Goal: Task Accomplishment & Management: Use online tool/utility

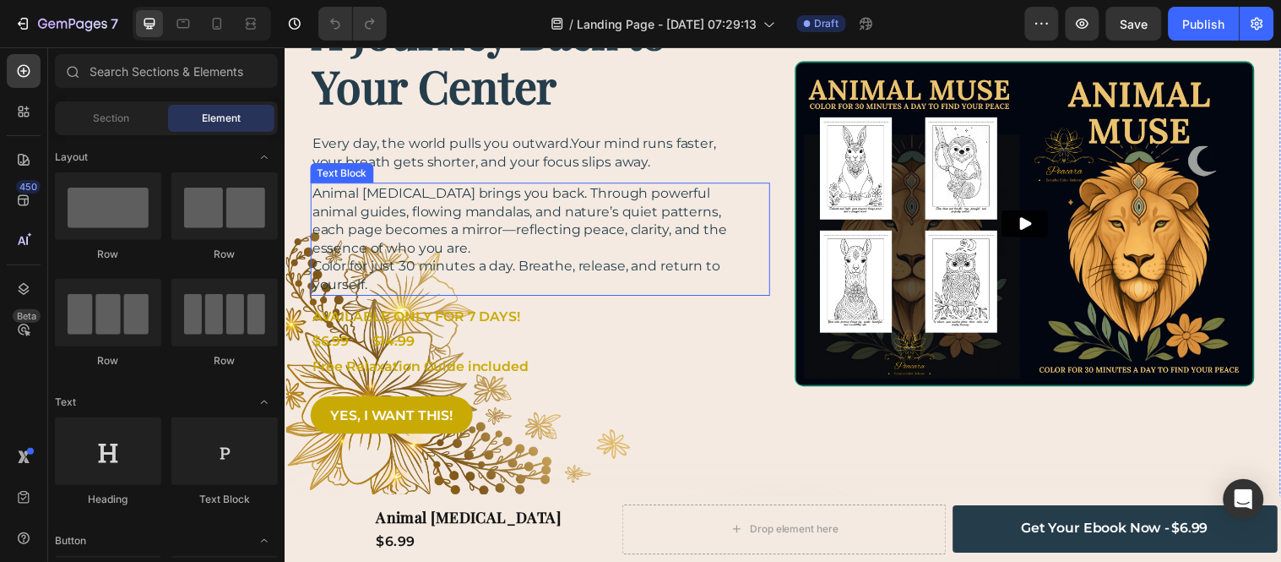
scroll to position [188, 0]
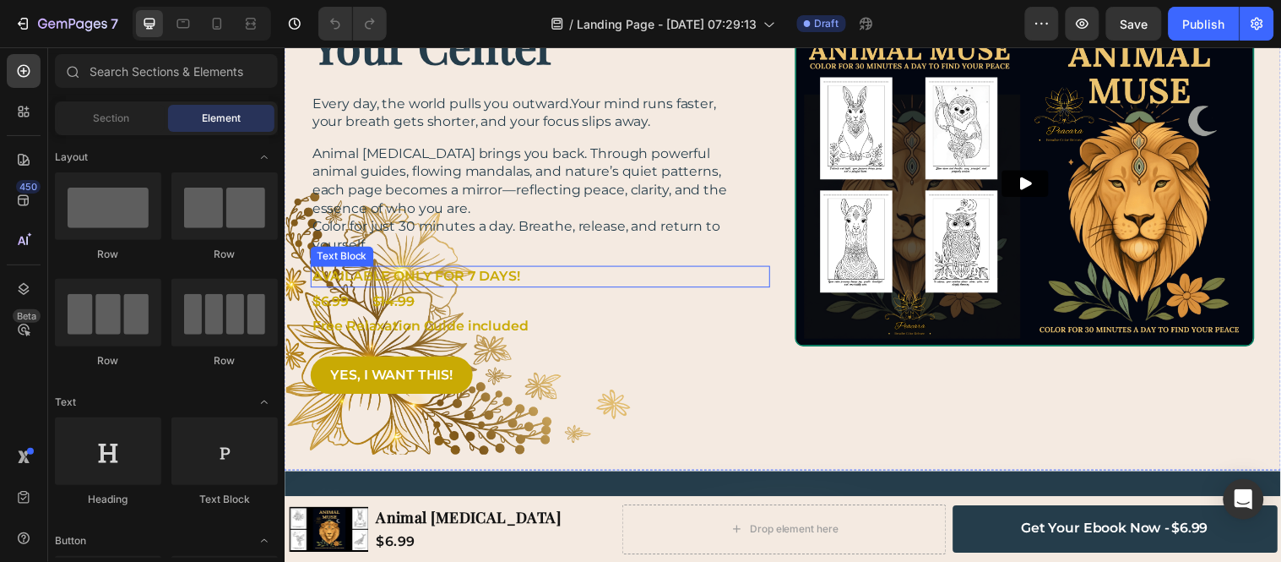
click at [514, 287] on p "AVAILABLE ONLY FOR 7 DAYS!" at bounding box center [534, 279] width 443 height 19
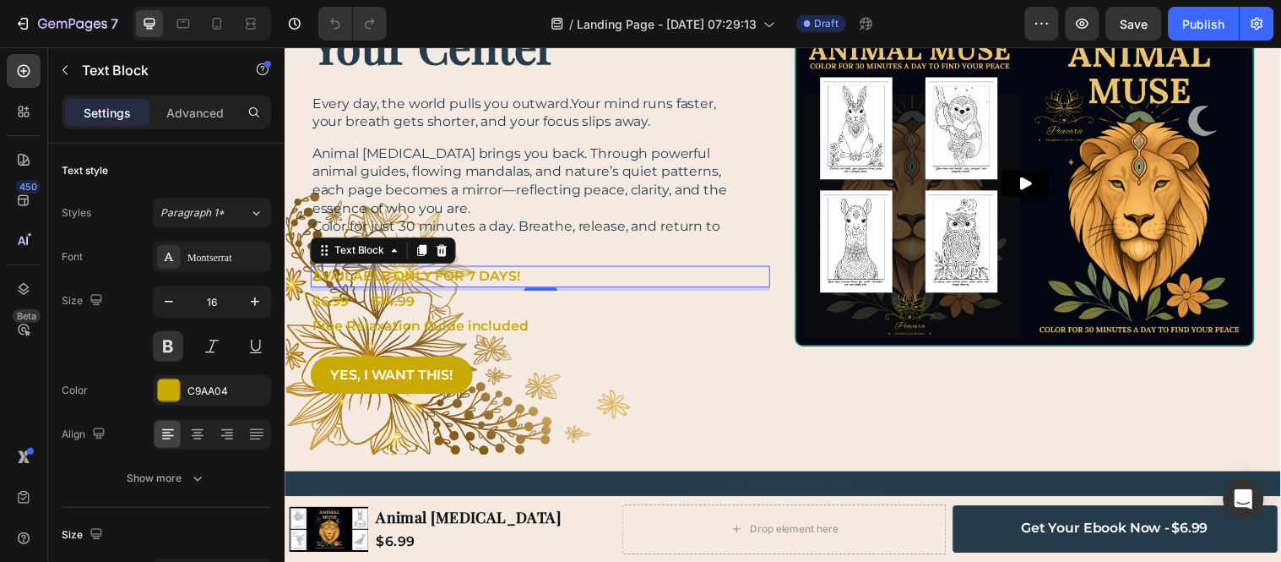
click at [498, 274] on p "AVAILABLE ONLY FOR 7 DAYS!" at bounding box center [534, 279] width 443 height 19
click at [256, 308] on icon "button" at bounding box center [255, 301] width 17 height 17
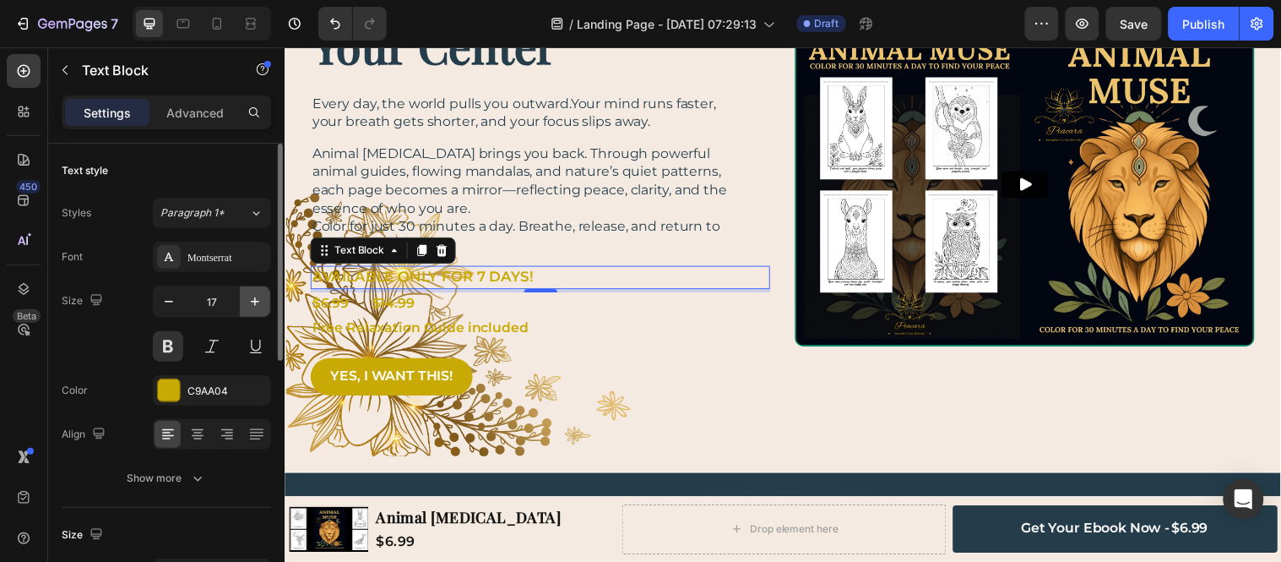
click at [256, 308] on icon "button" at bounding box center [255, 301] width 17 height 17
type input "18"
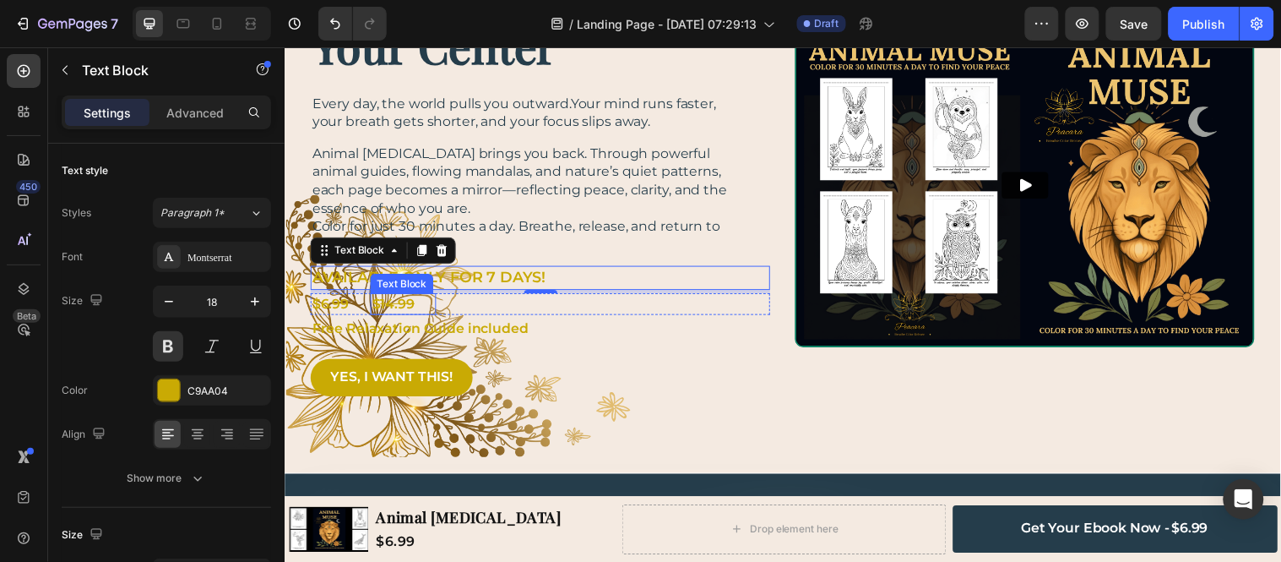
click at [435, 302] on div "$ 14.99 Text Block" at bounding box center [405, 307] width 67 height 22
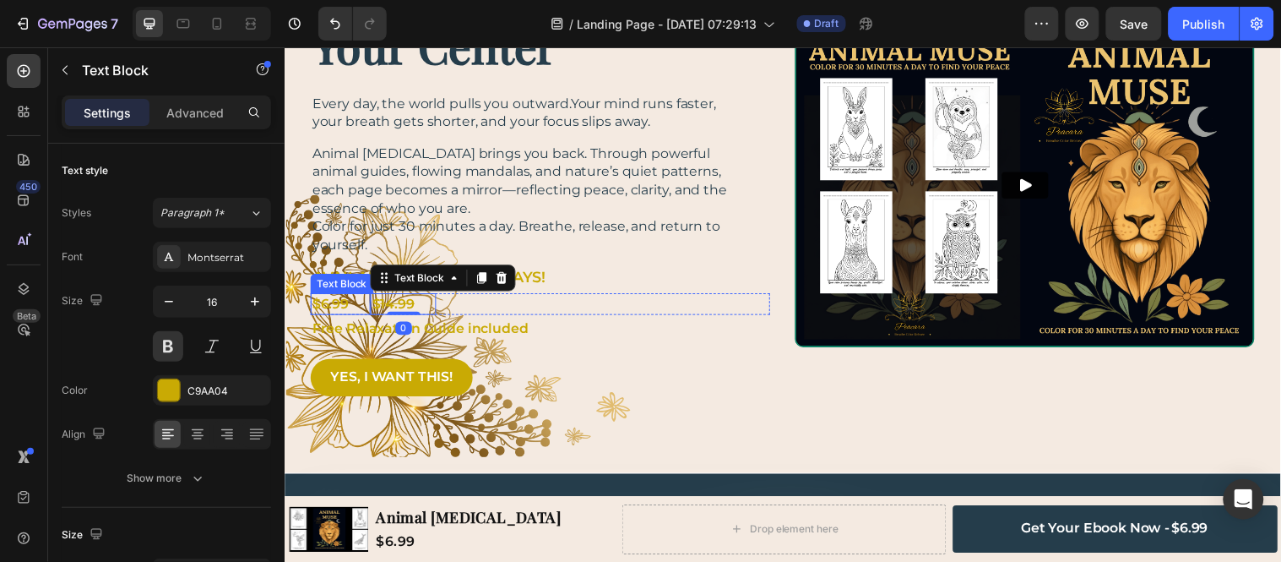
click at [327, 311] on p "$6.99" at bounding box center [331, 307] width 37 height 19
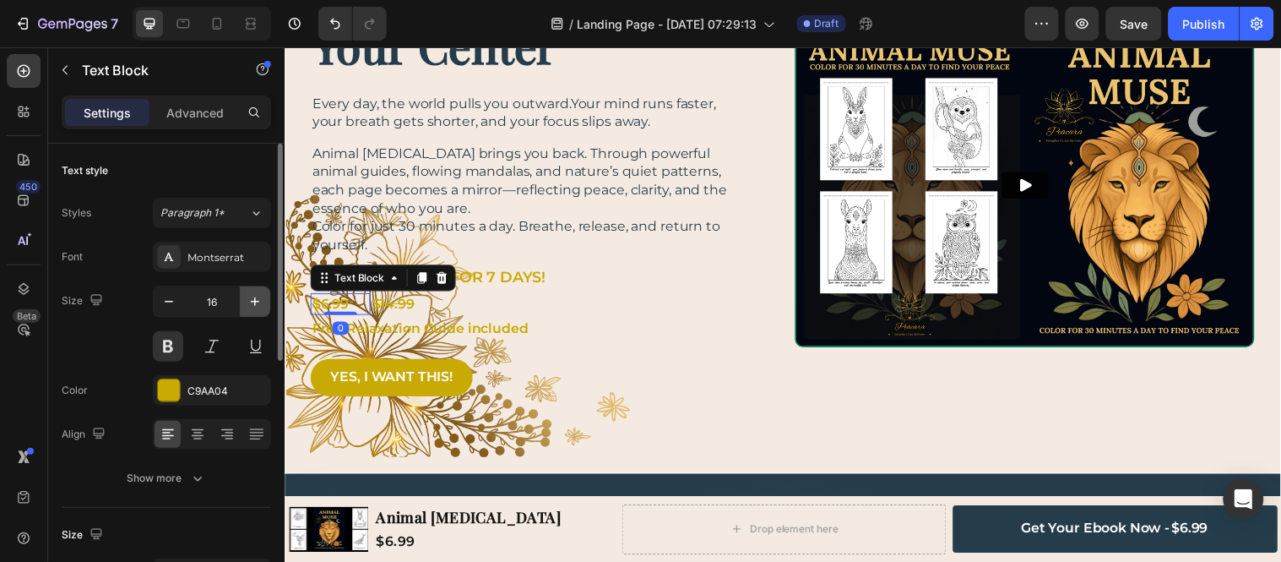
click at [251, 301] on icon "button" at bounding box center [255, 301] width 8 height 8
type input "17"
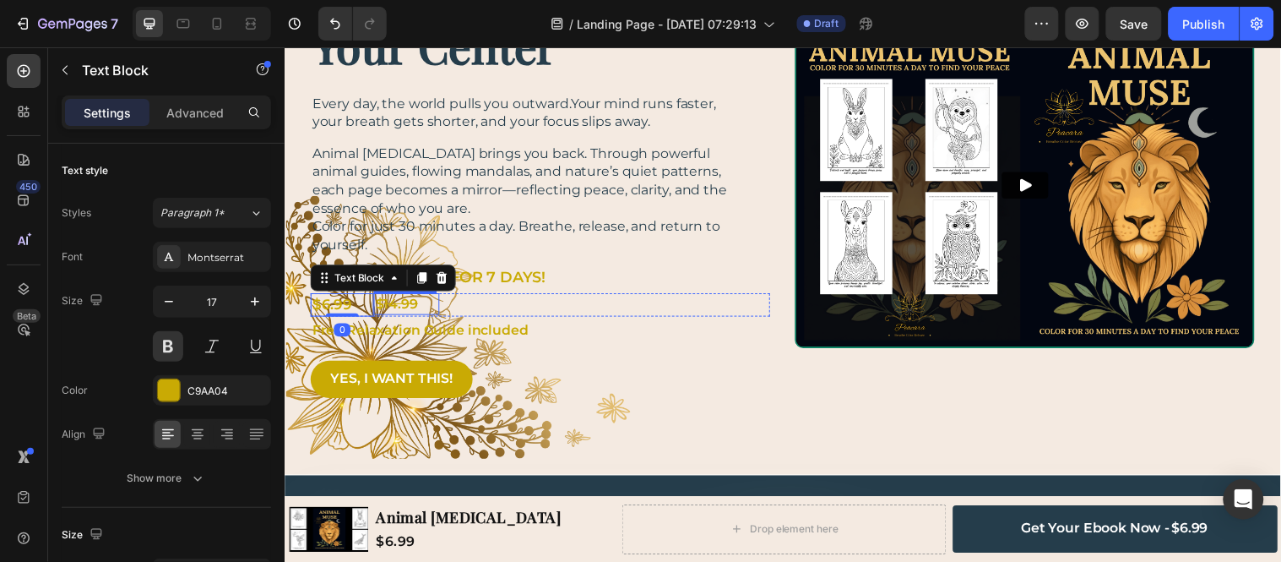
click at [400, 308] on s "14.99" at bounding box center [402, 307] width 35 height 16
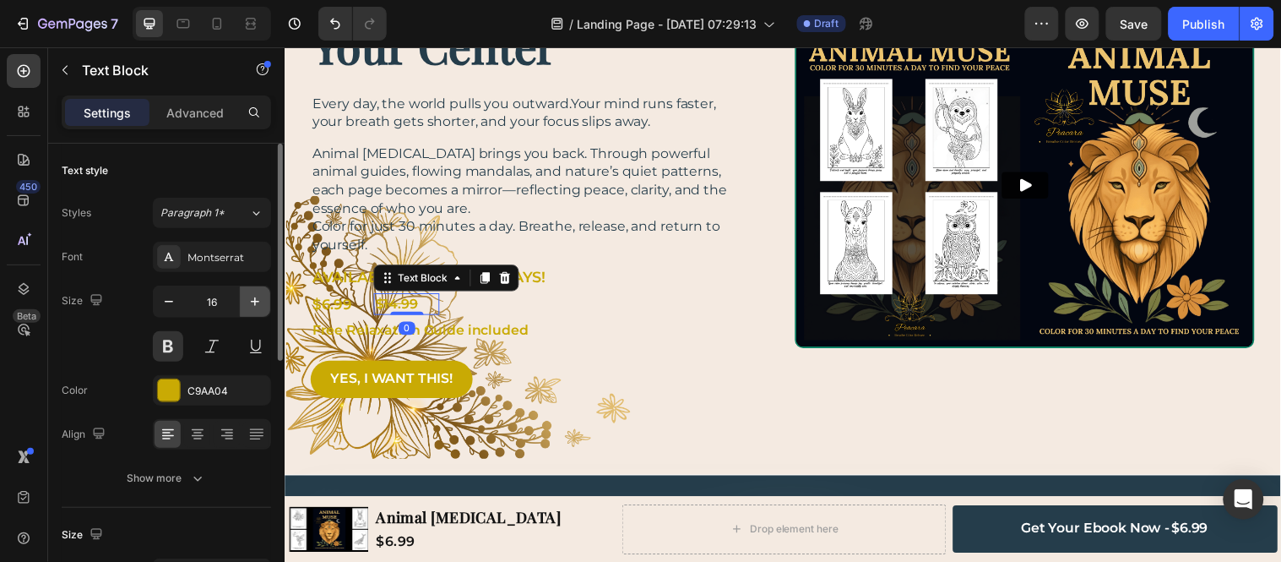
click at [264, 300] on button "button" at bounding box center [255, 301] width 30 height 30
type input "17"
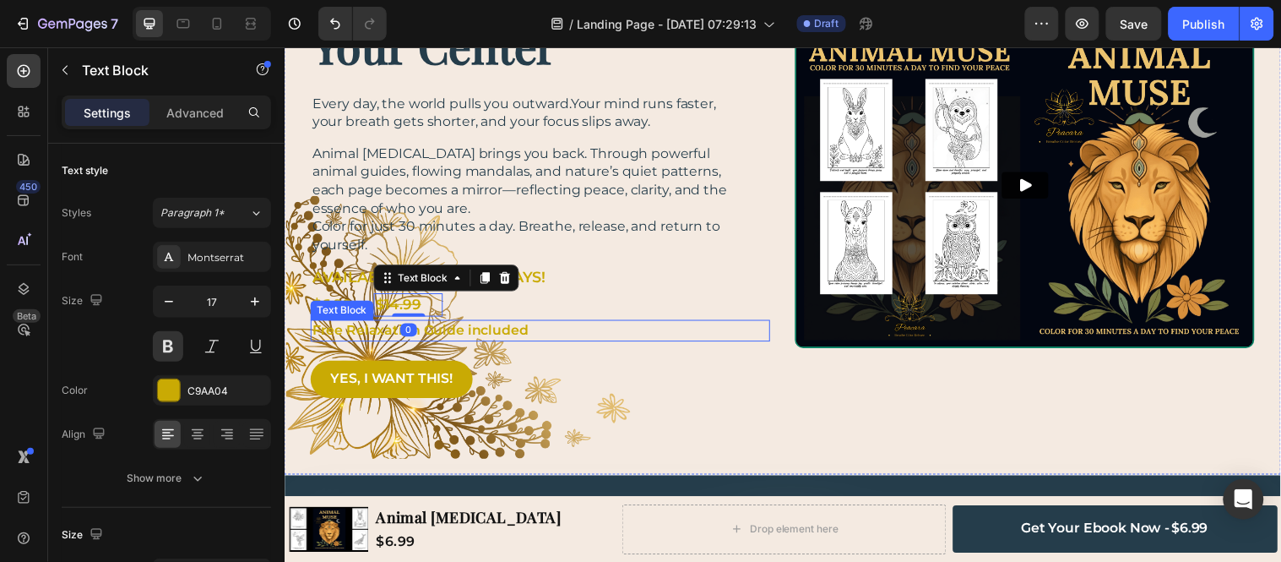
click at [445, 332] on p "Free Relaxation Guide included" at bounding box center [534, 334] width 443 height 19
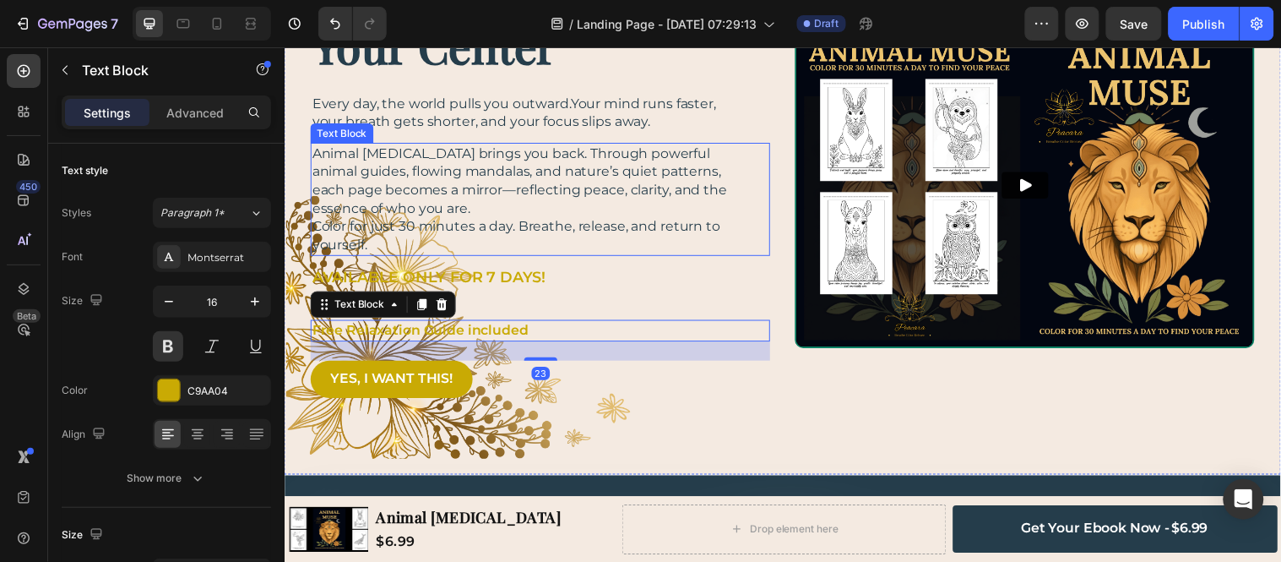
click at [578, 237] on p "Color for just 30 minutes a day. Breathe, release, and return to yourself." at bounding box center [534, 238] width 443 height 37
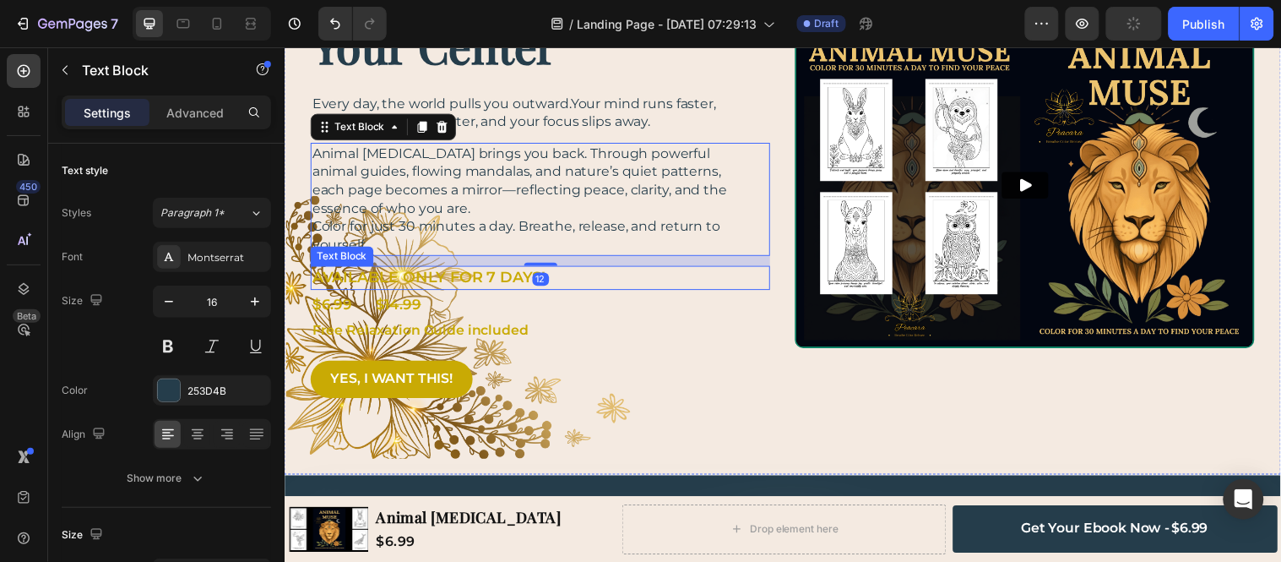
click at [476, 286] on p "AVAILABLE ONLY FOR 7 DAYS!" at bounding box center [534, 280] width 443 height 21
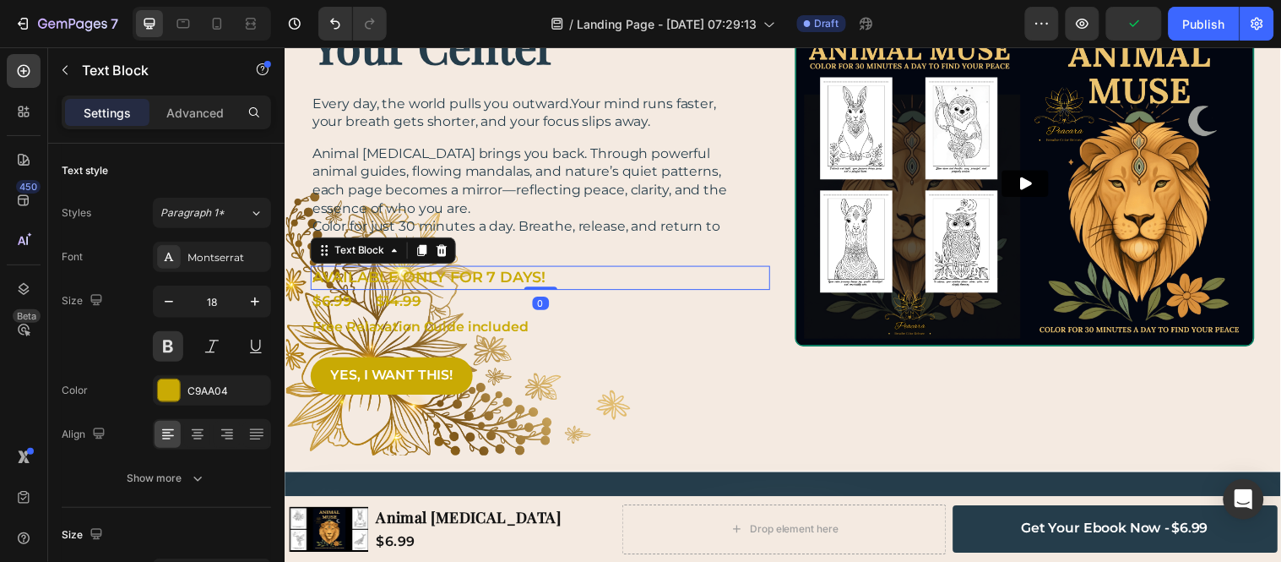
drag, startPoint x: 537, startPoint y: 295, endPoint x: 537, endPoint y: 279, distance: 16.0
click at [537, 279] on div "AVAILABLE ONLY FOR 7 DAYS! Text Block 0" at bounding box center [544, 281] width 467 height 24
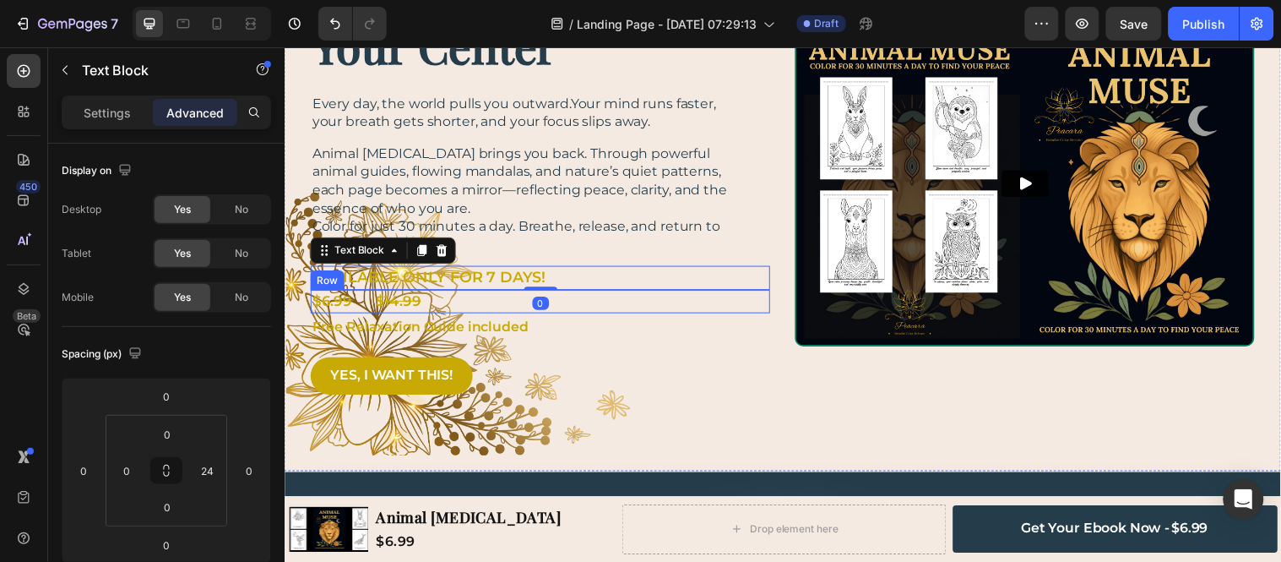
click at [482, 305] on div "$6.99 Text Block $ 14.99 Text Block Row" at bounding box center [544, 304] width 467 height 23
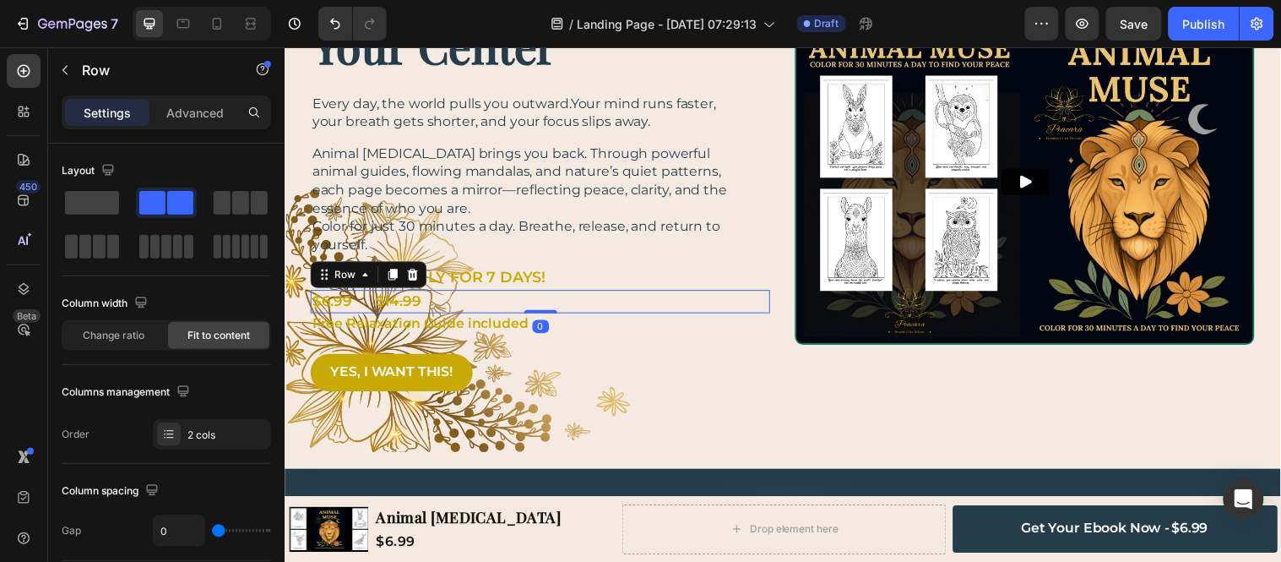
drag, startPoint x: 535, startPoint y: 316, endPoint x: 613, endPoint y: 201, distance: 139.2
click at [531, 295] on div "$6.99 Text Block $ 14.99 Text Block Row 0" at bounding box center [544, 304] width 467 height 23
click at [613, 201] on p "Animal [MEDICAL_DATA] brings you back. Through powerful animal guides, flowing …" at bounding box center [534, 182] width 443 height 74
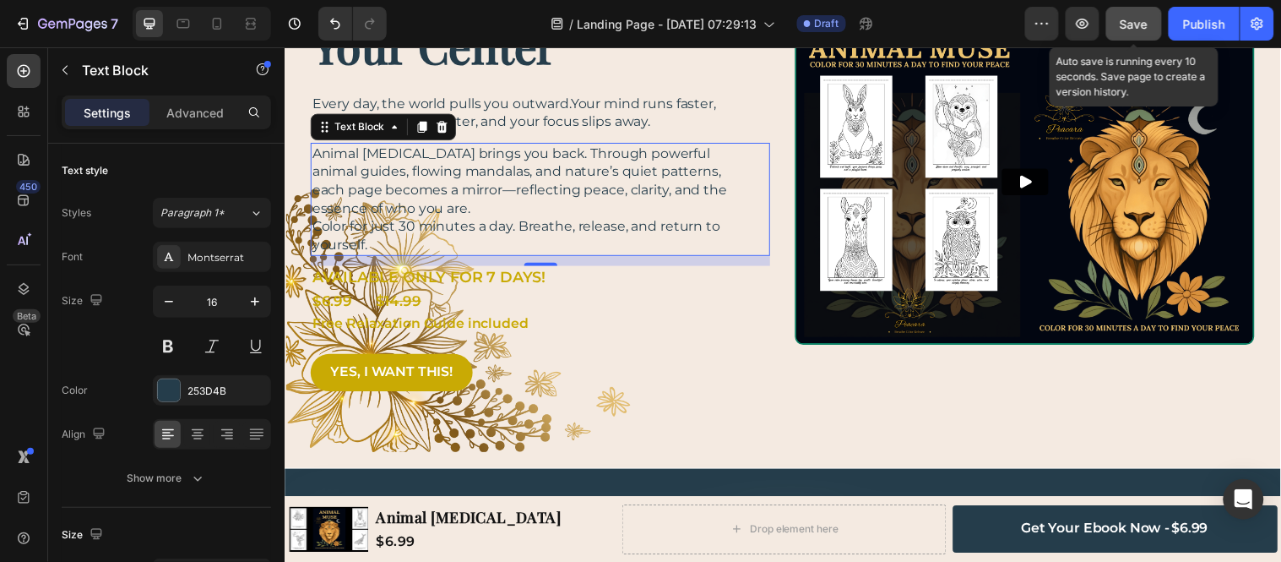
click at [1128, 22] on span "Save" at bounding box center [1135, 24] width 28 height 14
drag, startPoint x: 223, startPoint y: 26, endPoint x: 15, endPoint y: 32, distance: 207.9
click at [223, 26] on icon at bounding box center [217, 23] width 17 height 17
type input "15"
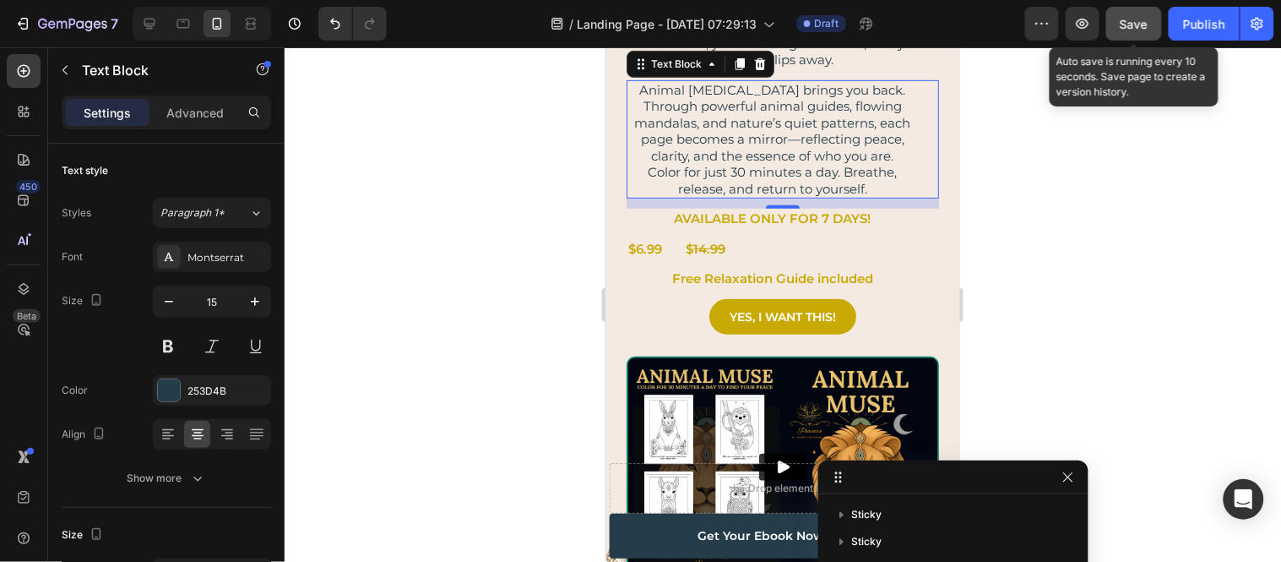
scroll to position [161, 0]
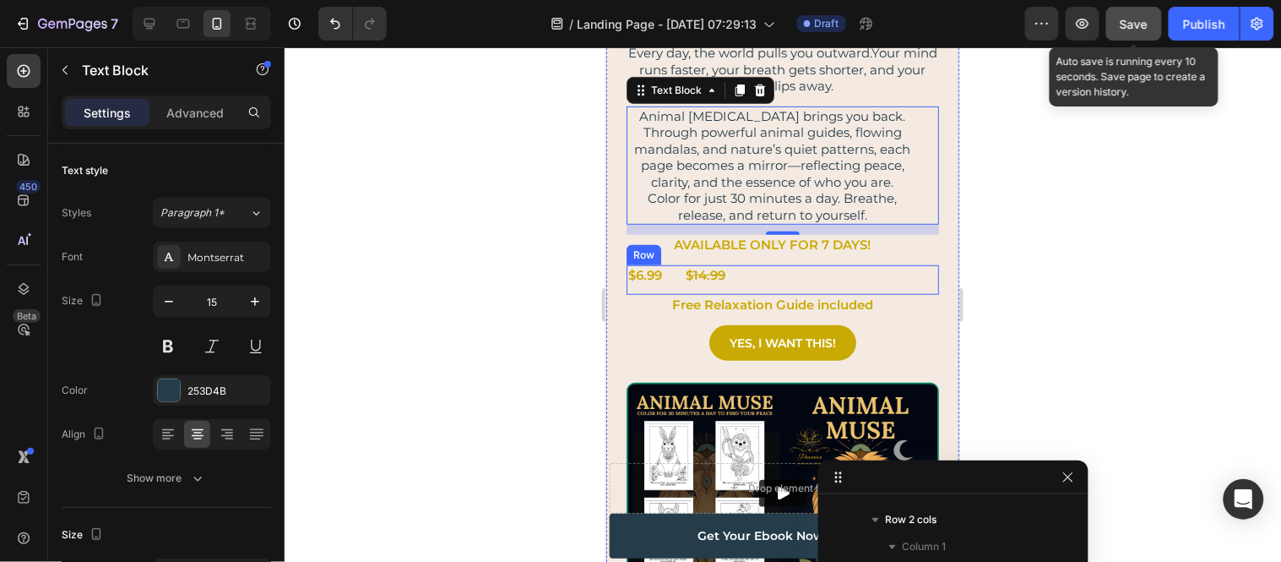
click at [806, 280] on div "$6.99 Text Block $ 14.99 Text Block Row" at bounding box center [782, 279] width 313 height 30
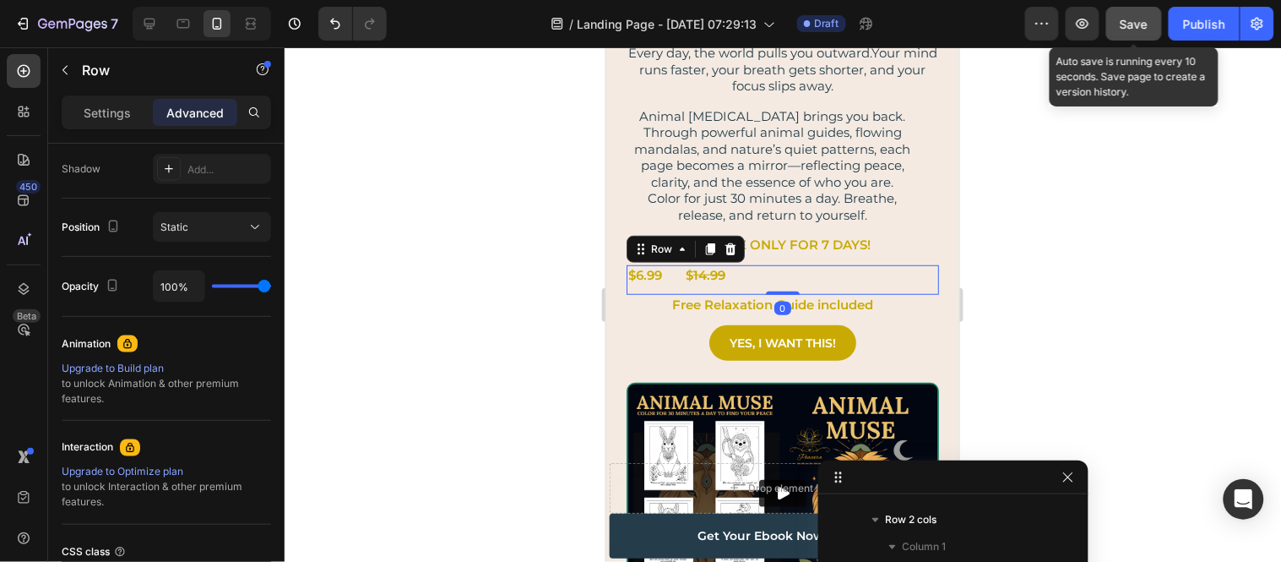
scroll to position [706, 0]
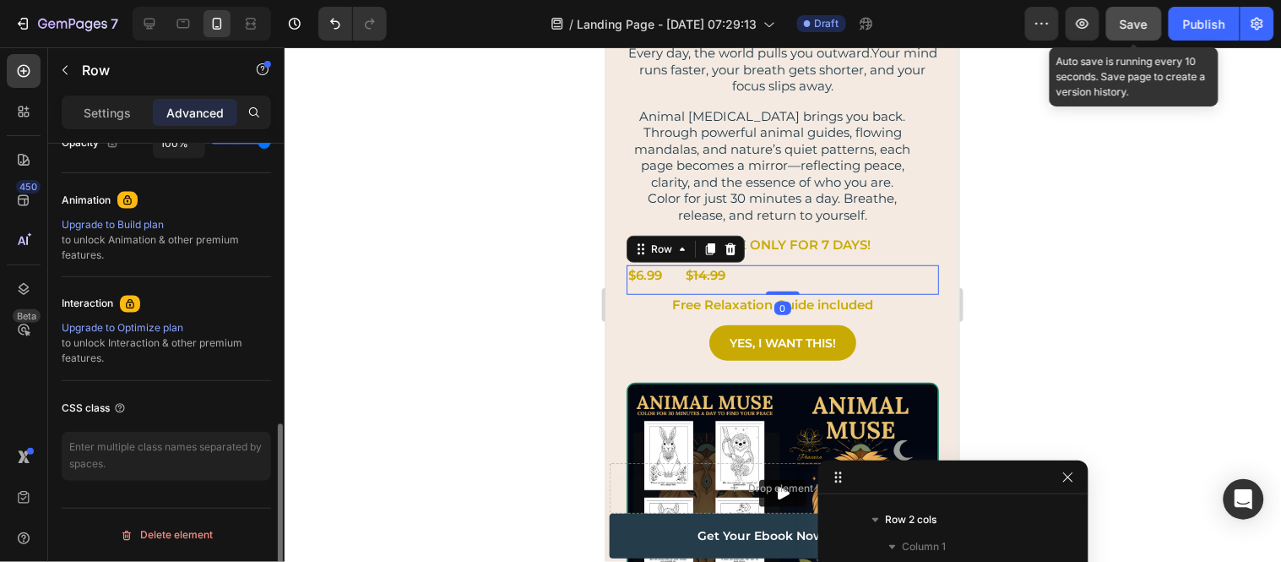
click at [114, 111] on p "Settings" at bounding box center [107, 113] width 47 height 18
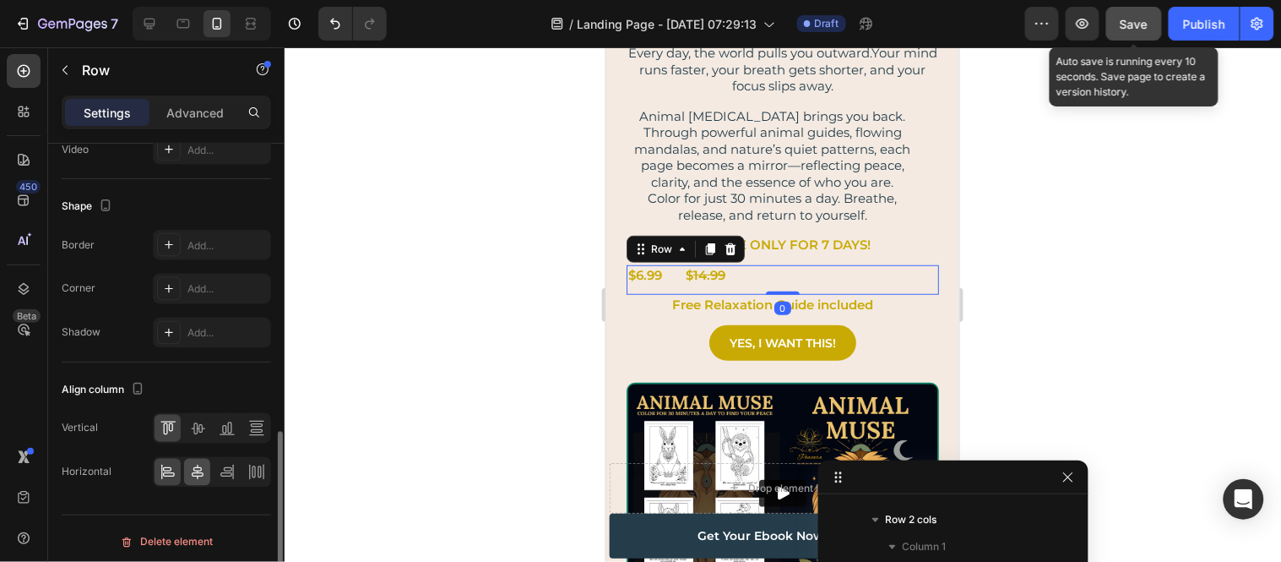
scroll to position [713, 0]
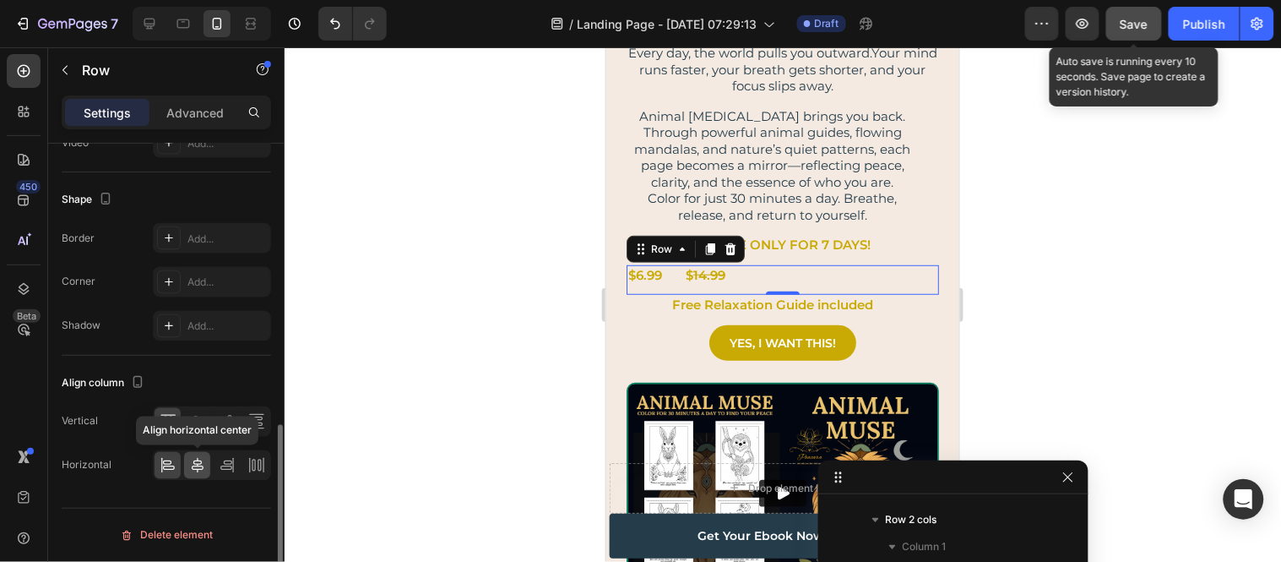
click at [198, 461] on icon at bounding box center [198, 465] width 12 height 15
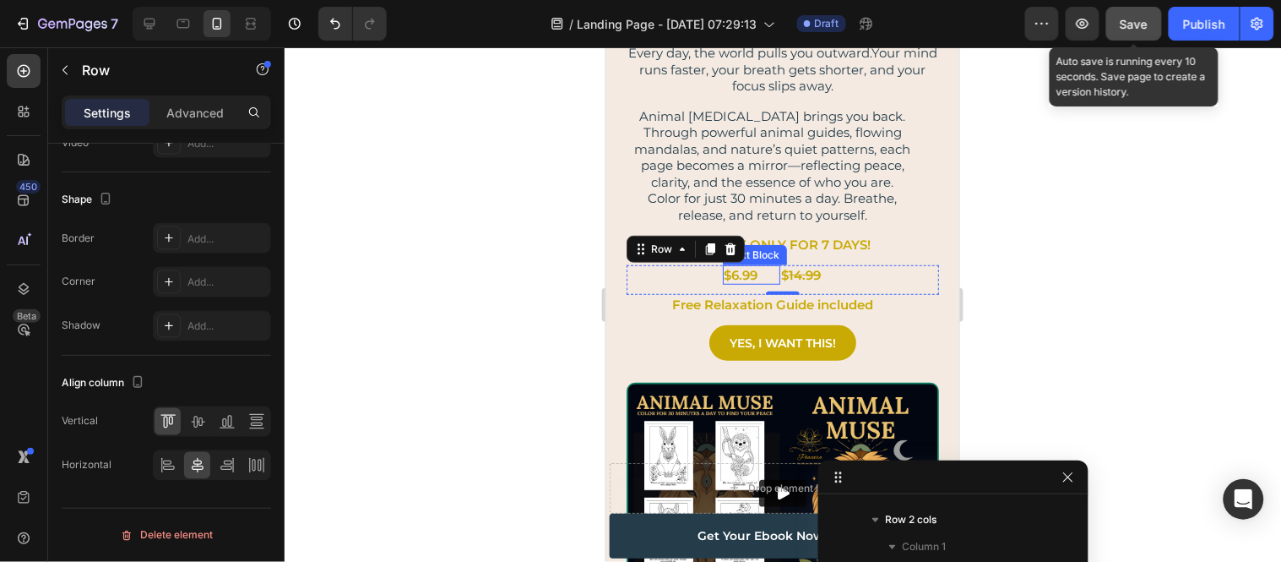
click at [767, 274] on div "$6.99 Text Block" at bounding box center [750, 274] width 57 height 20
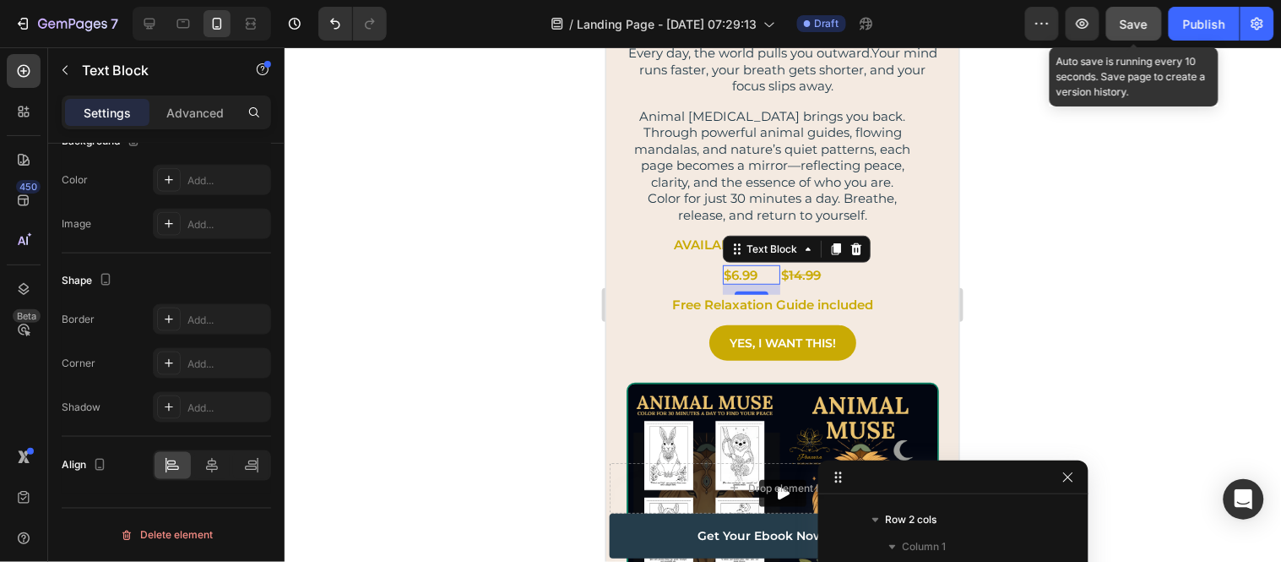
scroll to position [0, 0]
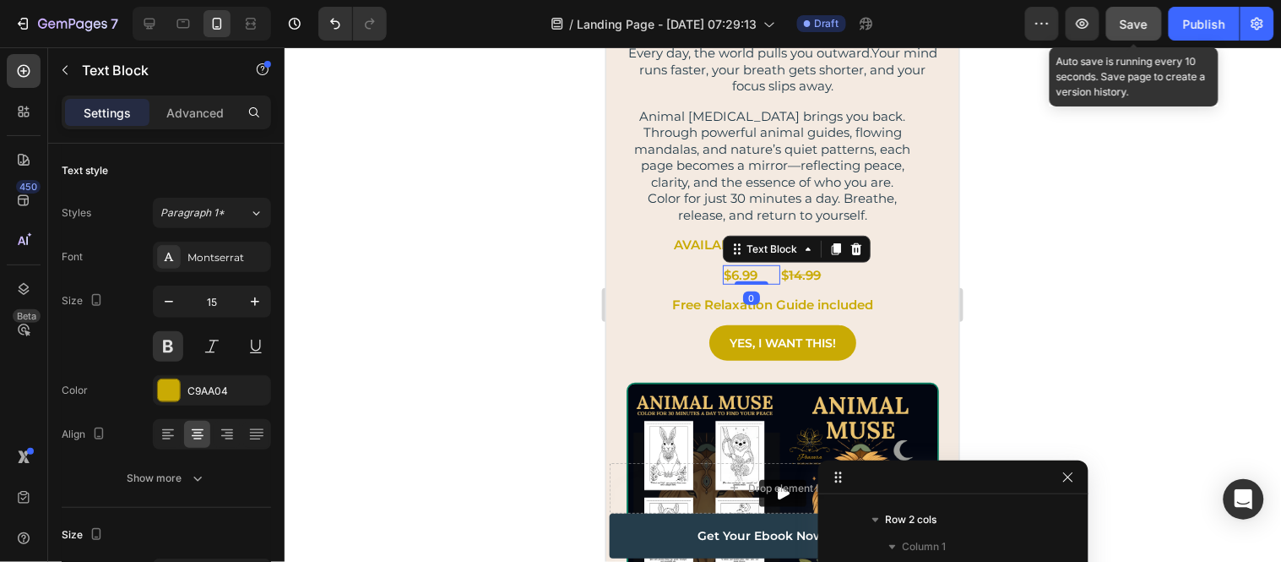
drag, startPoint x: 744, startPoint y: 288, endPoint x: 780, endPoint y: 270, distance: 40.4
click at [744, 268] on div "$6.99 Text Block 0" at bounding box center [750, 274] width 57 height 20
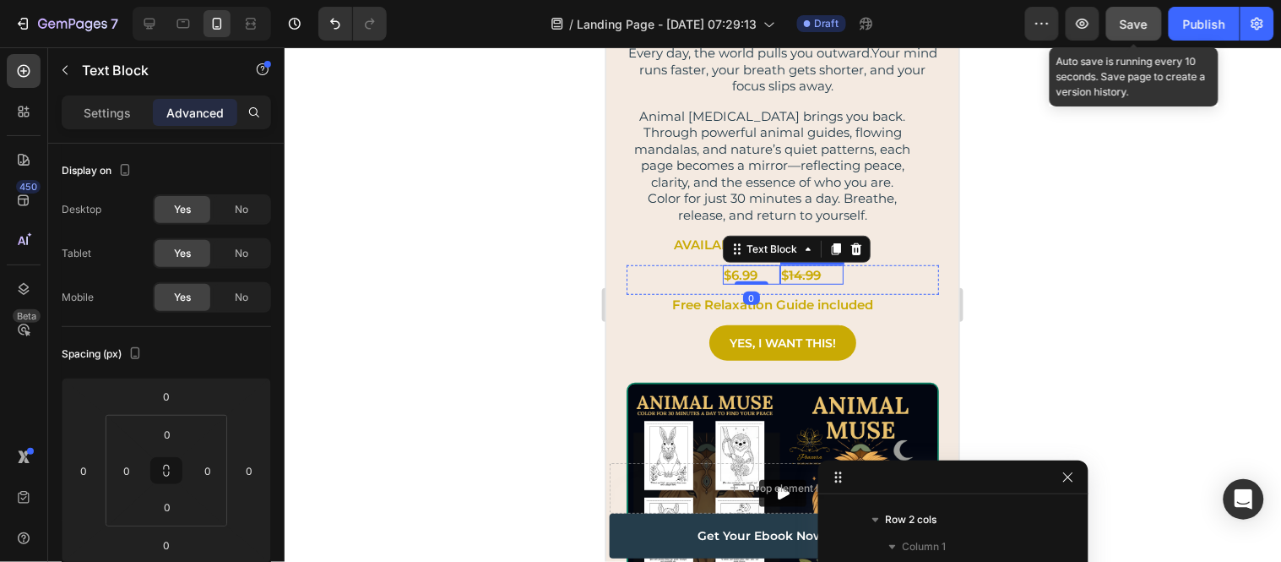
click at [802, 271] on s "14.99" at bounding box center [805, 274] width 32 height 16
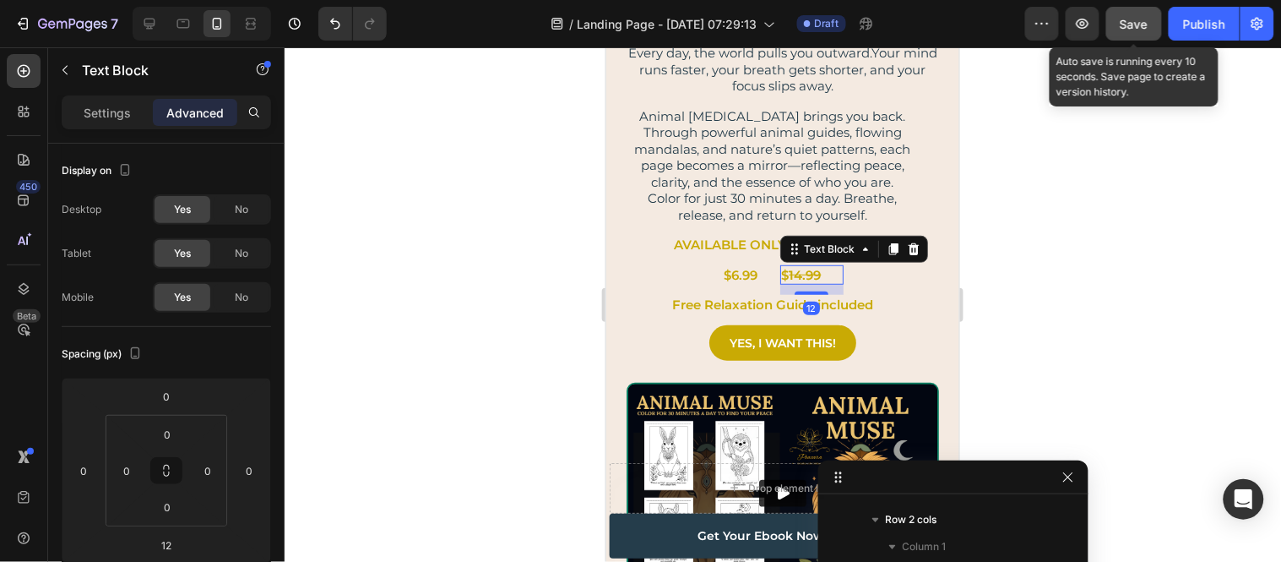
scroll to position [319, 0]
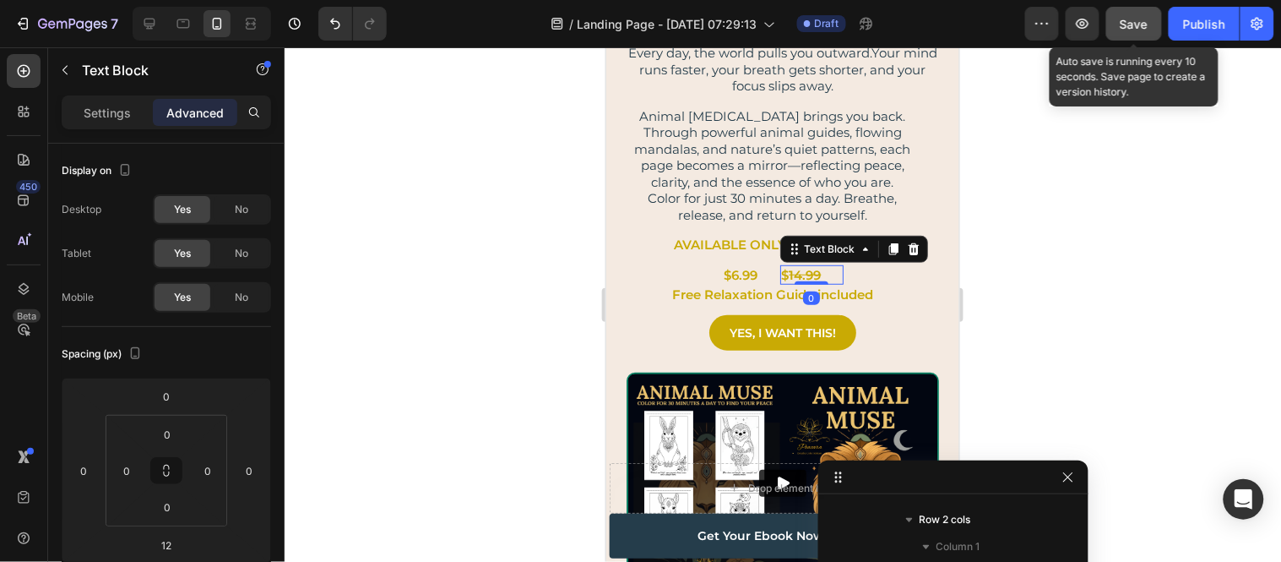
drag, startPoint x: 805, startPoint y: 290, endPoint x: 802, endPoint y: 264, distance: 26.4
click at [802, 264] on div "$ 14.99 Text Block 0" at bounding box center [811, 274] width 63 height 20
type input "0"
click at [741, 244] on p "AVAILABLE ONLY FOR 7 DAYS!" at bounding box center [772, 244] width 289 height 17
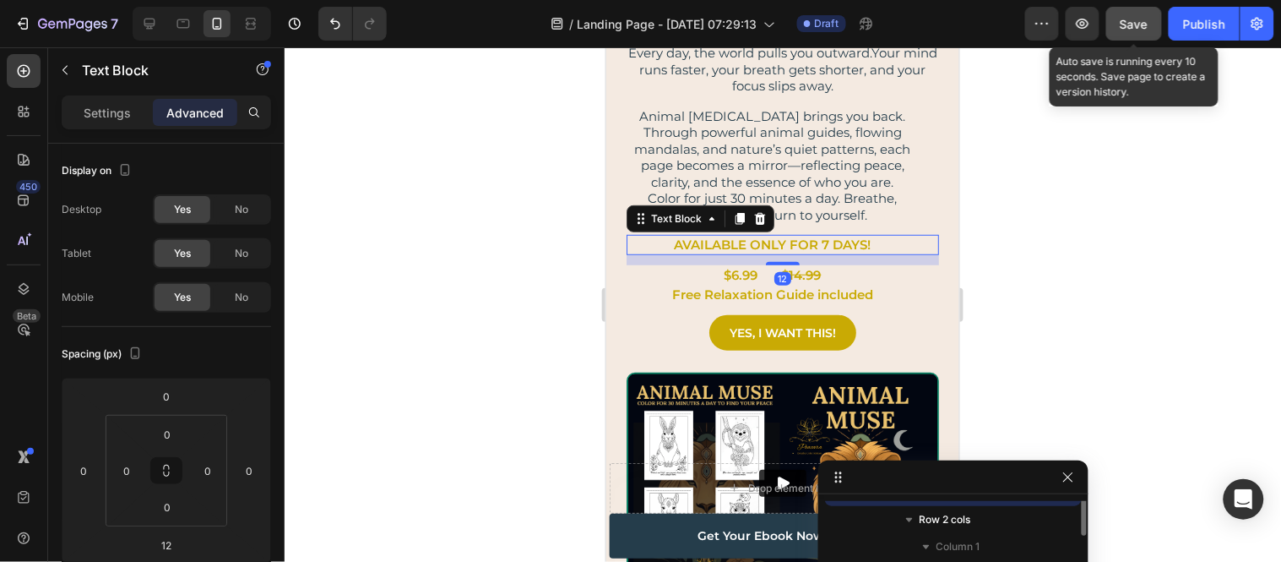
scroll to position [184, 0]
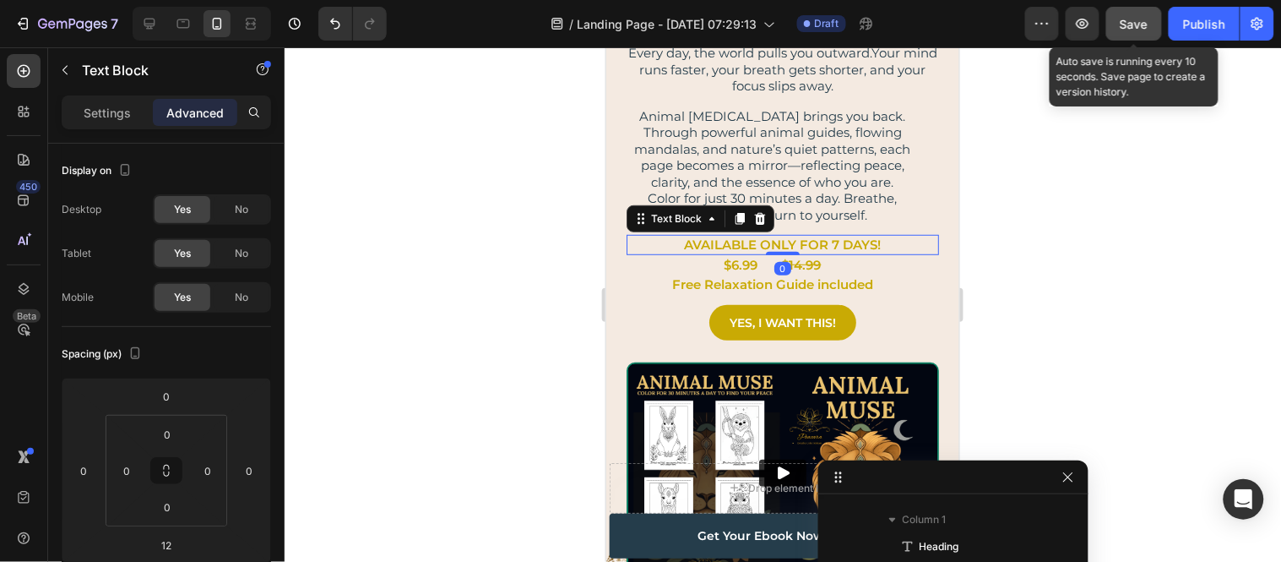
drag, startPoint x: 770, startPoint y: 262, endPoint x: 765, endPoint y: 231, distance: 30.7
click at [765, 231] on div "A Journey Back to Your Center Heading Every day, the world pulls you outward.Yo…" at bounding box center [782, 151] width 313 height 394
type input "0"
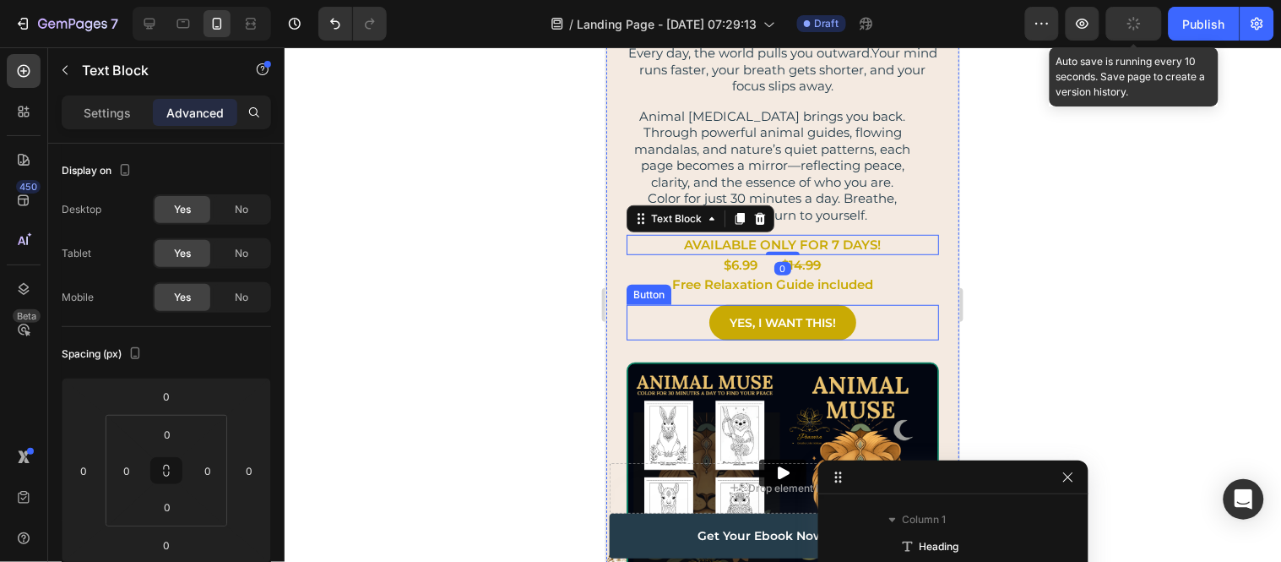
click at [862, 307] on div "YES, I WANT THIS! Button" at bounding box center [782, 321] width 313 height 35
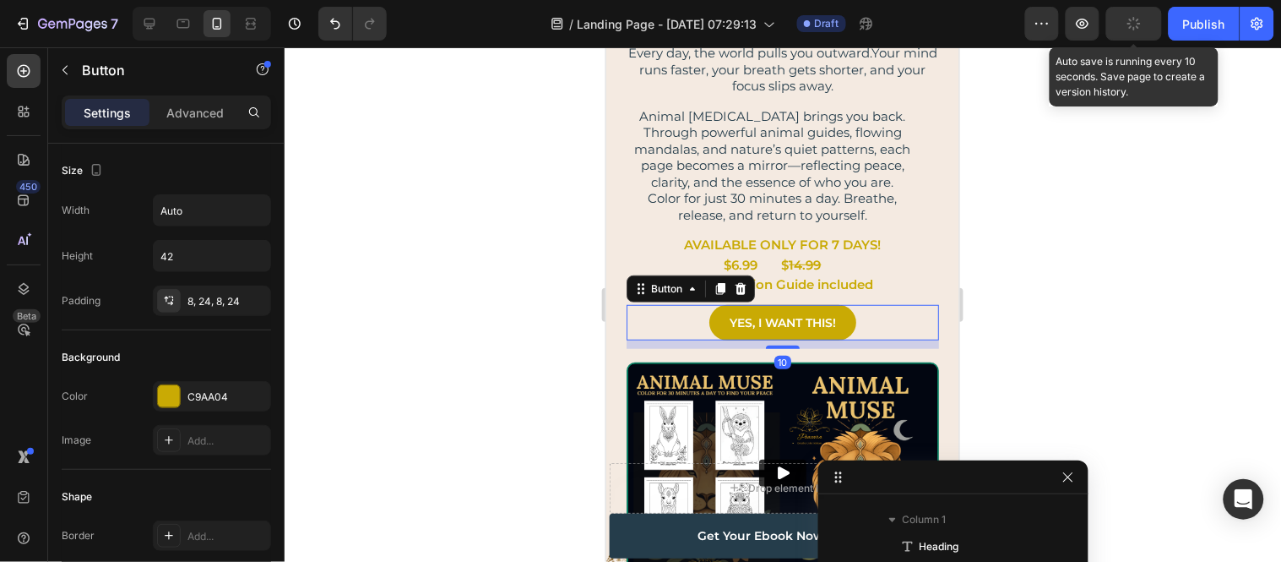
scroll to position [373, 0]
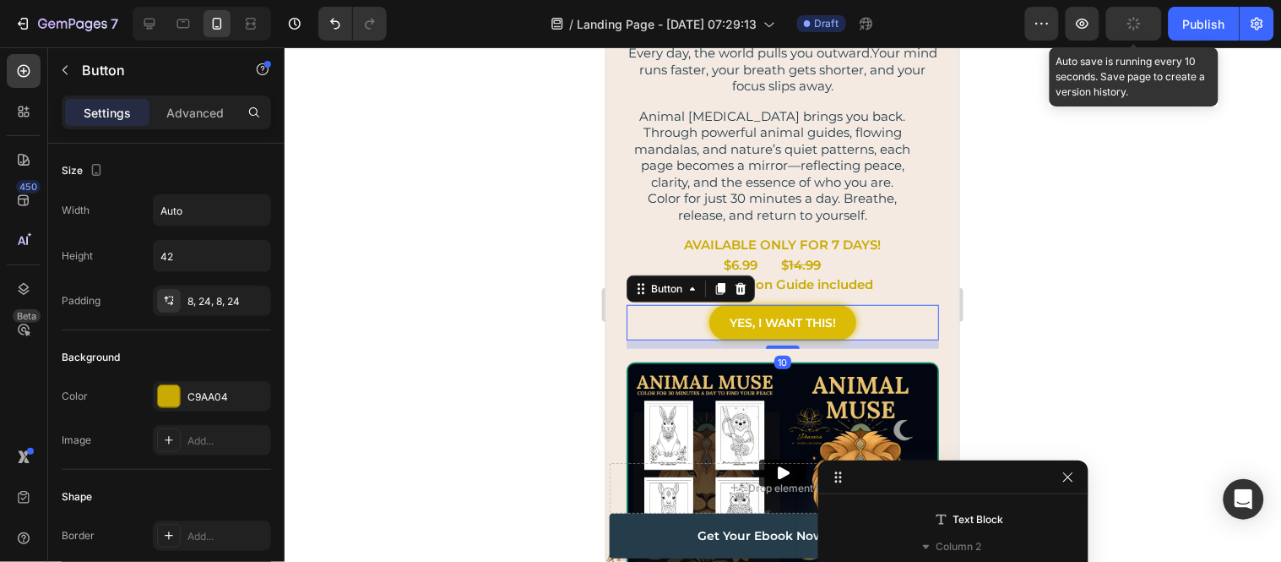
click at [716, 321] on link "YES, I WANT THIS!" at bounding box center [782, 321] width 147 height 35
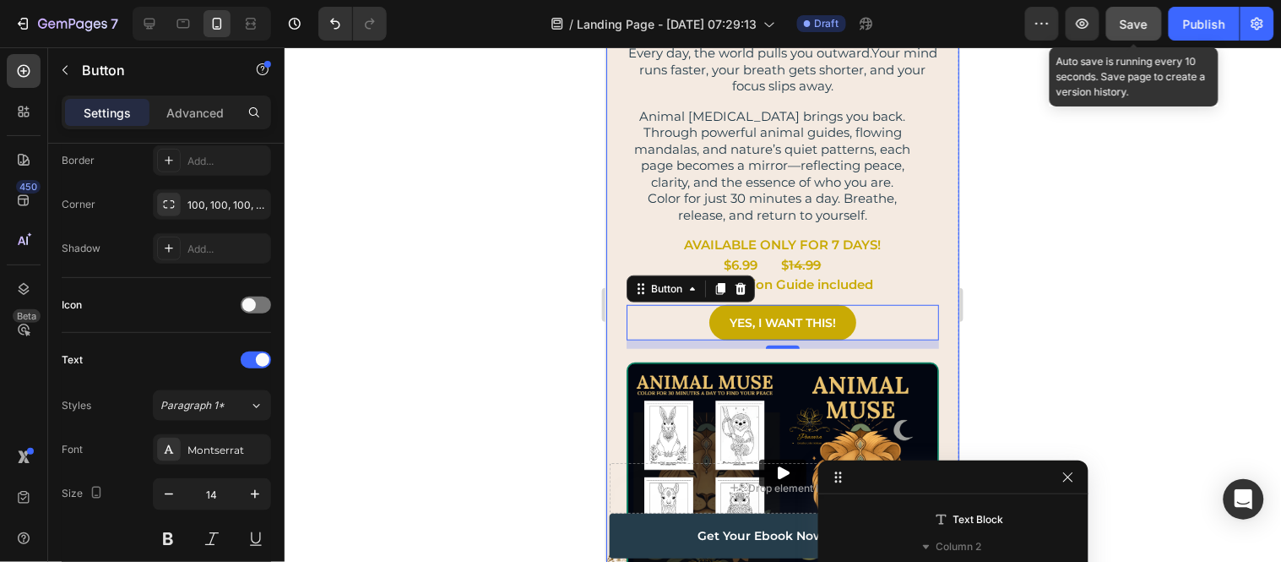
scroll to position [0, 0]
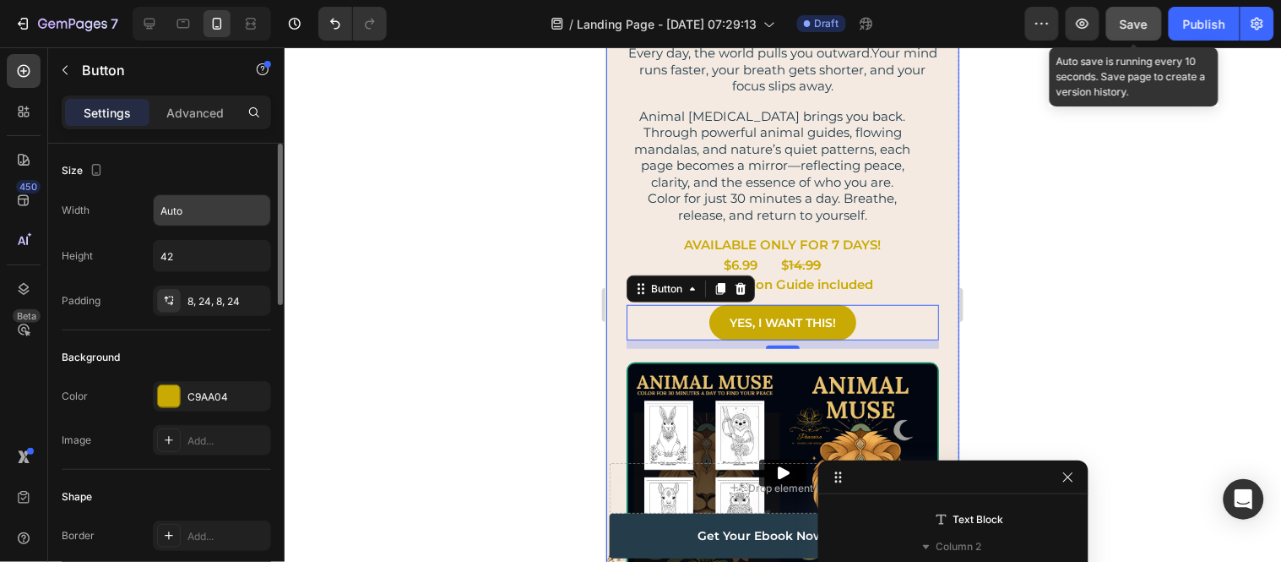
click at [215, 228] on div "Width Auto Height 42 Padding 8, 24, 8, 24" at bounding box center [166, 255] width 209 height 122
click at [216, 215] on input "Auto" at bounding box center [212, 210] width 117 height 30
click at [216, 207] on input "Auto" at bounding box center [212, 210] width 117 height 30
click at [260, 209] on icon "button" at bounding box center [255, 210] width 17 height 17
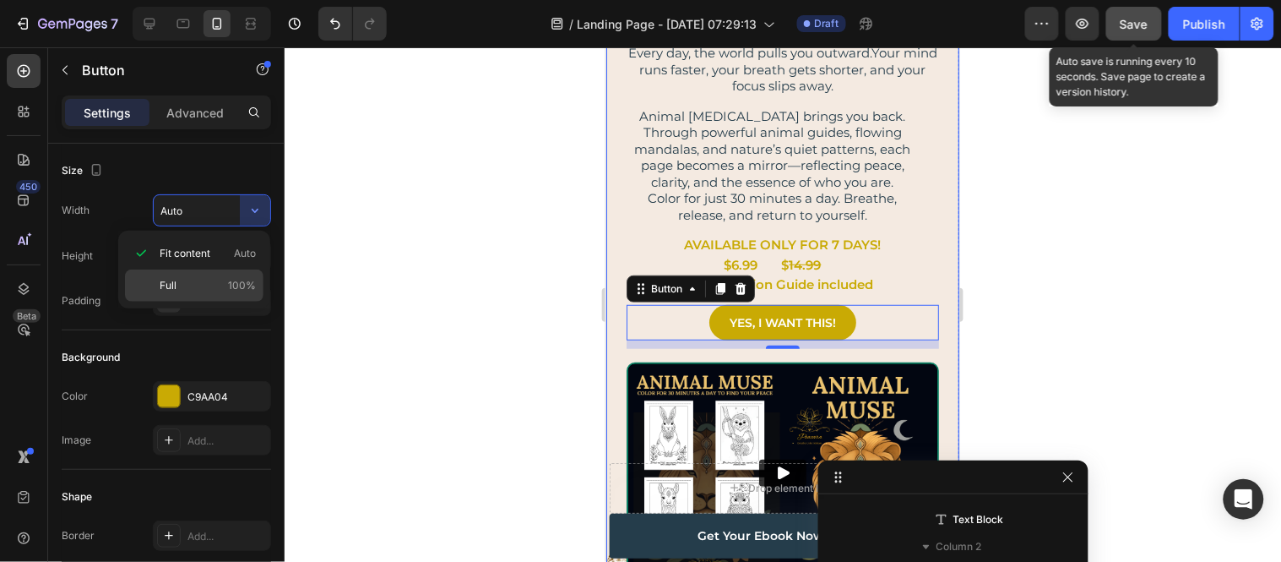
click at [217, 281] on p "Full 100%" at bounding box center [208, 285] width 96 height 15
type input "100%"
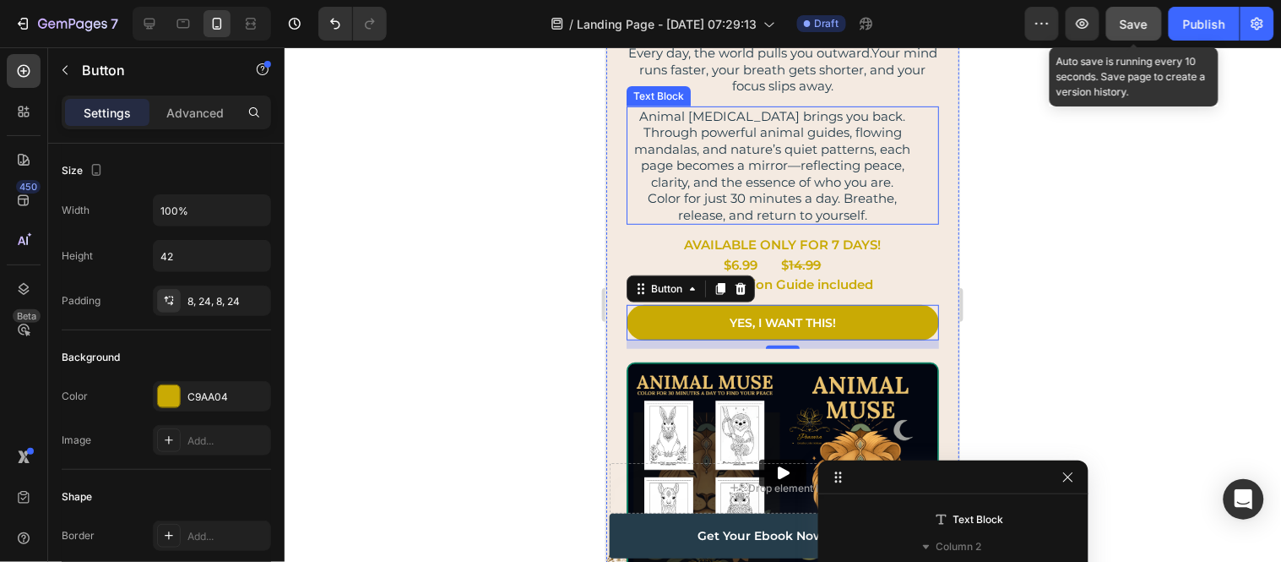
click at [699, 171] on p "Animal [MEDICAL_DATA] brings you back. Through powerful animal guides, flowing …" at bounding box center [772, 148] width 289 height 83
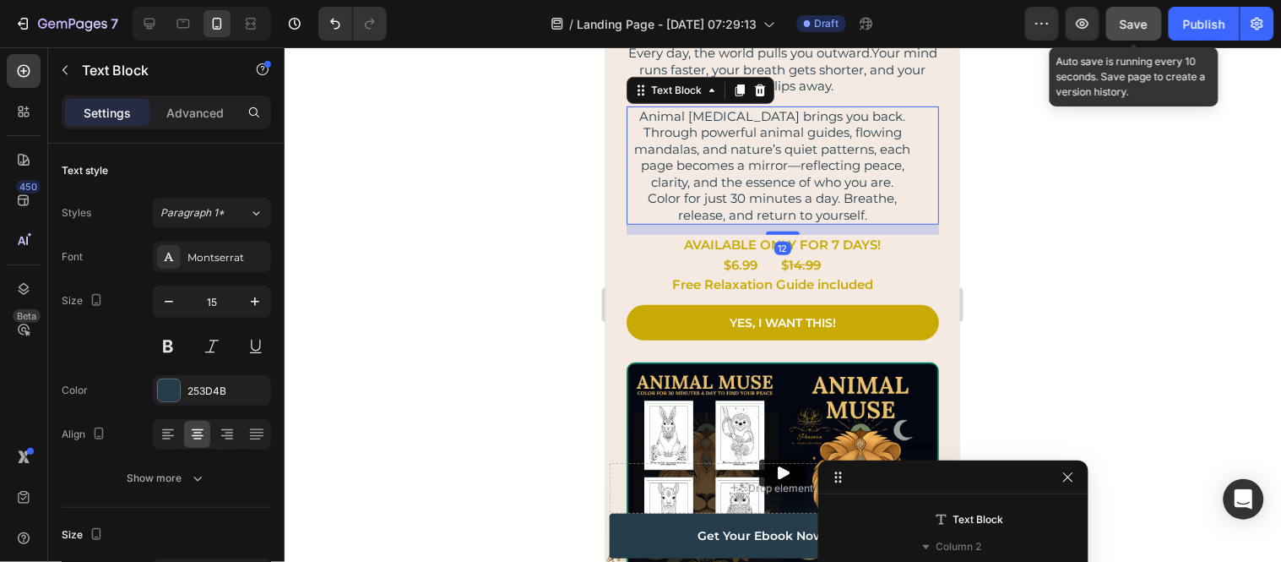
scroll to position [157, 0]
click at [1126, 13] on button "Save" at bounding box center [1135, 24] width 56 height 34
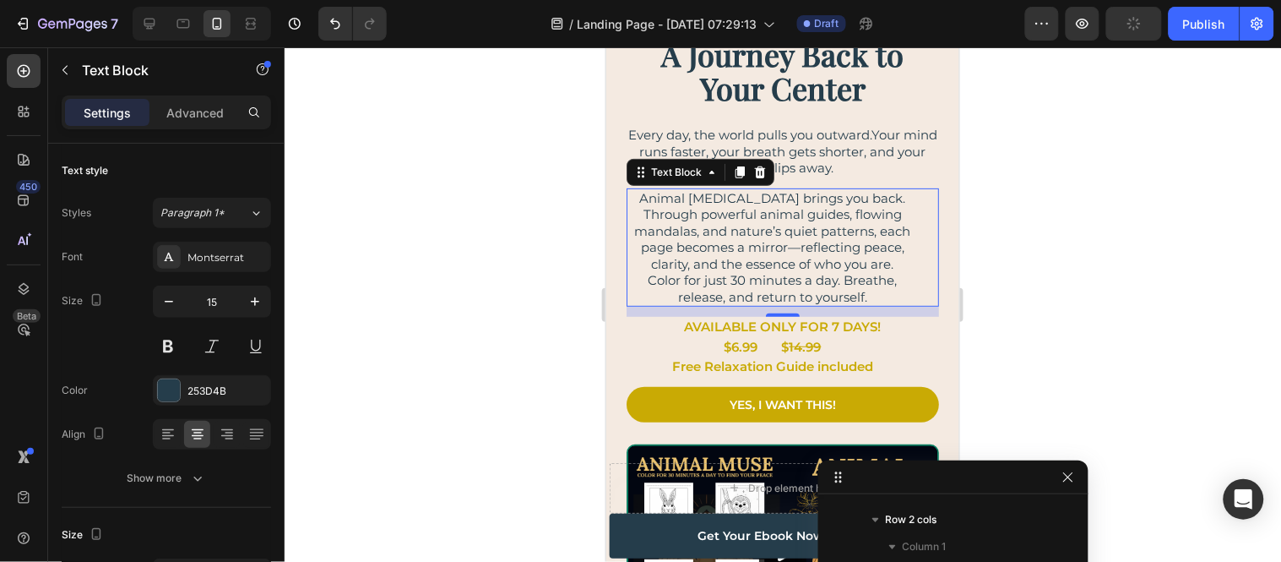
scroll to position [68, 0]
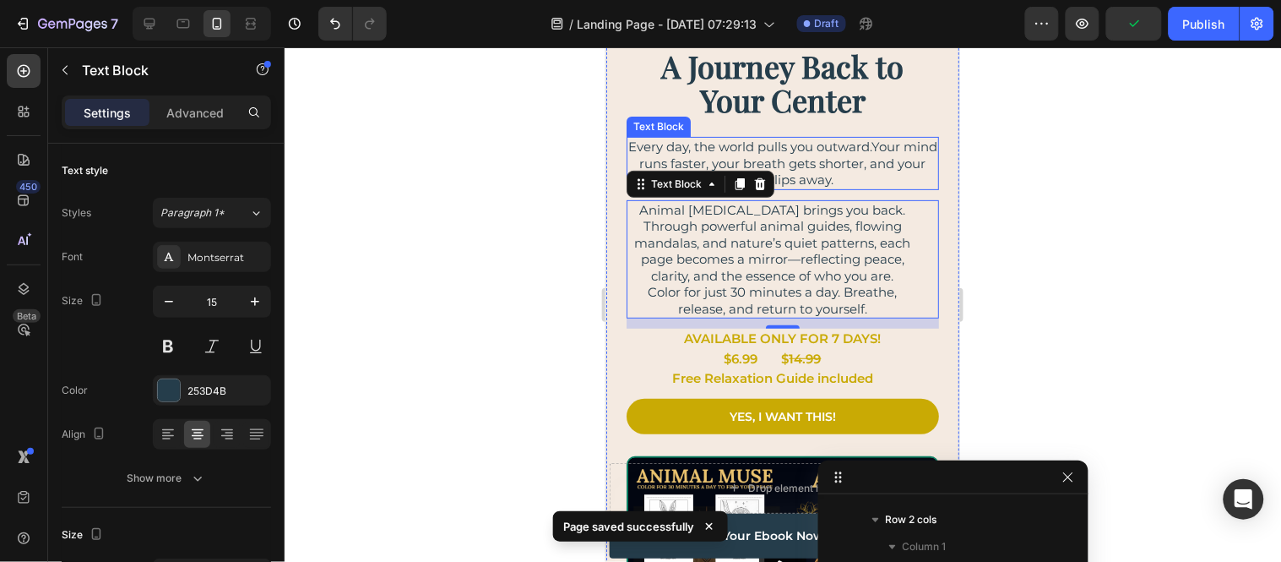
click at [901, 150] on p "Every day, the world pulls you outward.Your mind runs faster, your breath gets …" at bounding box center [782, 163] width 309 height 50
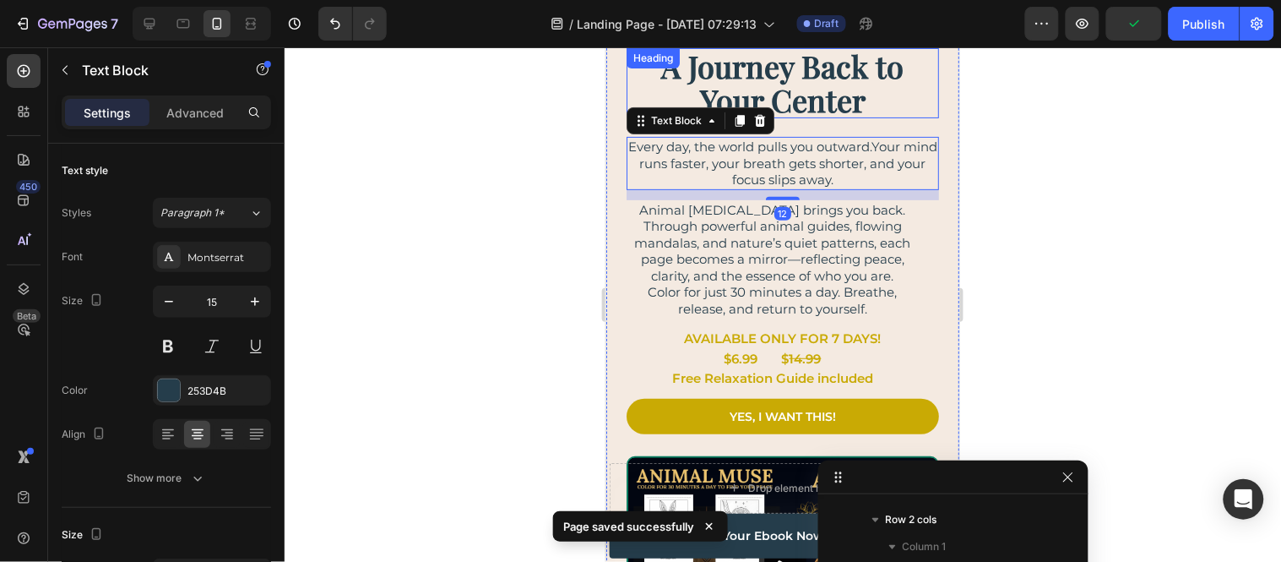
click at [892, 95] on h2 "A Journey Back to Your Center" at bounding box center [782, 82] width 313 height 70
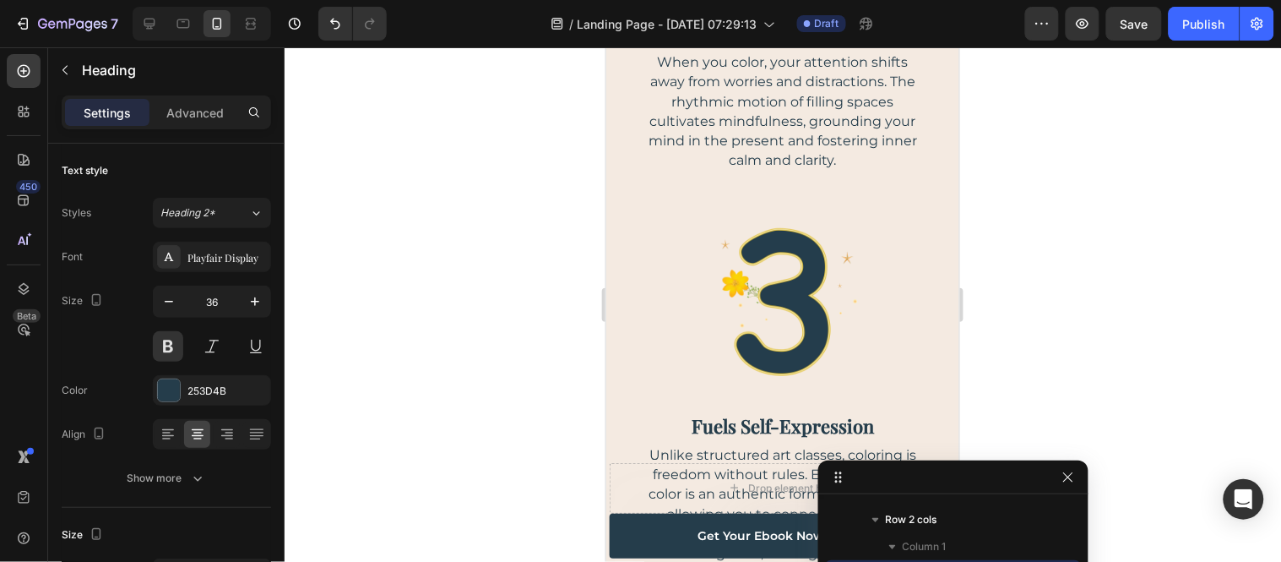
scroll to position [2209, 0]
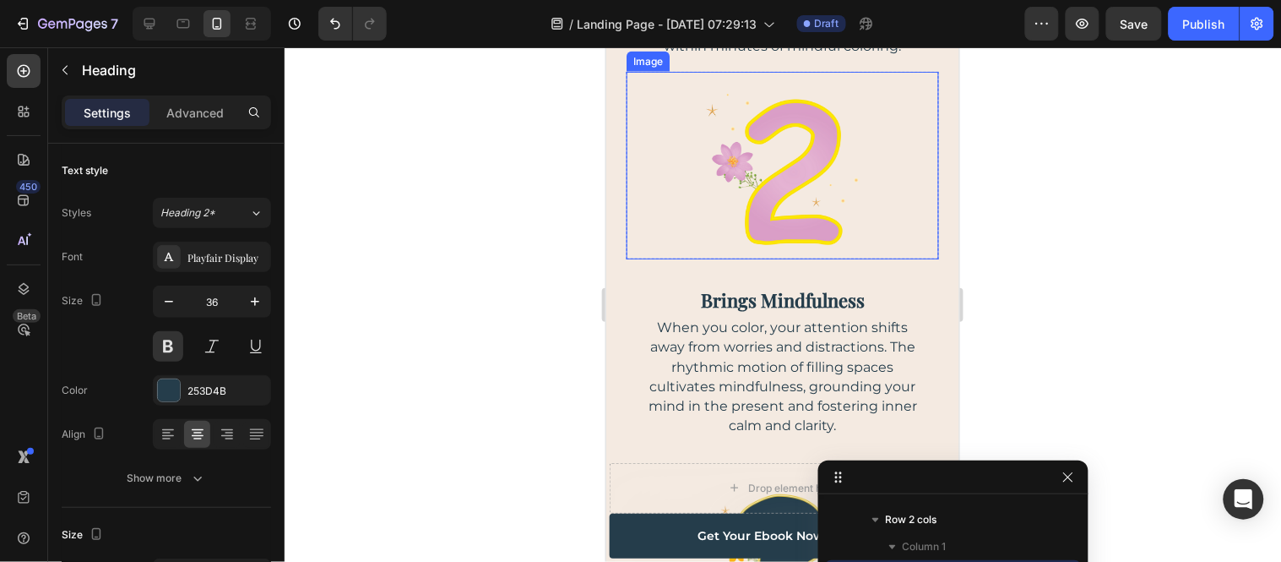
drag, startPoint x: 797, startPoint y: 327, endPoint x: 742, endPoint y: 352, distance: 60.5
click at [797, 258] on img at bounding box center [782, 165] width 188 height 188
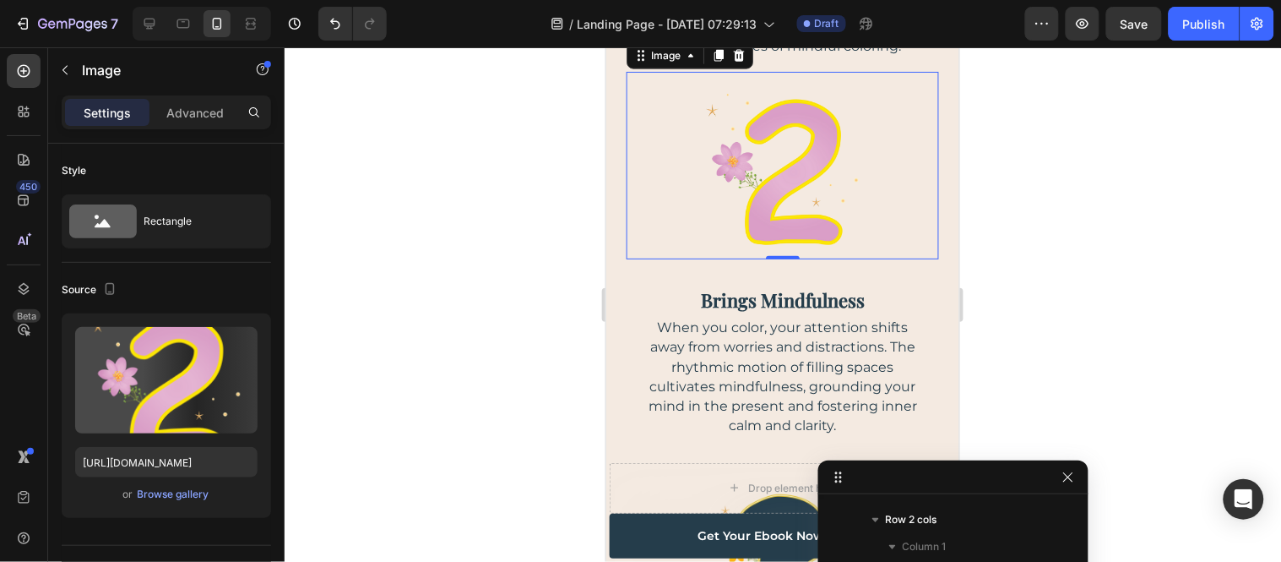
scroll to position [779, 0]
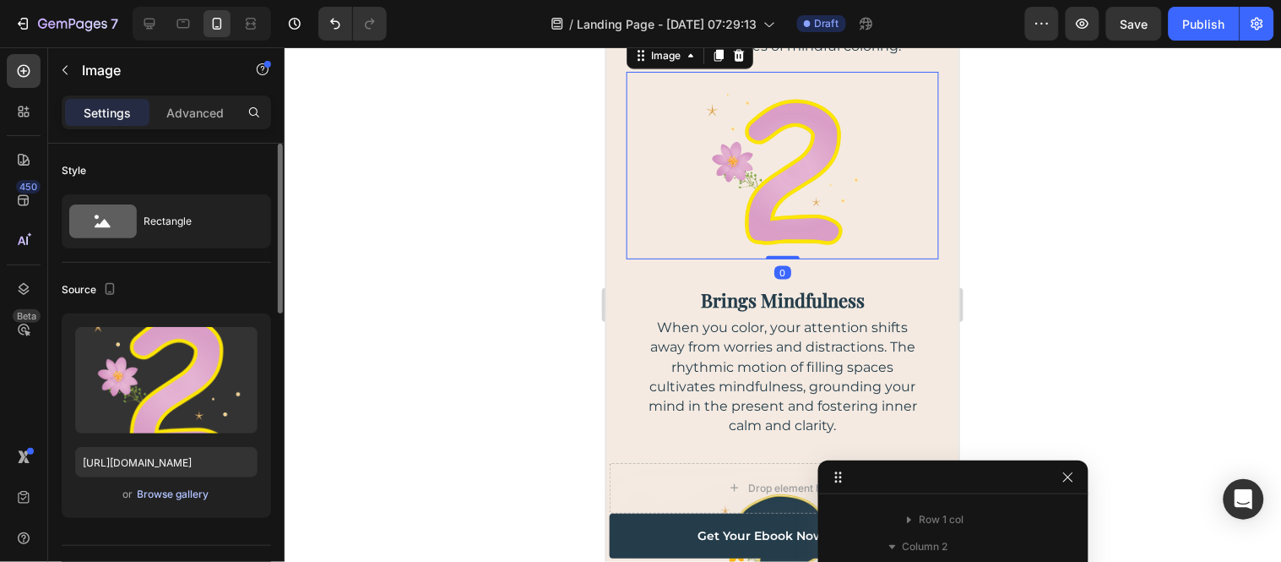
click at [139, 487] on div "Browse gallery" at bounding box center [174, 494] width 72 height 15
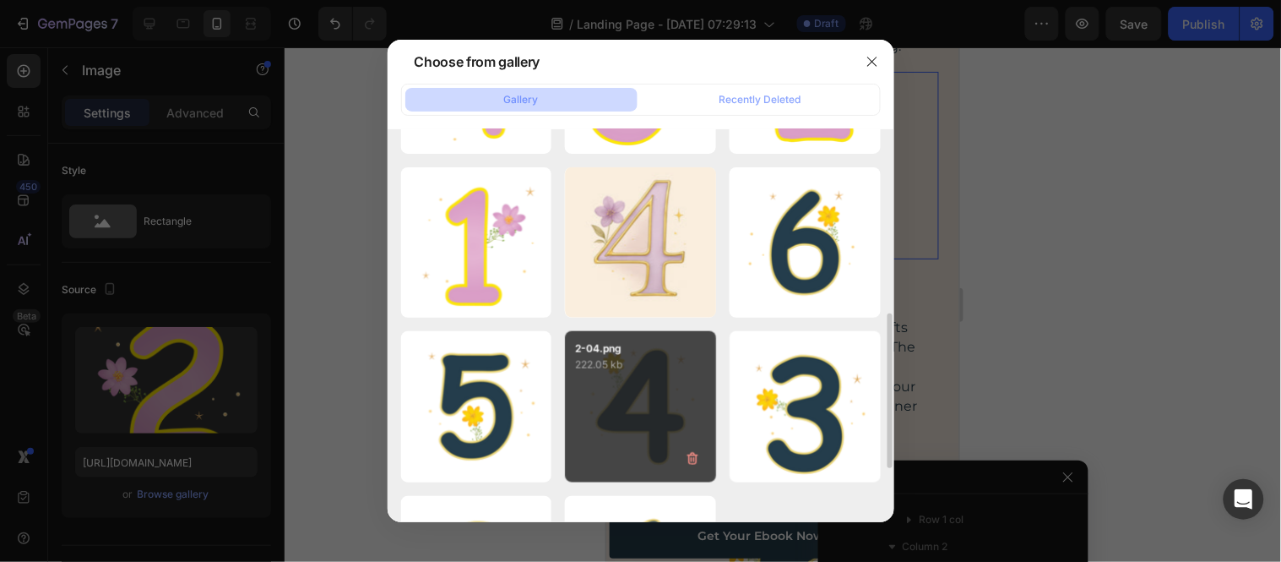
scroll to position [606, 0]
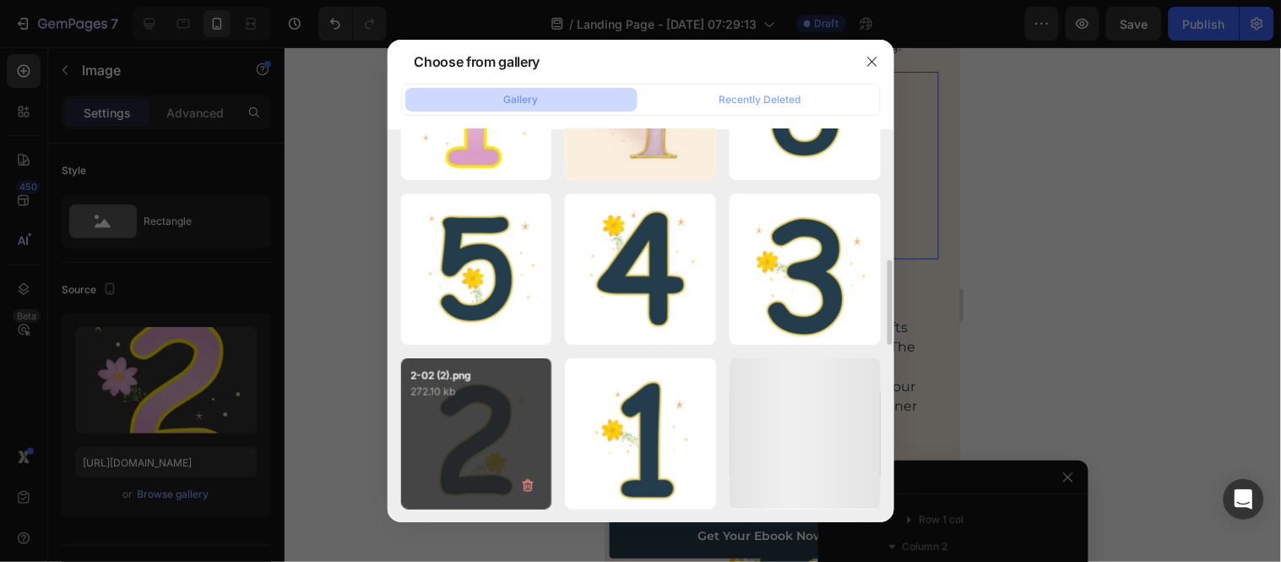
click at [474, 438] on div "2-02 (2).png 272.10 kb" at bounding box center [476, 433] width 151 height 151
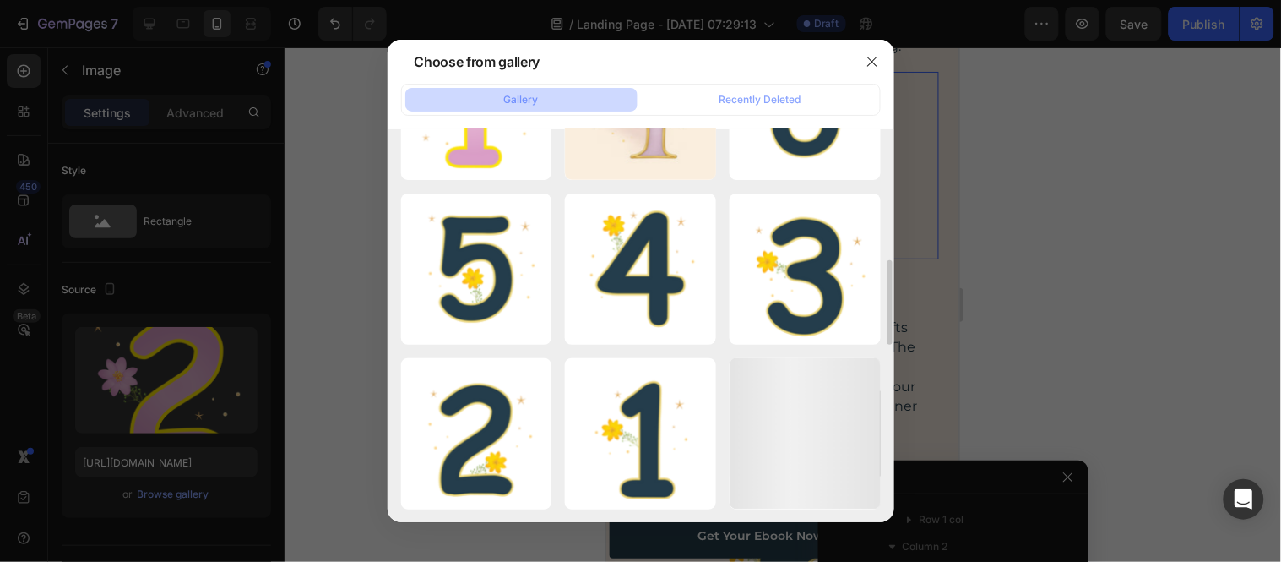
type input "[URL][DOMAIN_NAME]"
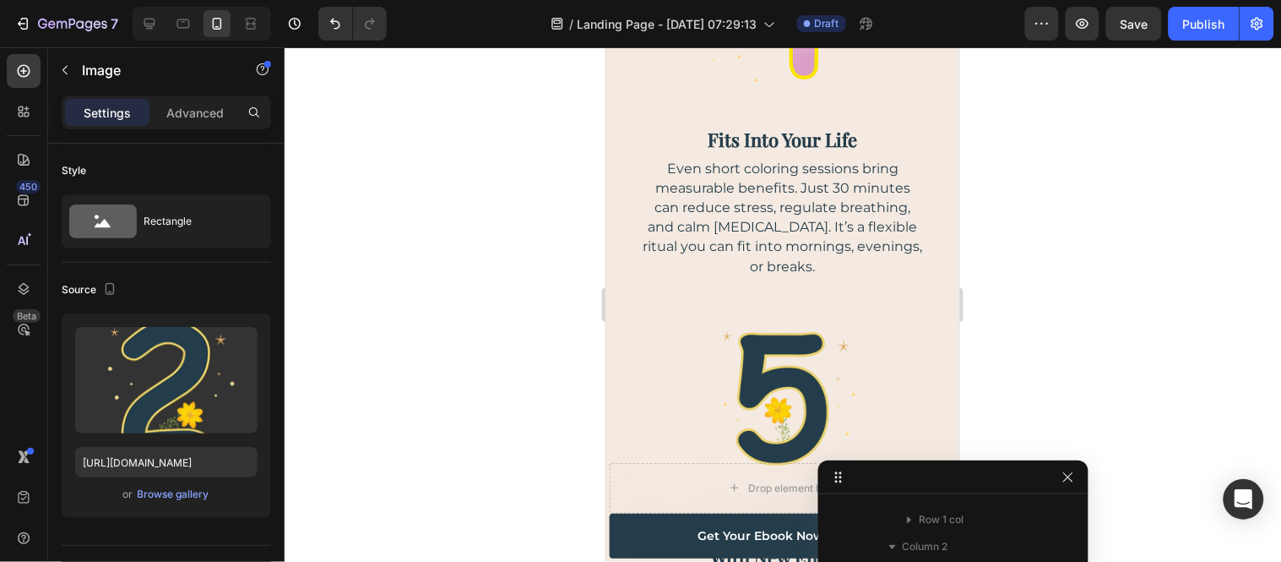
scroll to position [3147, 0]
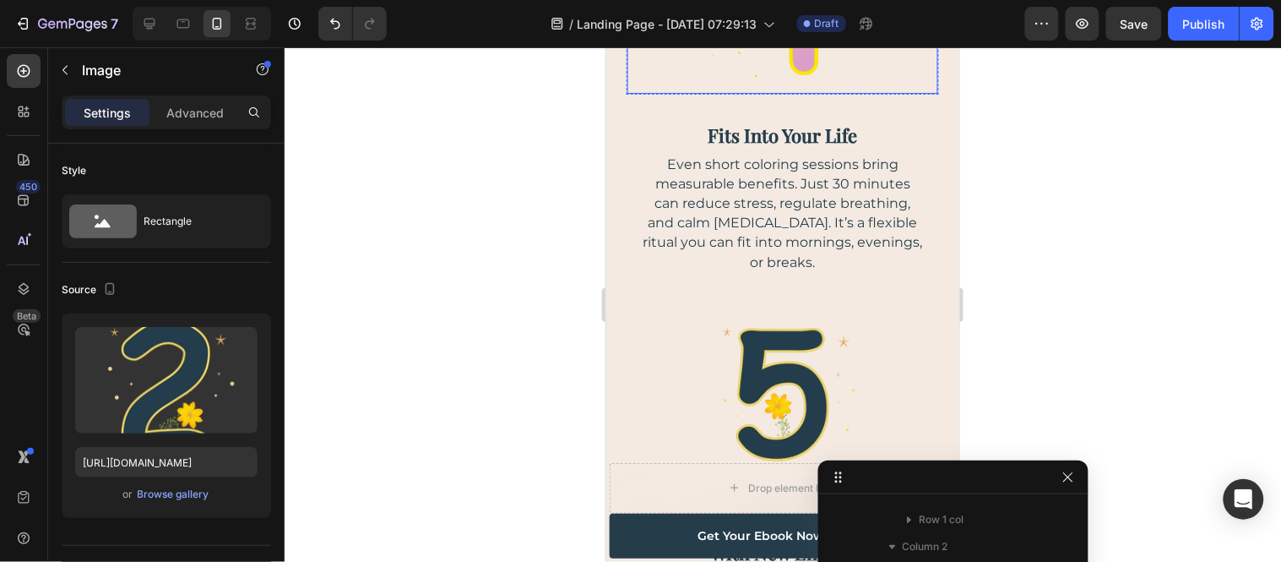
click at [798, 93] on img at bounding box center [782, -1] width 187 height 187
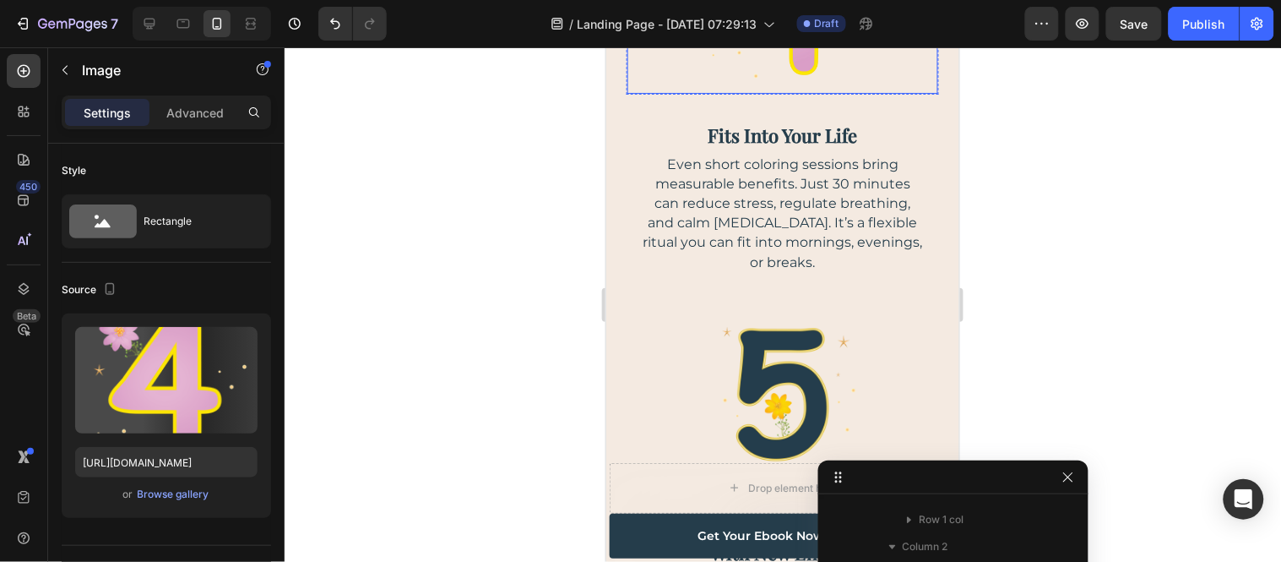
scroll to position [1023, 0]
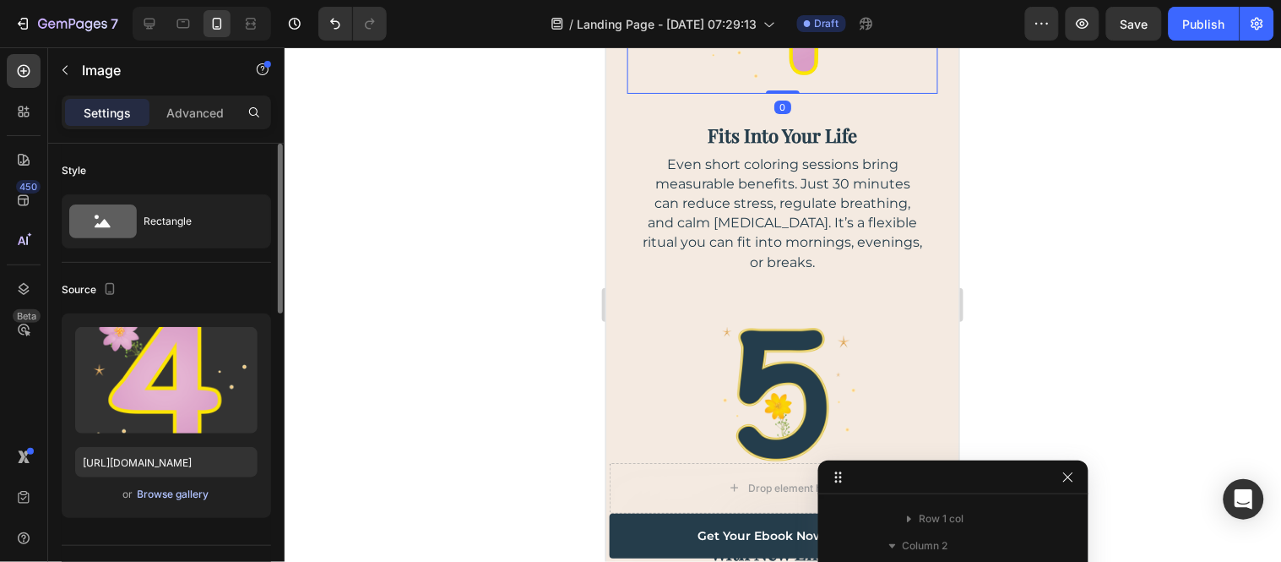
click at [162, 496] on div "Browse gallery" at bounding box center [174, 494] width 72 height 15
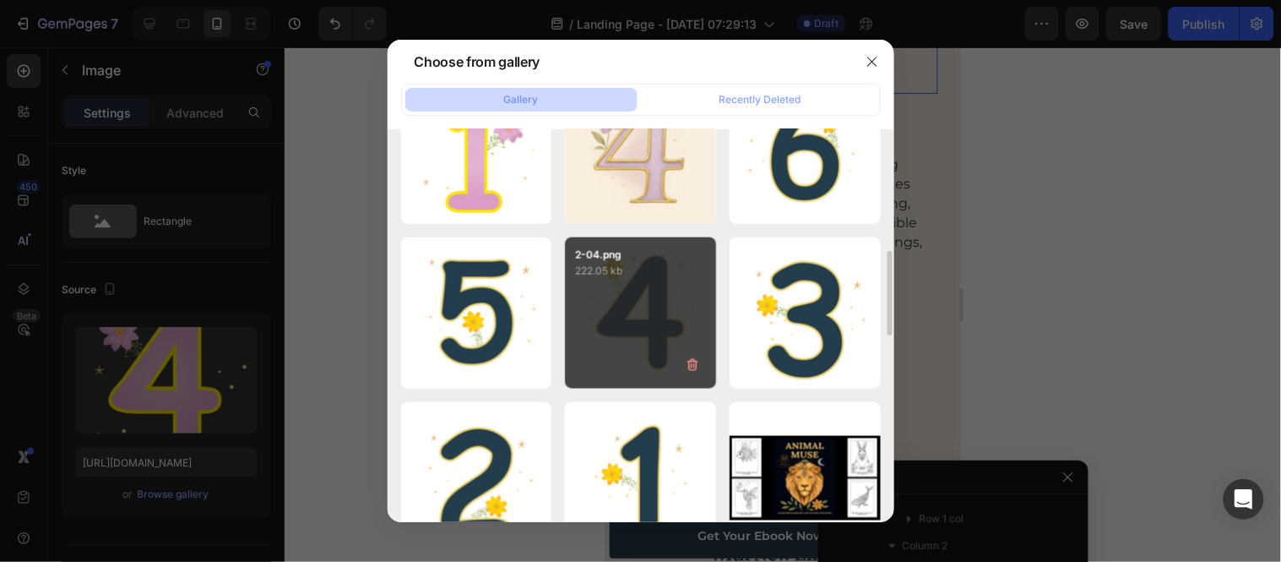
click at [676, 322] on div "2-04.png 222.05 kb" at bounding box center [640, 312] width 151 height 151
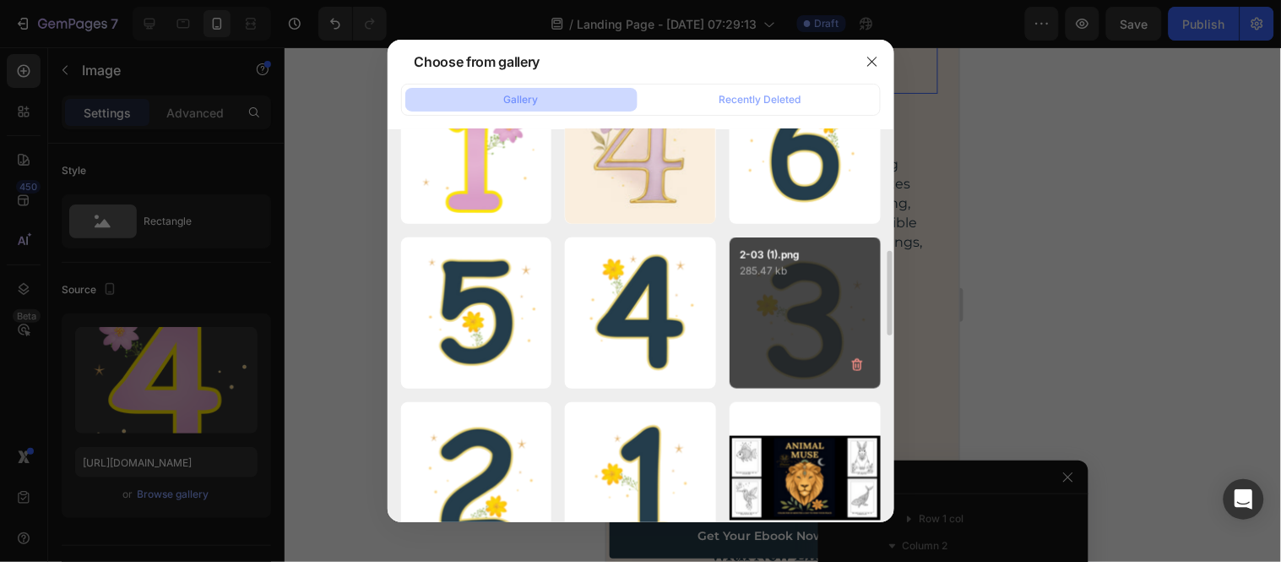
type input "[URL][DOMAIN_NAME]"
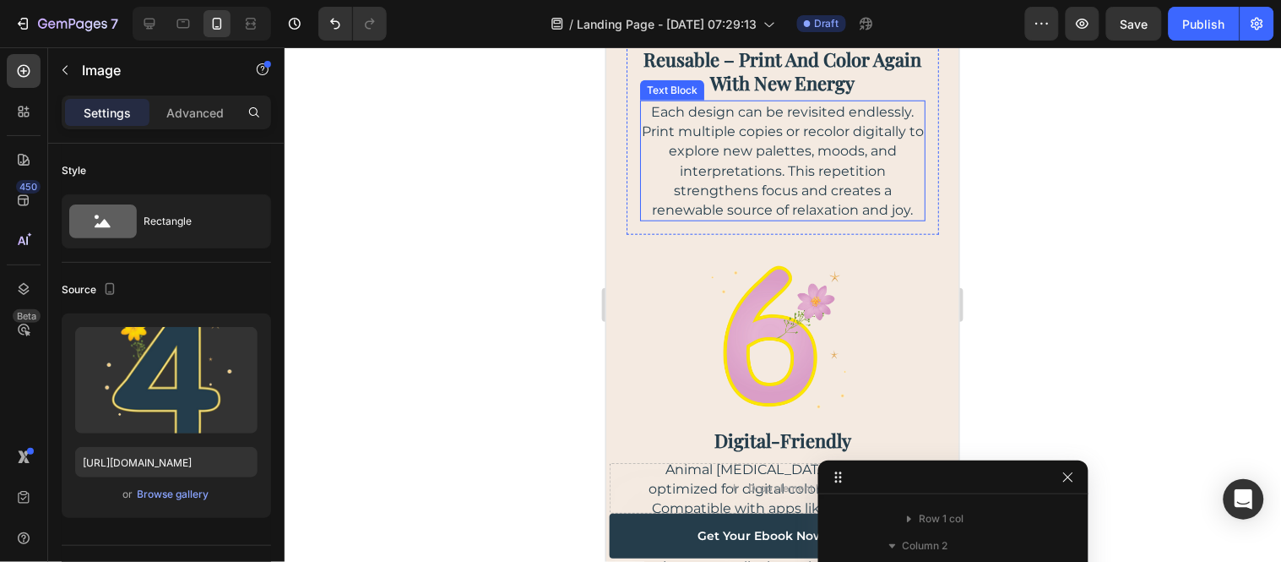
scroll to position [3992, 0]
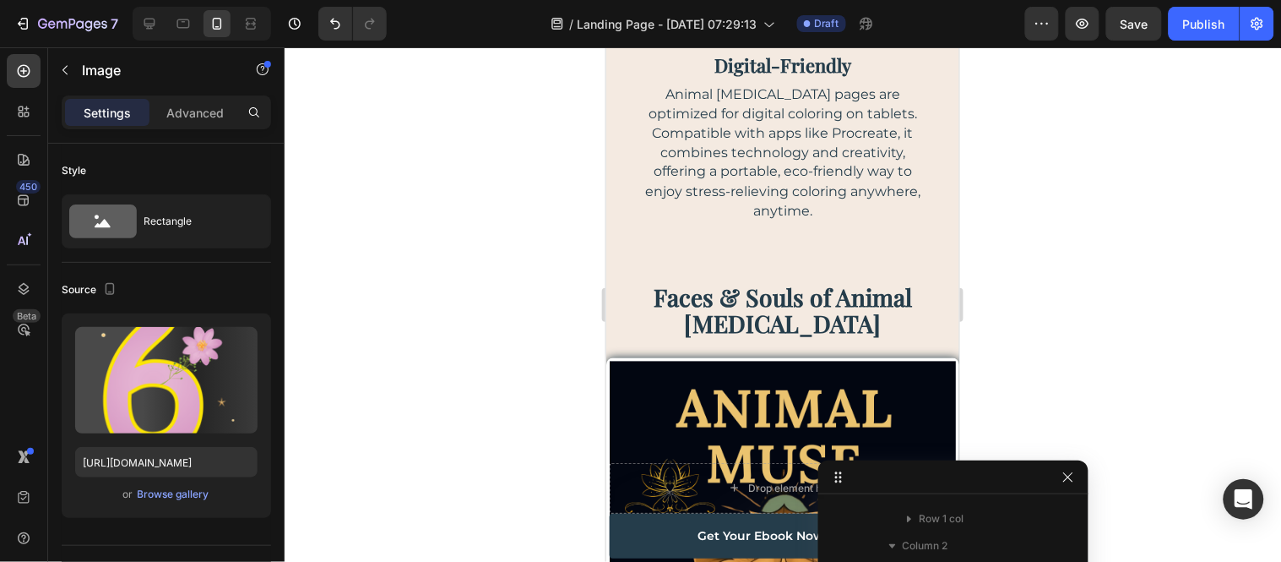
scroll to position [1319, 0]
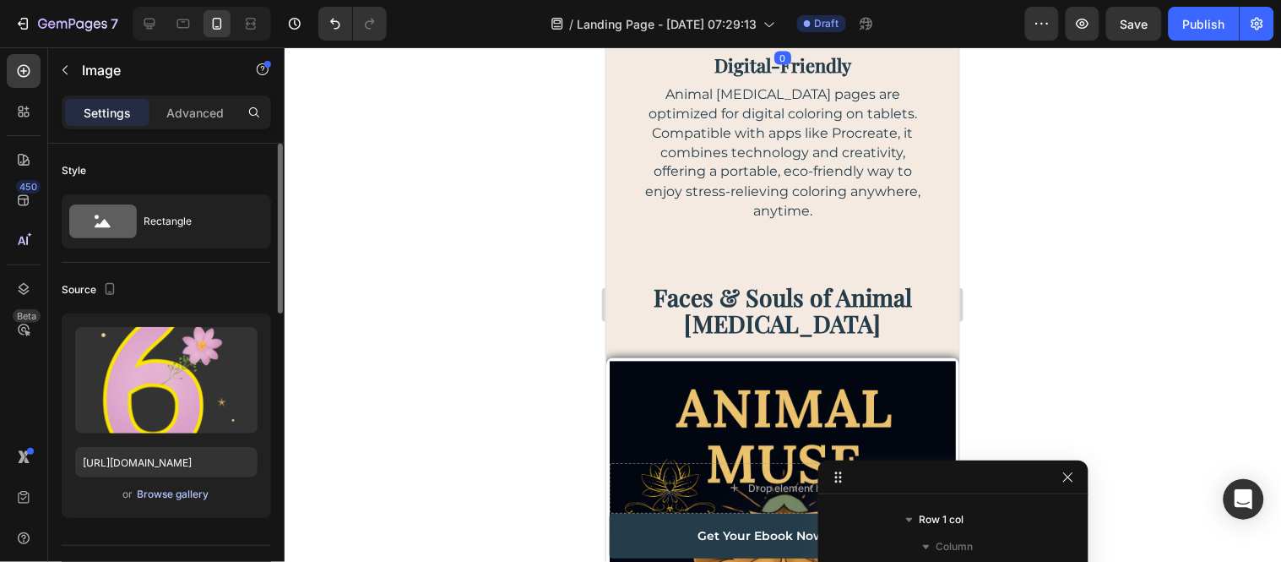
click at [204, 487] on div "Browse gallery" at bounding box center [174, 494] width 72 height 15
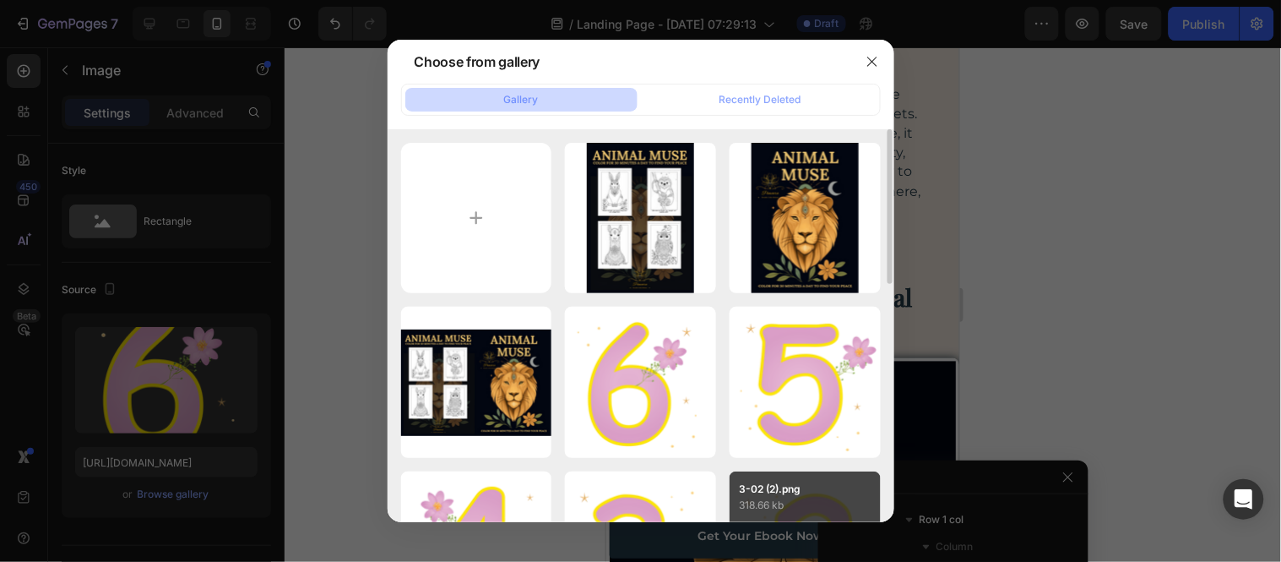
scroll to position [469, 0]
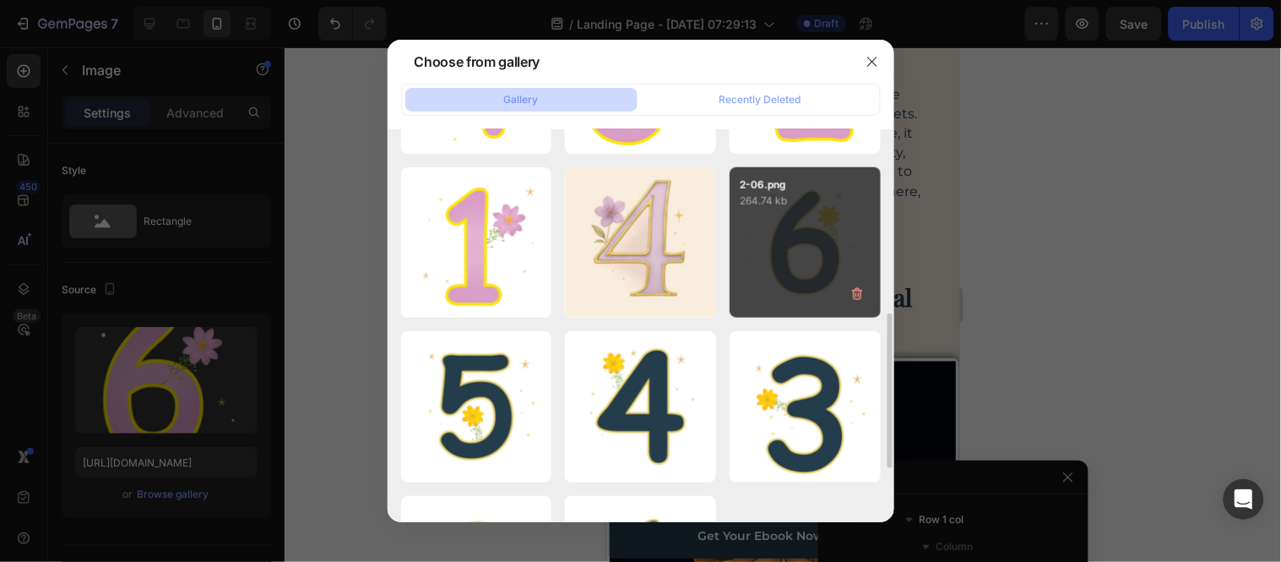
click at [825, 246] on div "2-06.png 264.74 kb" at bounding box center [805, 242] width 151 height 151
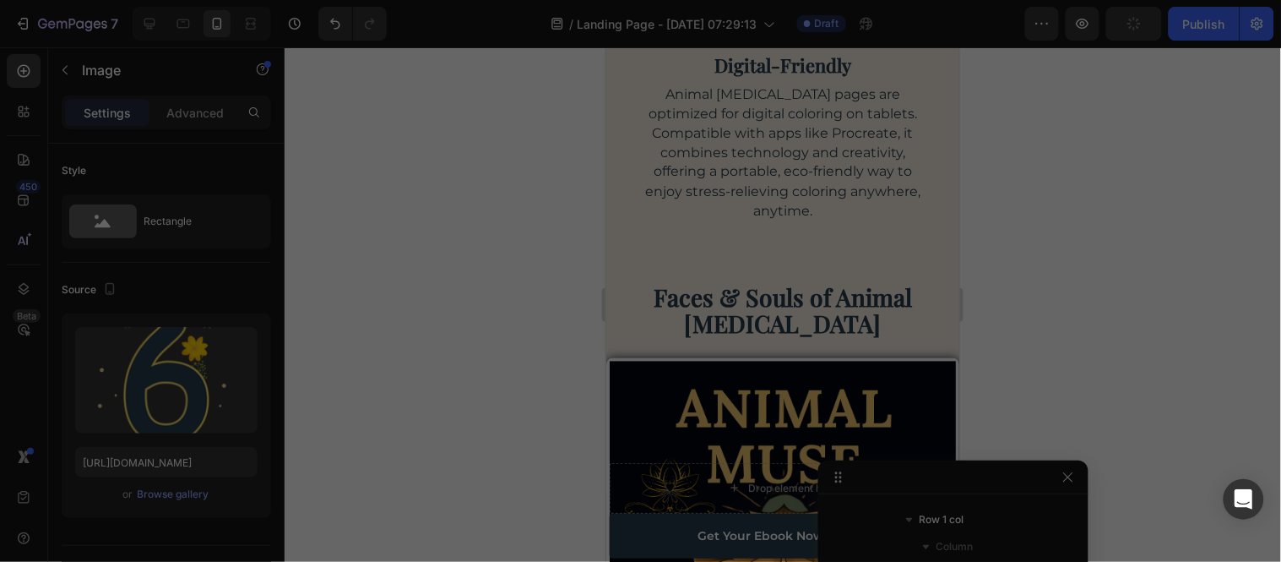
type input "[URL][DOMAIN_NAME]"
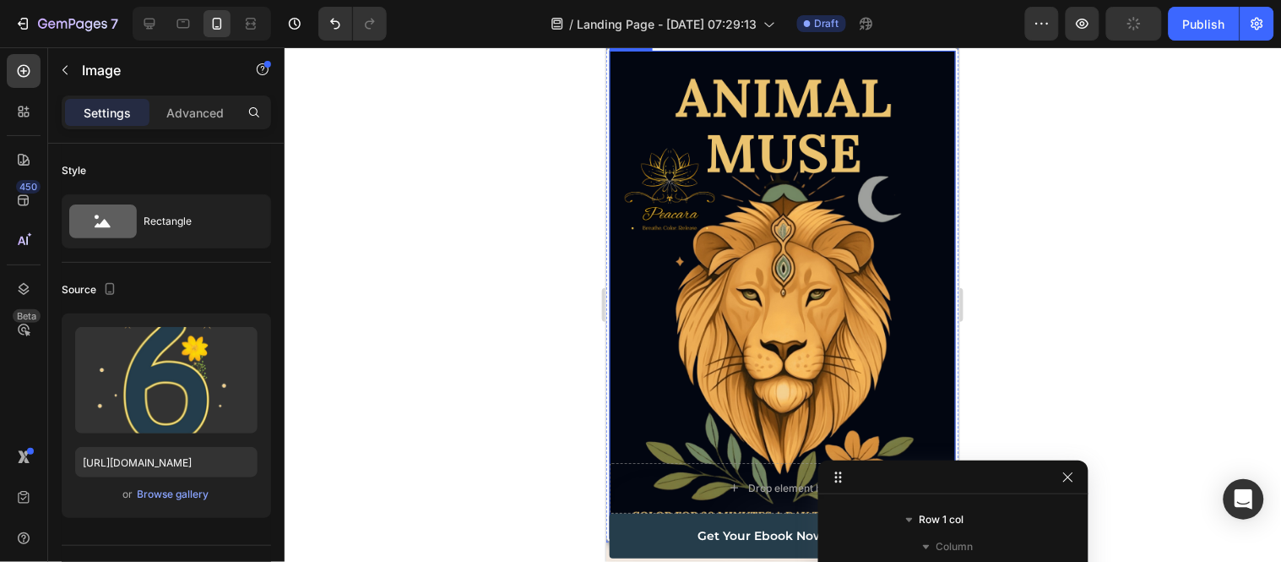
scroll to position [4180, 0]
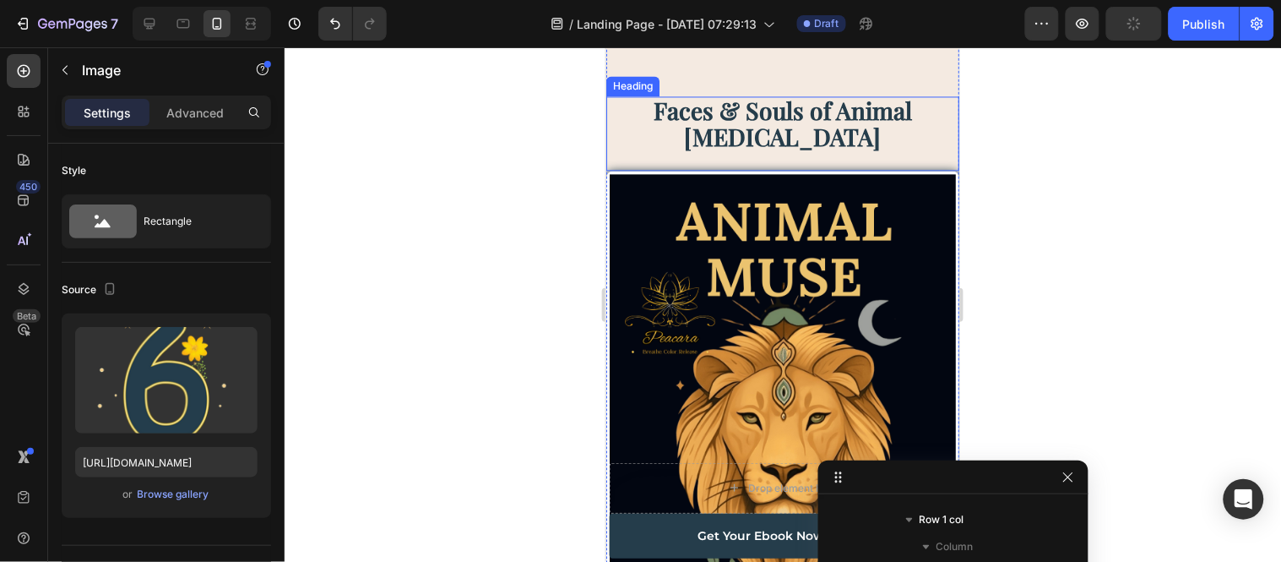
click at [725, 151] on h2 "Faces & Souls of Animal [MEDICAL_DATA]" at bounding box center [782, 123] width 353 height 56
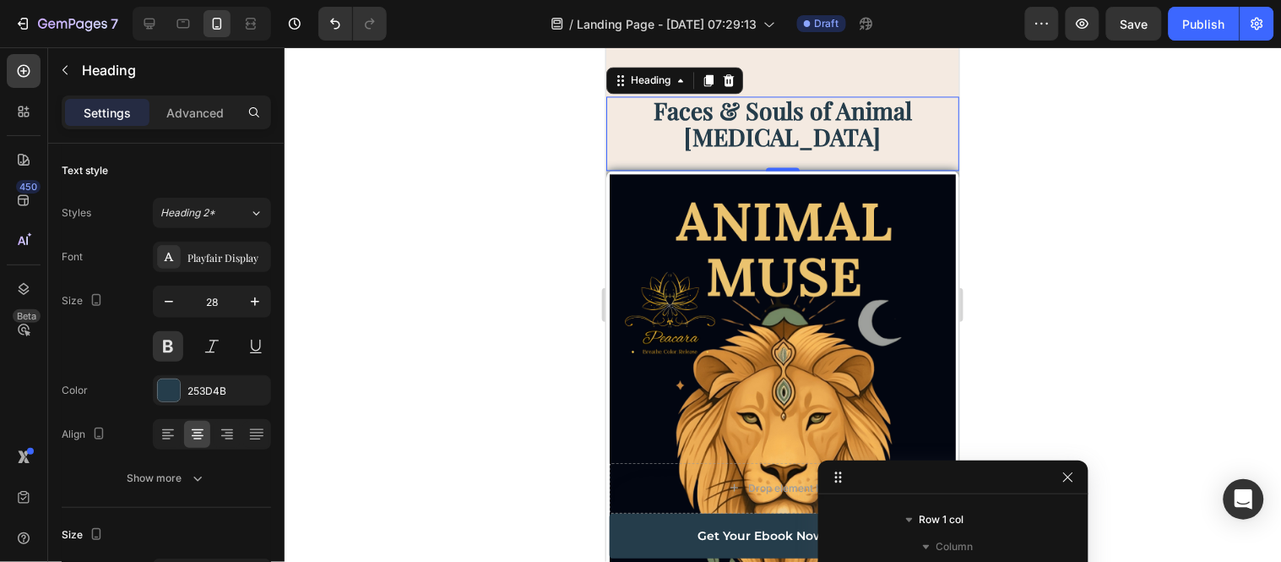
click at [211, 96] on div "Settings Advanced" at bounding box center [166, 112] width 209 height 34
click at [204, 111] on p "Advanced" at bounding box center [194, 113] width 57 height 18
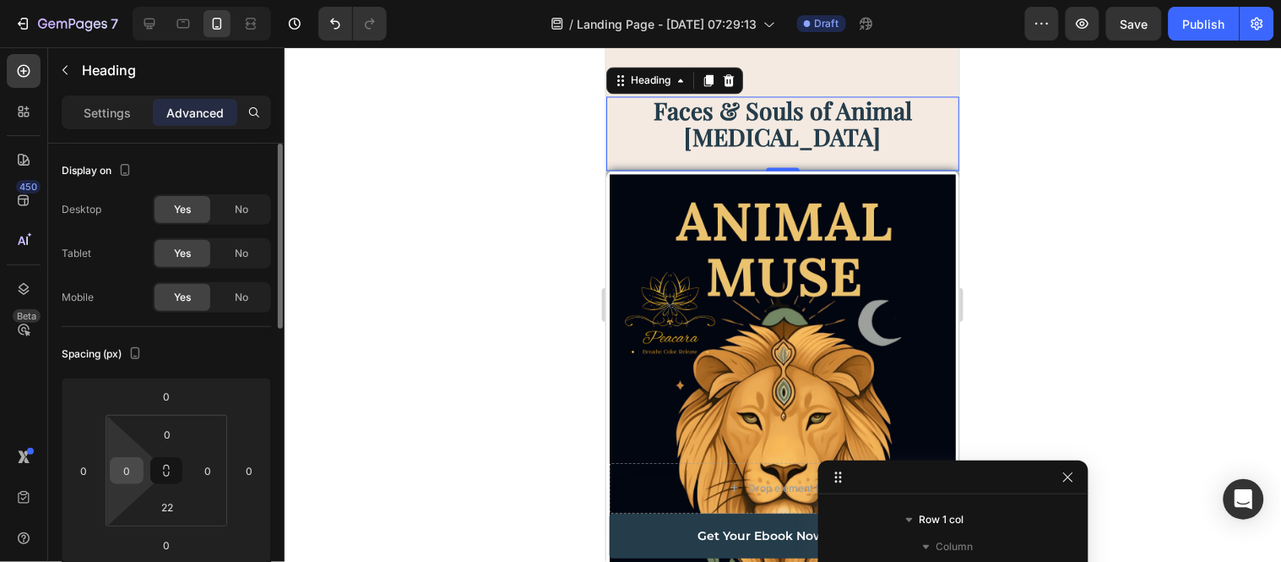
click at [130, 468] on input "0" at bounding box center [126, 470] width 25 height 25
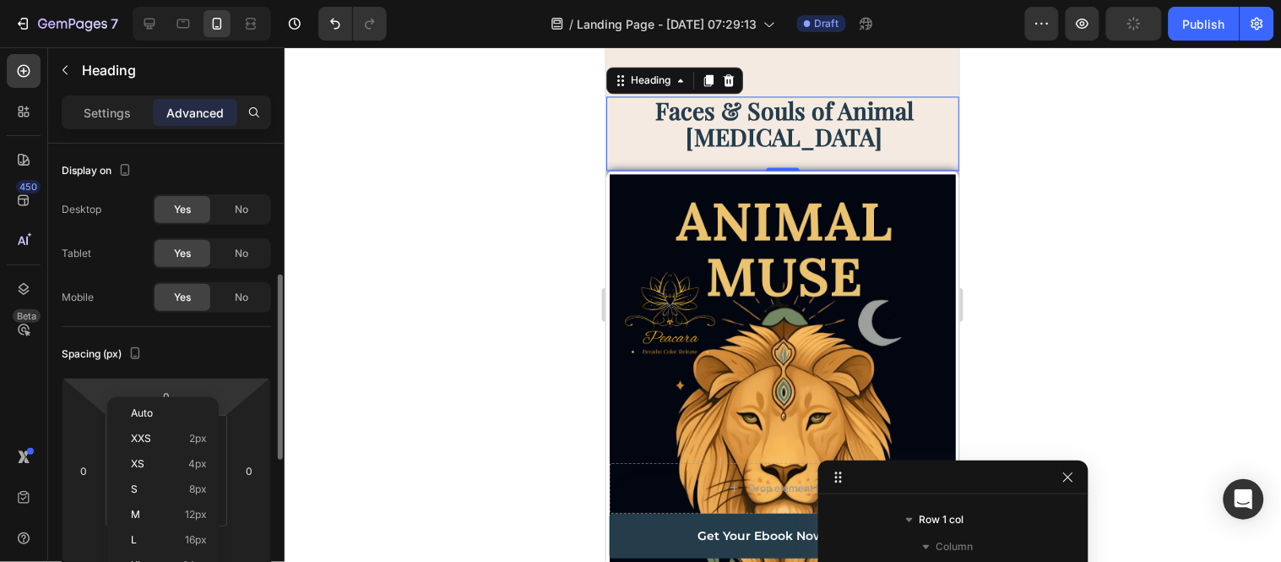
scroll to position [188, 0]
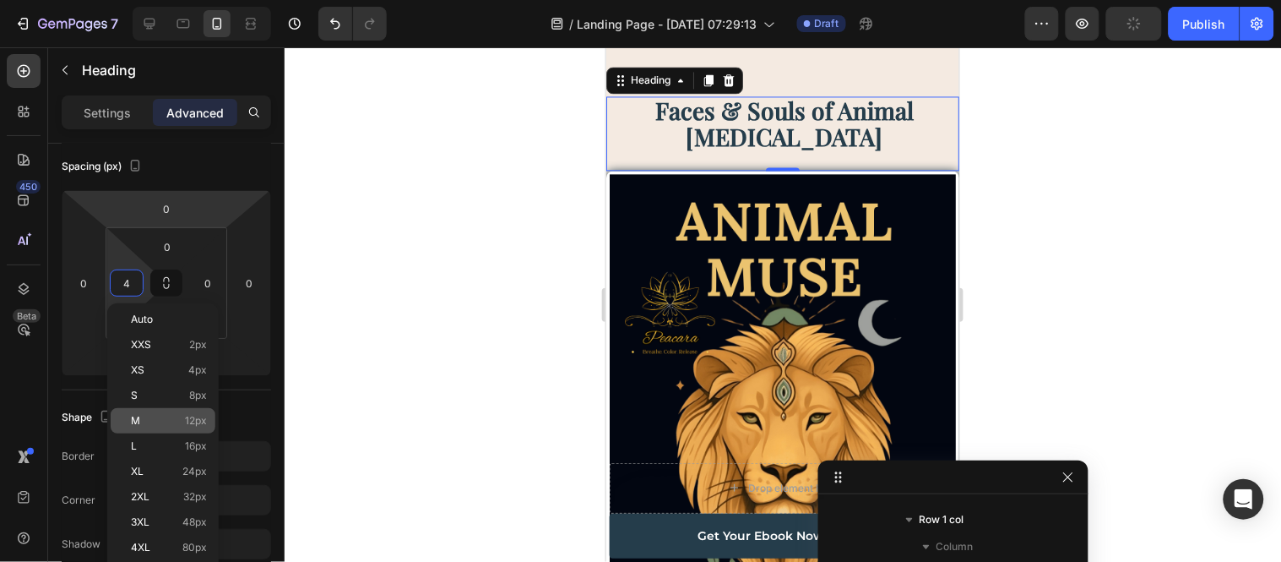
click at [174, 419] on p "M 12px" at bounding box center [169, 421] width 76 height 12
type input "12"
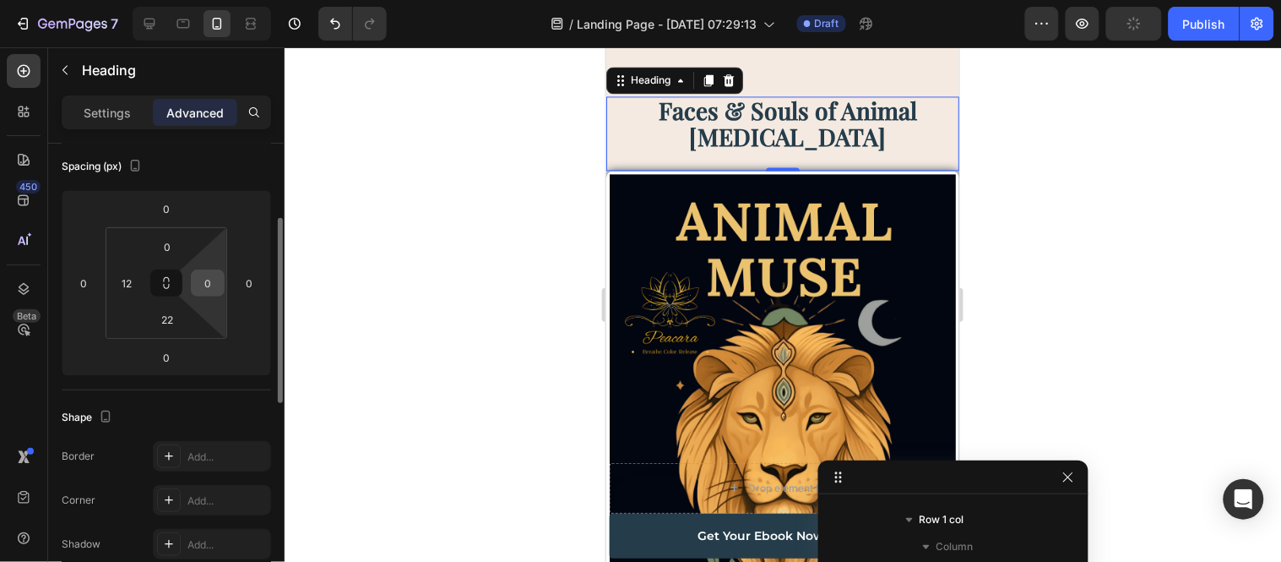
click at [221, 291] on div "0" at bounding box center [208, 282] width 34 height 27
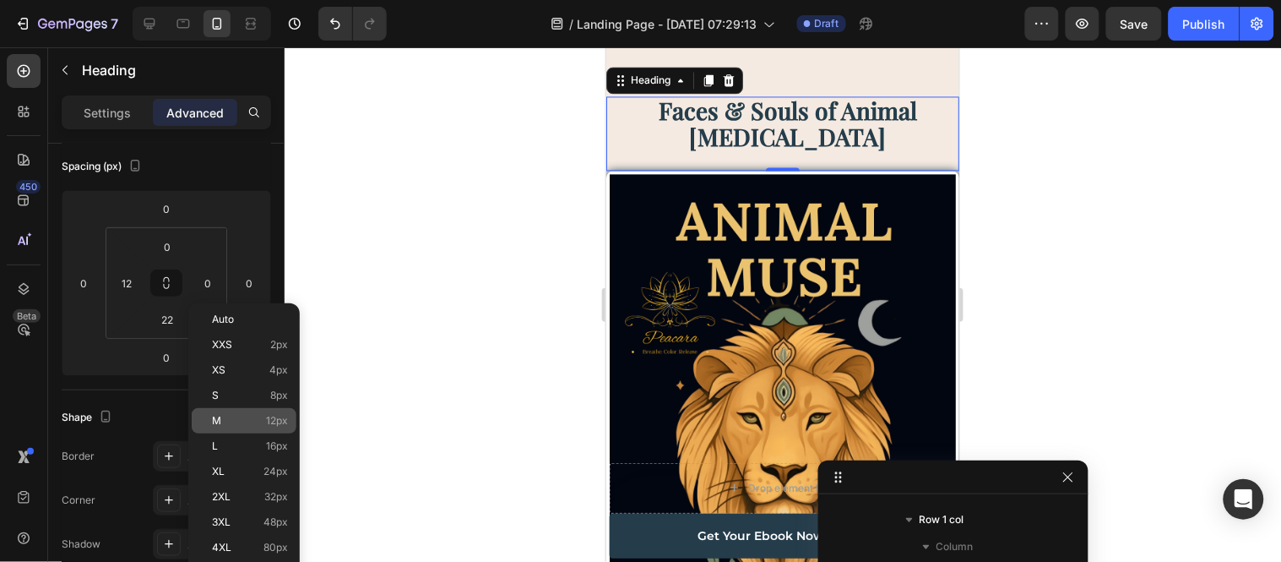
click at [238, 416] on p "M 12px" at bounding box center [250, 421] width 76 height 12
type input "12"
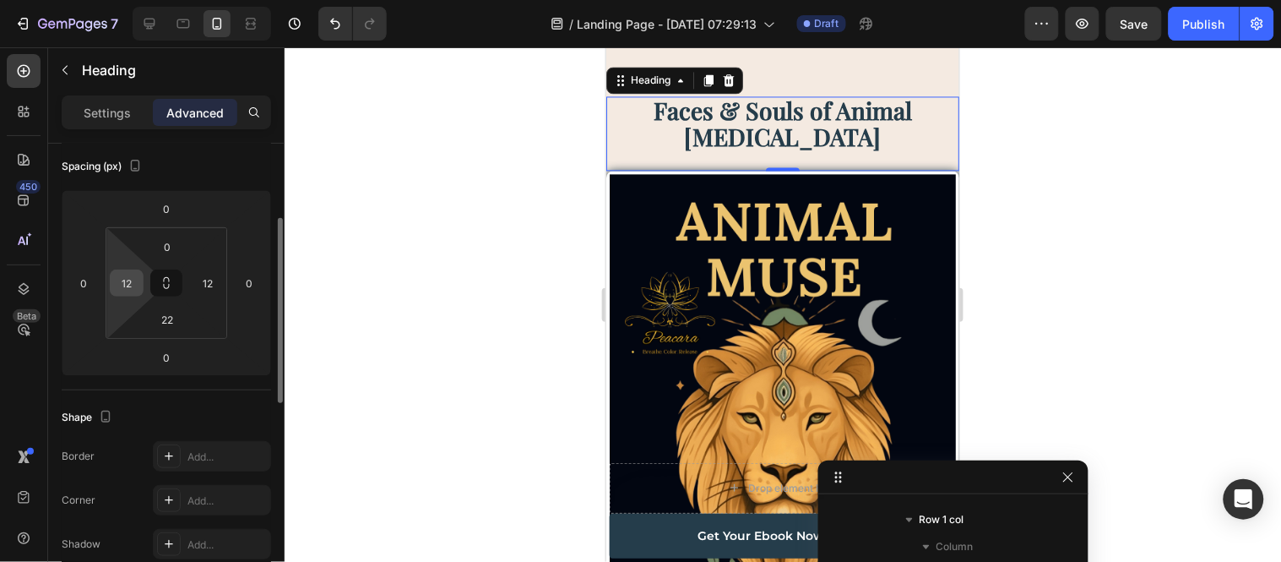
click at [135, 287] on input "12" at bounding box center [126, 282] width 25 height 25
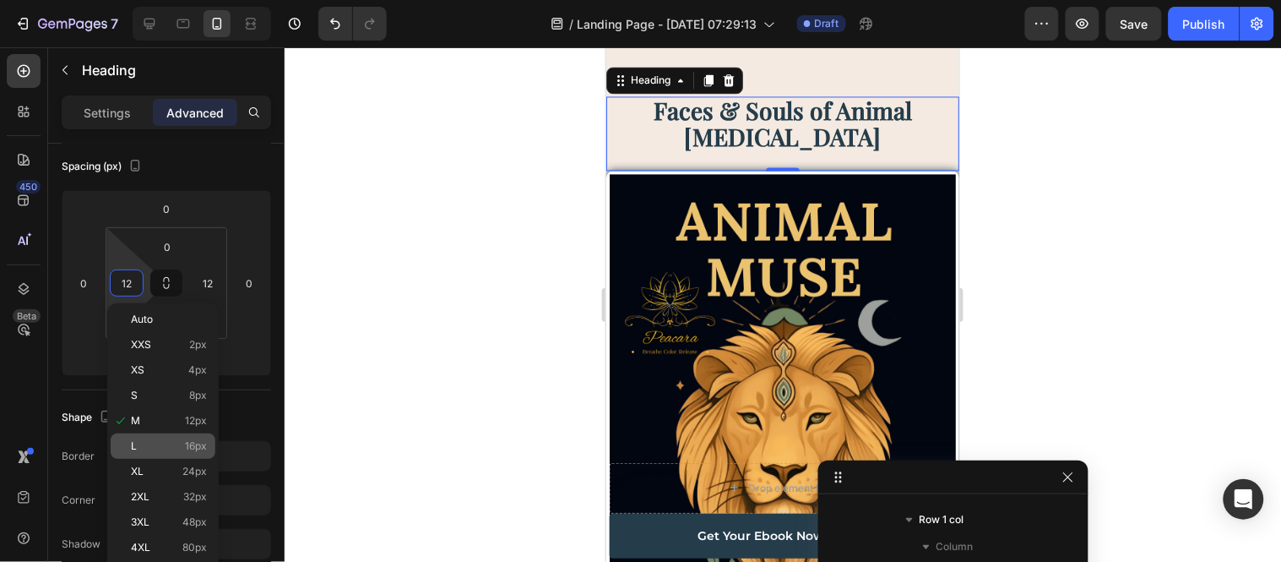
click at [149, 444] on p "L 16px" at bounding box center [169, 446] width 76 height 12
type input "16"
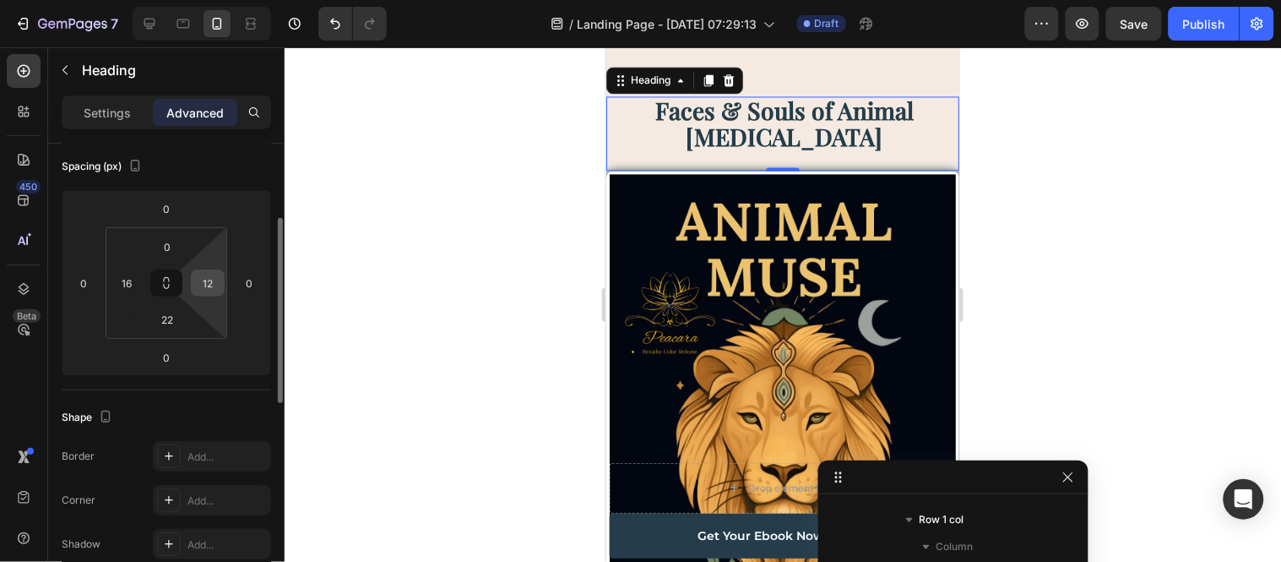
click at [205, 281] on input "12" at bounding box center [207, 282] width 25 height 25
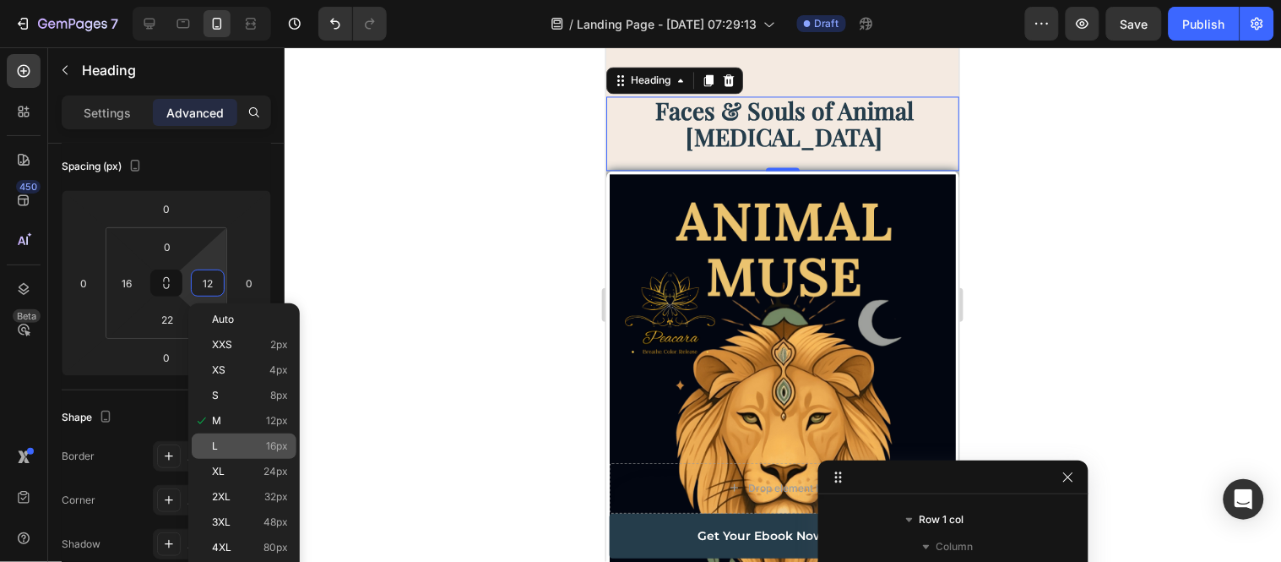
click at [212, 448] on span "L" at bounding box center [215, 446] width 6 height 12
type input "16"
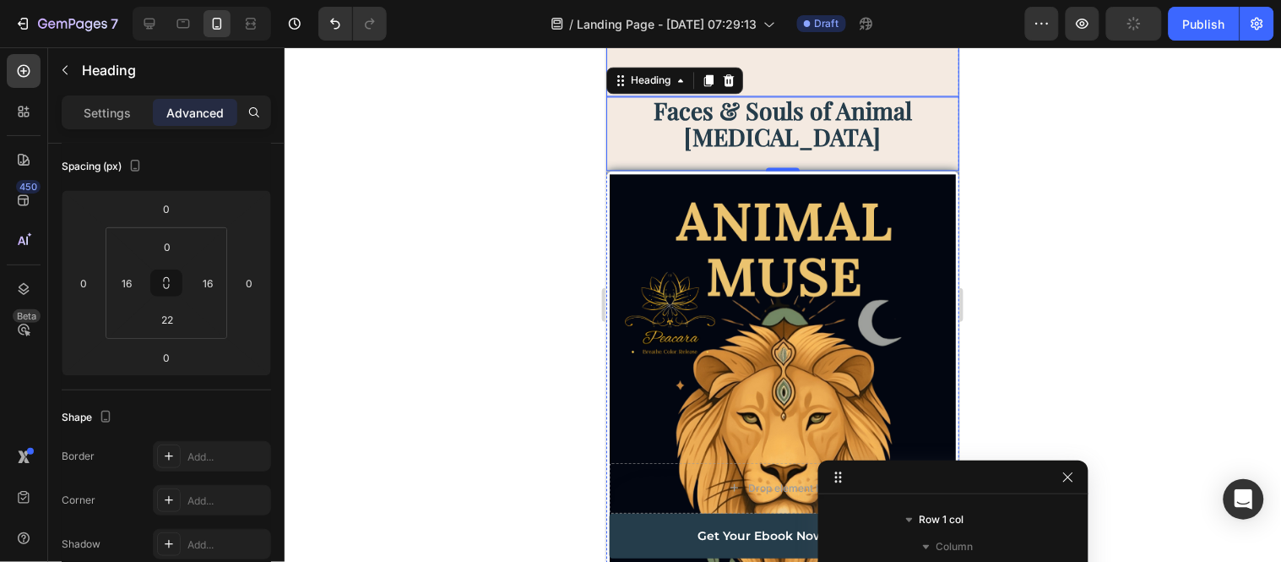
scroll to position [4274, 0]
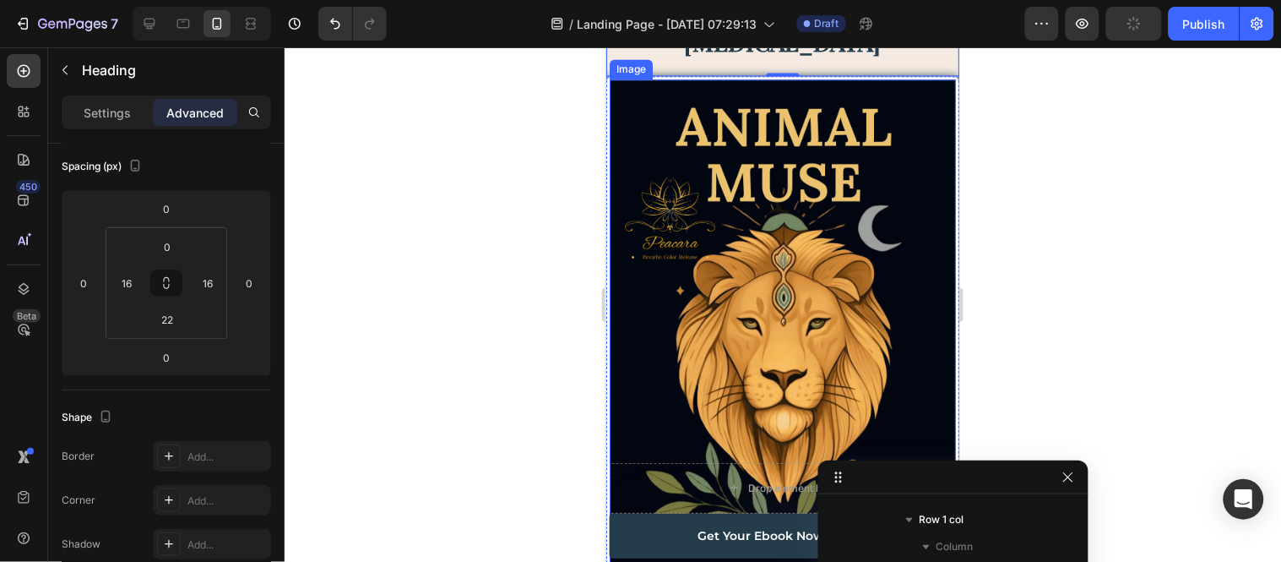
click at [834, 283] on img at bounding box center [782, 323] width 346 height 488
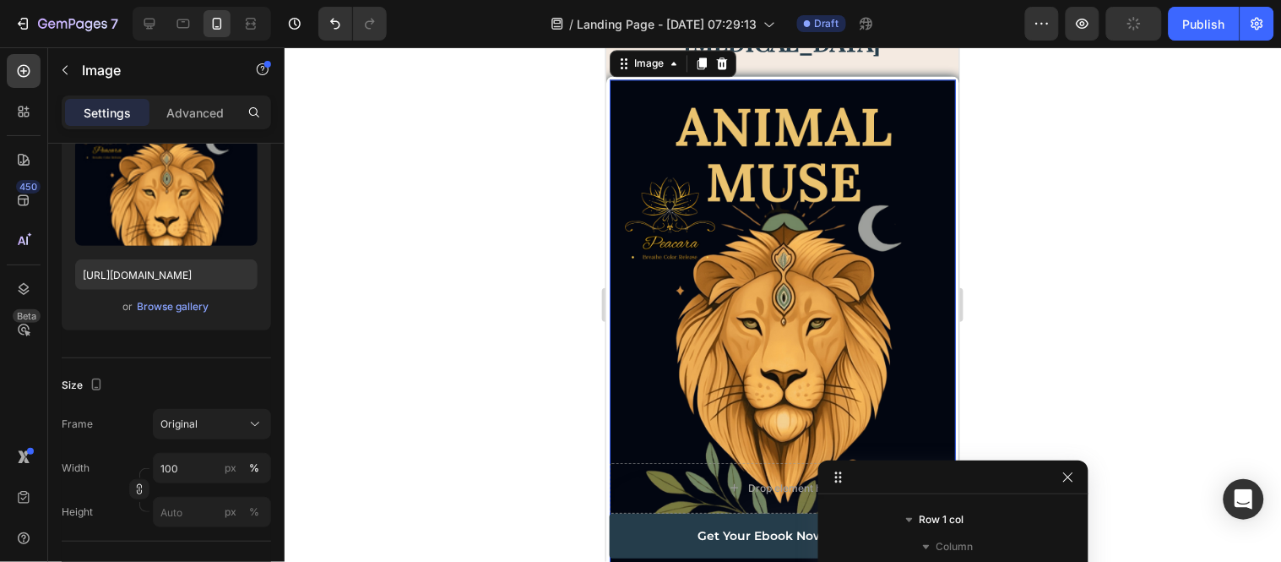
scroll to position [0, 0]
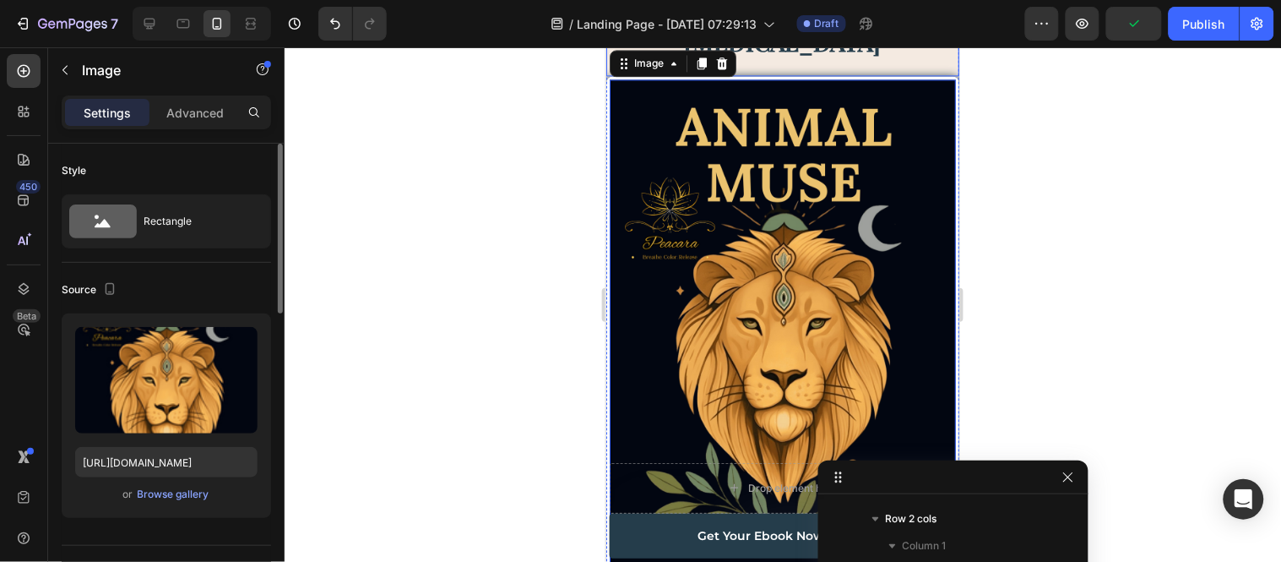
click at [812, 57] on h2 "Faces & Souls of Animal [MEDICAL_DATA]" at bounding box center [782, 29] width 326 height 56
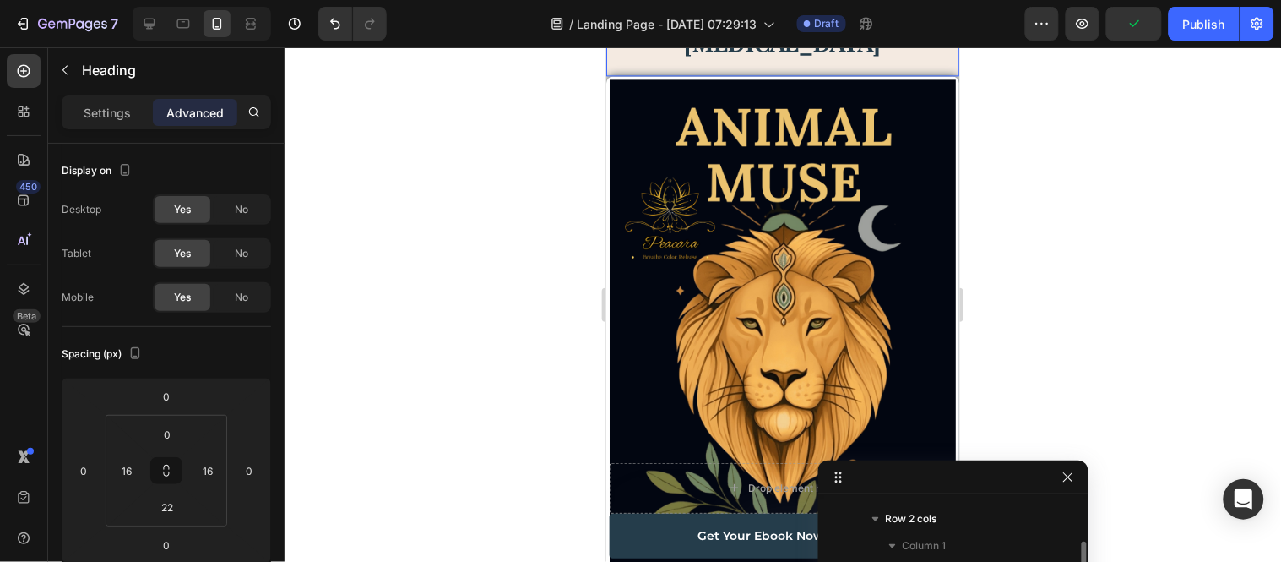
scroll to position [1400, 0]
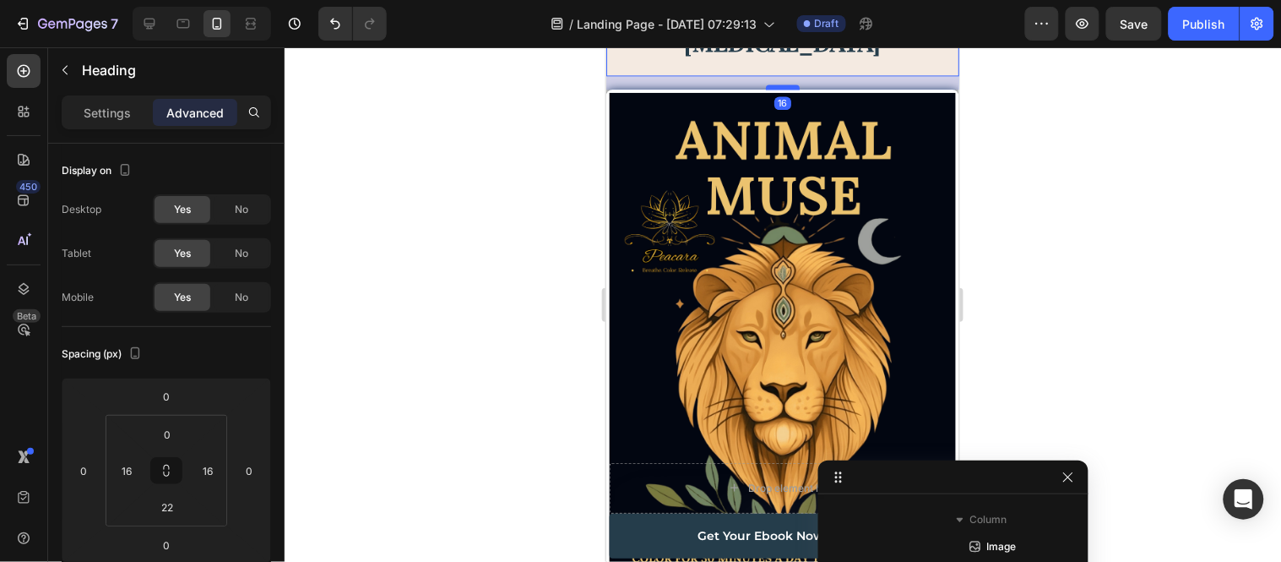
drag, startPoint x: 775, startPoint y: 209, endPoint x: 775, endPoint y: 222, distance: 13.5
click at [775, 89] on div at bounding box center [782, 86] width 34 height 5
type input "16"
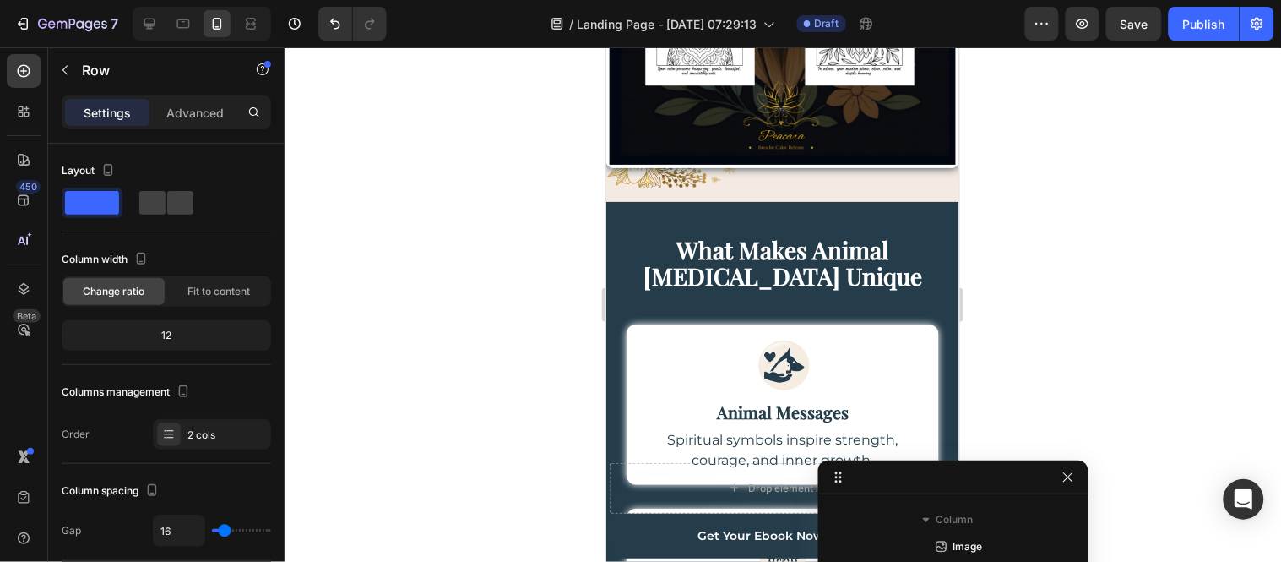
scroll to position [5306, 0]
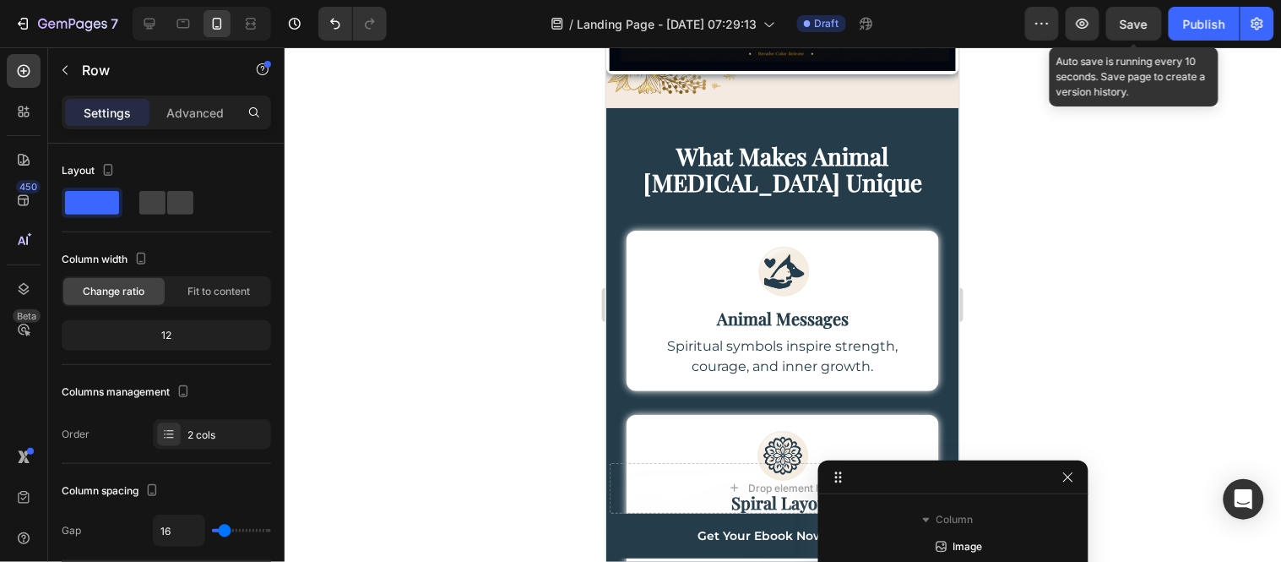
drag, startPoint x: 1152, startPoint y: 19, endPoint x: 524, endPoint y: 14, distance: 628.5
click at [1151, 19] on button "Save" at bounding box center [1135, 24] width 56 height 34
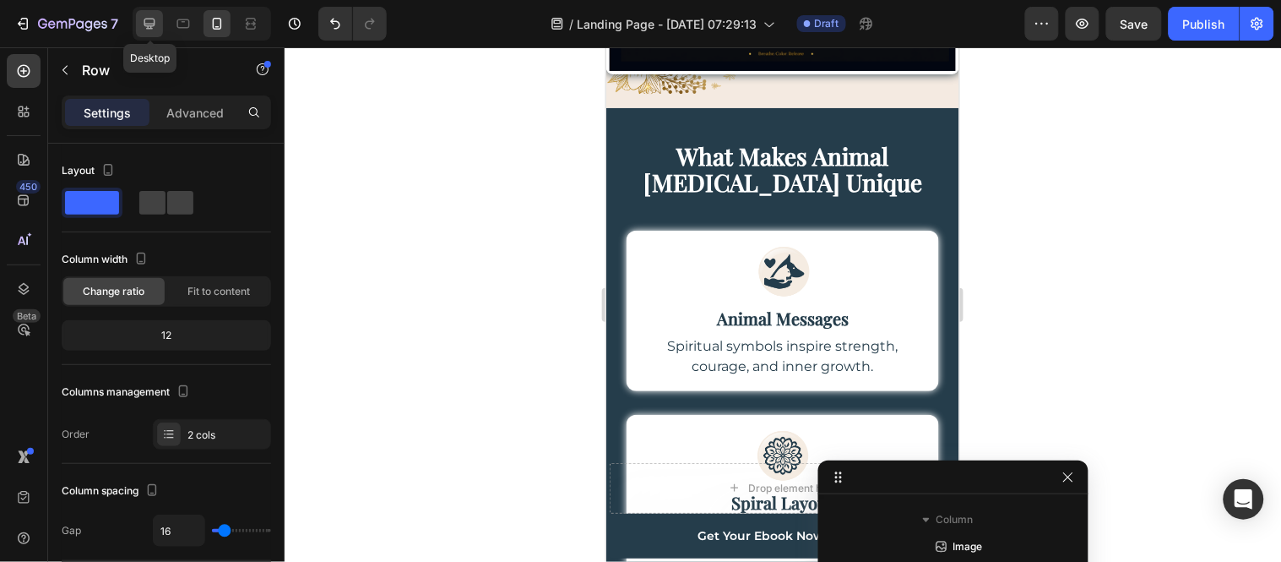
click at [148, 31] on icon at bounding box center [149, 23] width 17 height 17
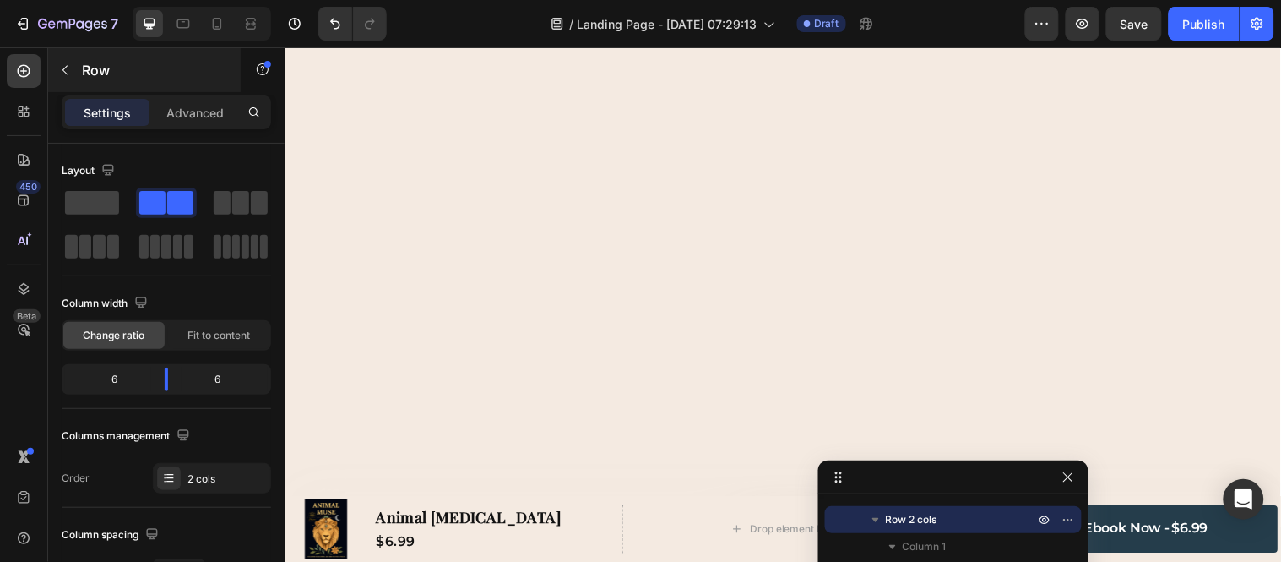
type input "32"
type input "1200"
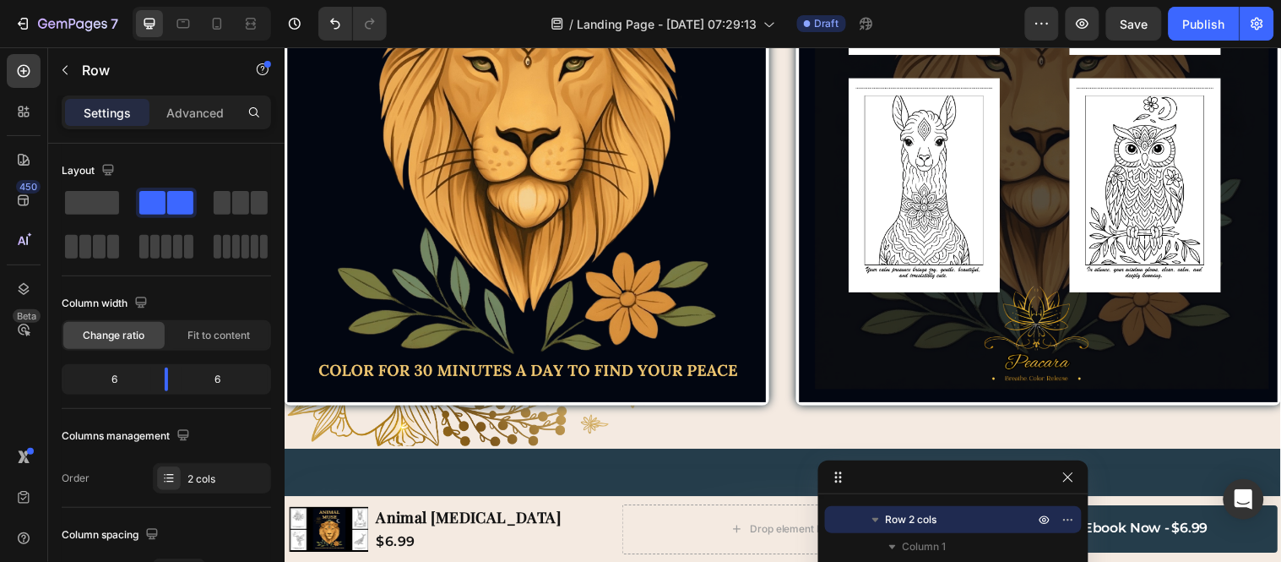
scroll to position [3619, 0]
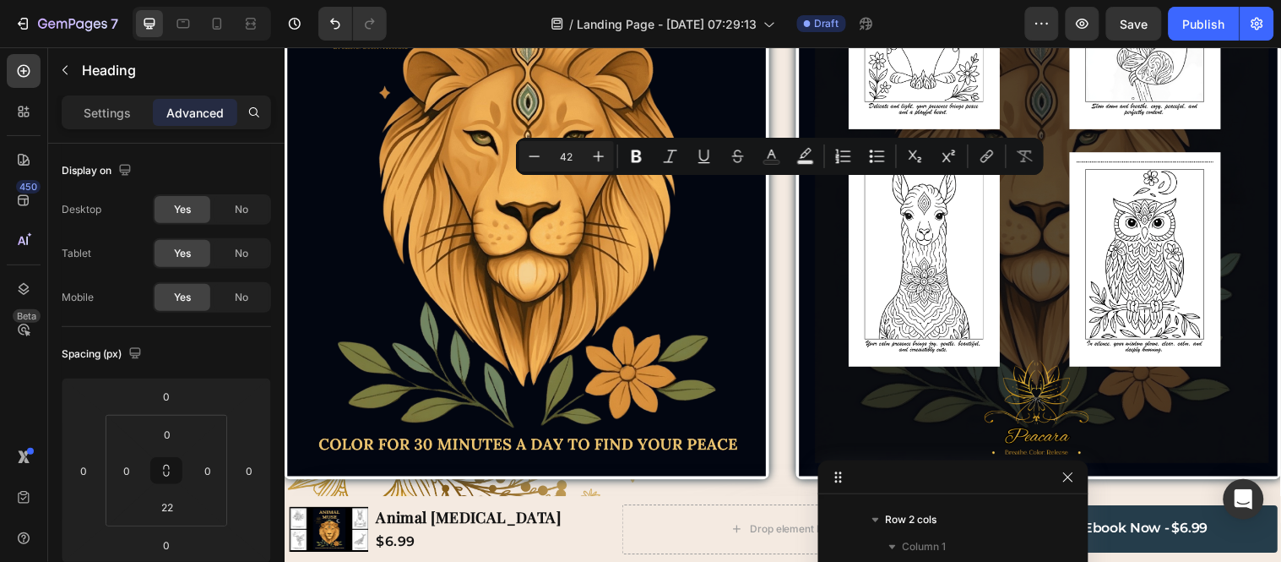
click at [112, 128] on div "Settings Advanced" at bounding box center [166, 112] width 209 height 34
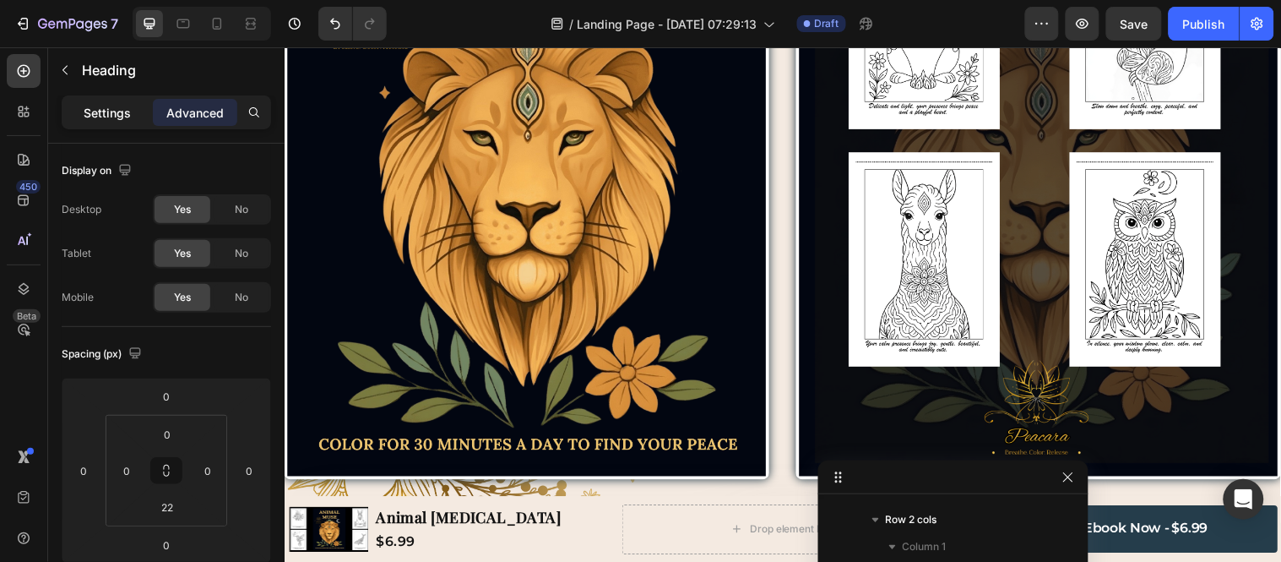
click at [110, 112] on p "Settings" at bounding box center [107, 113] width 47 height 18
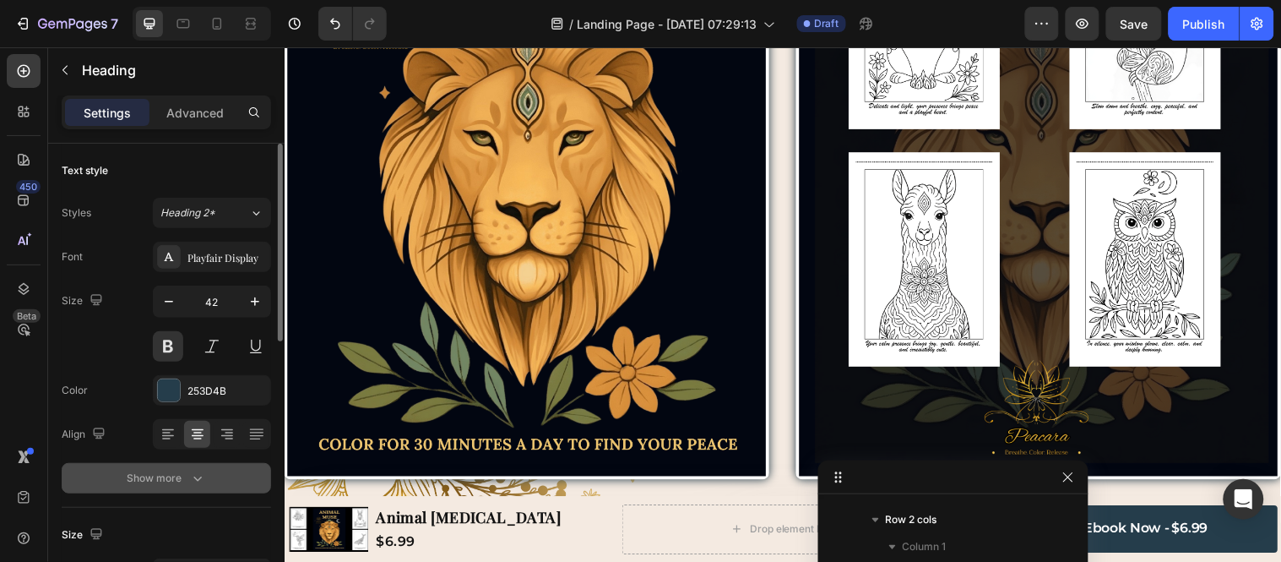
click at [196, 481] on icon "button" at bounding box center [197, 478] width 17 height 17
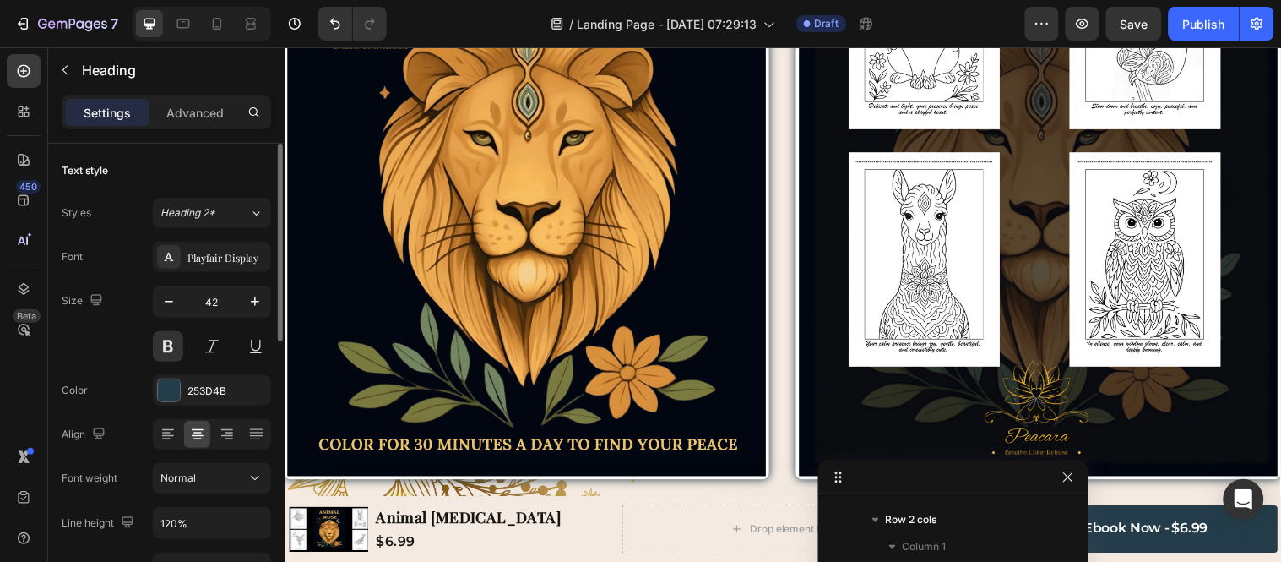
scroll to position [94, 0]
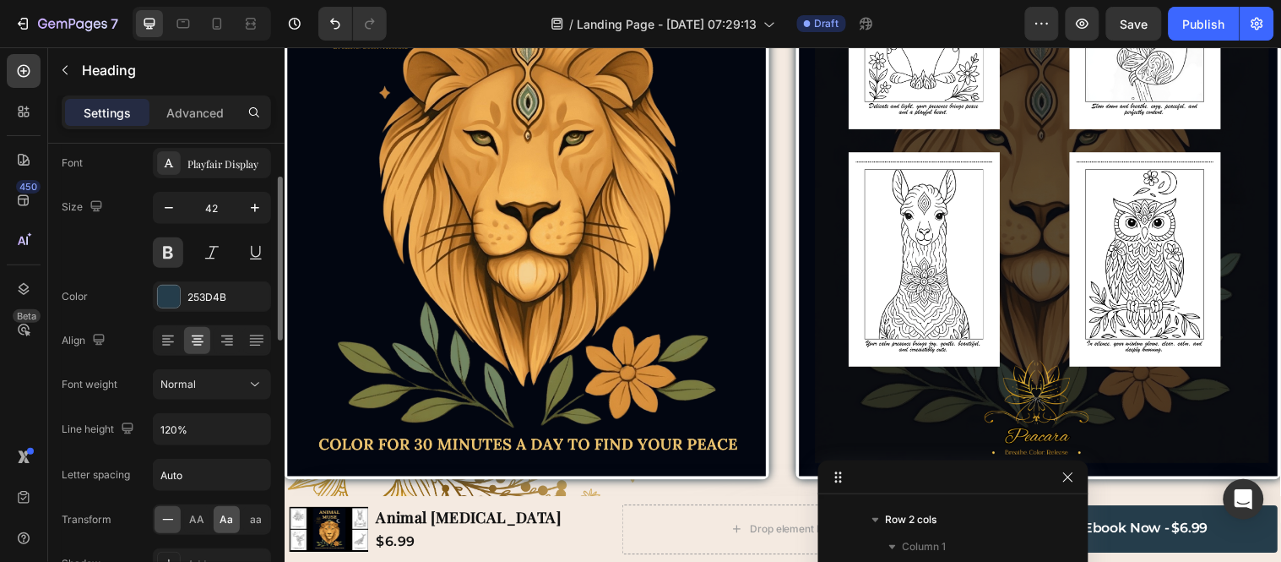
click at [226, 505] on span "Aa" at bounding box center [227, 519] width 14 height 15
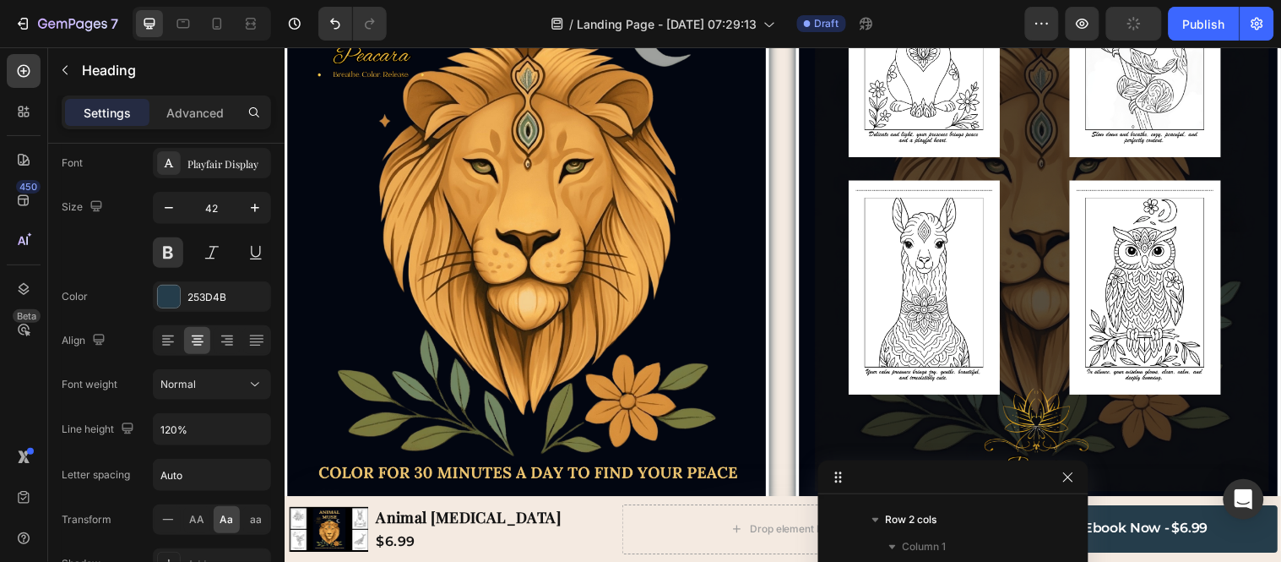
drag, startPoint x: 786, startPoint y: 247, endPoint x: 784, endPoint y: 275, distance: 28.8
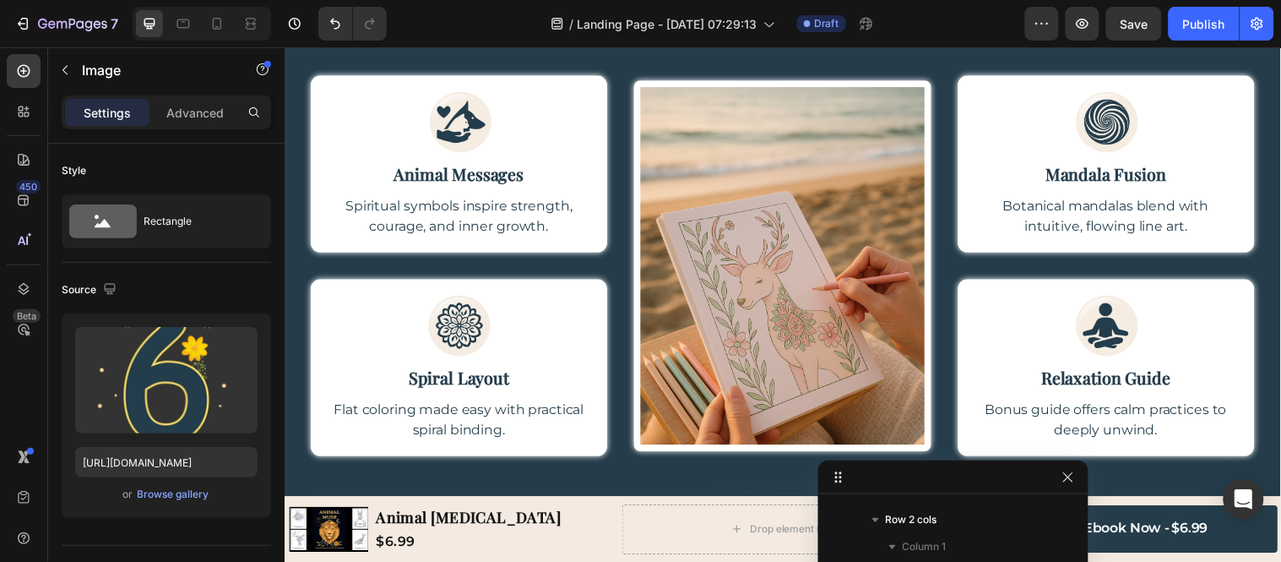
scroll to position [4276, 0]
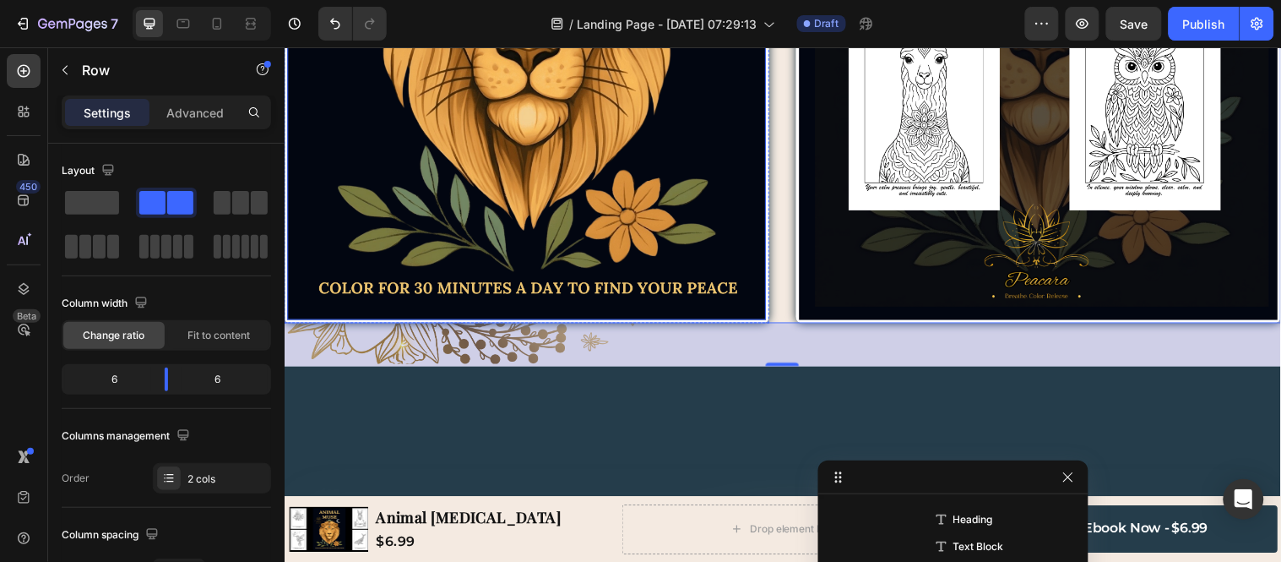
scroll to position [3712, 0]
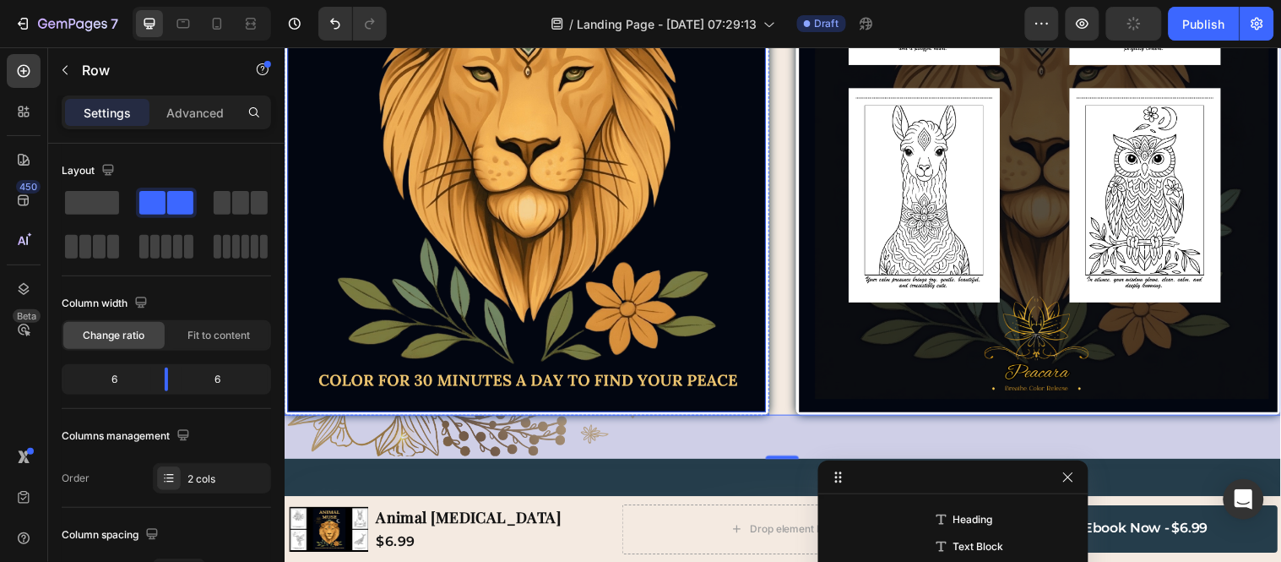
click at [690, 204] on img at bounding box center [530, 74] width 487 height 686
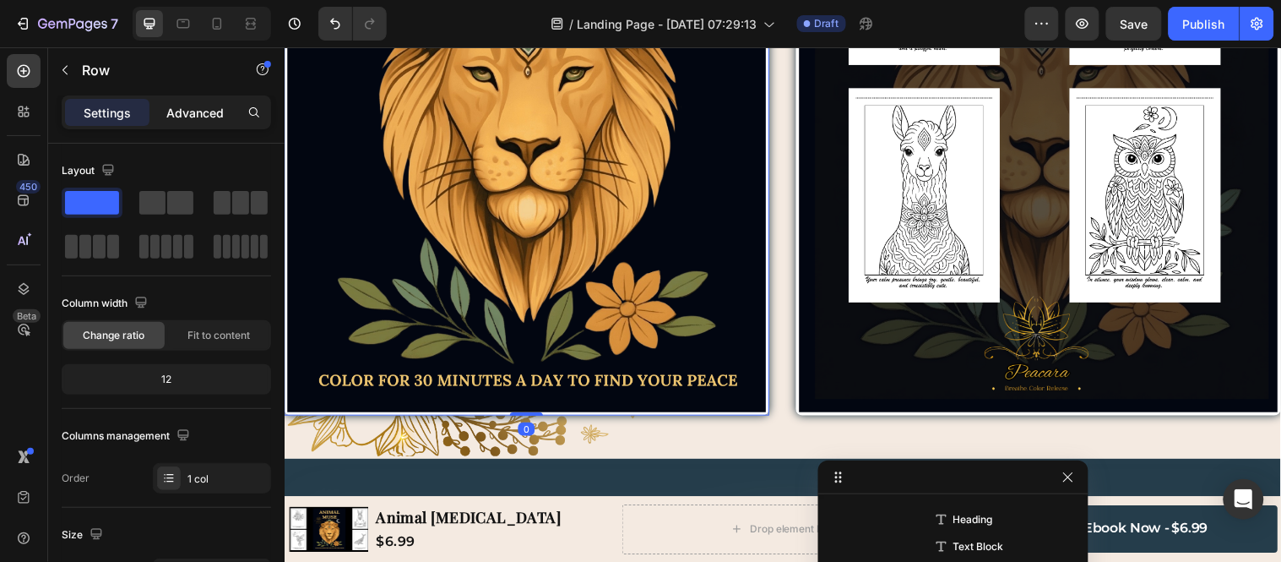
click at [177, 118] on p "Advanced" at bounding box center [194, 113] width 57 height 18
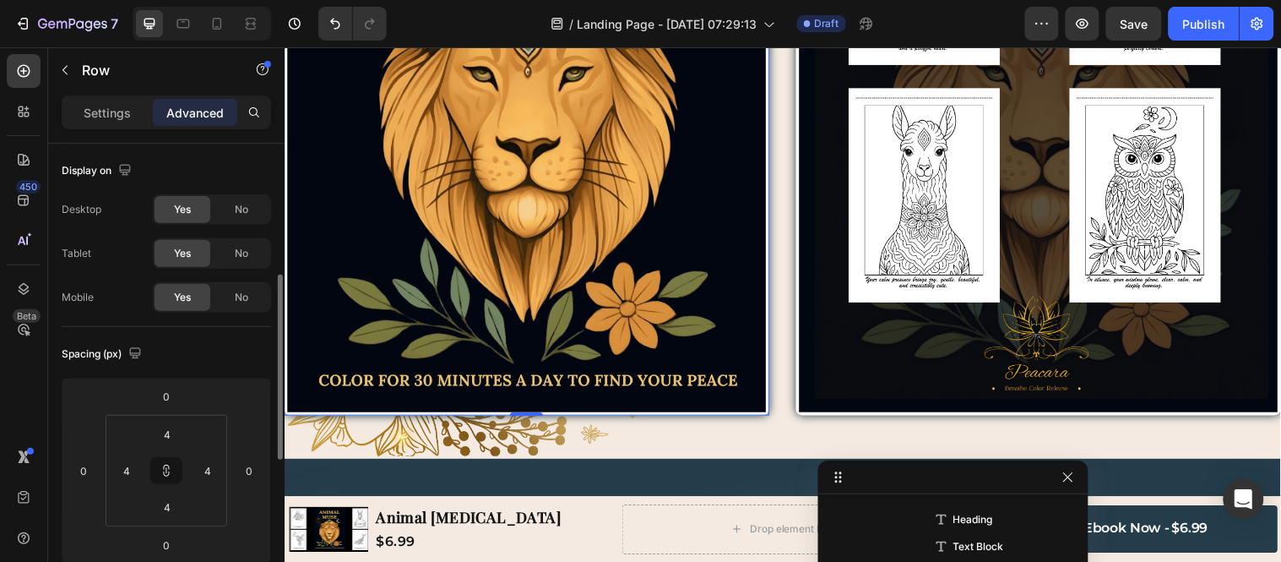
scroll to position [94, 0]
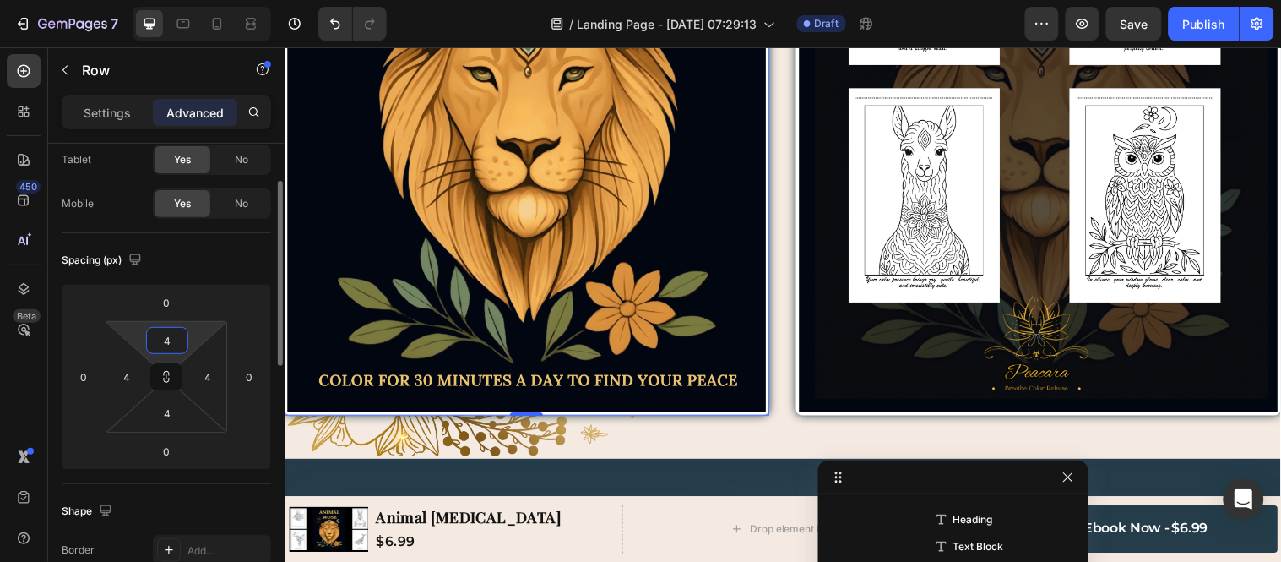
click at [171, 333] on input "4" at bounding box center [167, 340] width 34 height 25
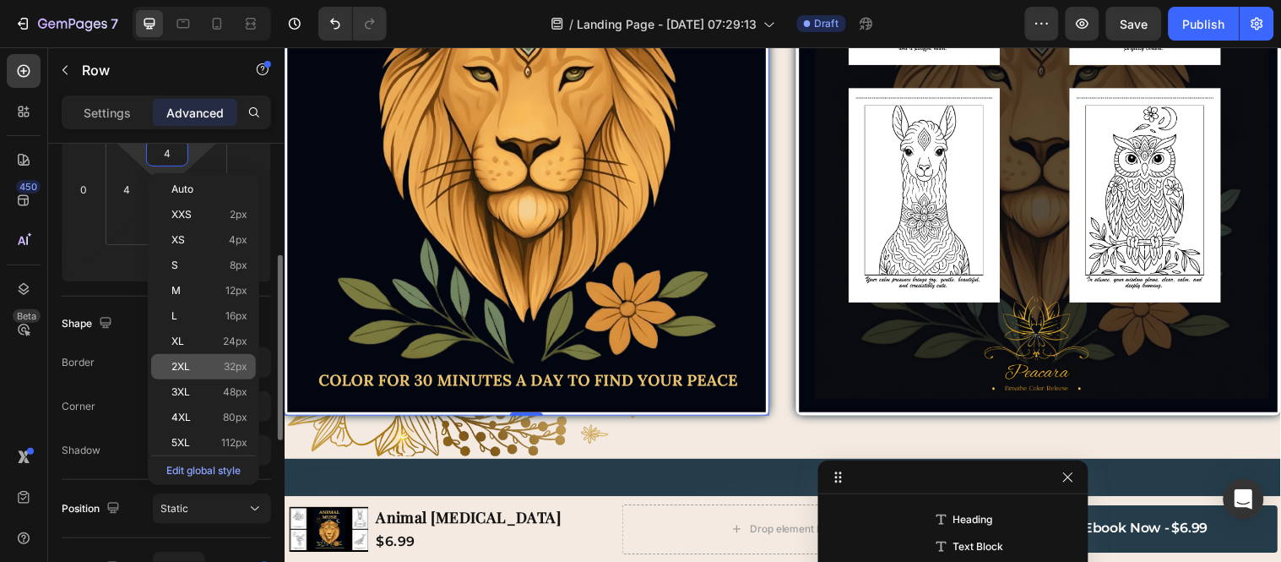
click at [206, 367] on p "2XL 32px" at bounding box center [209, 367] width 76 height 12
type input "32"
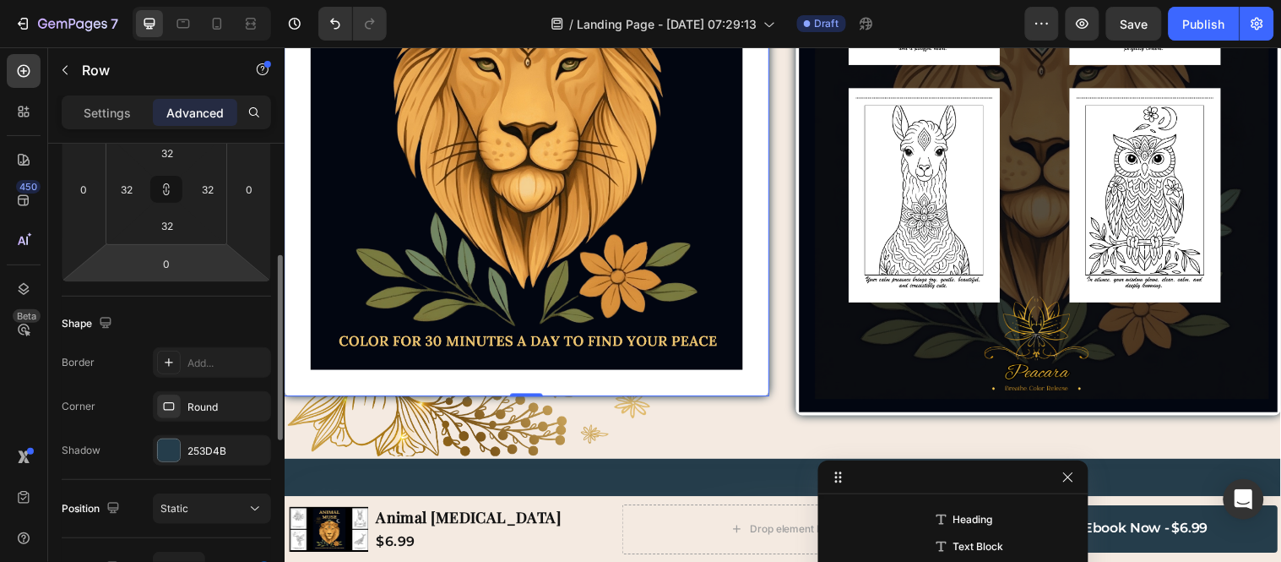
type input "4"
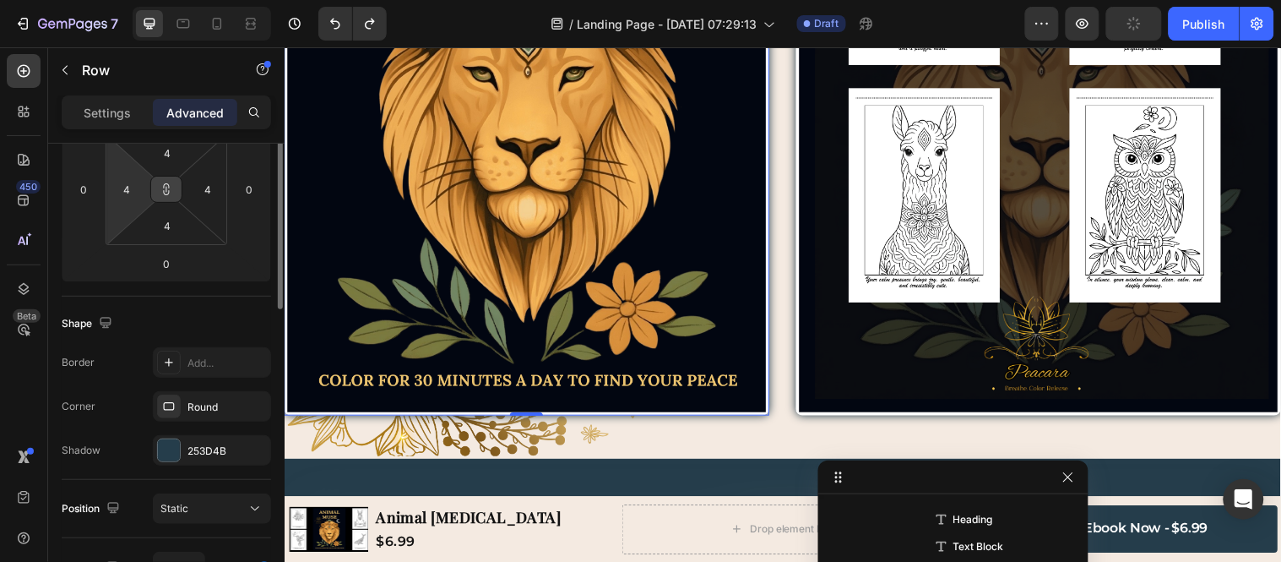
scroll to position [188, 0]
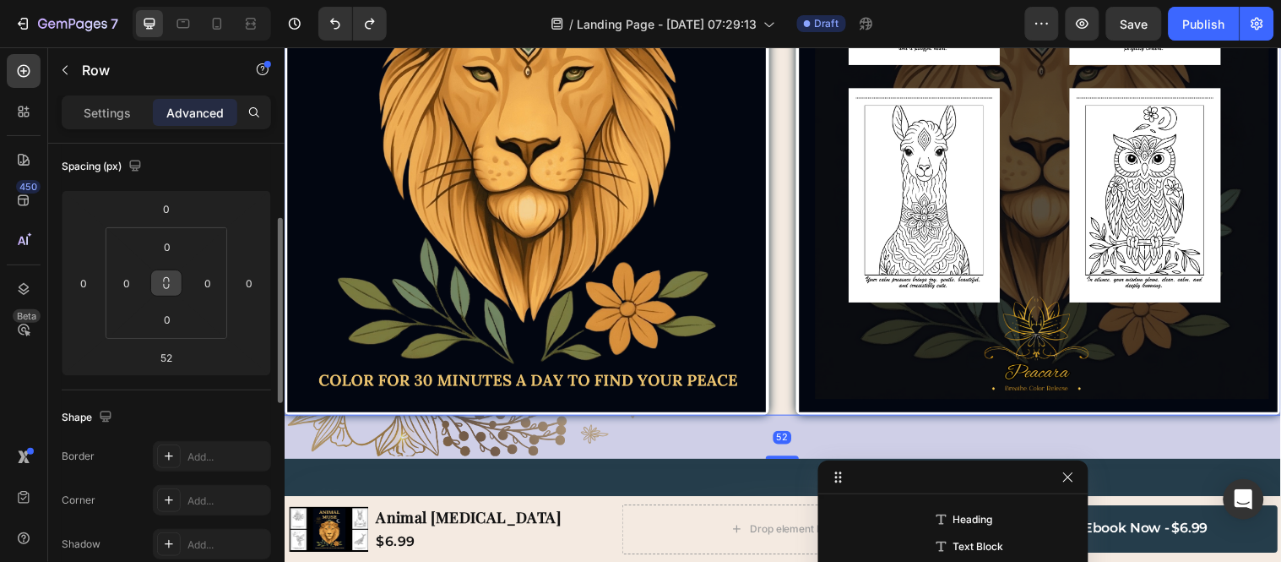
click at [170, 276] on icon at bounding box center [167, 283] width 14 height 14
click at [170, 243] on input "0" at bounding box center [167, 246] width 34 height 25
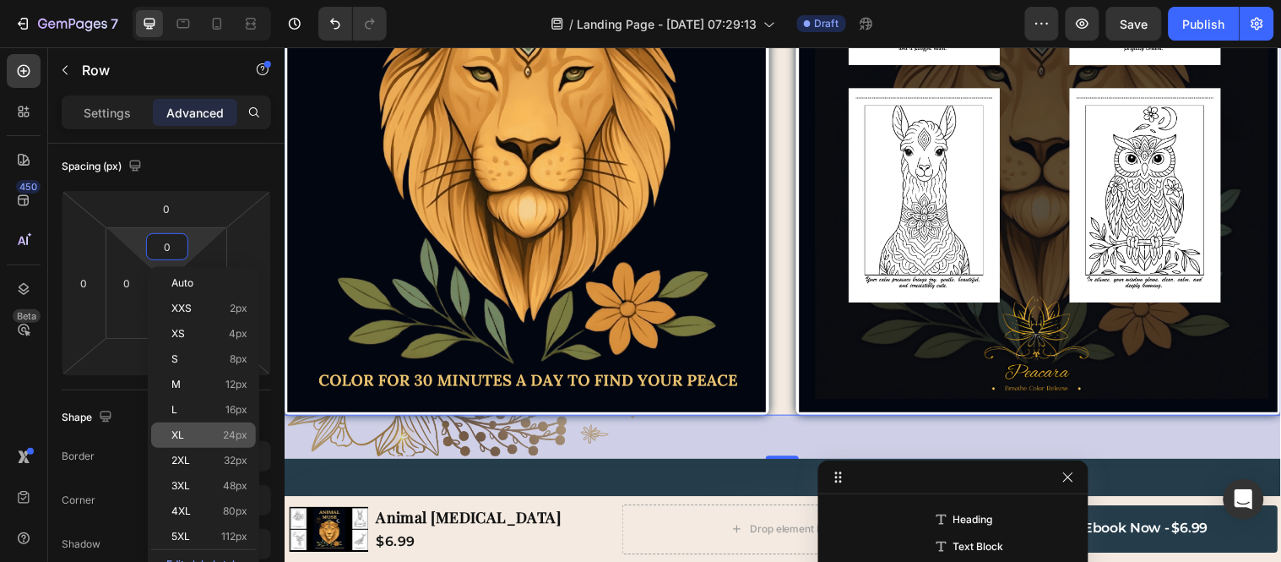
click at [191, 431] on p "XL 24px" at bounding box center [209, 435] width 76 height 12
type input "24"
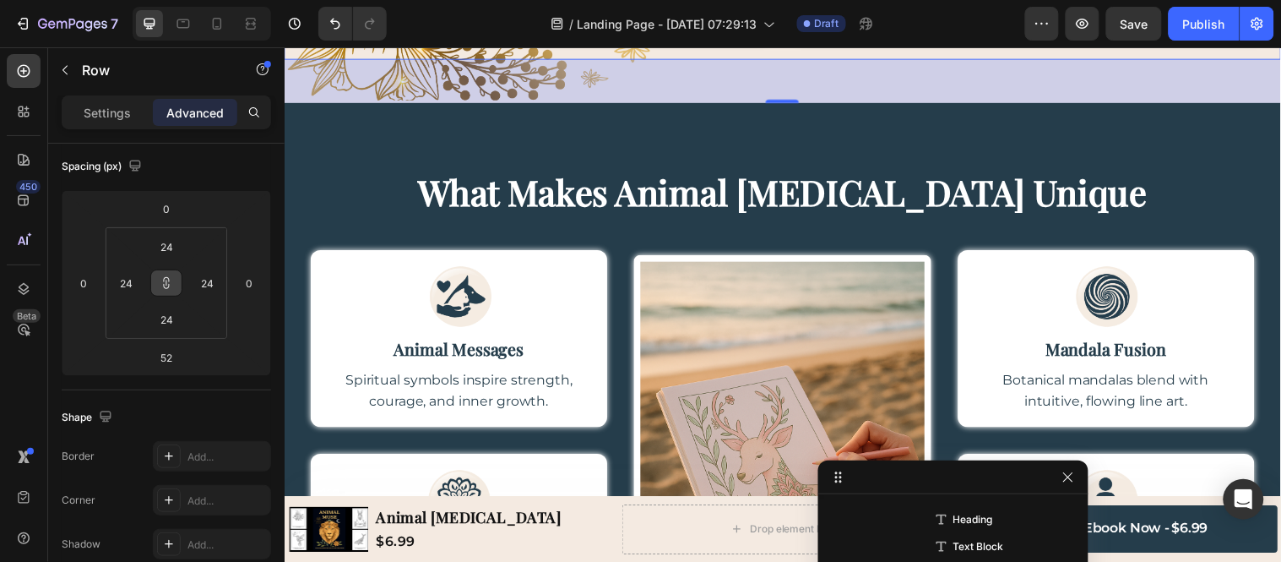
scroll to position [4088, 0]
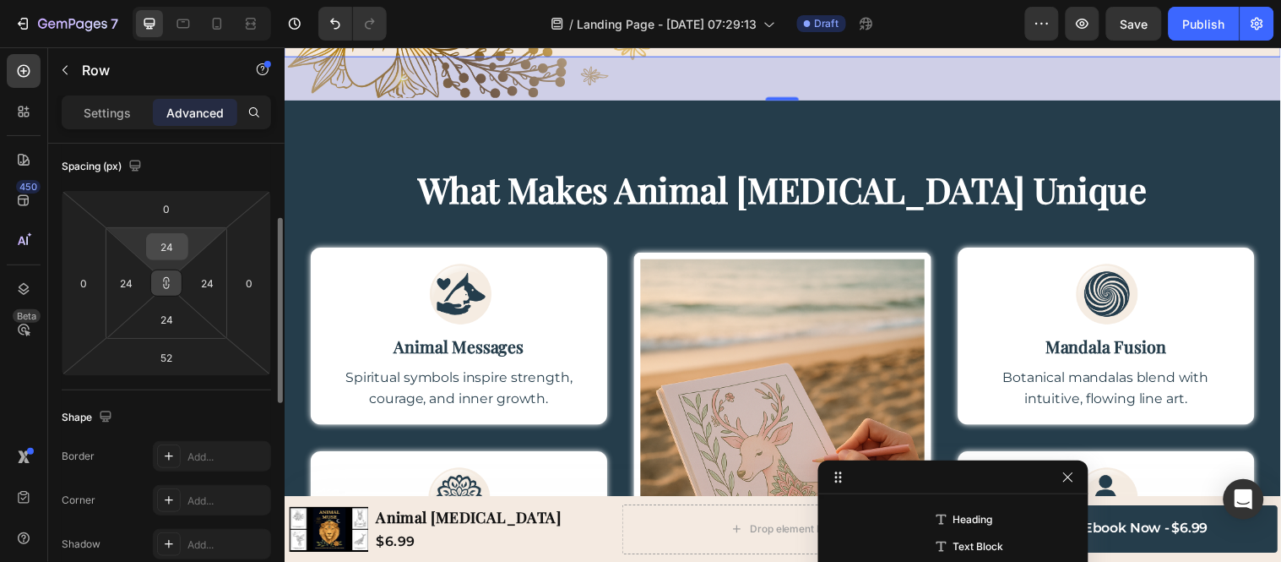
click at [157, 243] on input "24" at bounding box center [167, 246] width 34 height 25
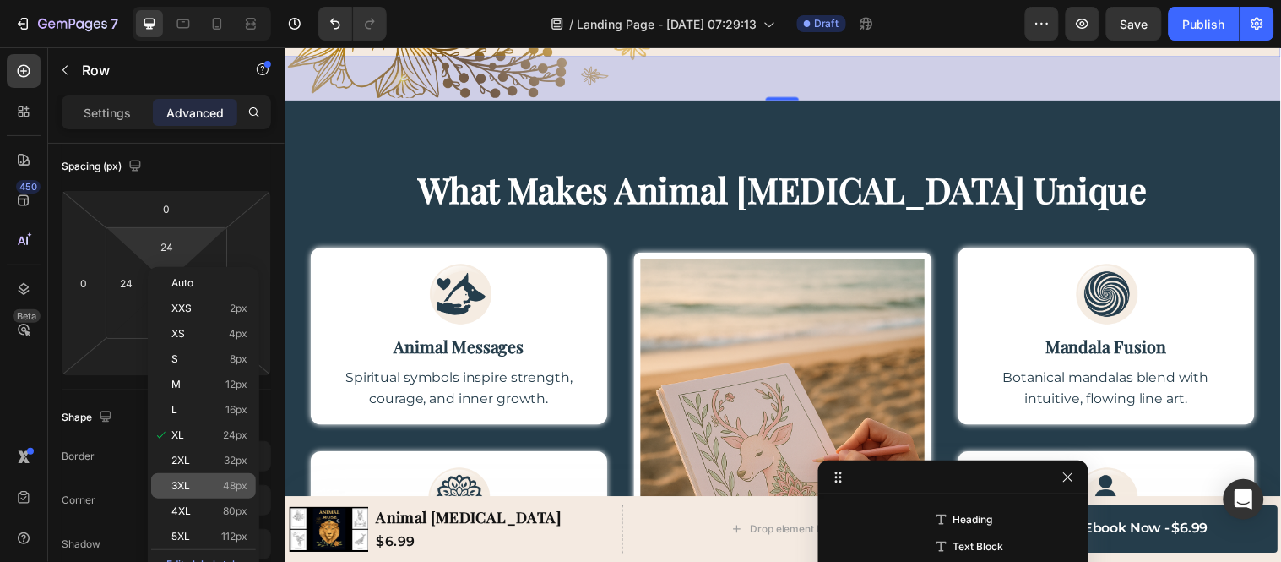
click at [213, 487] on p "3XL 48px" at bounding box center [209, 486] width 76 height 12
type input "48"
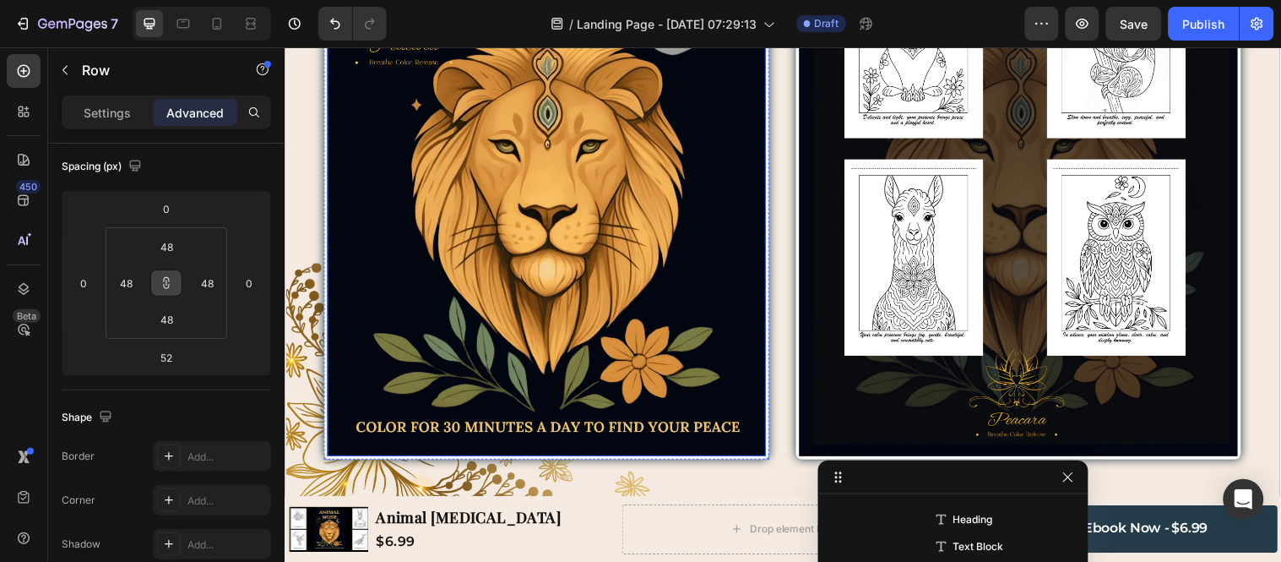
scroll to position [3630, 0]
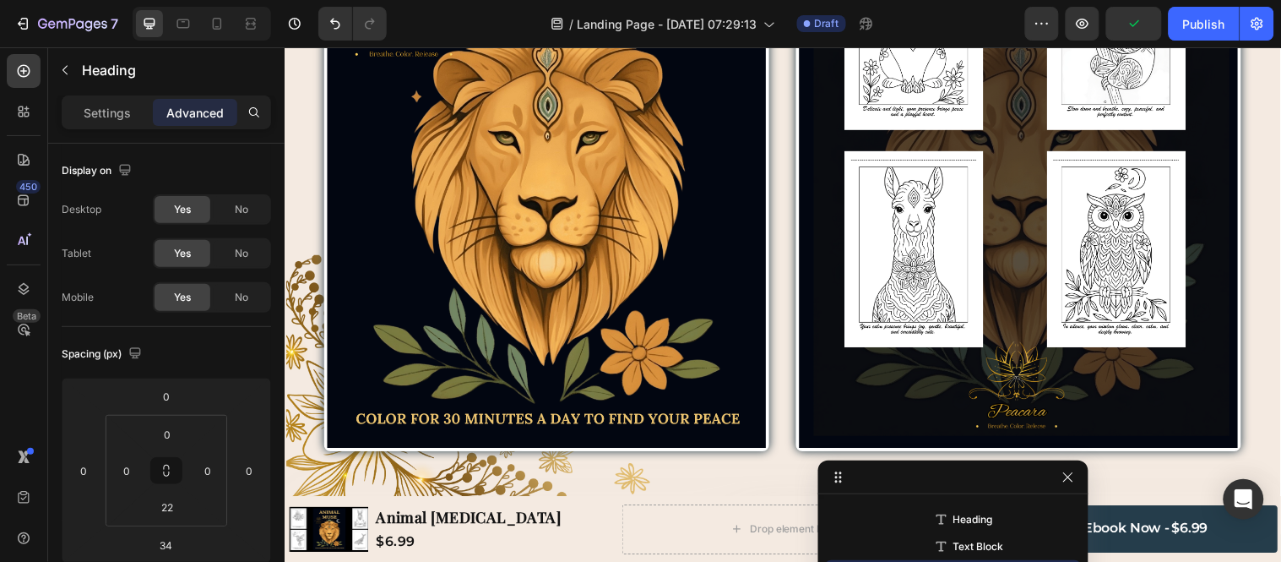
drag, startPoint x: 772, startPoint y: 263, endPoint x: 772, endPoint y: 228, distance: 34.6
type input "0"
click at [782, 309] on div "Image Row Image Row Image Row Row" at bounding box center [791, 139] width 1014 height 716
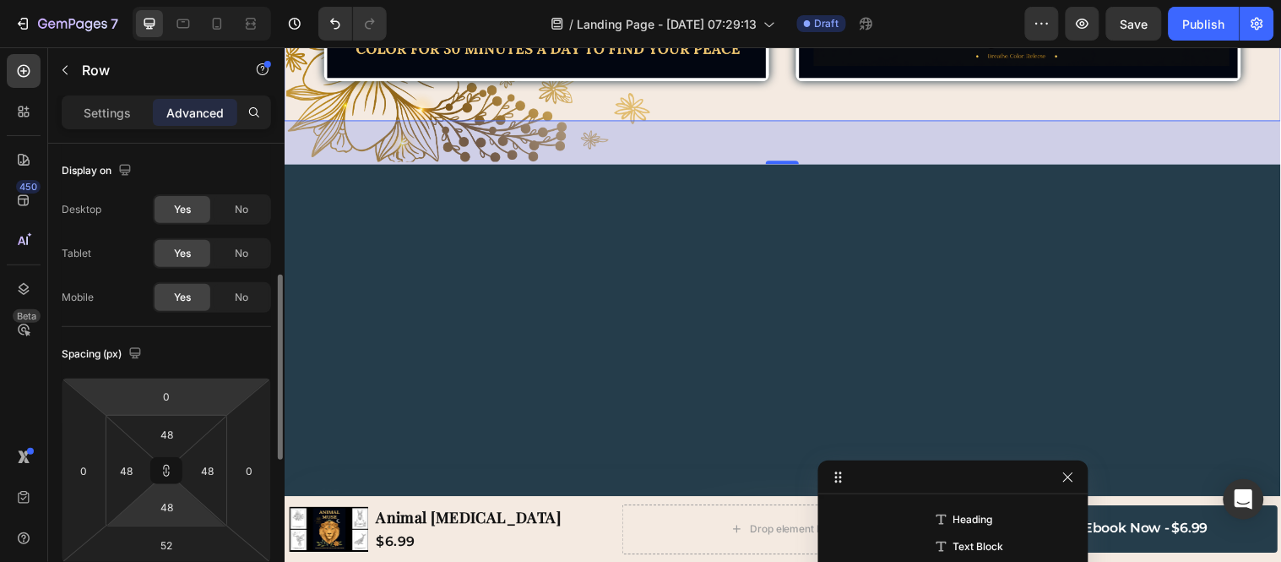
scroll to position [94, 0]
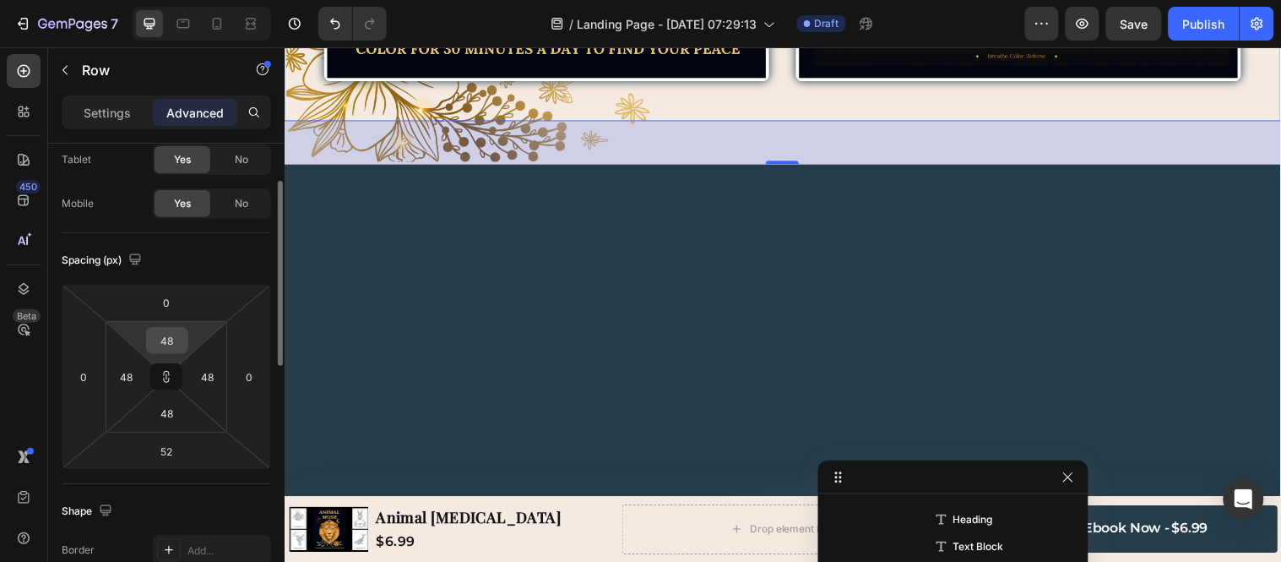
click at [166, 348] on input "48" at bounding box center [167, 340] width 34 height 25
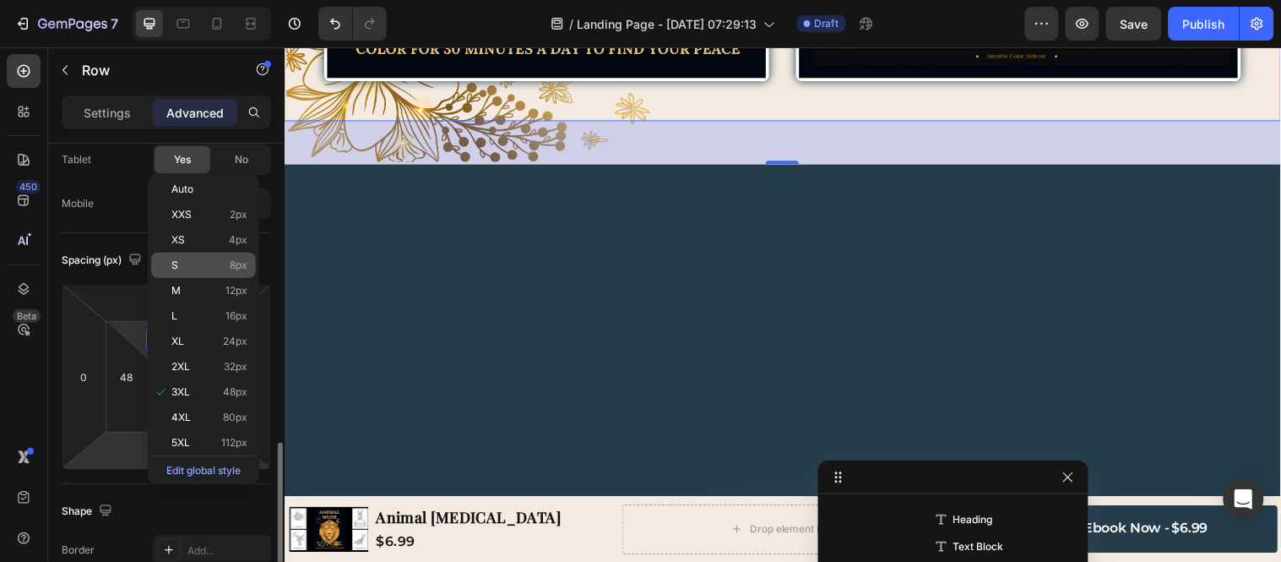
scroll to position [281, 0]
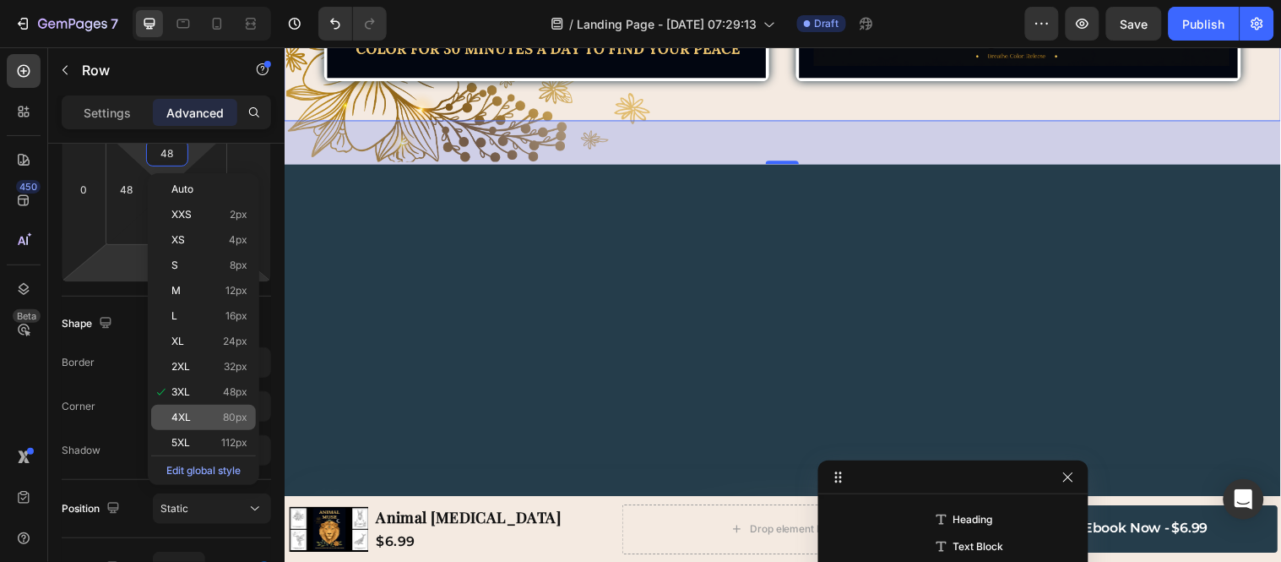
click at [209, 409] on div "4XL 80px" at bounding box center [203, 417] width 105 height 25
type input "80"
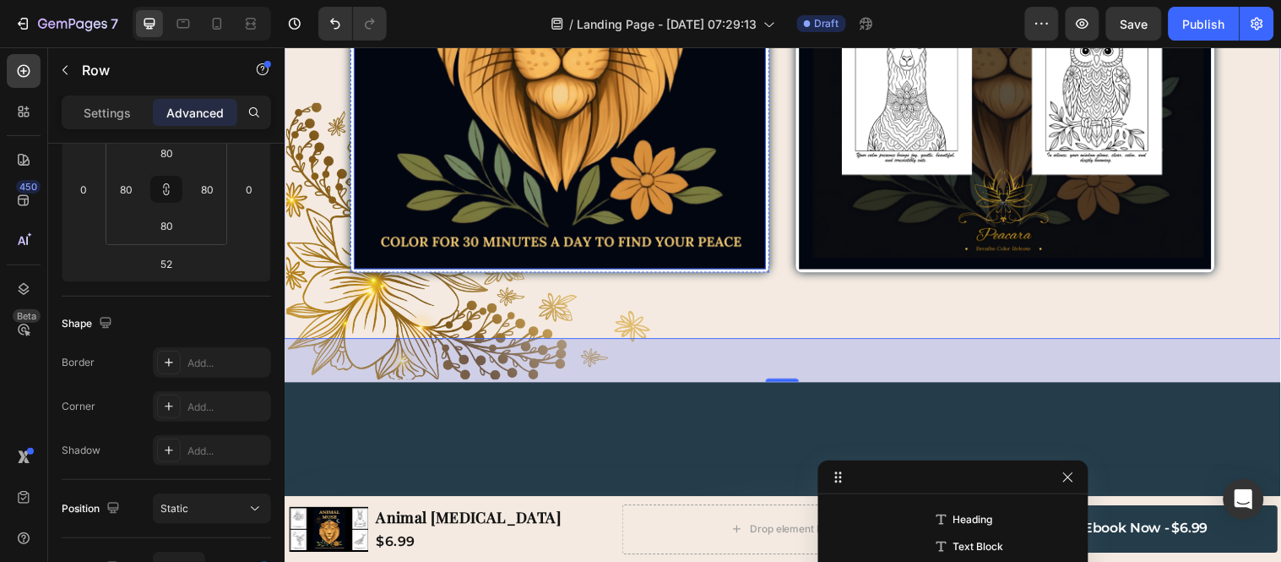
scroll to position [3740, 0]
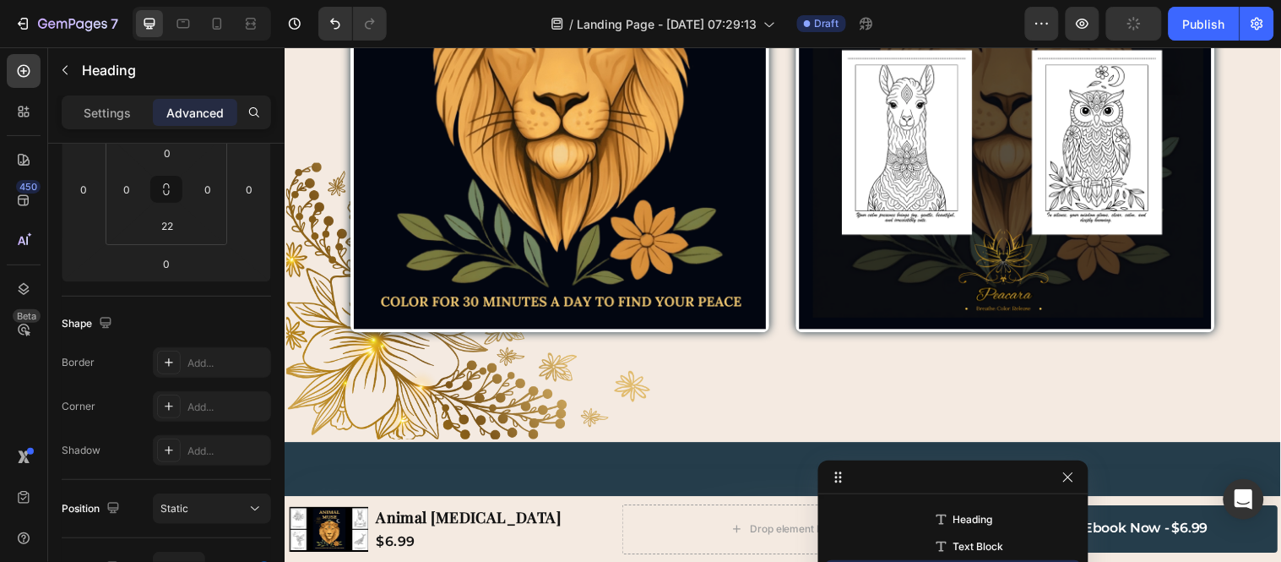
scroll to position [0, 0]
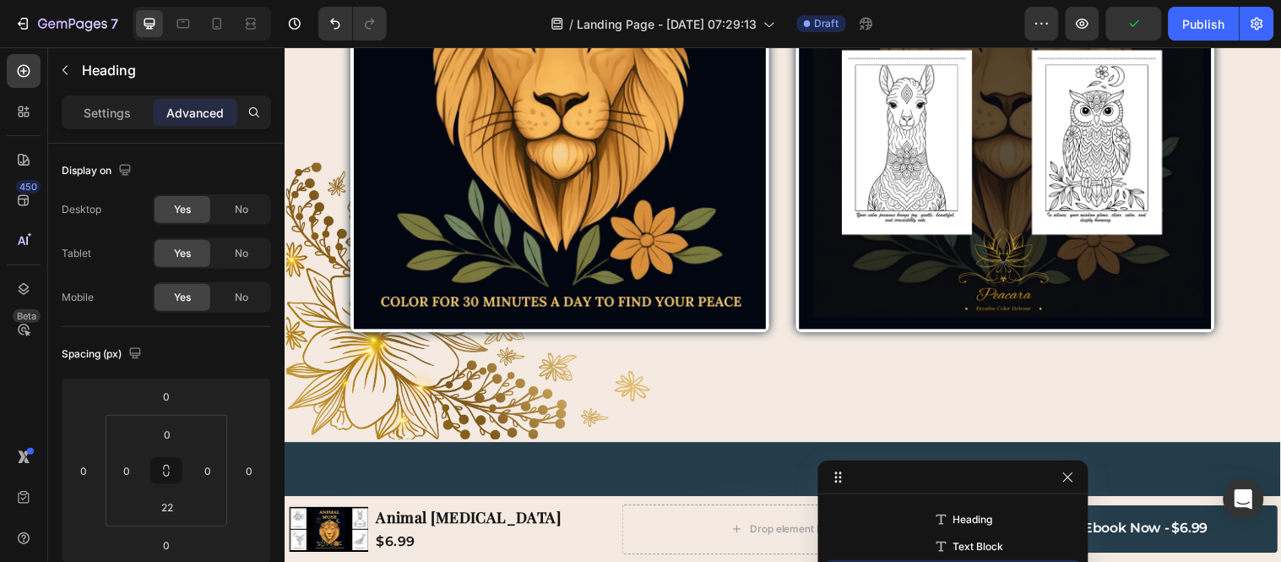
click at [542, 152] on div "Image Row Image Row Image Row Row" at bounding box center [791, 37] width 1014 height 732
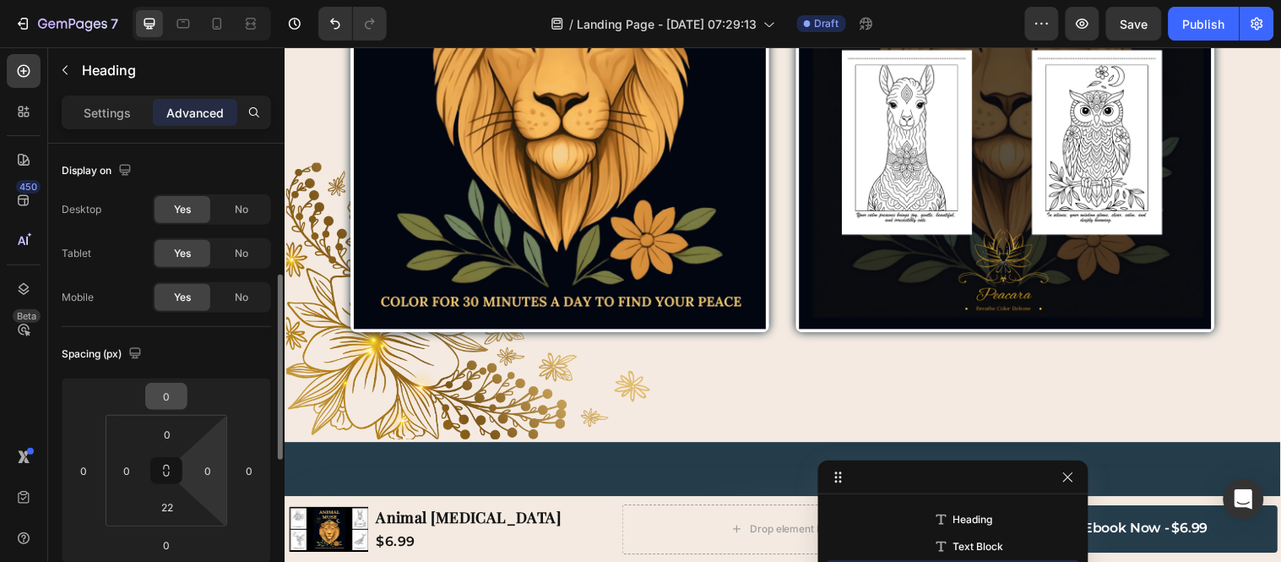
scroll to position [94, 0]
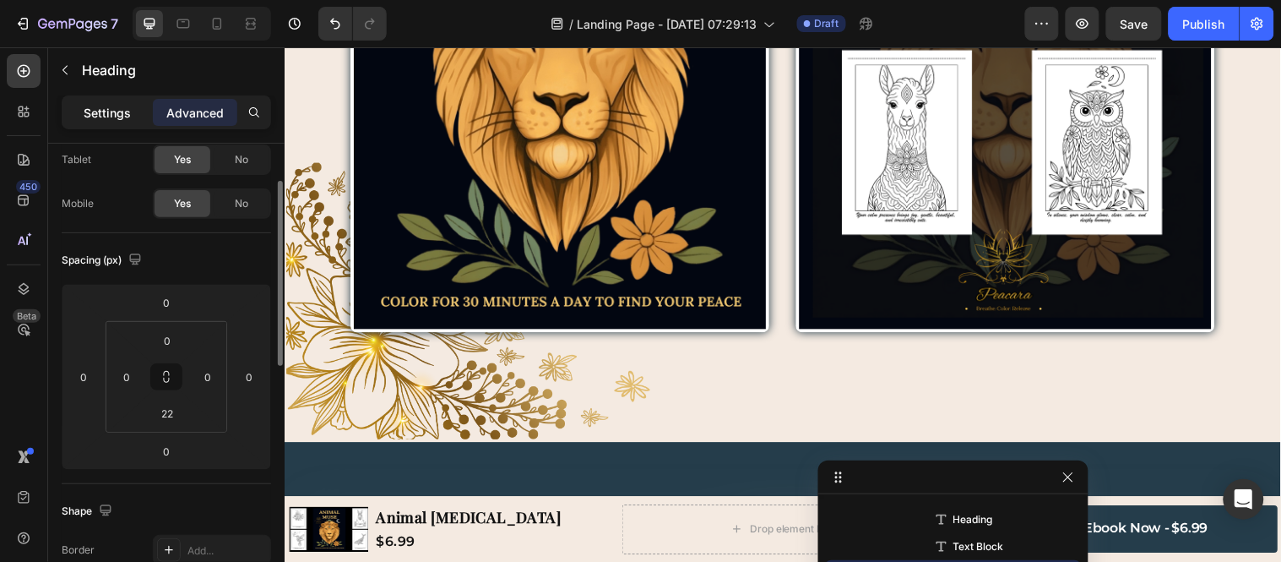
click at [115, 118] on p "Settings" at bounding box center [107, 113] width 47 height 18
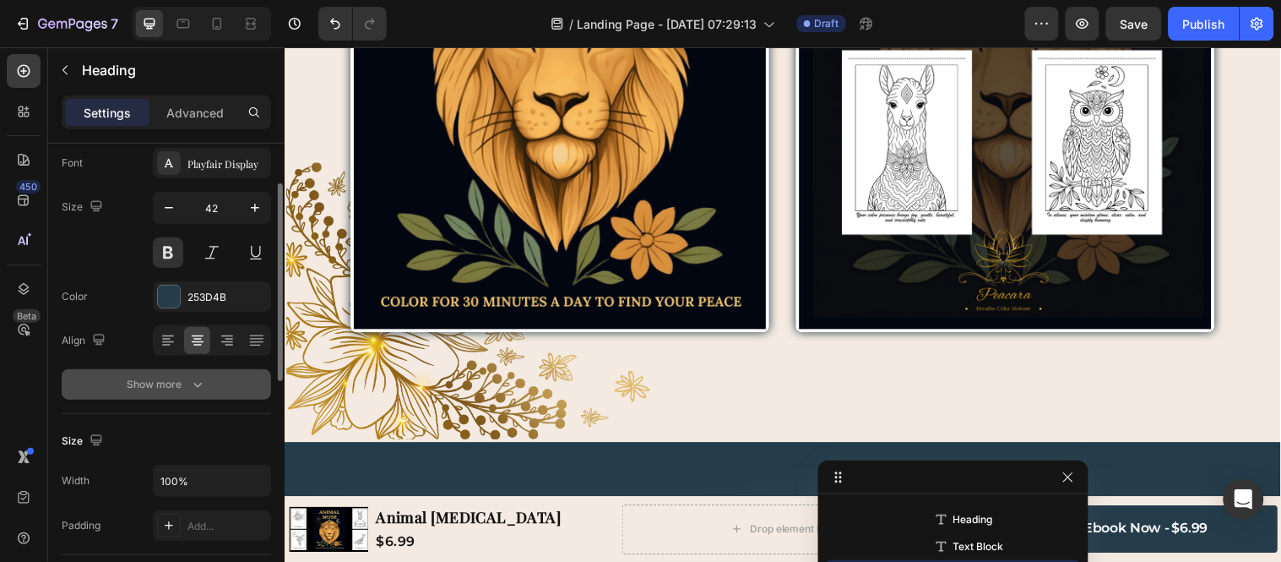
click at [190, 389] on icon "button" at bounding box center [197, 384] width 17 height 17
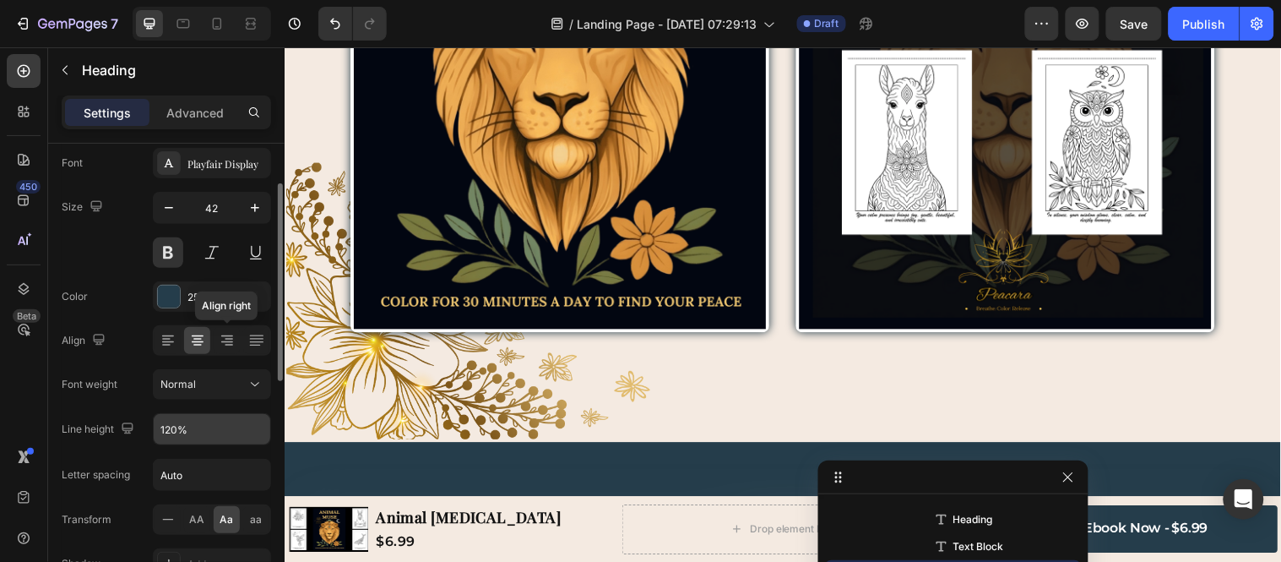
scroll to position [188, 0]
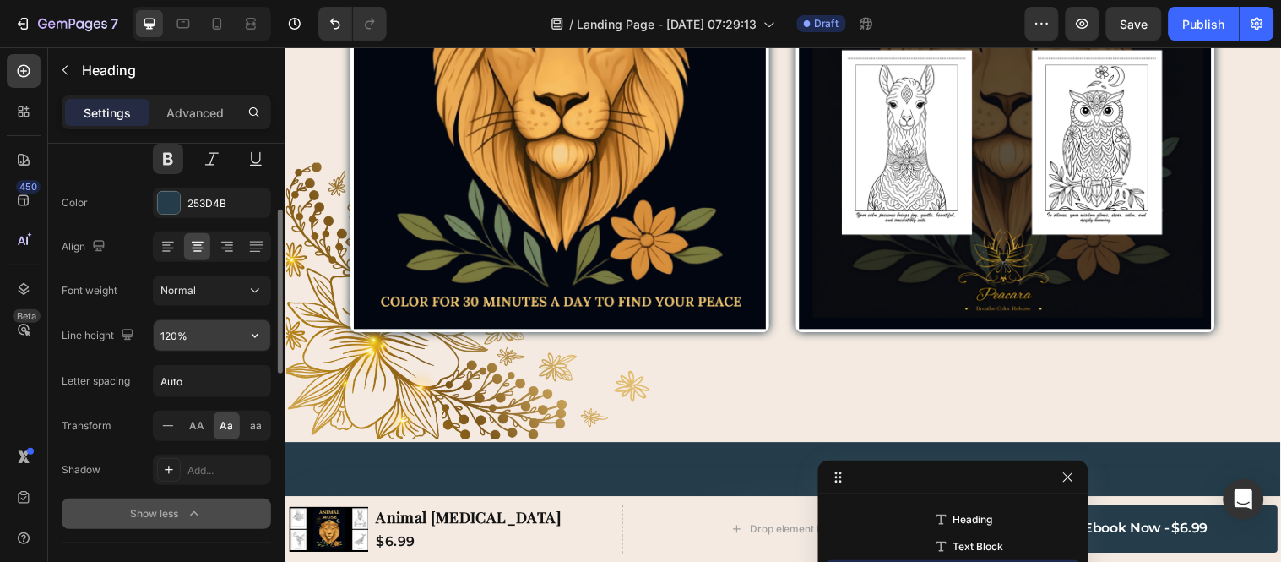
click at [207, 338] on input "120%" at bounding box center [212, 335] width 117 height 30
click at [262, 335] on icon "button" at bounding box center [255, 335] width 17 height 17
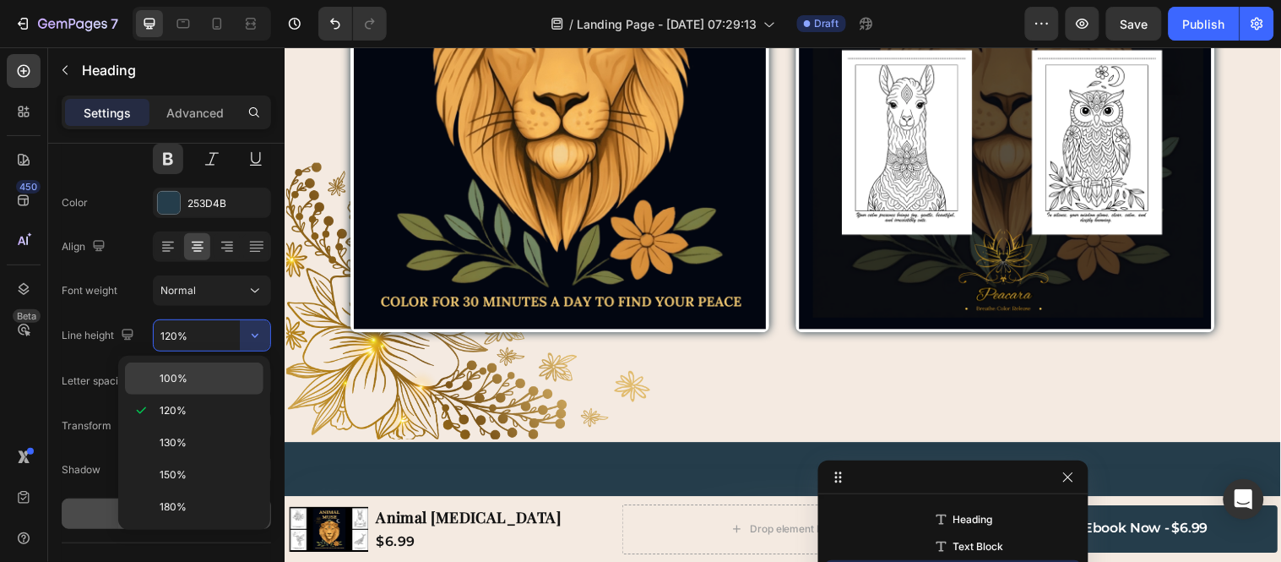
click at [179, 369] on div "100%" at bounding box center [194, 378] width 139 height 32
type input "100%"
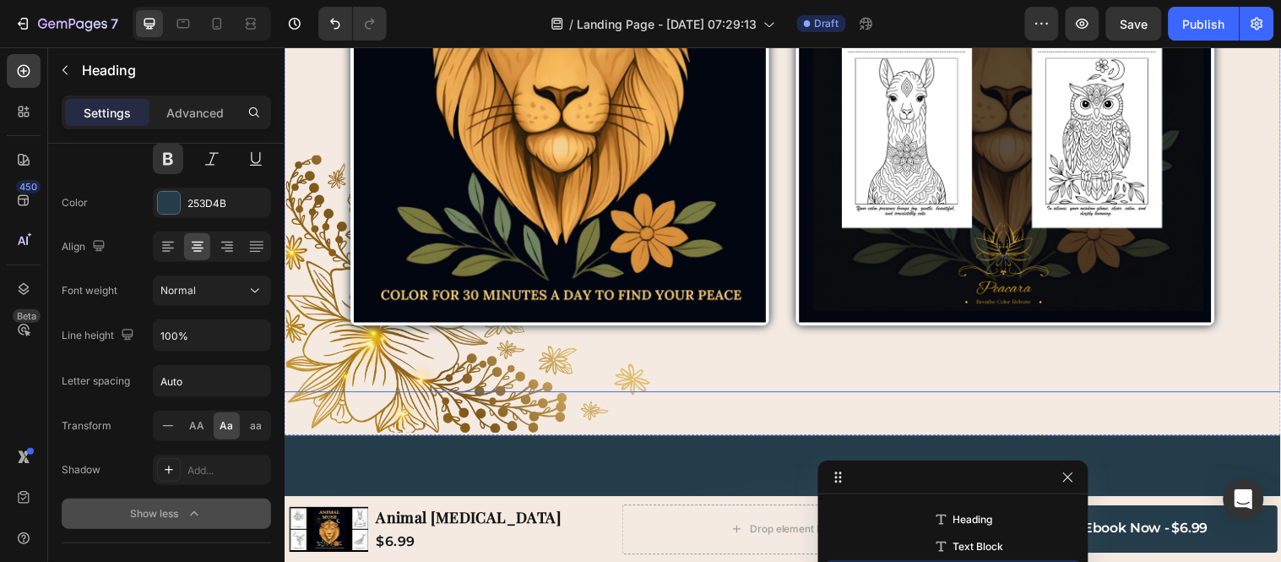
click at [444, 155] on div "Image Row Image Row Image Row Row" at bounding box center [791, 31] width 1014 height 732
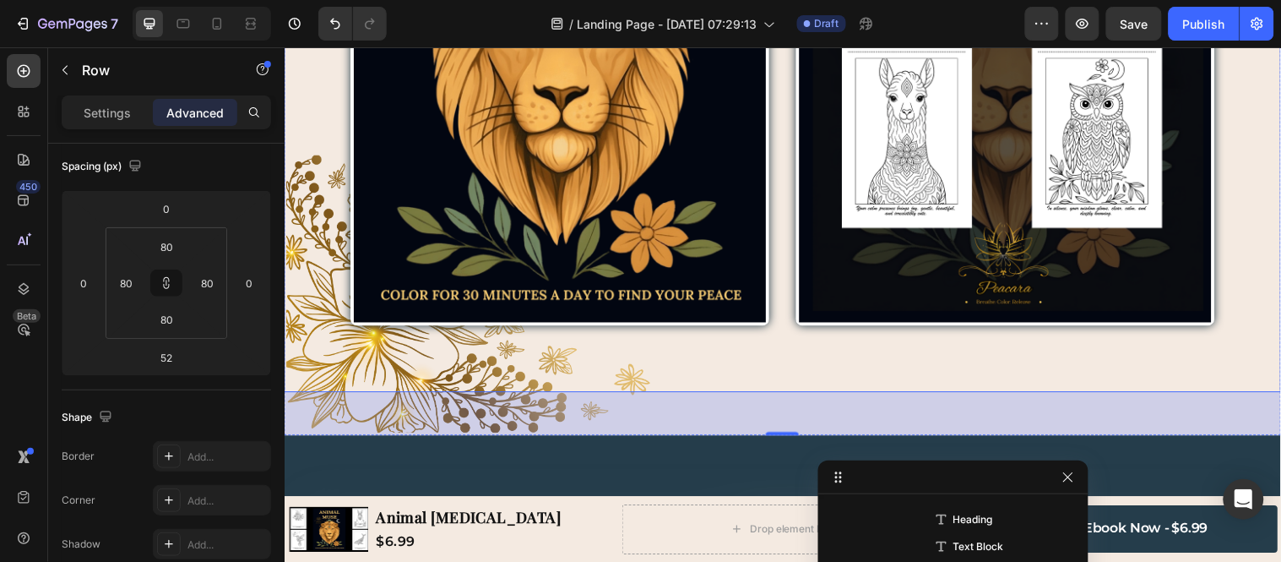
scroll to position [0, 0]
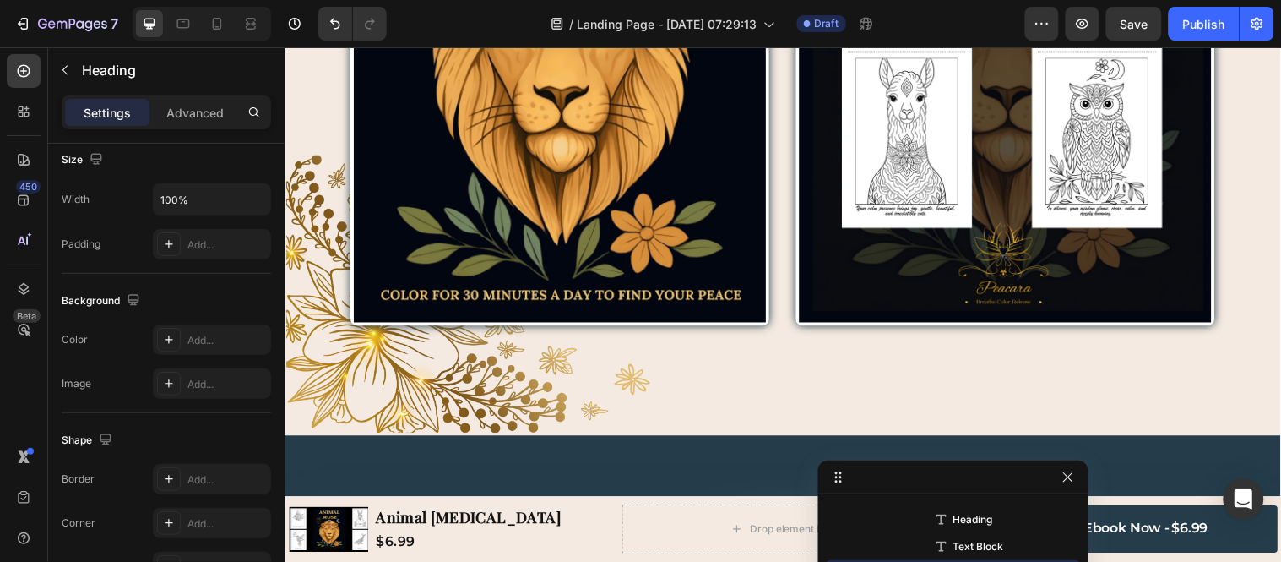
scroll to position [630, 0]
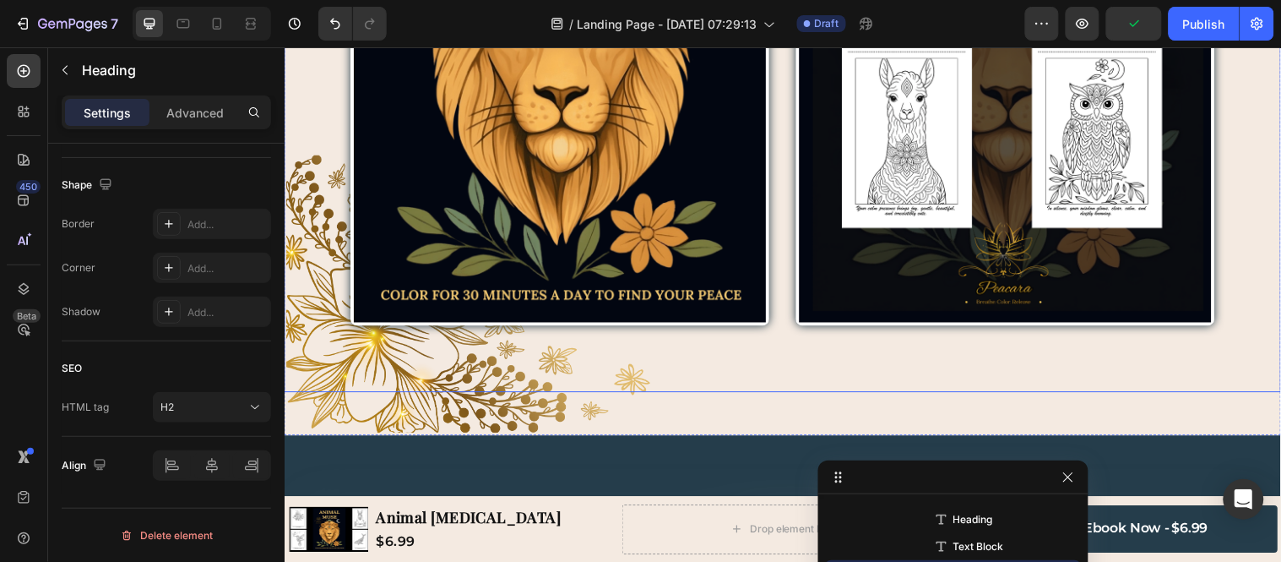
click at [666, 126] on div "Image Row Image Row Image Row Row" at bounding box center [791, 31] width 1014 height 732
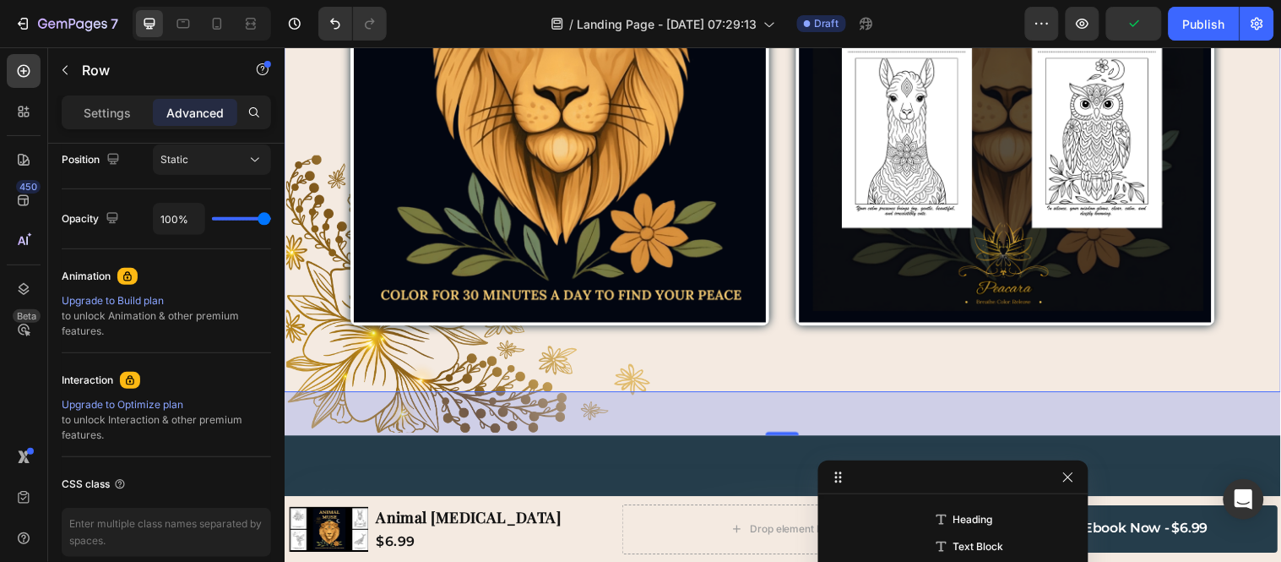
scroll to position [0, 0]
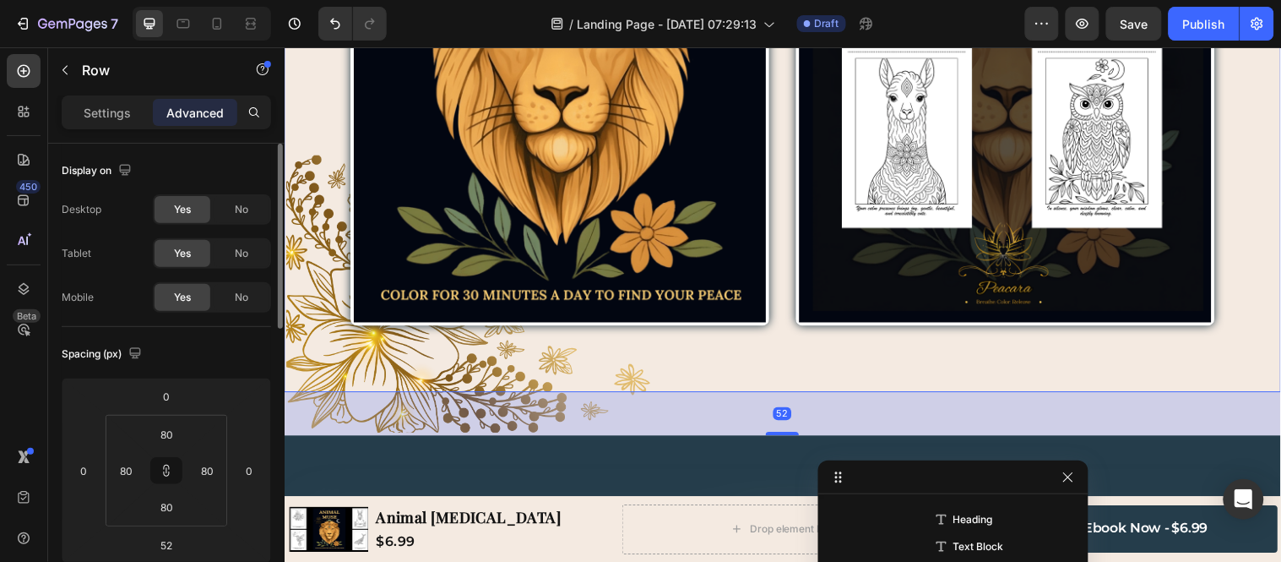
click at [704, 128] on div "Image Row Image Row Image Row Row 52" at bounding box center [791, 31] width 1014 height 732
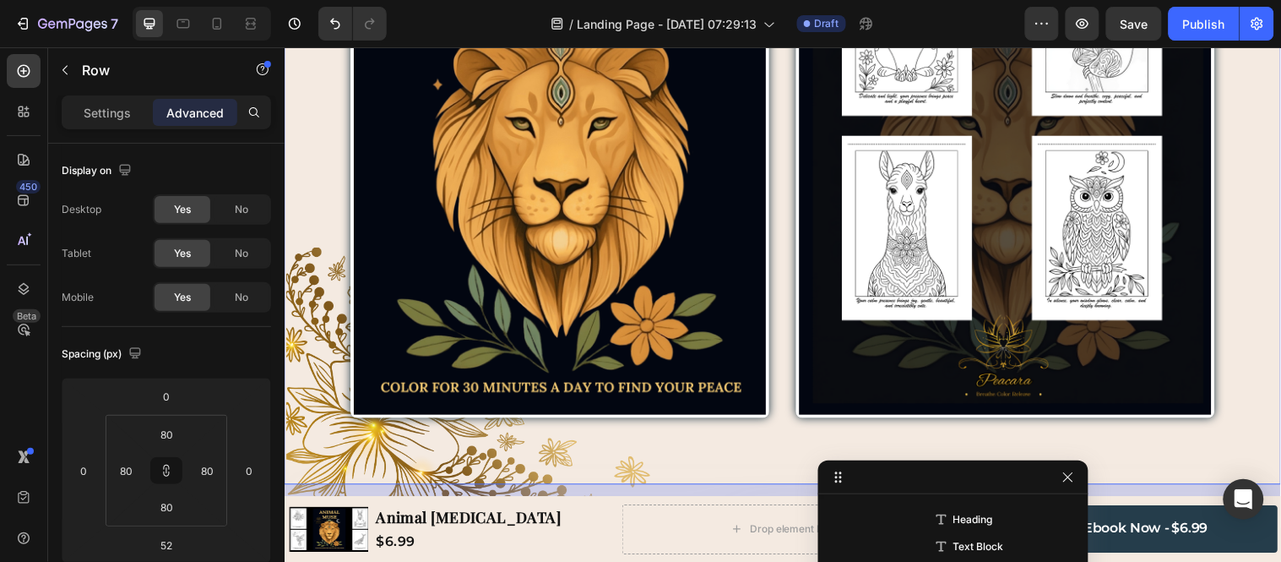
scroll to position [3740, 0]
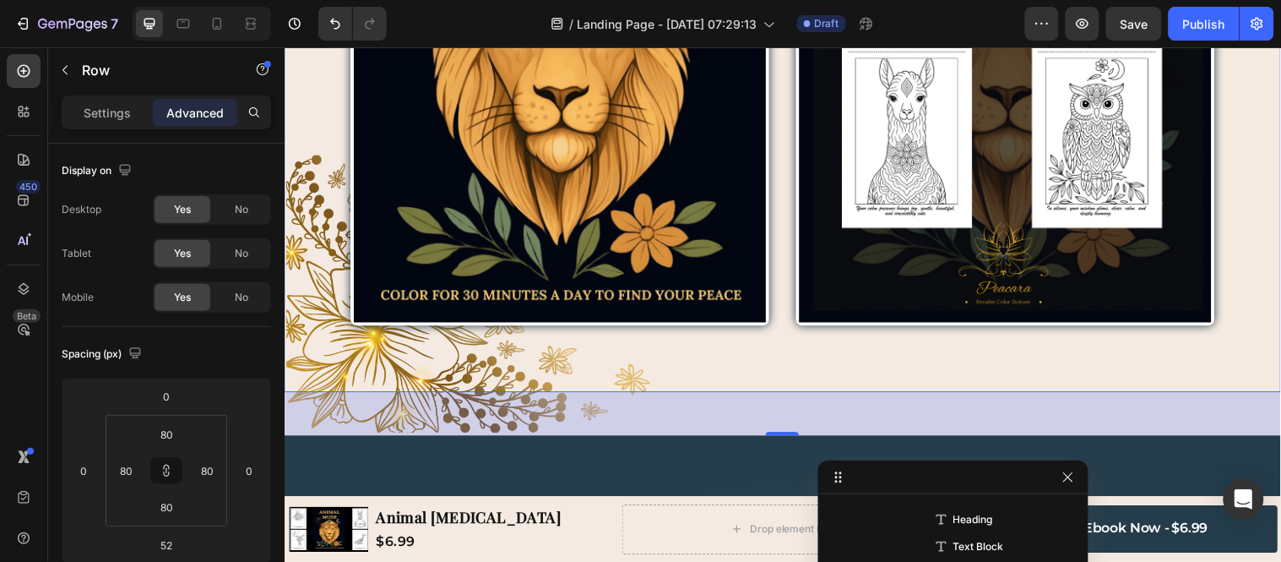
click at [713, 128] on div "Image Row Image Row Image Row Row 52" at bounding box center [791, 31] width 1014 height 732
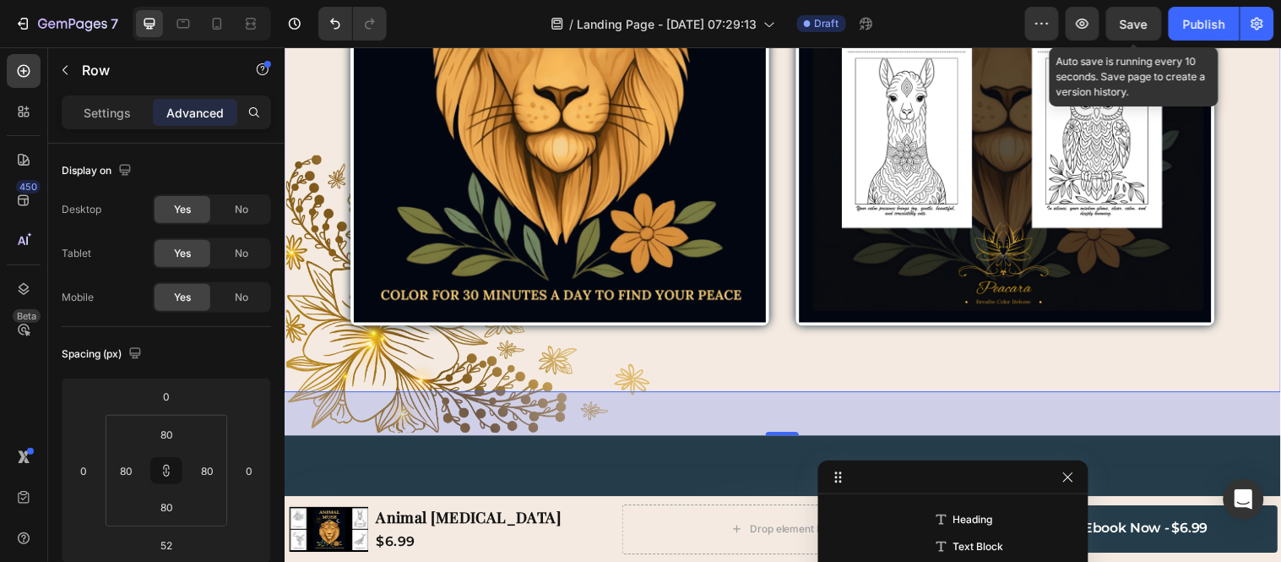
click at [1139, 15] on div "Save" at bounding box center [1135, 24] width 28 height 18
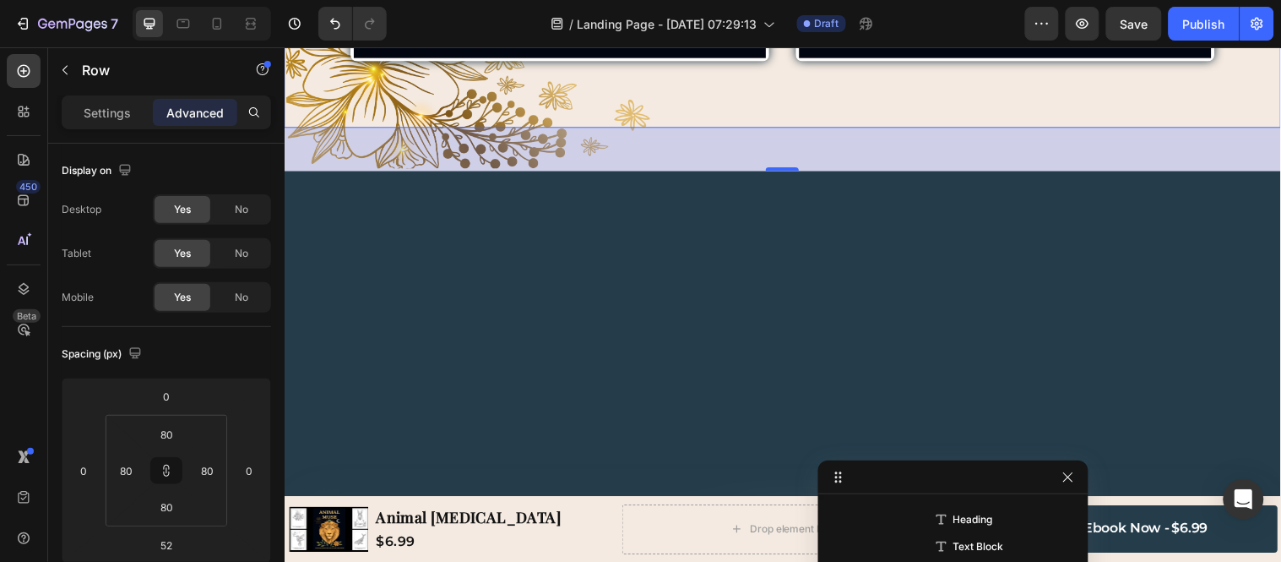
scroll to position [3647, 0]
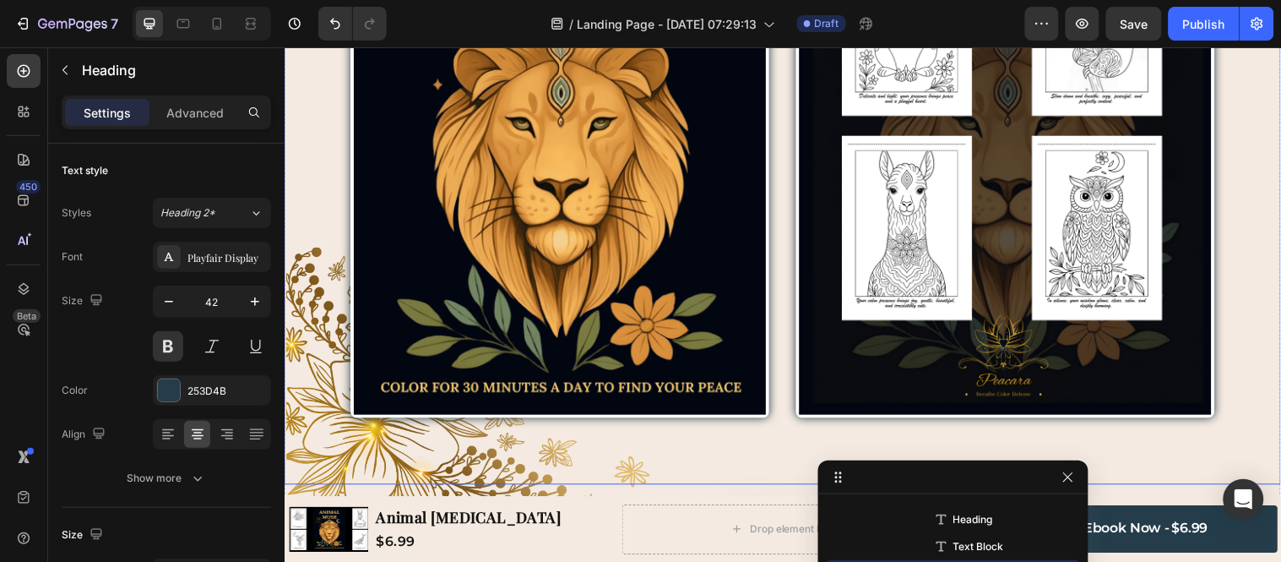
click at [672, 238] on div "Image Row Image Row Image Row Row" at bounding box center [791, 124] width 1014 height 732
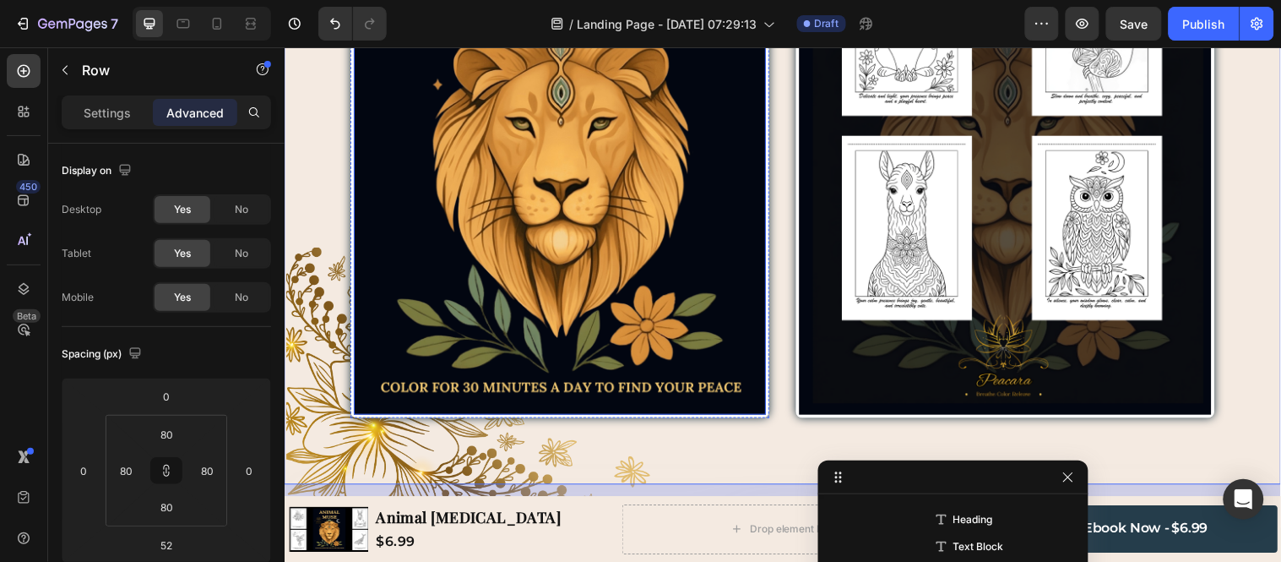
scroll to position [3740, 0]
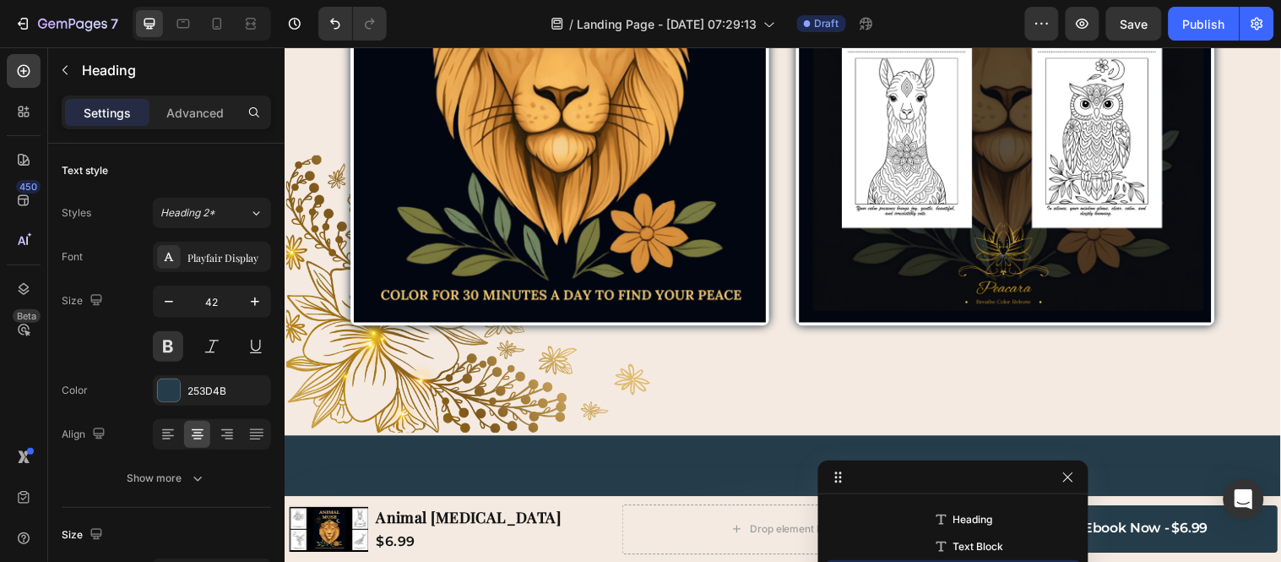
drag, startPoint x: 771, startPoint y: 114, endPoint x: 777, endPoint y: 89, distance: 26.0
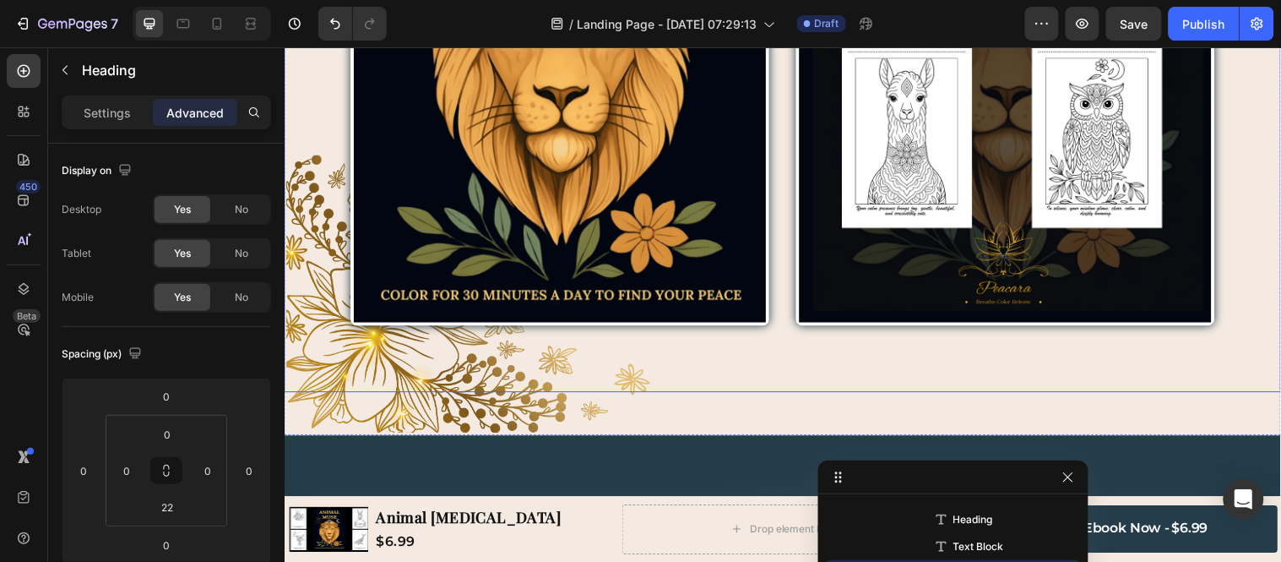
click at [601, 126] on div "Image Row Image Row Image Row Row" at bounding box center [791, 31] width 1014 height 732
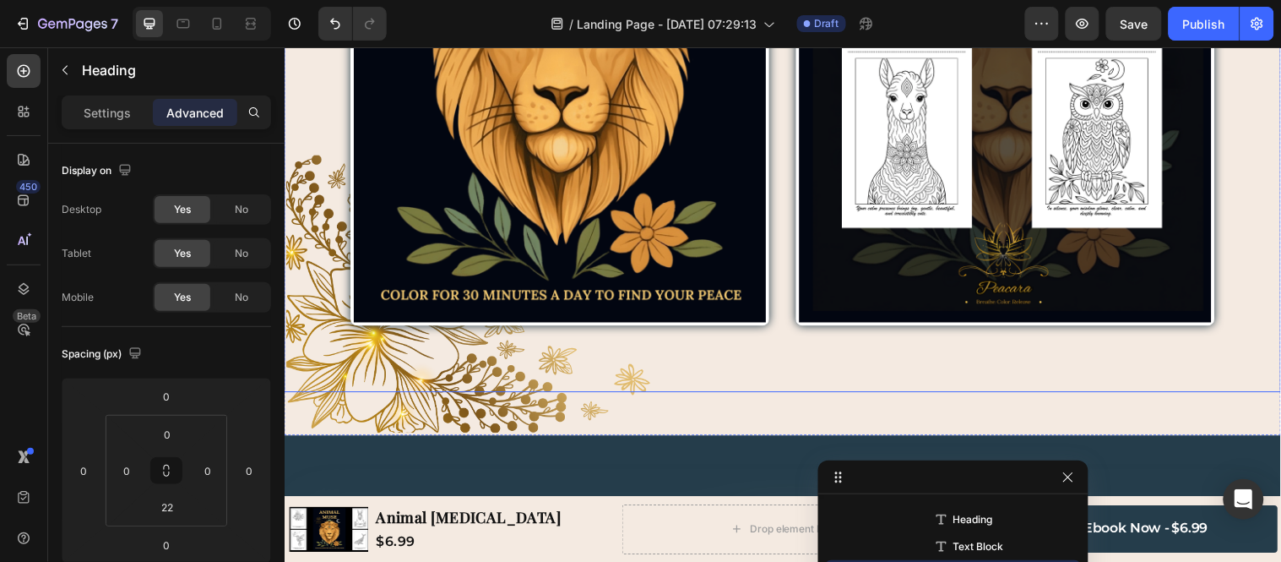
click at [685, 144] on div "Image Row Image Row Image Row Row" at bounding box center [791, 31] width 1014 height 732
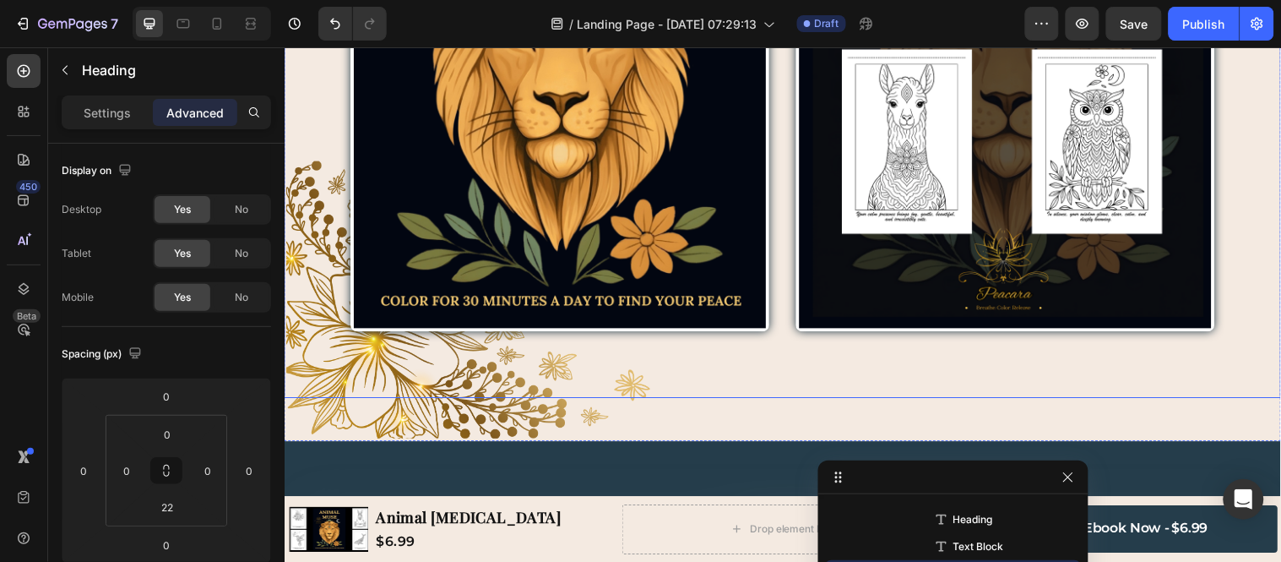
drag, startPoint x: 770, startPoint y: 147, endPoint x: 784, endPoint y: 137, distance: 17.6
click at [770, 147] on div "Image Row Image Row Image Row Row" at bounding box center [791, 37] width 1014 height 732
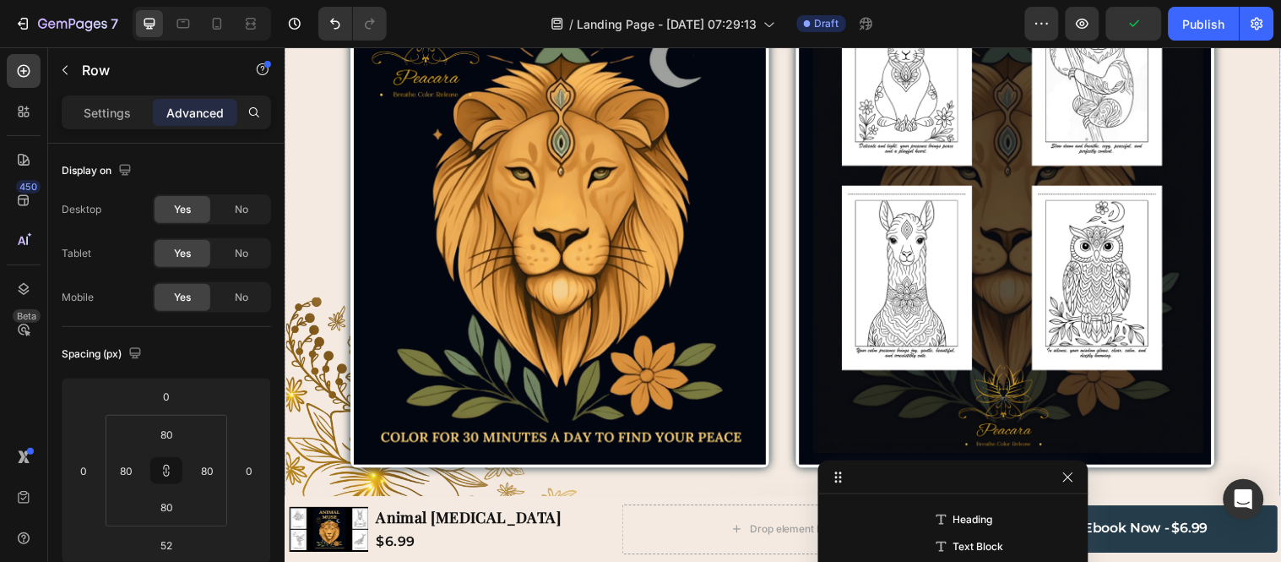
scroll to position [3546, 0]
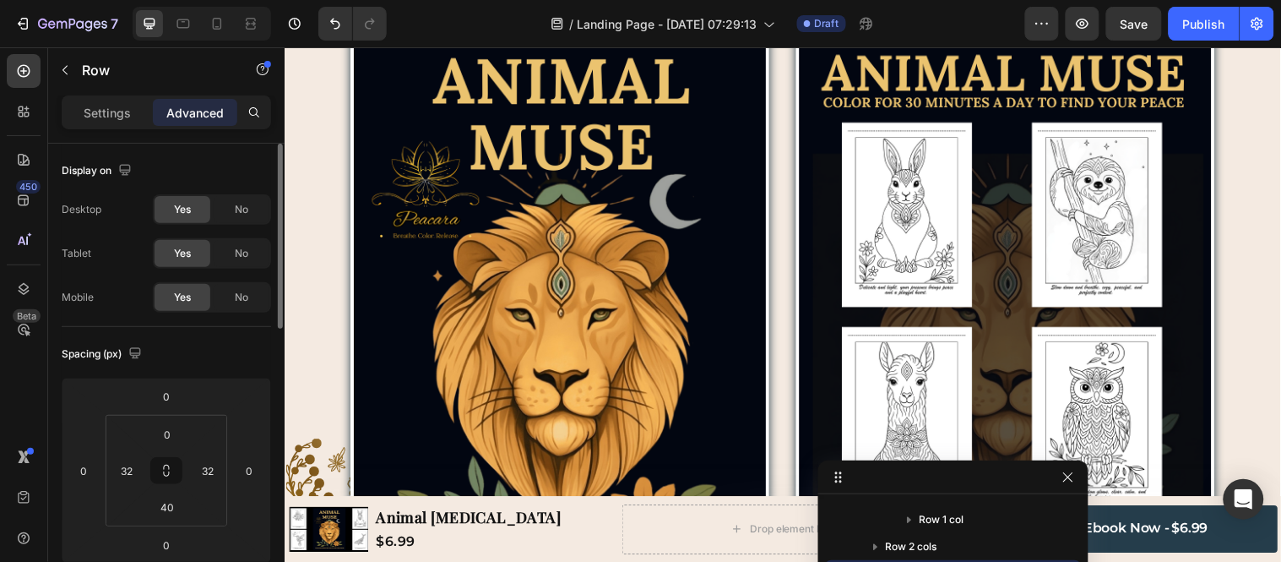
scroll to position [94, 0]
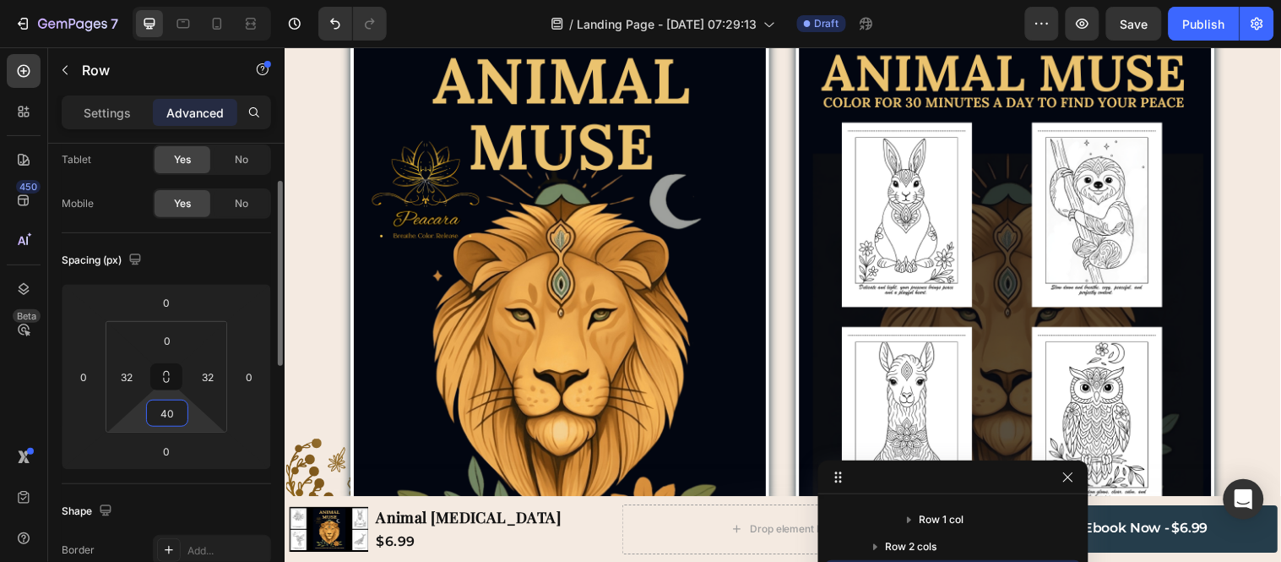
click at [158, 412] on input "40" at bounding box center [167, 412] width 34 height 25
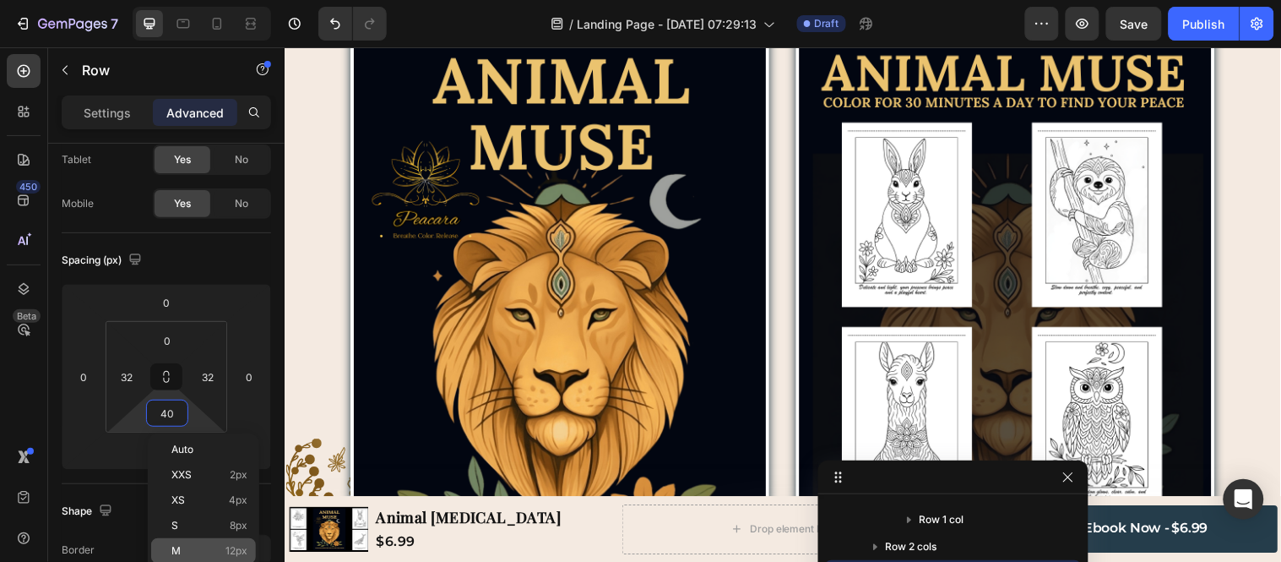
click at [226, 505] on div "M 12px" at bounding box center [203, 550] width 105 height 25
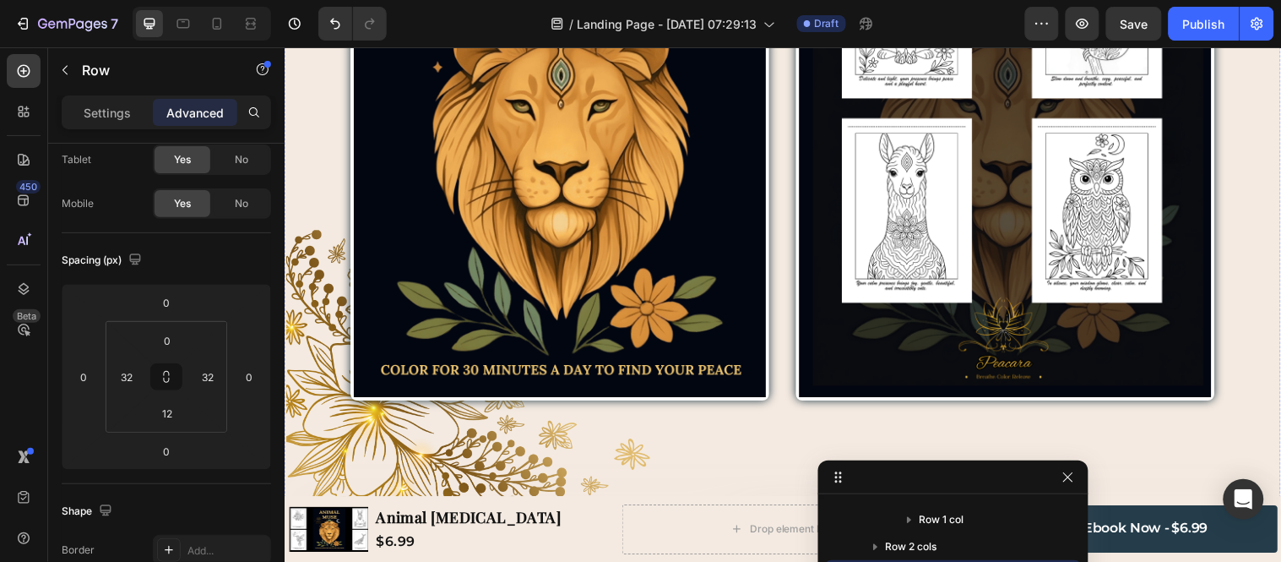
scroll to position [3546, 0]
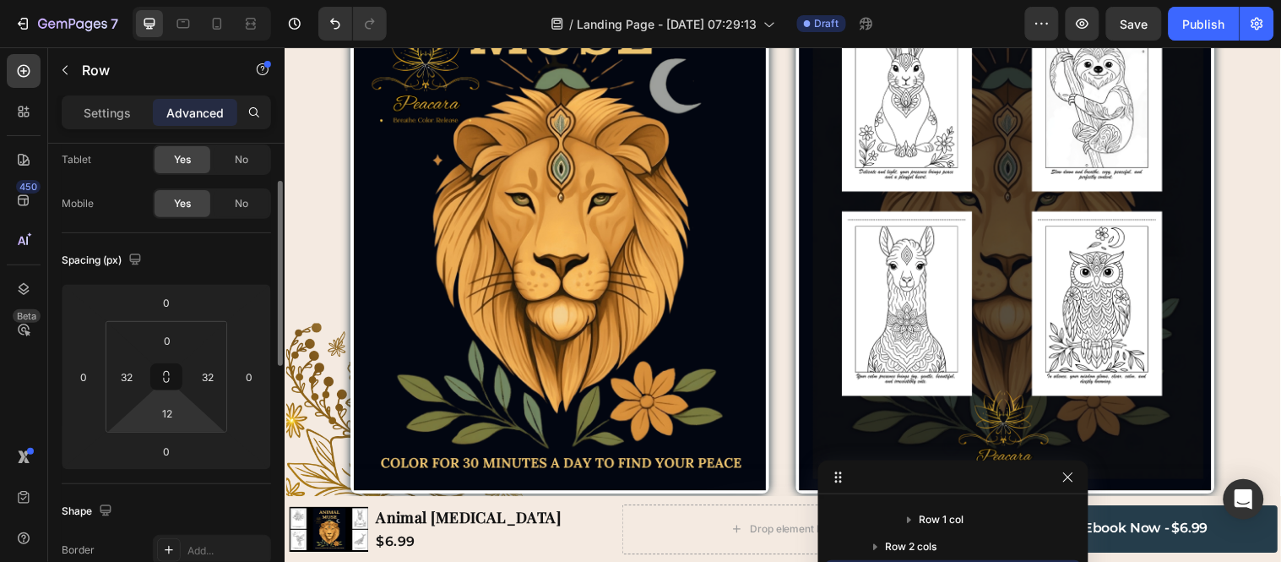
click at [144, 0] on html "7 / Landing Page - [DATE] 07:29:13 Draft Preview Save Publish 450 Beta Sections…" at bounding box center [640, 0] width 1281 height 0
click at [167, 414] on input "12" at bounding box center [167, 412] width 34 height 25
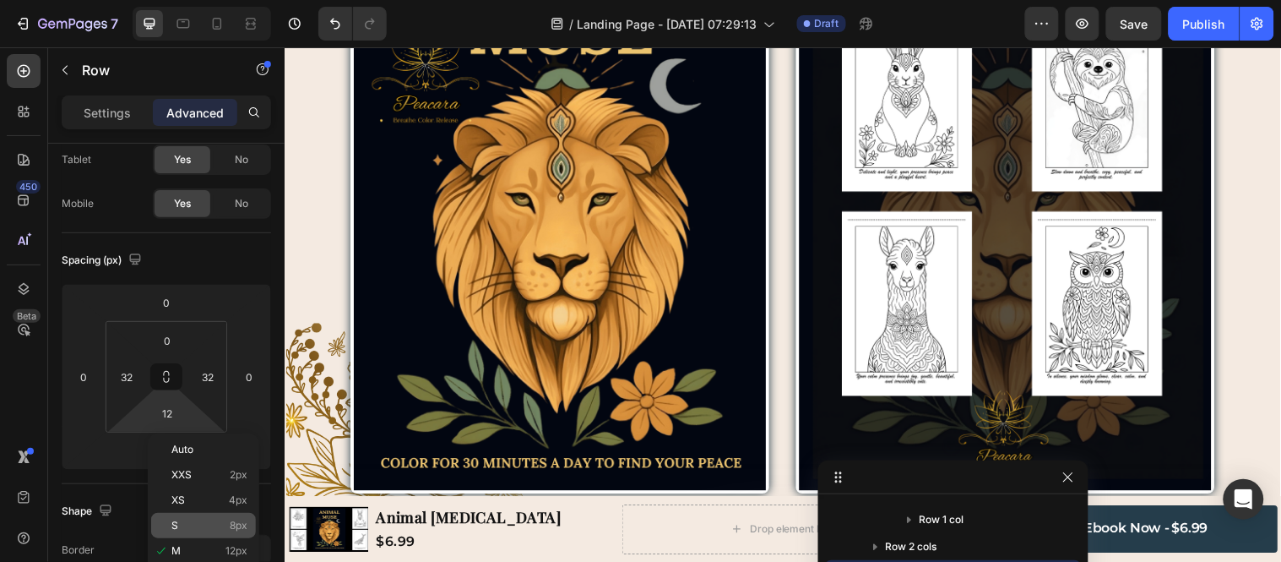
click at [220, 505] on p "S 8px" at bounding box center [209, 525] width 76 height 12
type input "8"
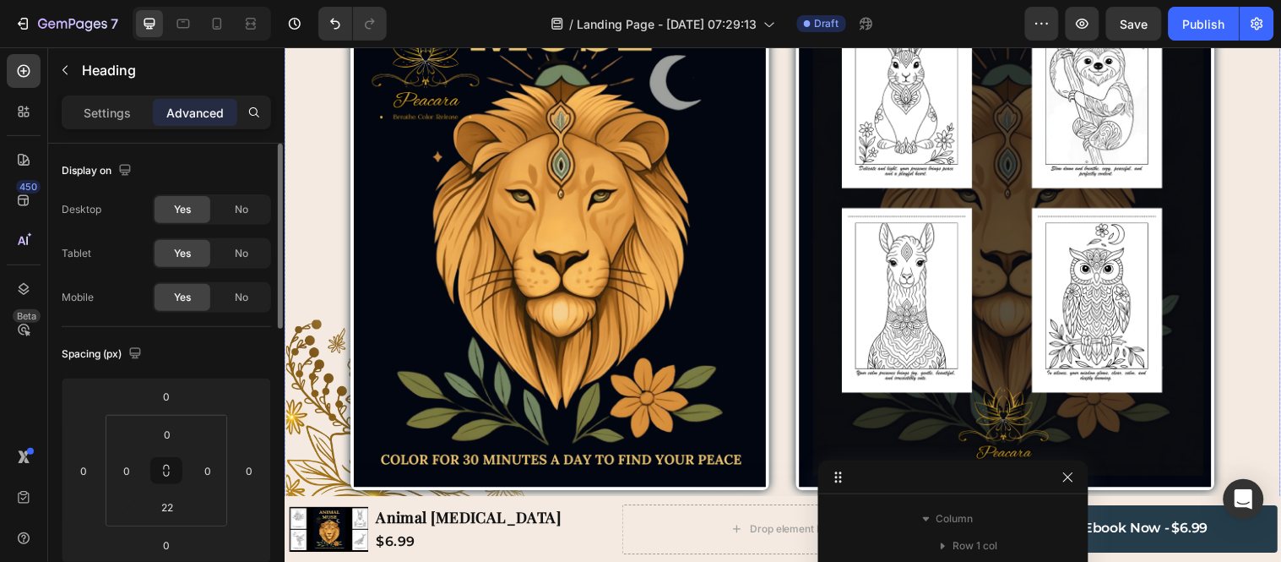
click at [738, 317] on div "Image Row Image Row Image Row Row" at bounding box center [791, 198] width 1014 height 732
click at [407, 324] on div "Image Row Image Row Image Row Row" at bounding box center [791, 198] width 1014 height 732
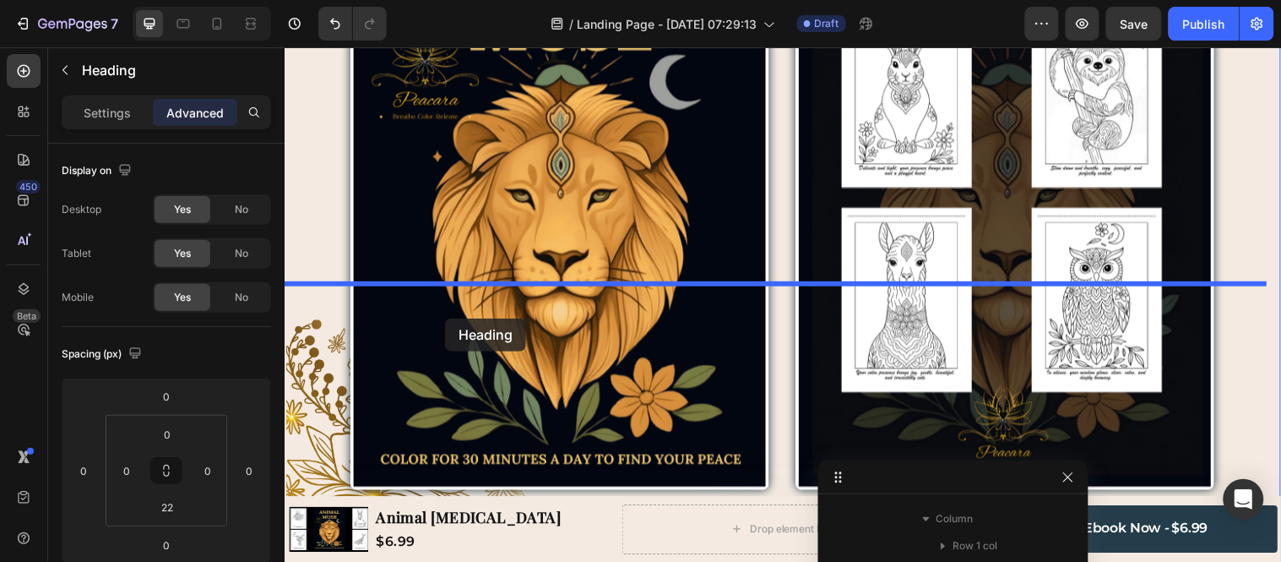
drag, startPoint x: 301, startPoint y: 213, endPoint x: 447, endPoint y: 322, distance: 182.3
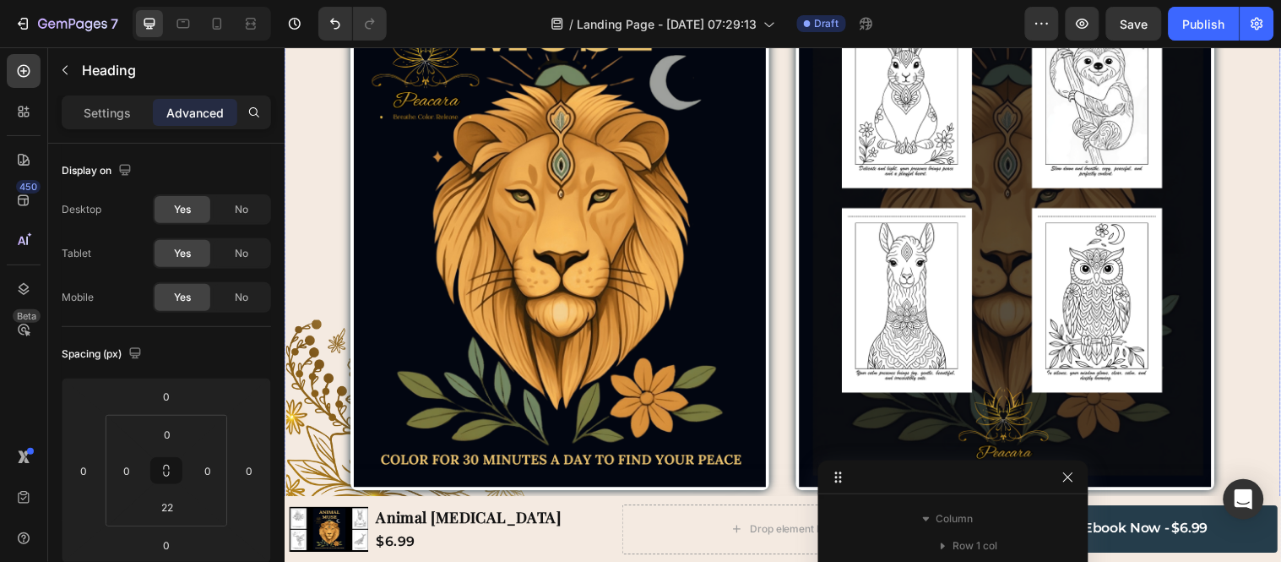
click at [505, 309] on div "Image Row Image Row Image Row Row" at bounding box center [791, 198] width 1014 height 732
drag, startPoint x: 791, startPoint y: 283, endPoint x: 791, endPoint y: 263, distance: 20.3
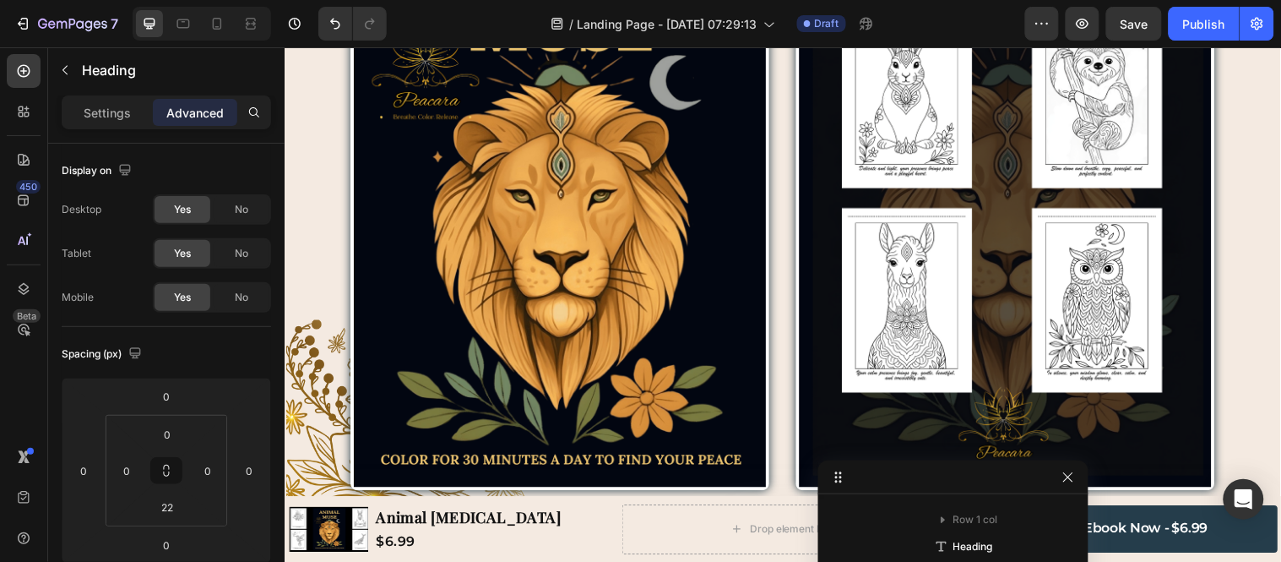
click at [774, 322] on div "Image Row Image Row Image Row Row" at bounding box center [791, 198] width 1014 height 732
click at [164, 471] on icon at bounding box center [167, 473] width 6 height 5
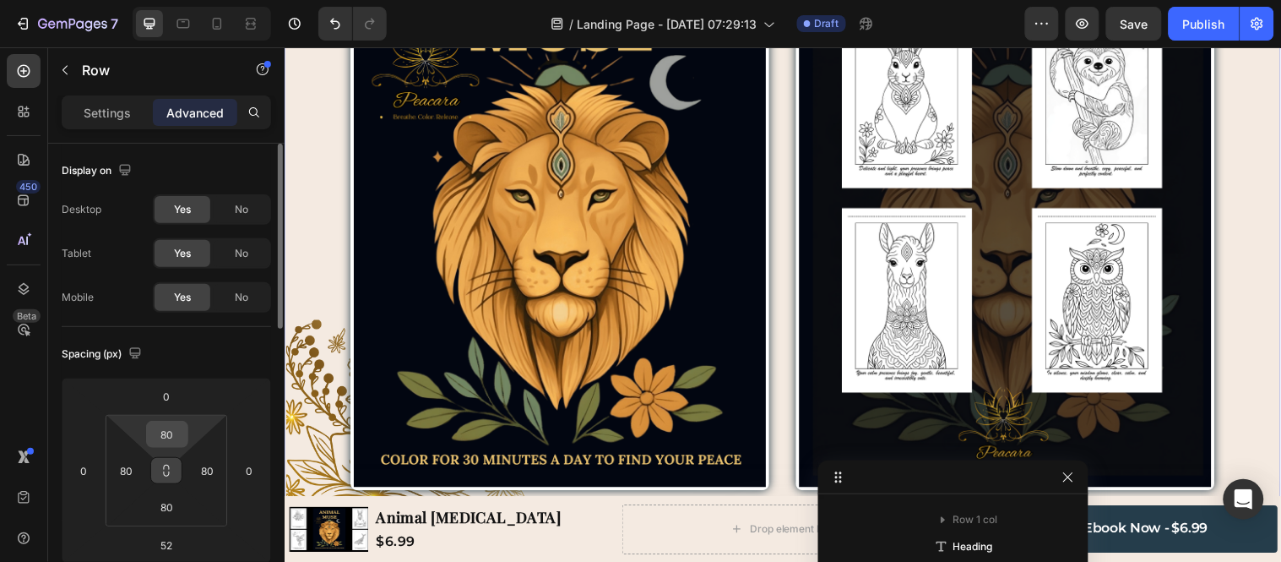
click at [174, 442] on input "80" at bounding box center [167, 433] width 34 height 25
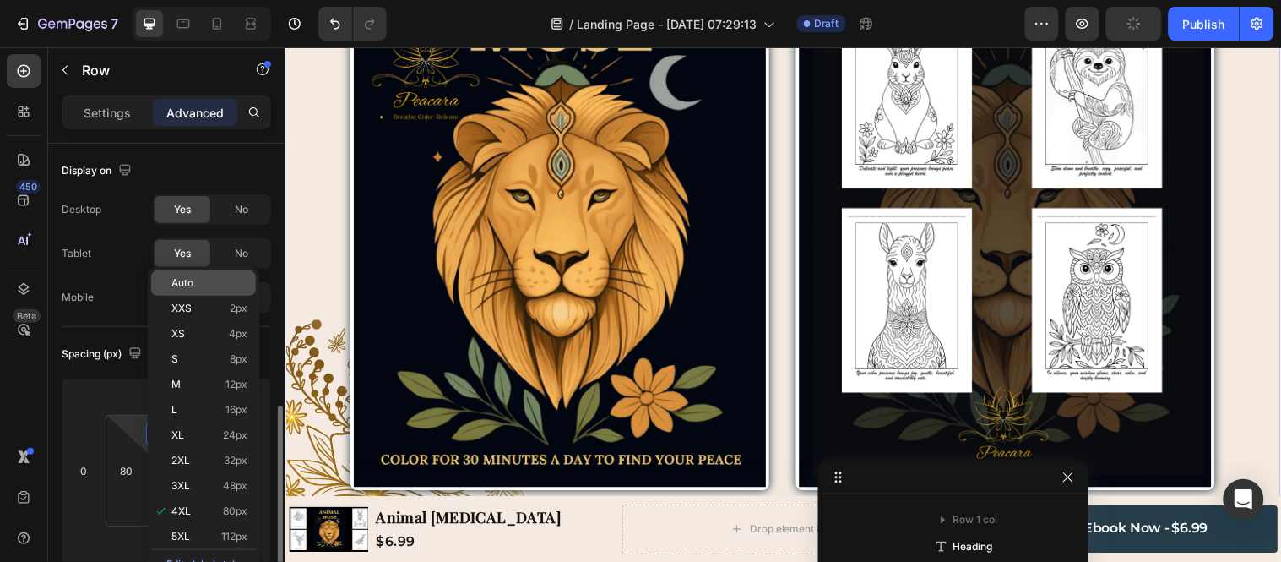
scroll to position [188, 0]
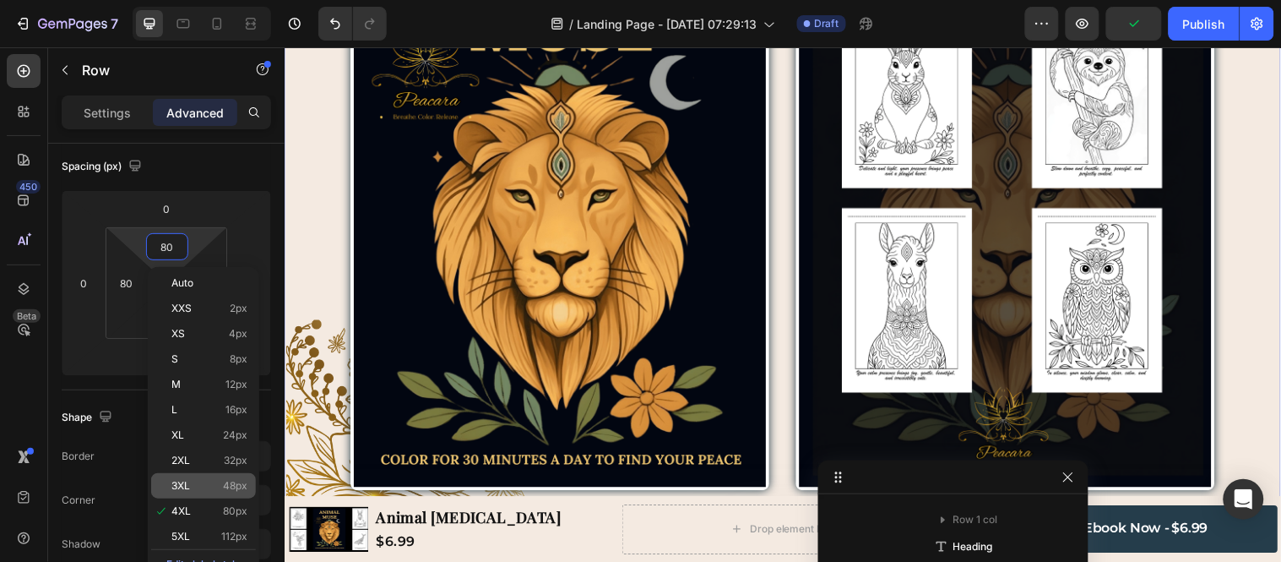
click at [214, 488] on p "3XL 48px" at bounding box center [209, 486] width 76 height 12
type input "48"
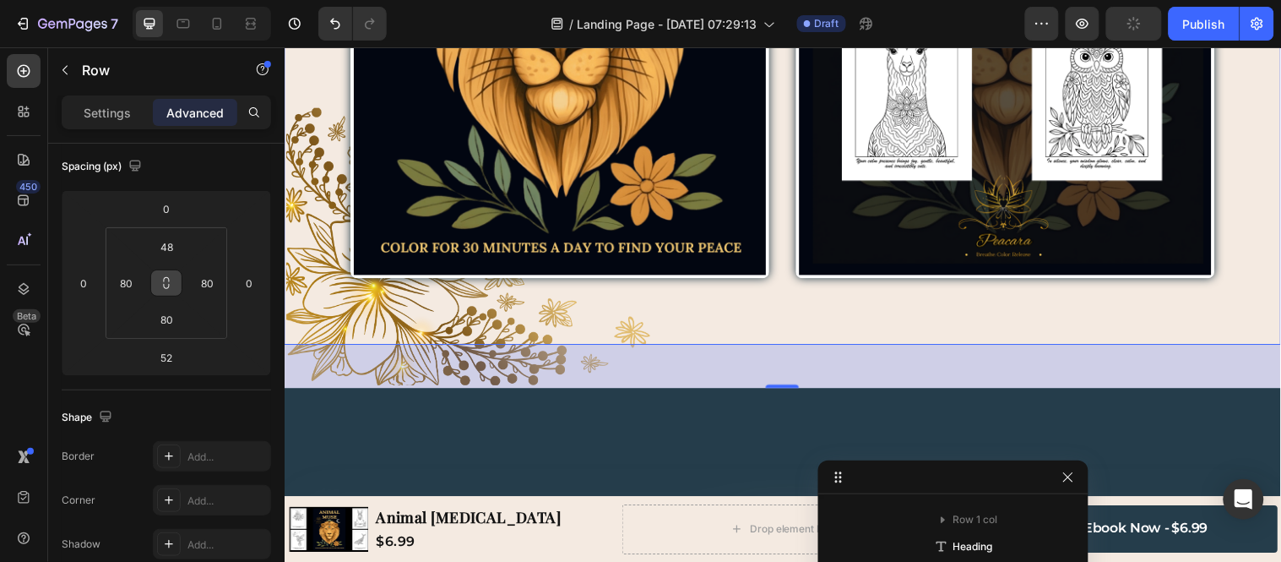
scroll to position [3641, 0]
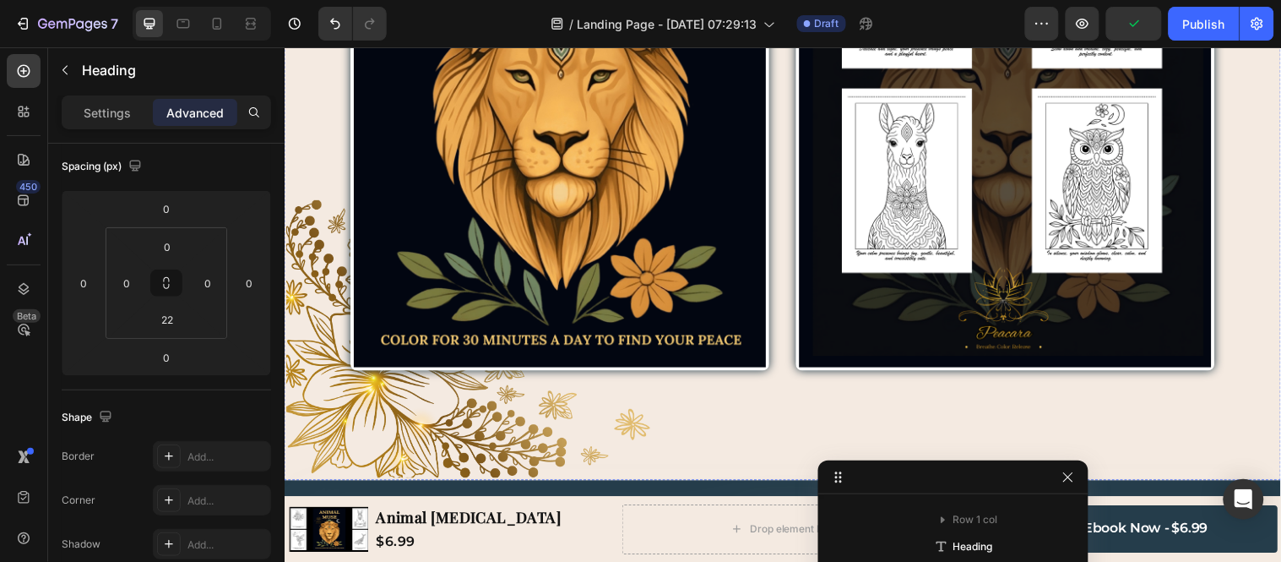
scroll to position [0, 0]
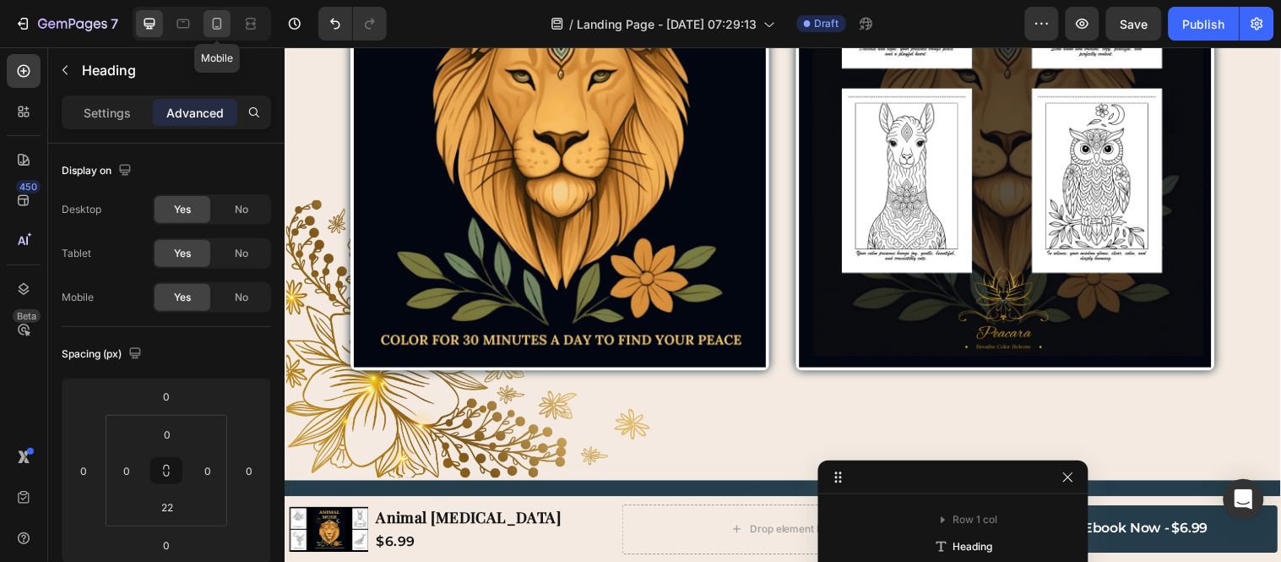
click at [209, 25] on icon at bounding box center [217, 23] width 17 height 17
type input "16"
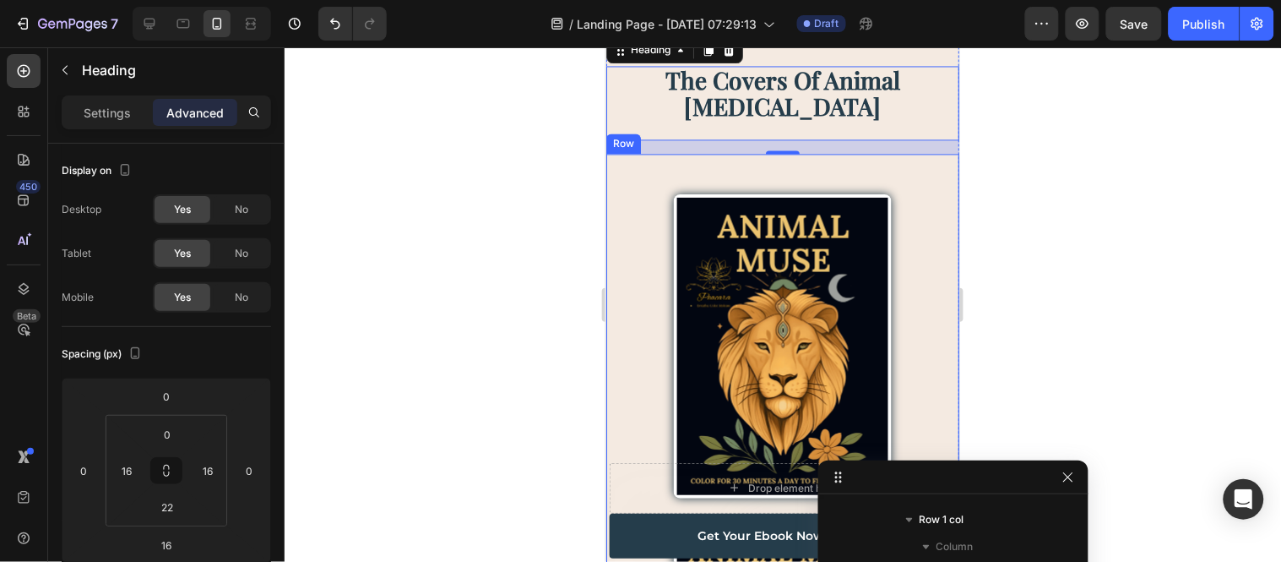
scroll to position [4277, 0]
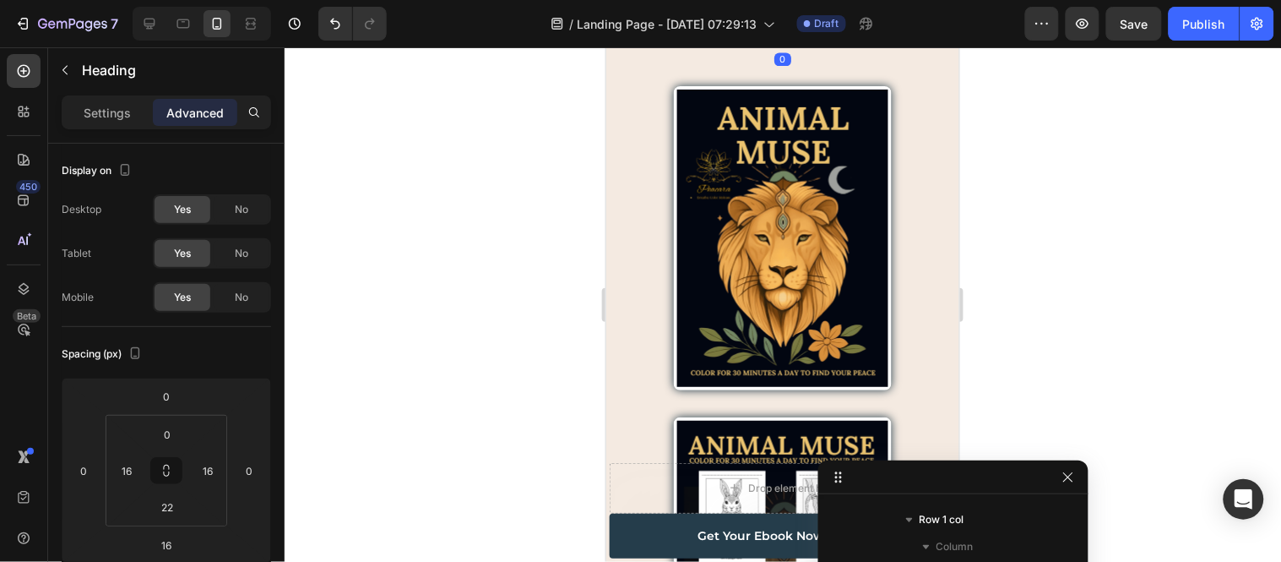
drag, startPoint x: 768, startPoint y: 166, endPoint x: 768, endPoint y: 116, distance: 49.8
click at [768, 45] on div "the Covers of Animal [MEDICAL_DATA] Heading 0" at bounding box center [782, 7] width 353 height 74
type input "0"
click at [801, 177] on div "Image Row Image Row Image Row Row" at bounding box center [782, 417] width 353 height 744
click at [166, 445] on input "48" at bounding box center [167, 433] width 34 height 25
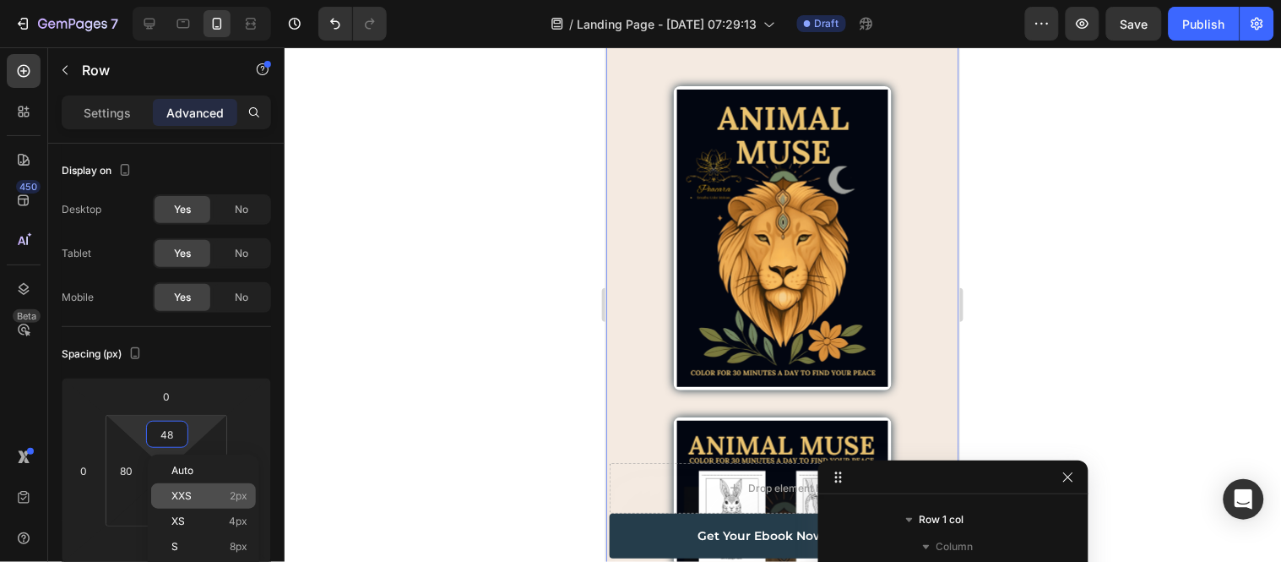
scroll to position [94, 0]
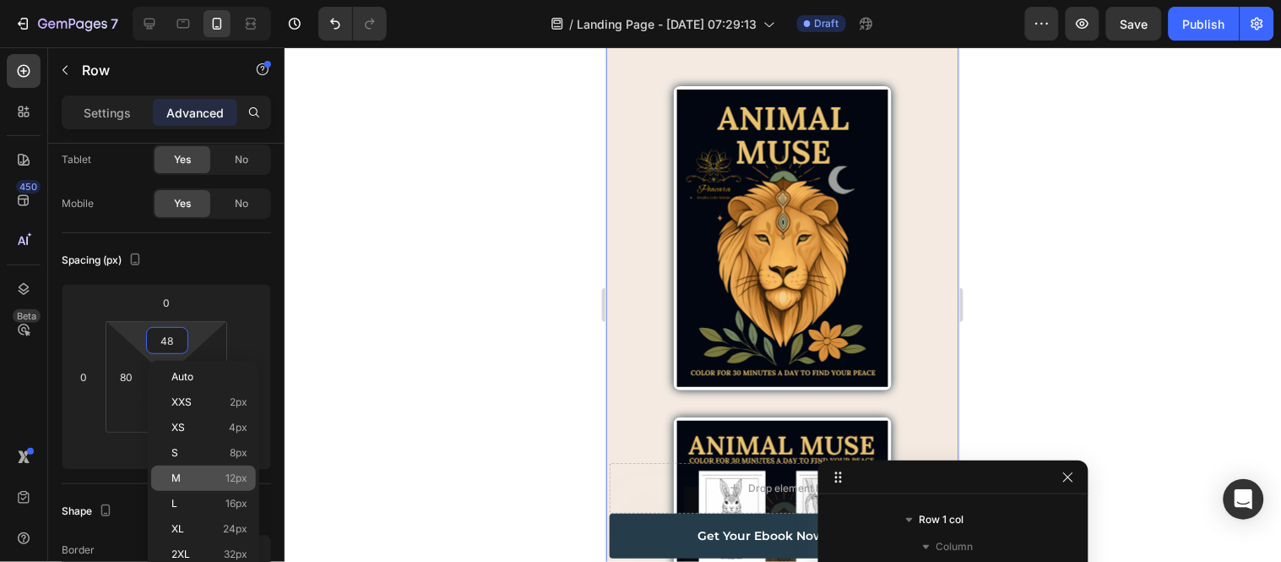
click at [229, 476] on span "12px" at bounding box center [237, 478] width 22 height 12
type input "12"
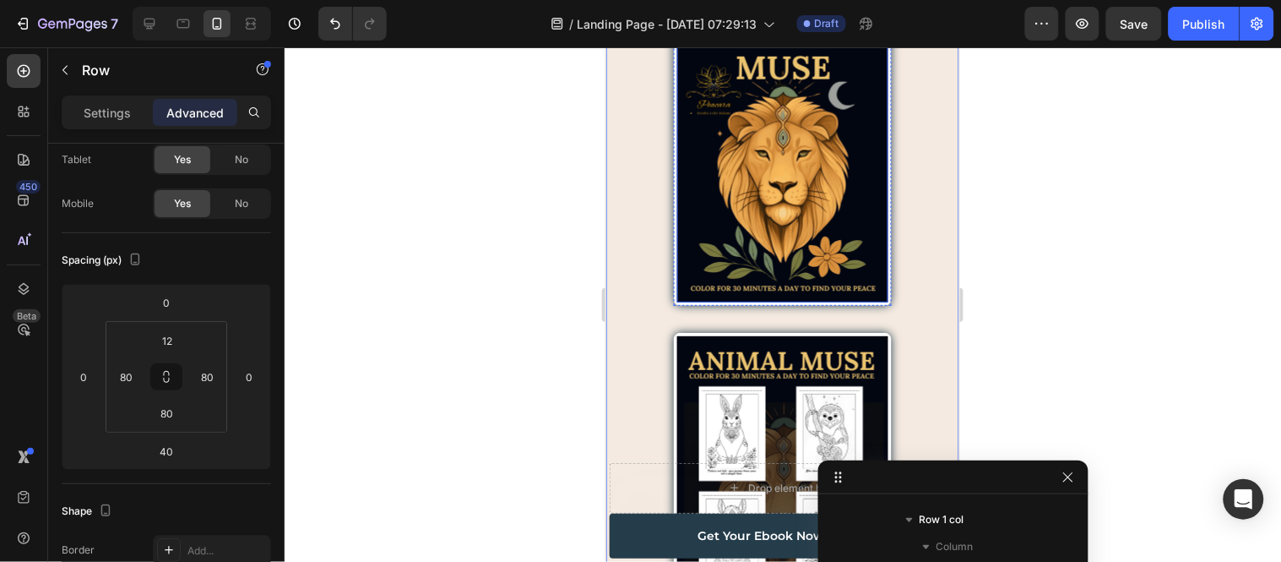
scroll to position [4465, 0]
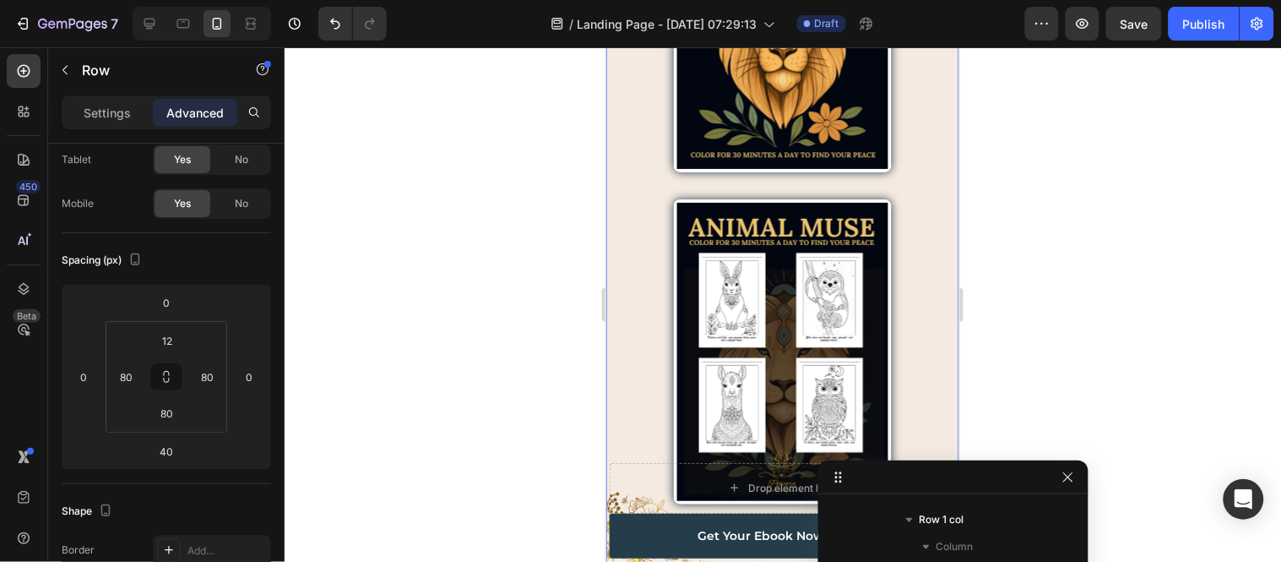
click at [891, 205] on div "Image Row Image Row Image Row Row 40" at bounding box center [782, 214] width 353 height 714
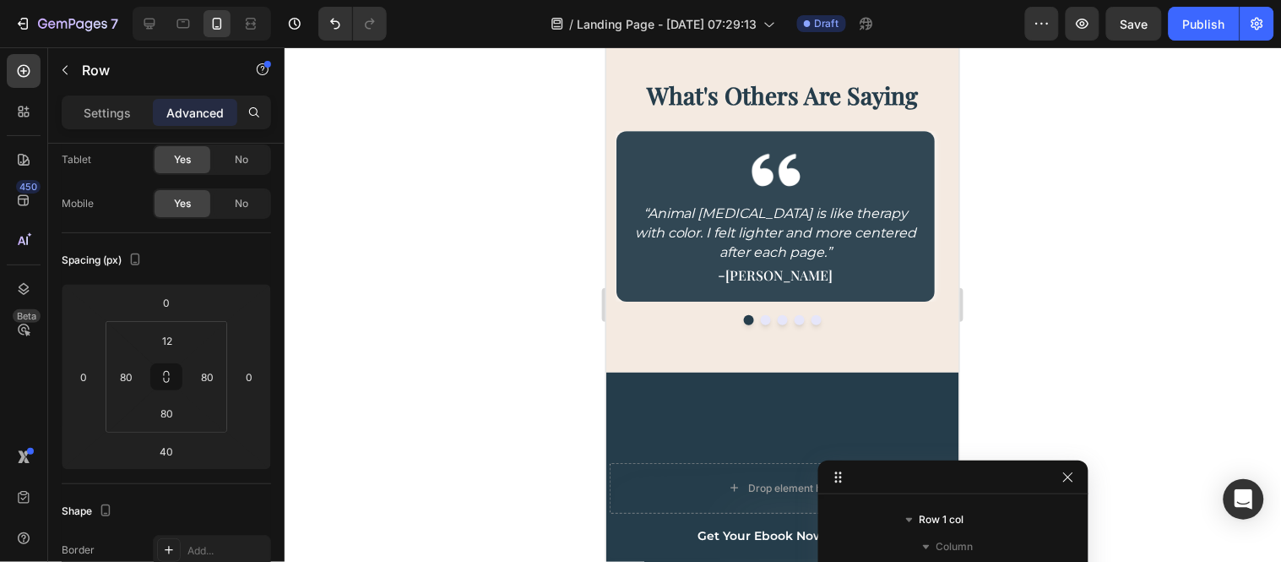
scroll to position [6248, 0]
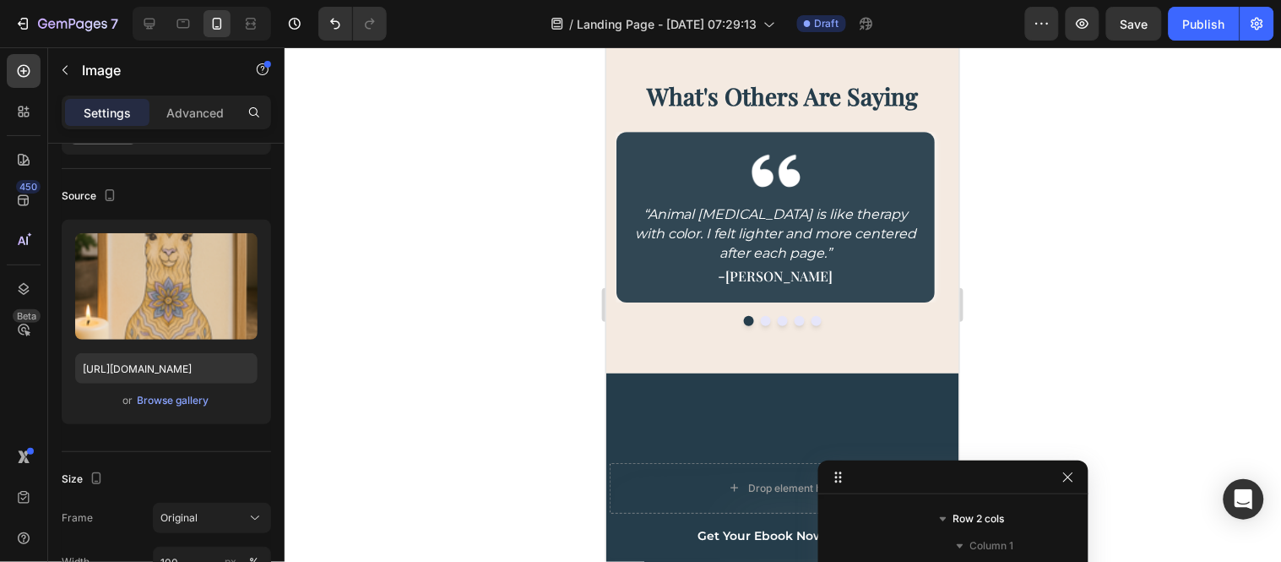
scroll to position [0, 0]
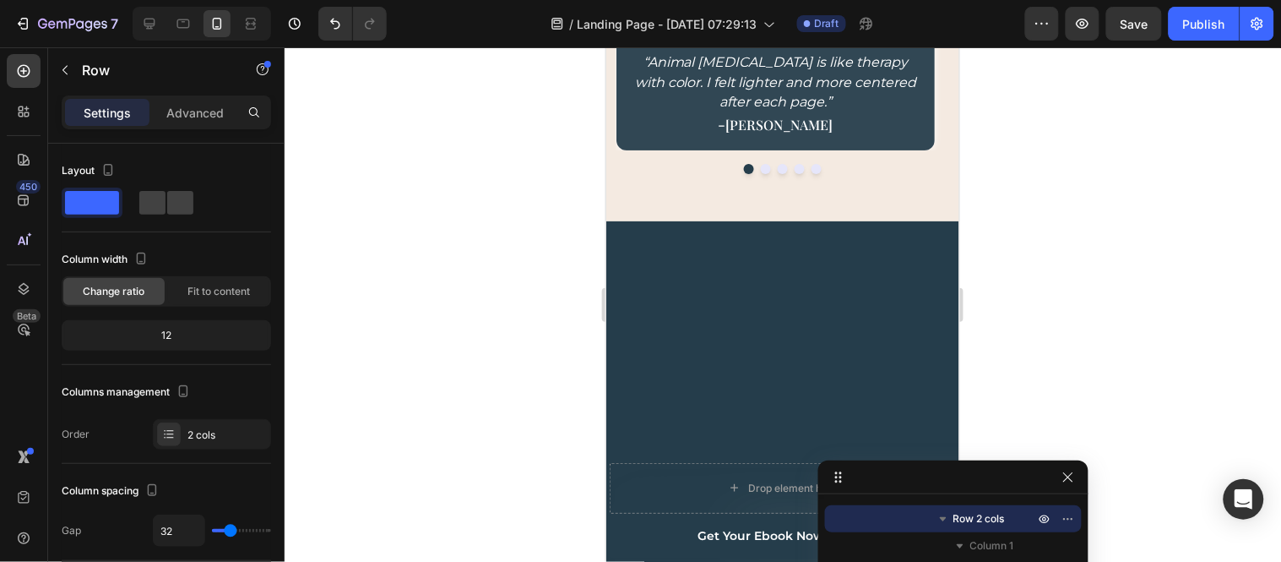
scroll to position [6718, 0]
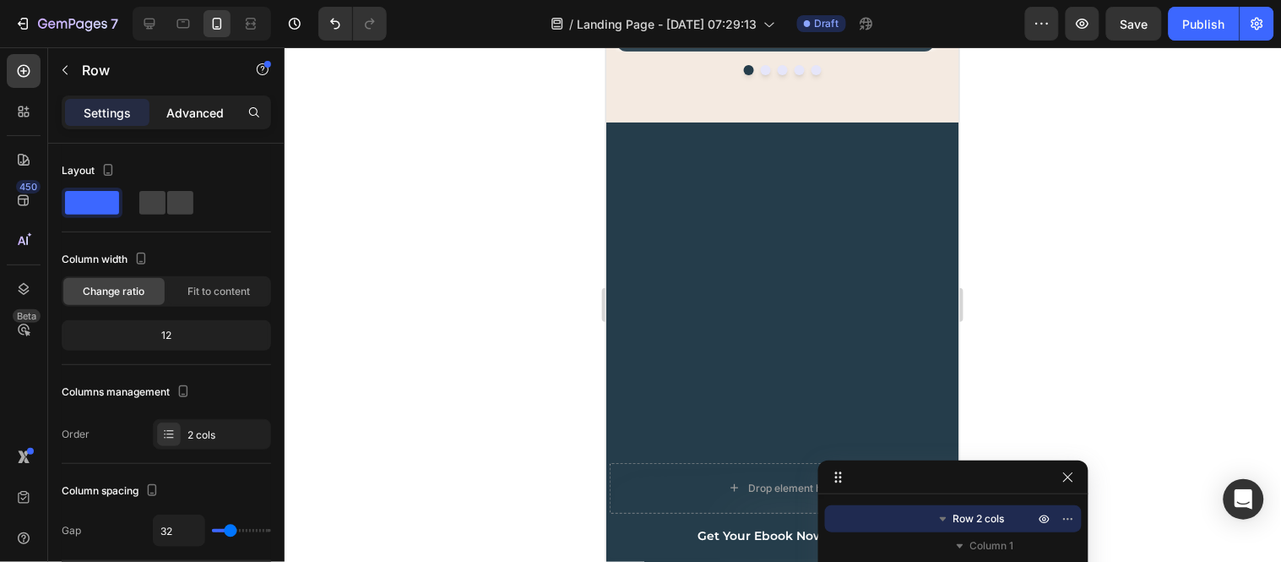
click at [194, 120] on p "Advanced" at bounding box center [194, 113] width 57 height 18
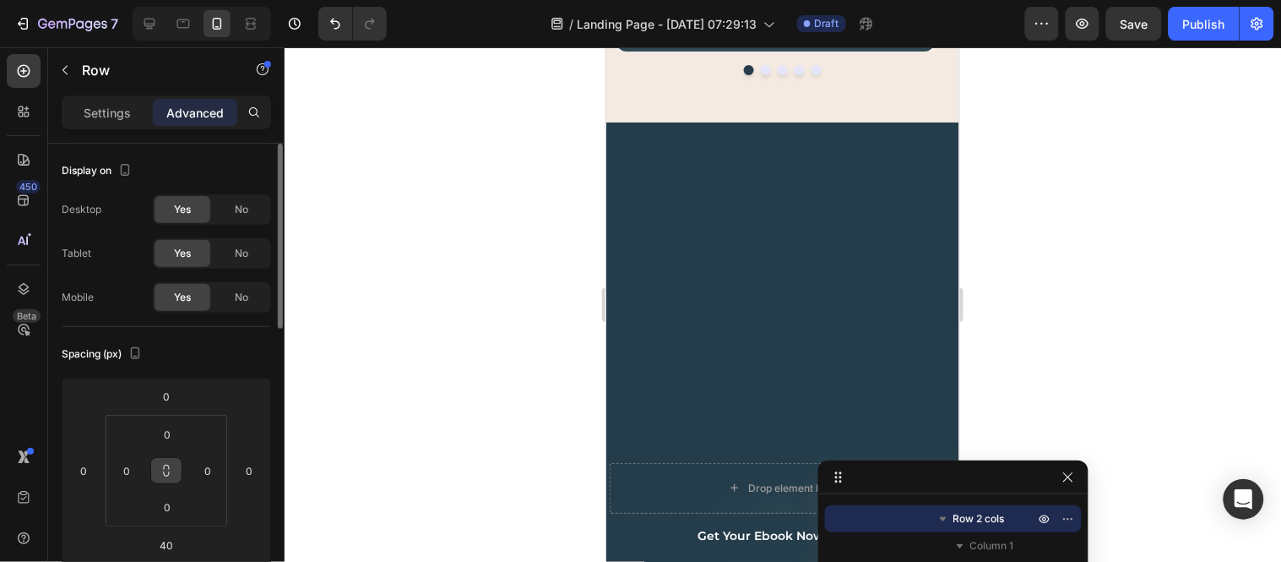
scroll to position [94, 0]
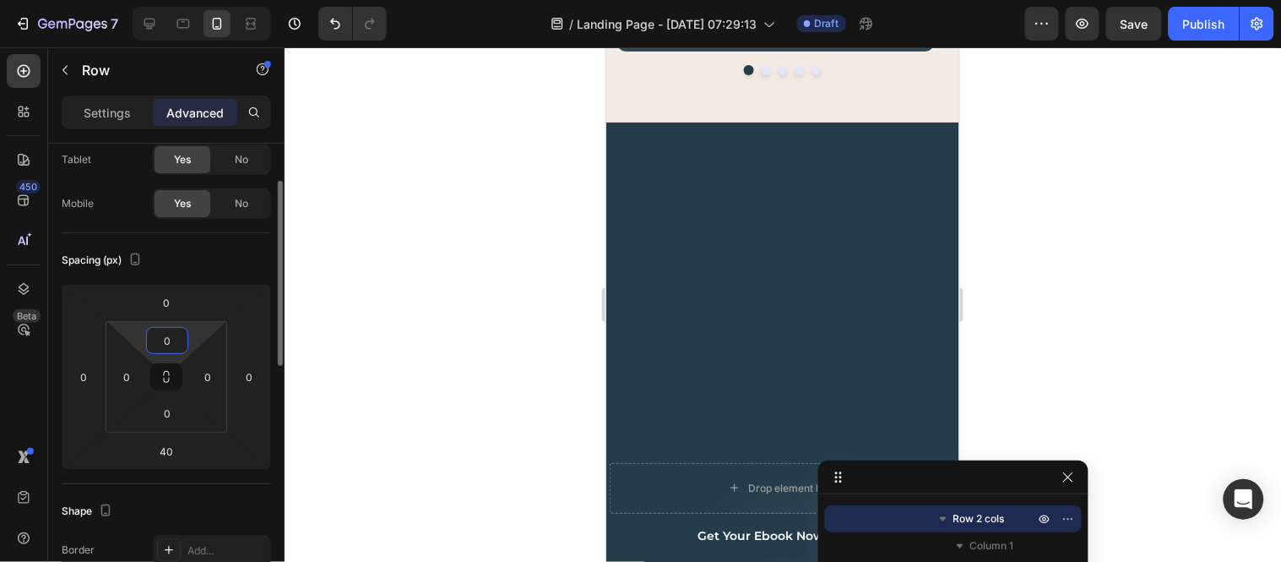
click at [166, 333] on input "0" at bounding box center [167, 340] width 34 height 25
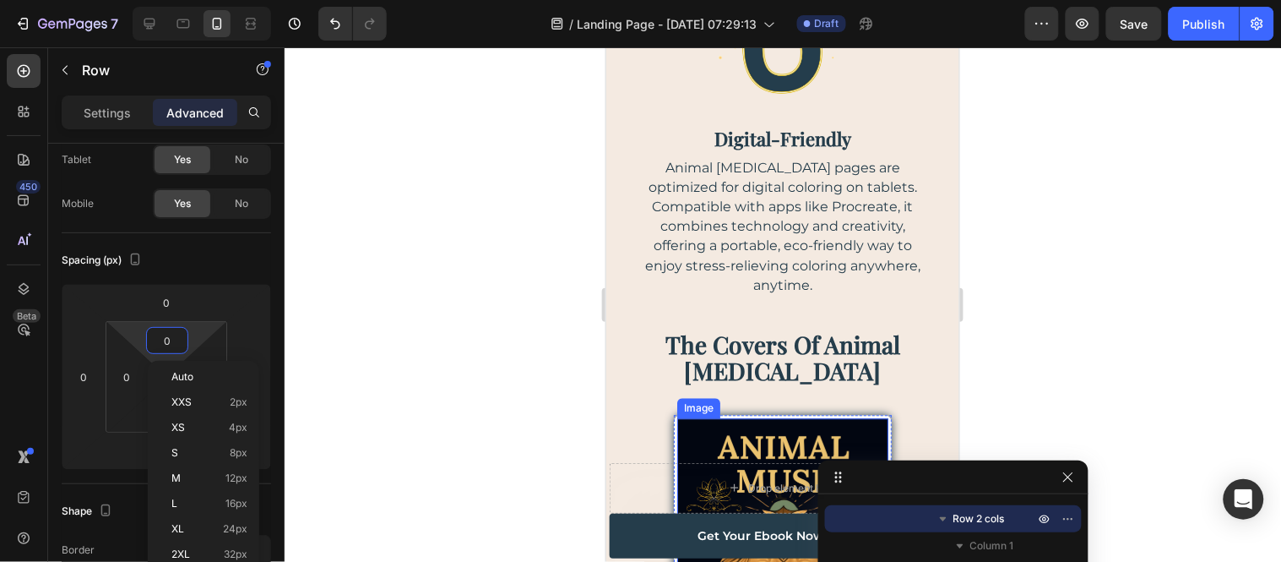
scroll to position [4012, 0]
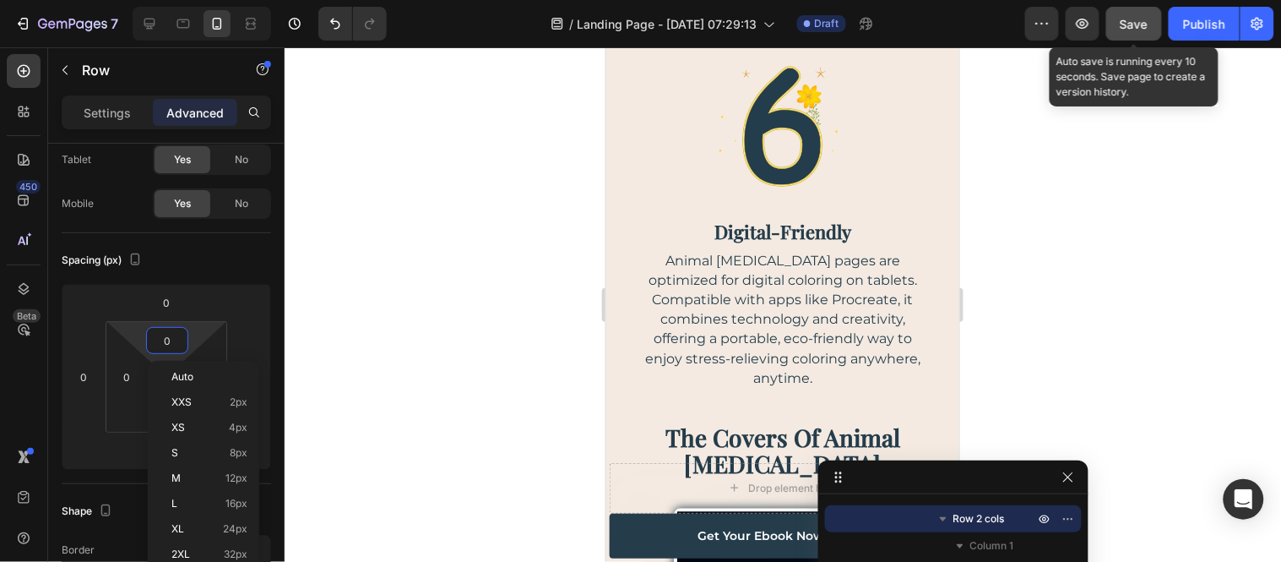
click at [1138, 7] on button "Save" at bounding box center [1135, 24] width 56 height 34
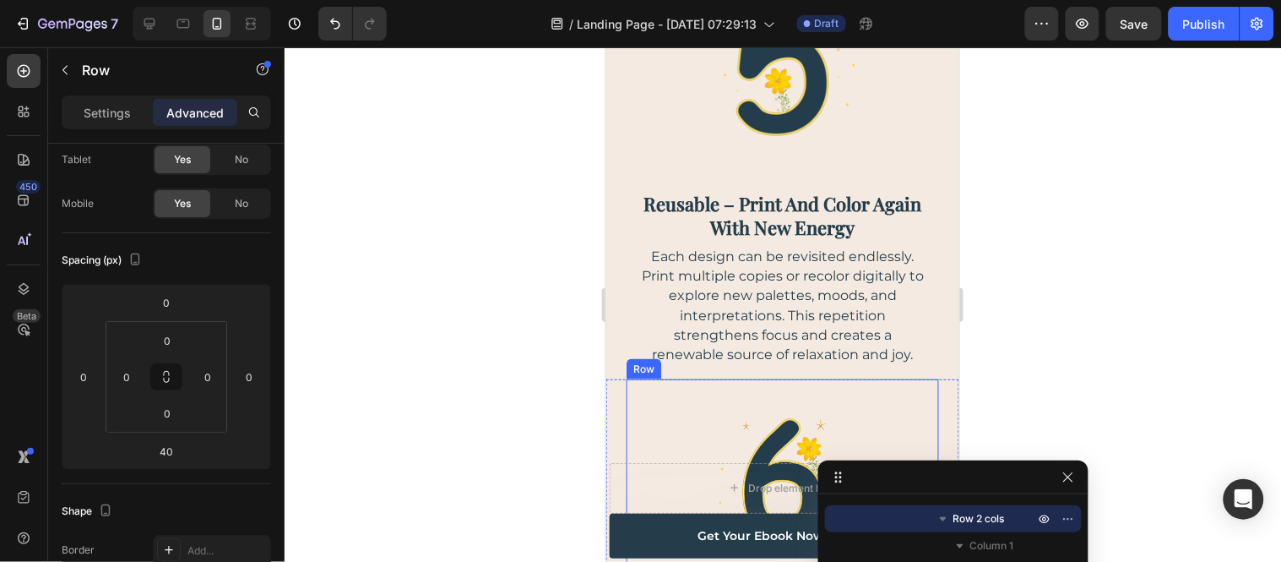
scroll to position [3848, 0]
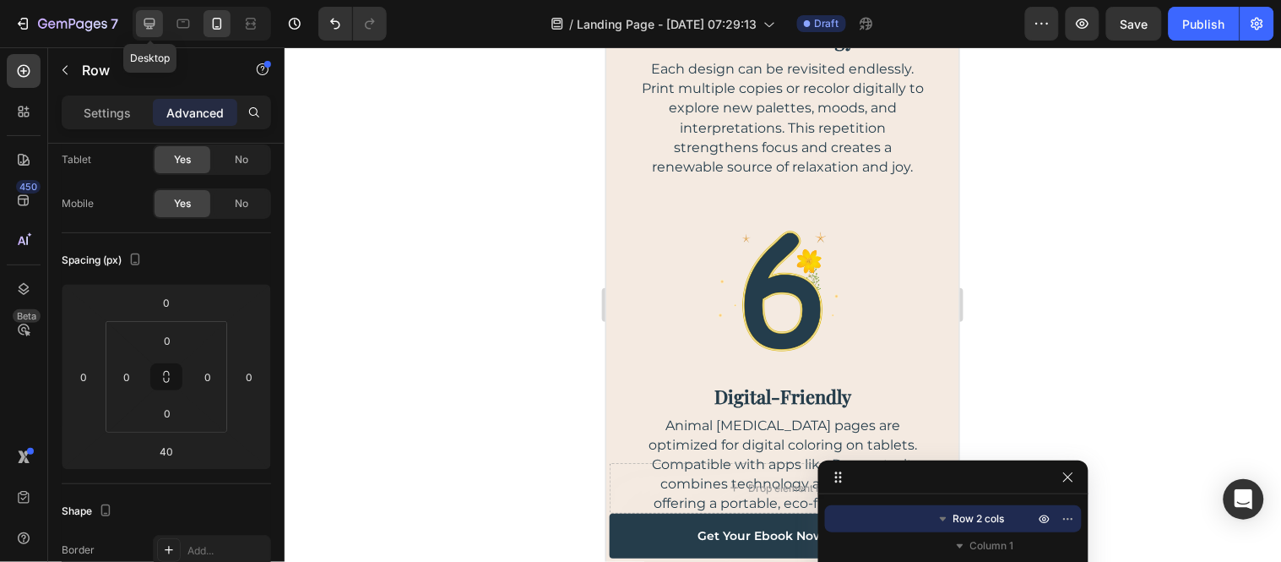
drag, startPoint x: 145, startPoint y: 21, endPoint x: 409, endPoint y: 244, distance: 345.2
click at [145, 21] on icon at bounding box center [149, 24] width 11 height 11
type input "42"
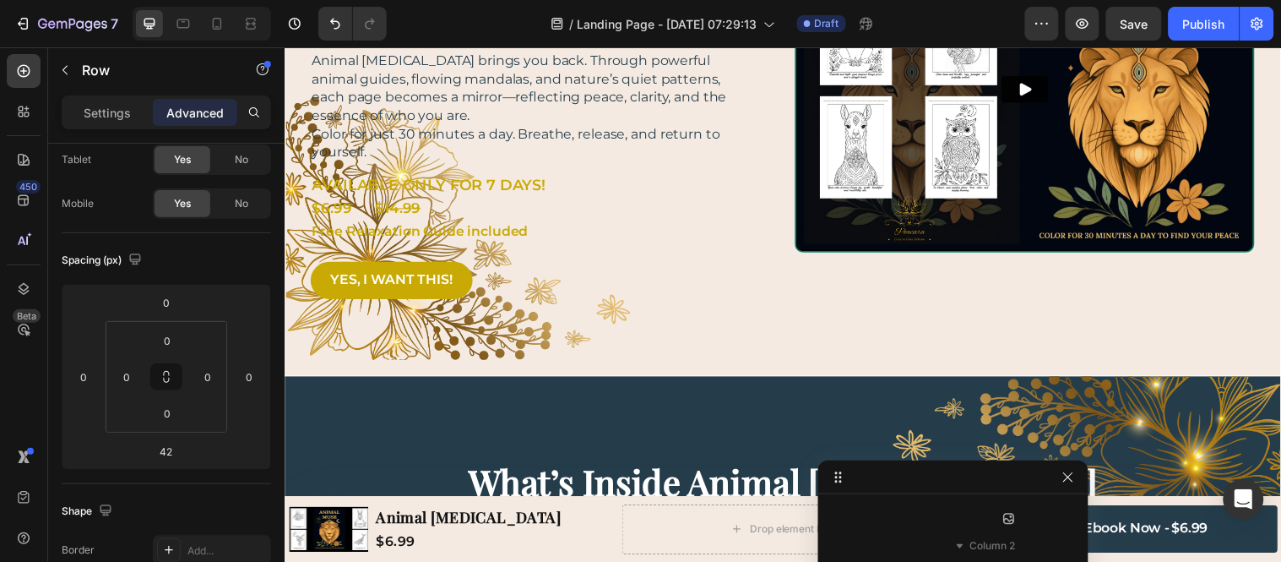
scroll to position [188, 0]
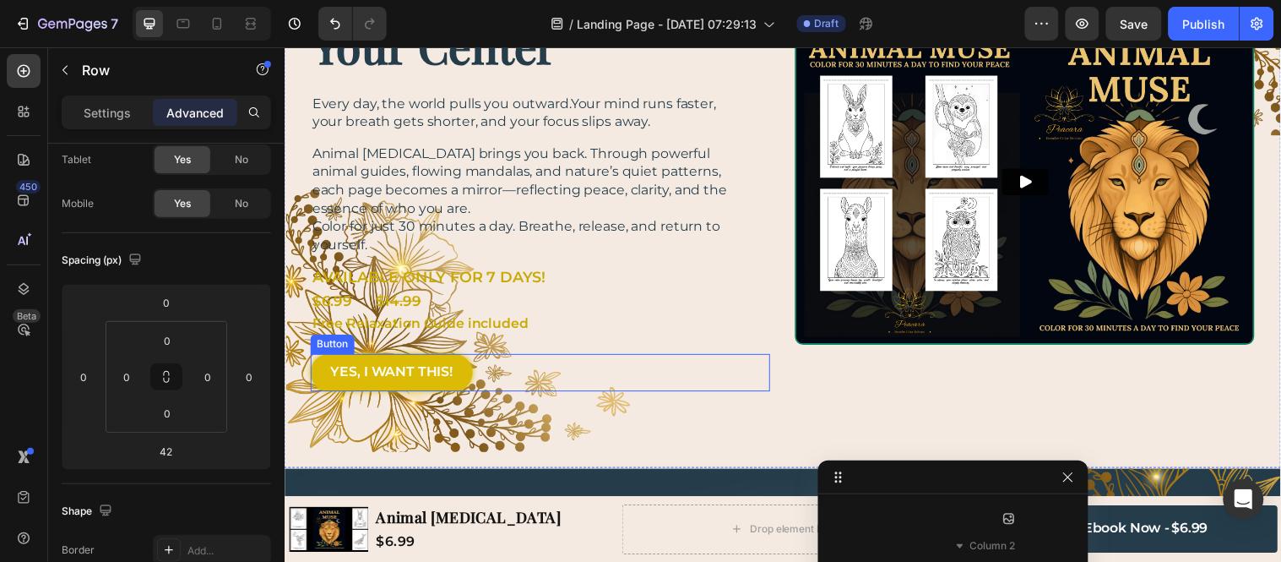
click at [470, 377] on link "YES, I WANT THIS!" at bounding box center [393, 377] width 165 height 38
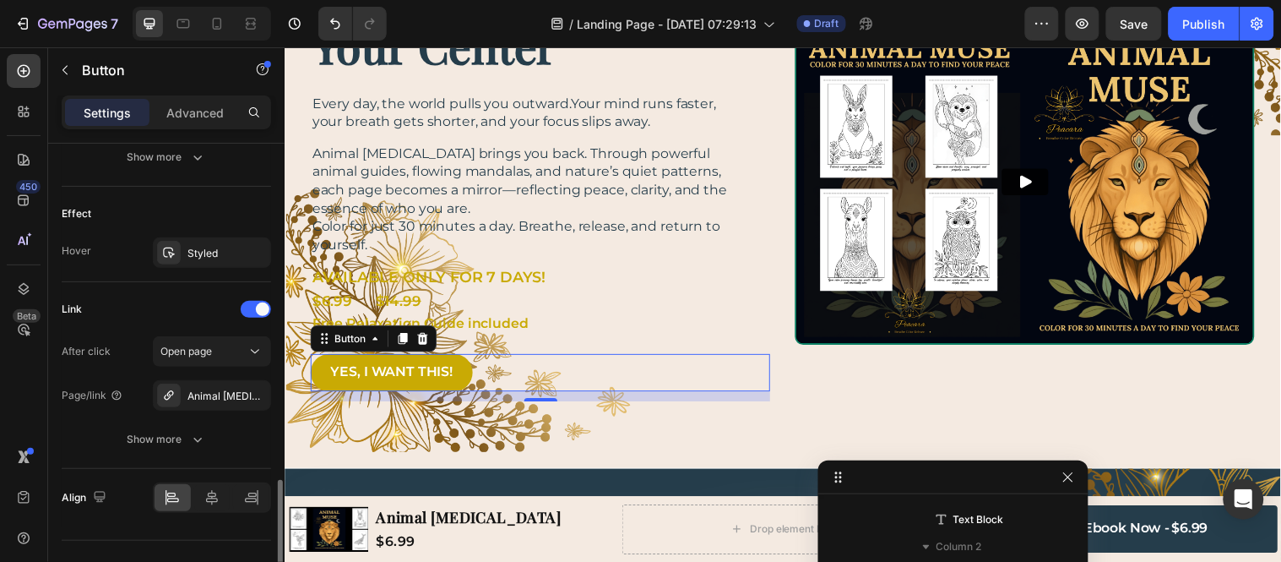
scroll to position [877, 0]
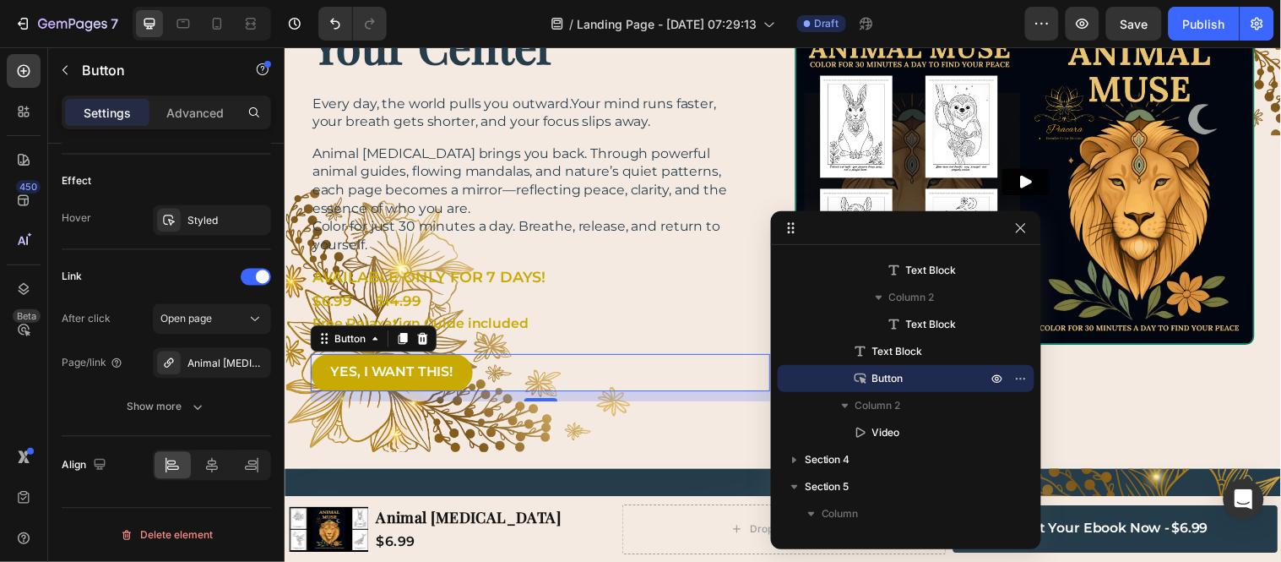
drag, startPoint x: 837, startPoint y: 478, endPoint x: 782, endPoint y: 225, distance: 259.3
click at [175, 19] on icon at bounding box center [183, 23] width 17 height 17
type input "40"
type input "230"
type input "14"
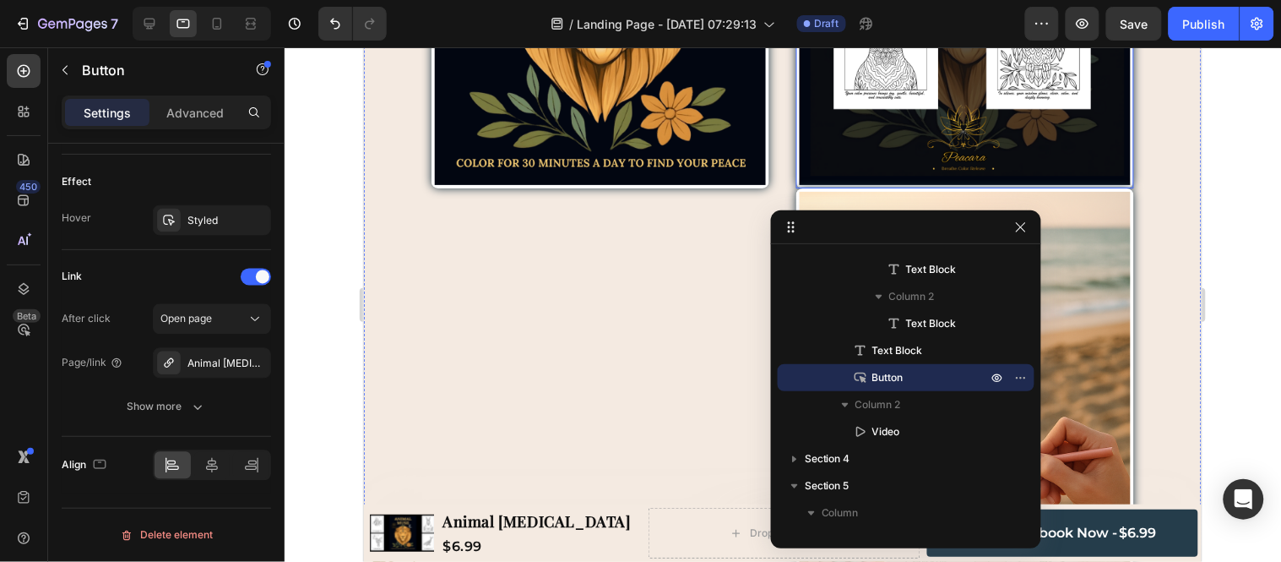
scroll to position [3153, 0]
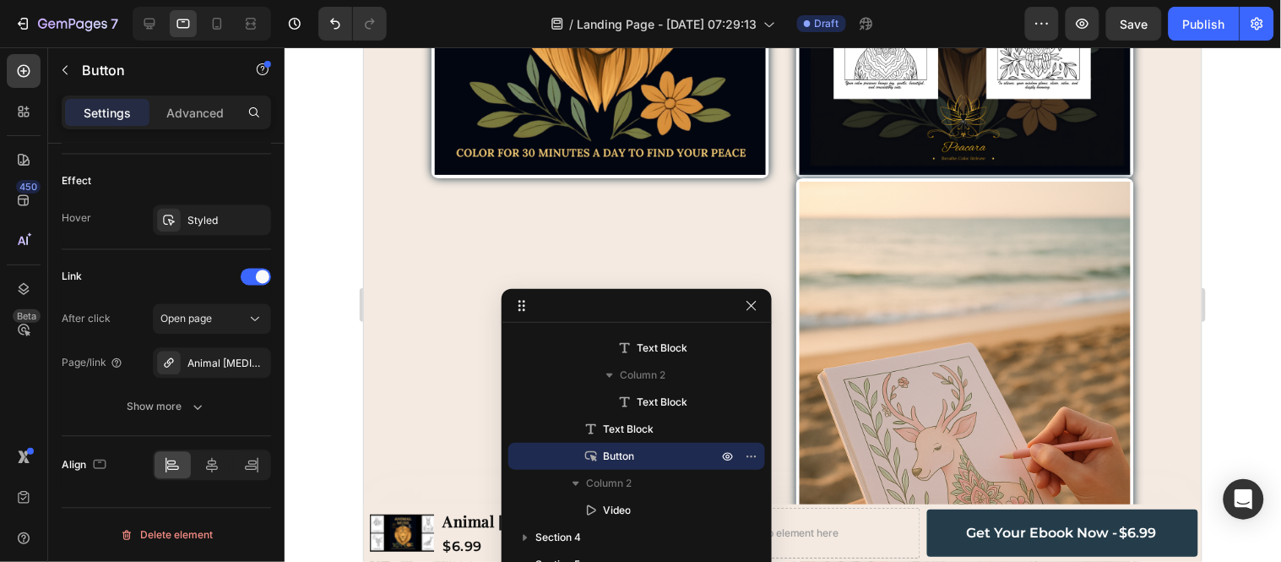
drag, startPoint x: 788, startPoint y: 228, endPoint x: 519, endPoint y: 307, distance: 280.9
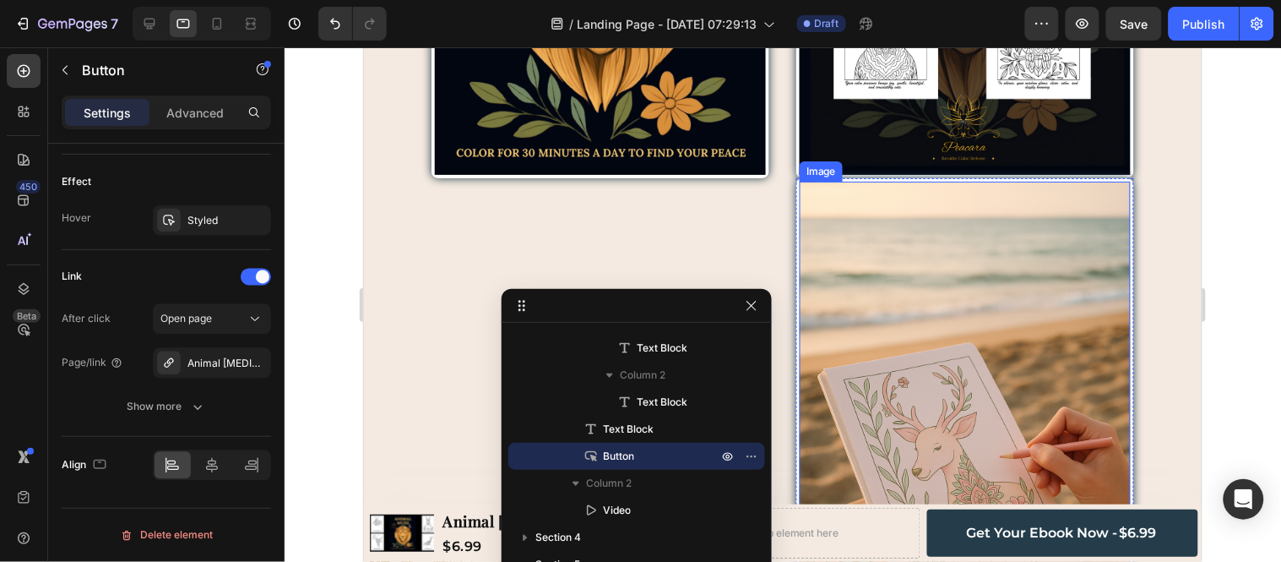
click at [803, 181] on img at bounding box center [964, 429] width 331 height 497
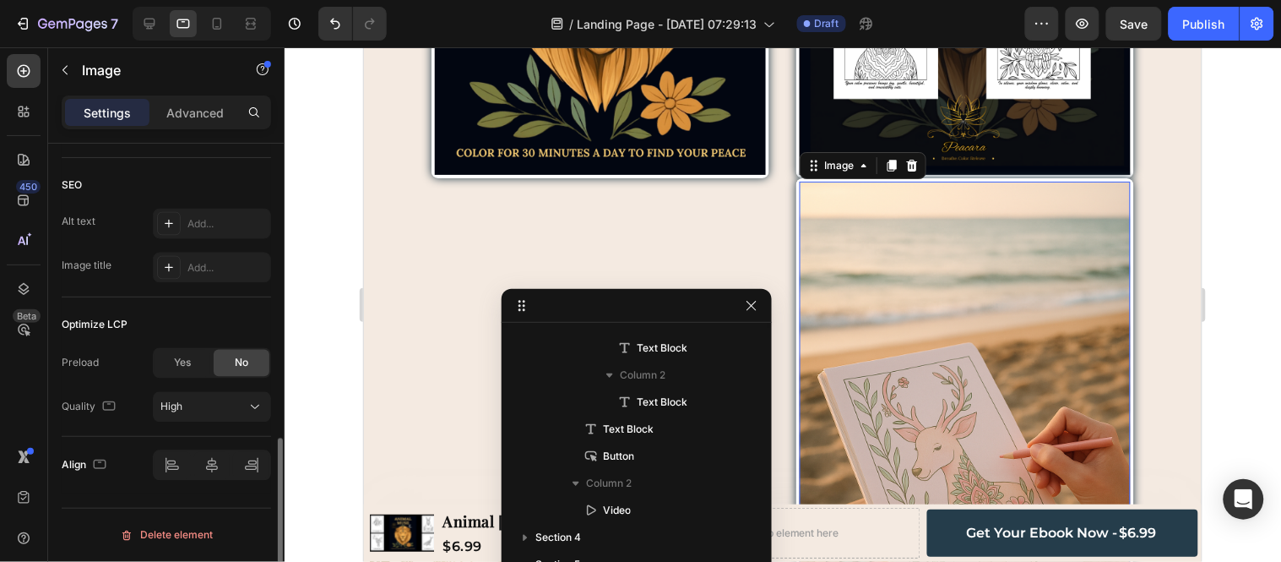
scroll to position [0, 0]
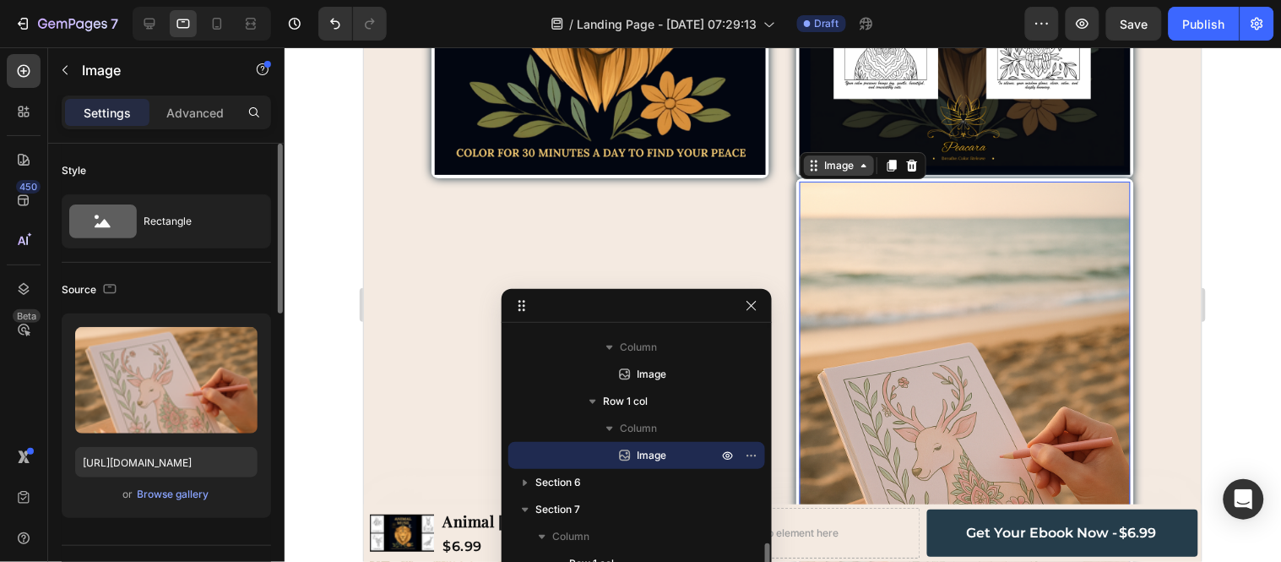
click at [814, 167] on icon at bounding box center [815, 168] width 3 height 3
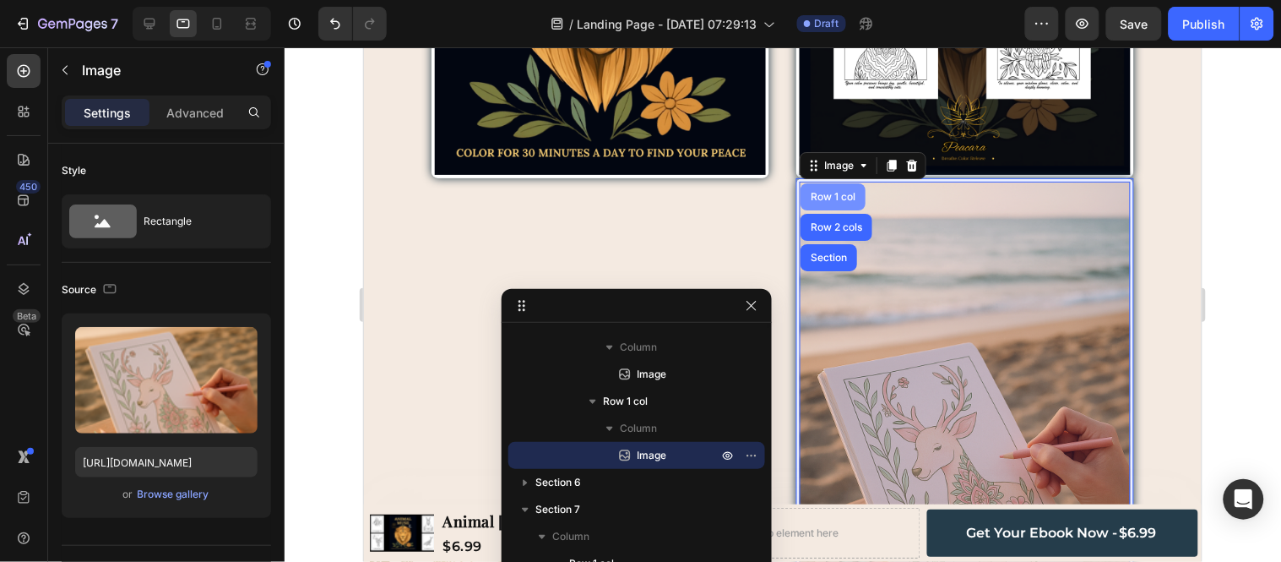
click at [810, 191] on div "Row 1 col" at bounding box center [833, 196] width 52 height 10
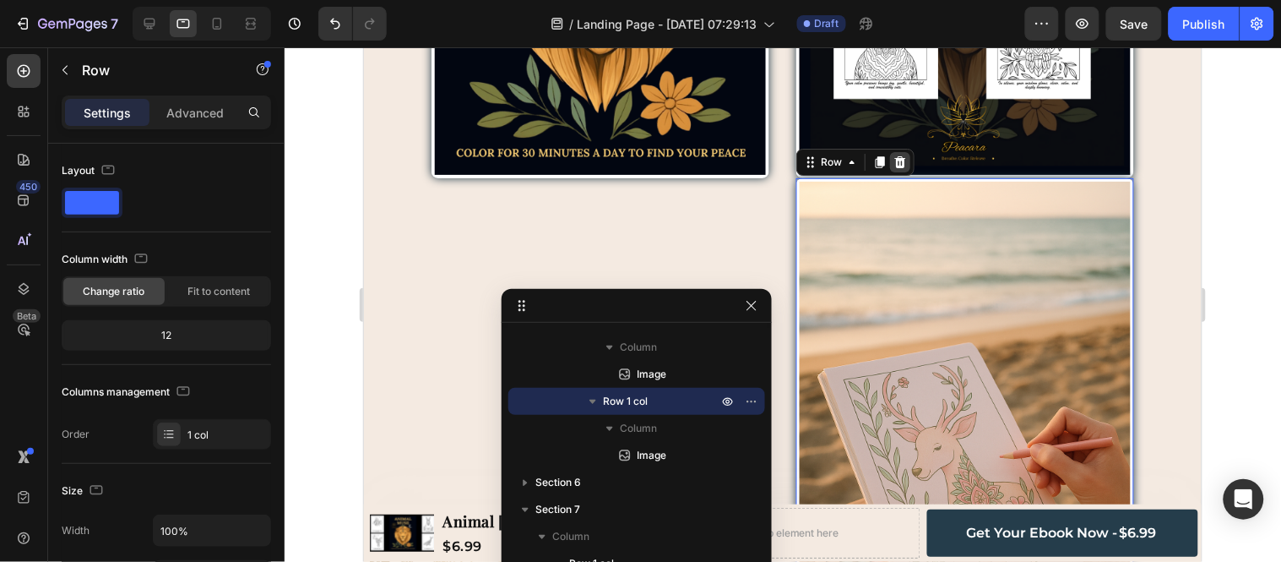
click at [896, 155] on icon at bounding box center [900, 162] width 14 height 14
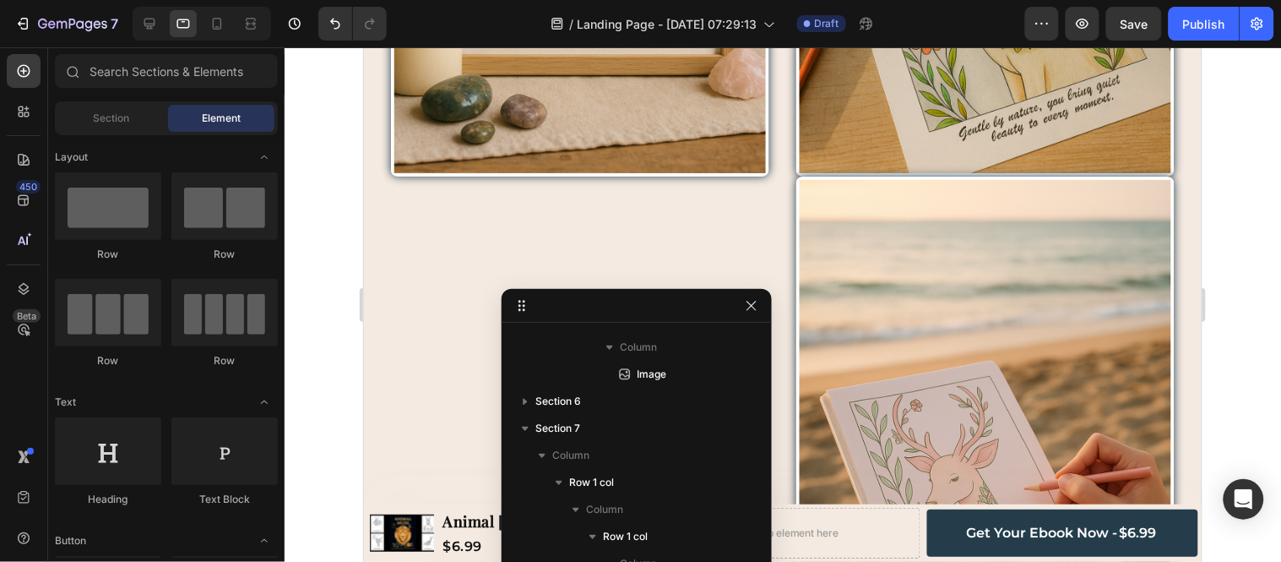
scroll to position [4444, 0]
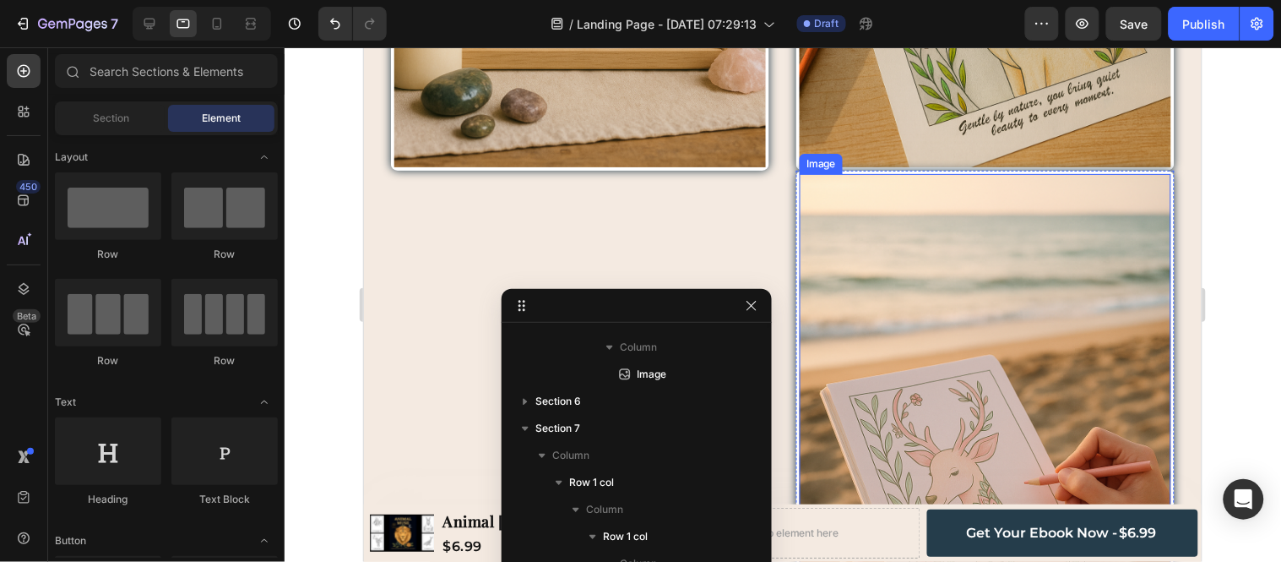
click at [810, 170] on div "Image Row" at bounding box center [985, 452] width 378 height 564
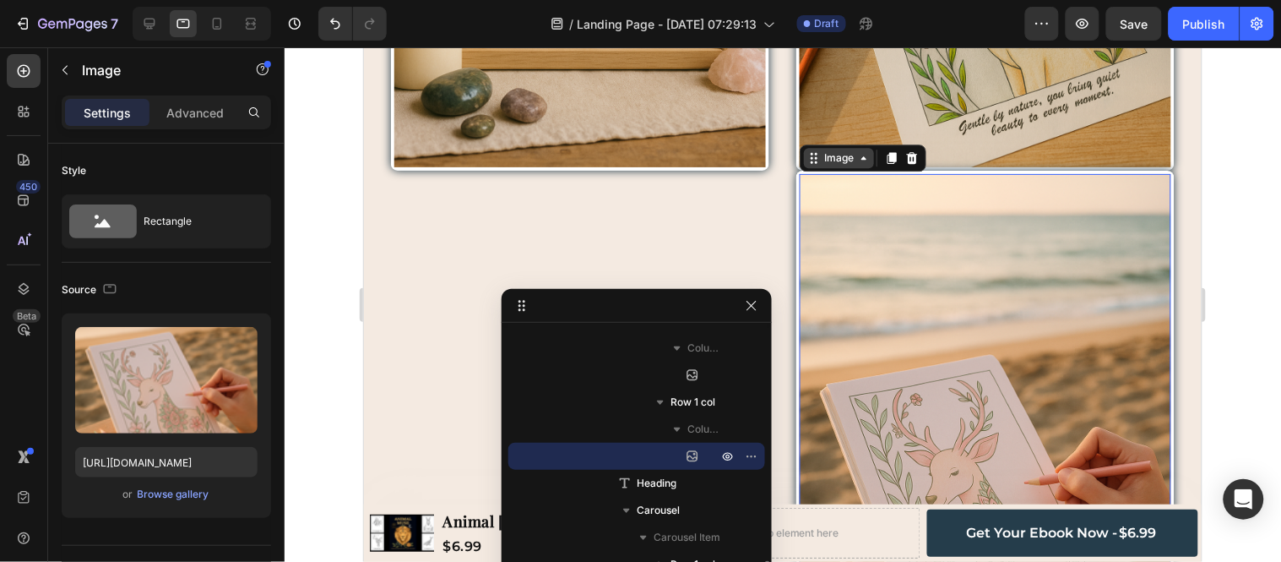
click at [812, 155] on div "Image" at bounding box center [838, 157] width 70 height 20
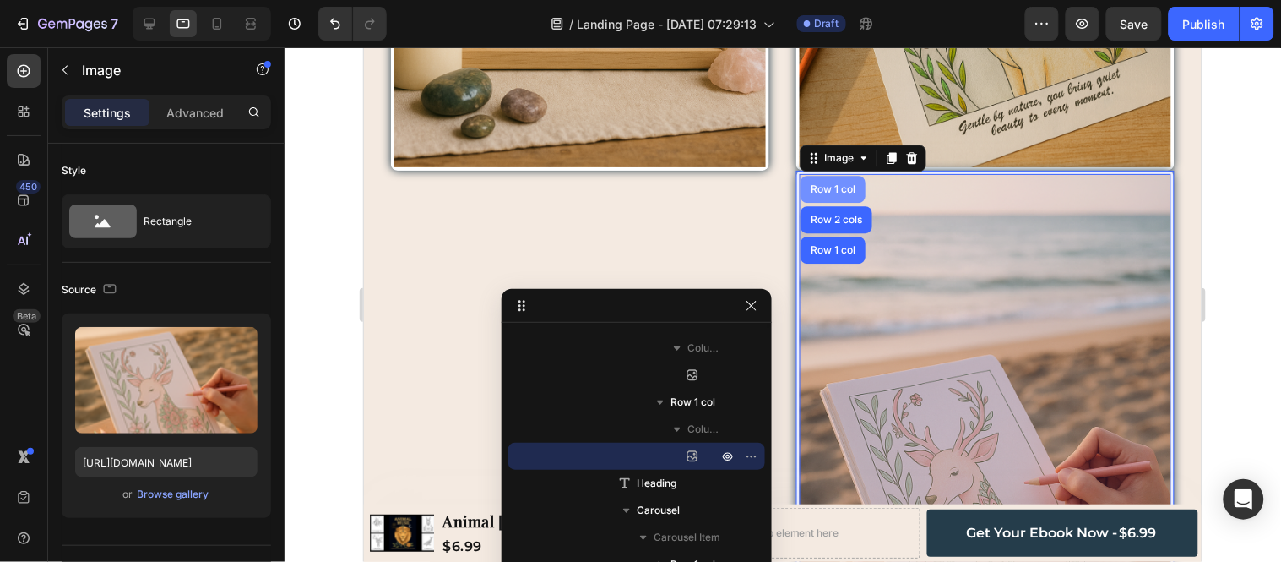
click at [824, 183] on div "Row 1 col" at bounding box center [833, 188] width 52 height 10
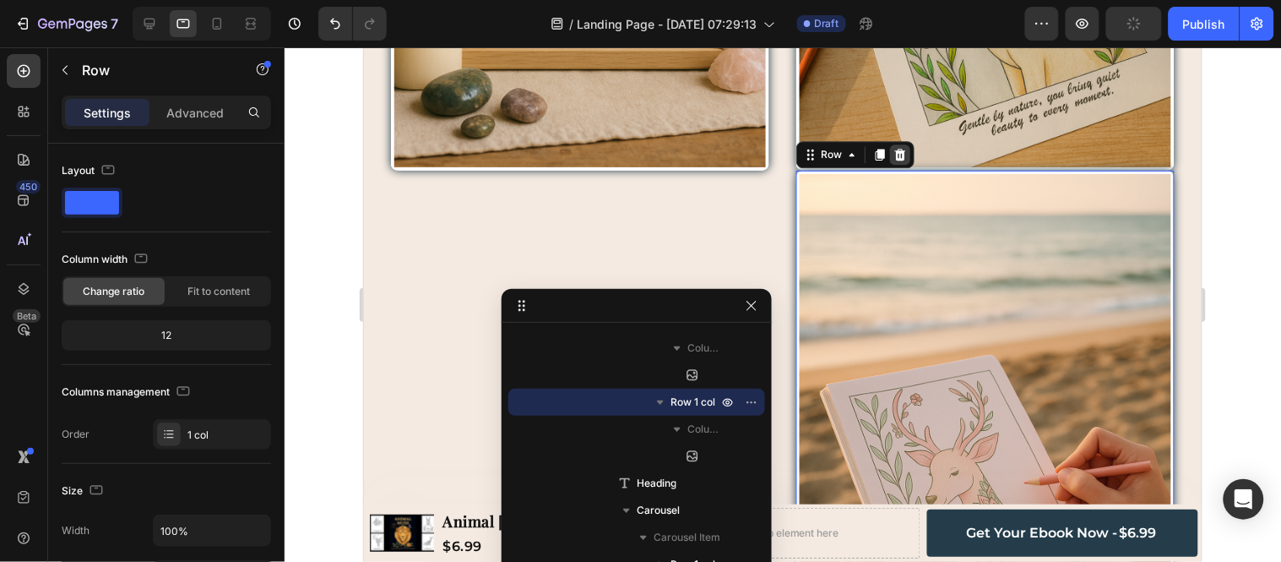
click at [895, 148] on icon at bounding box center [900, 154] width 11 height 12
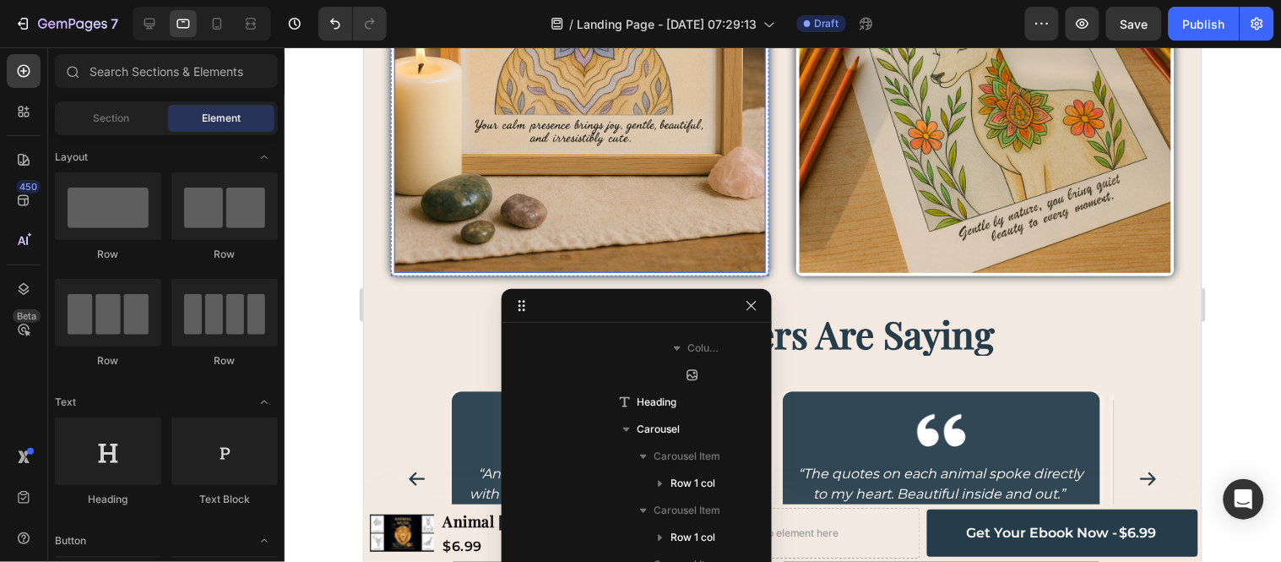
scroll to position [4350, 0]
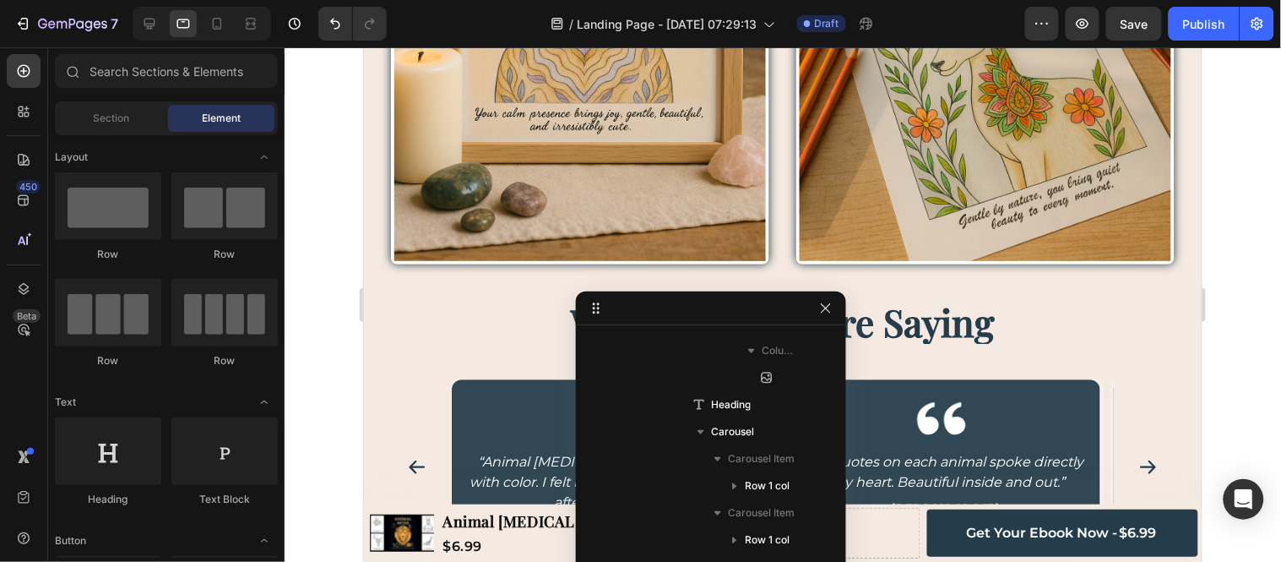
drag, startPoint x: 524, startPoint y: 307, endPoint x: 982, endPoint y: 279, distance: 459.6
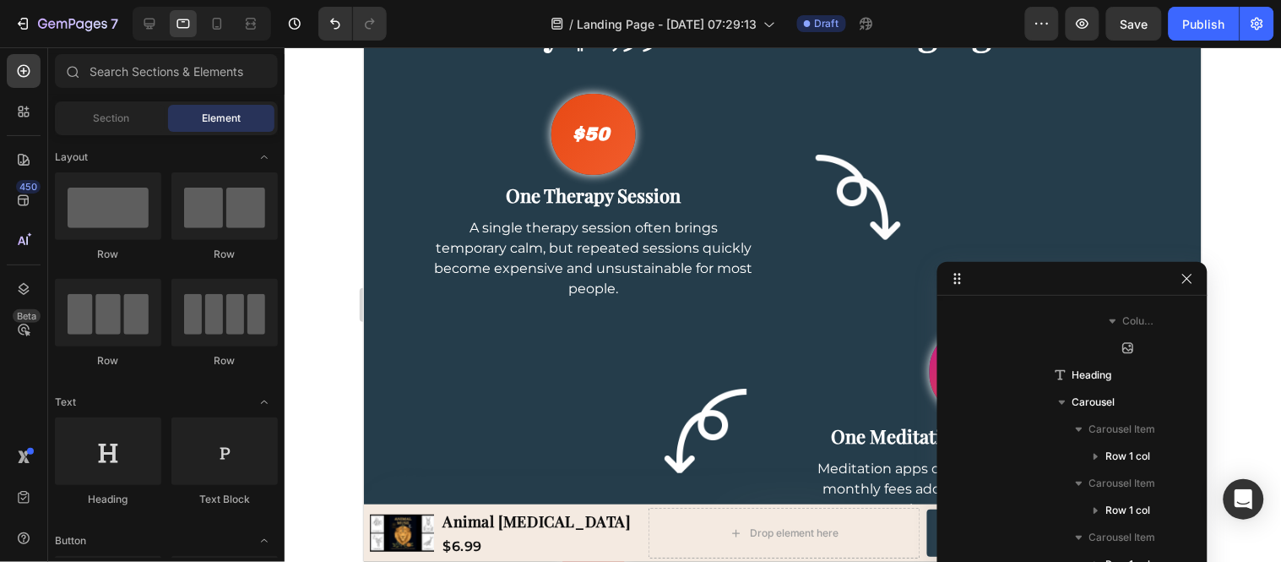
scroll to position [4621, 0]
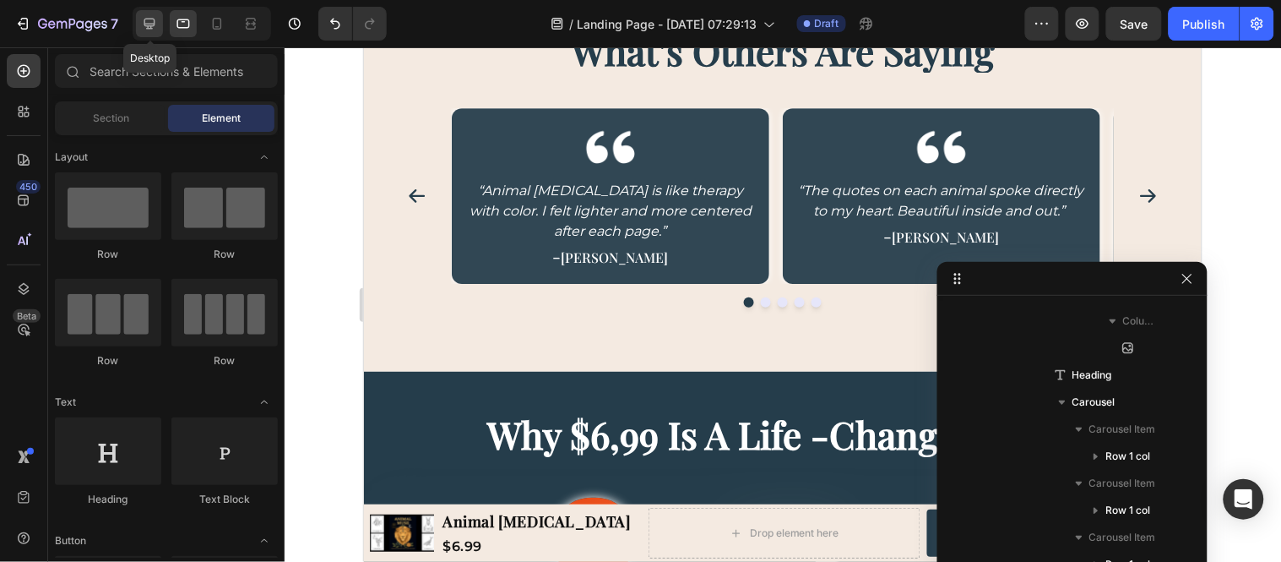
click at [141, 19] on icon at bounding box center [149, 23] width 17 height 17
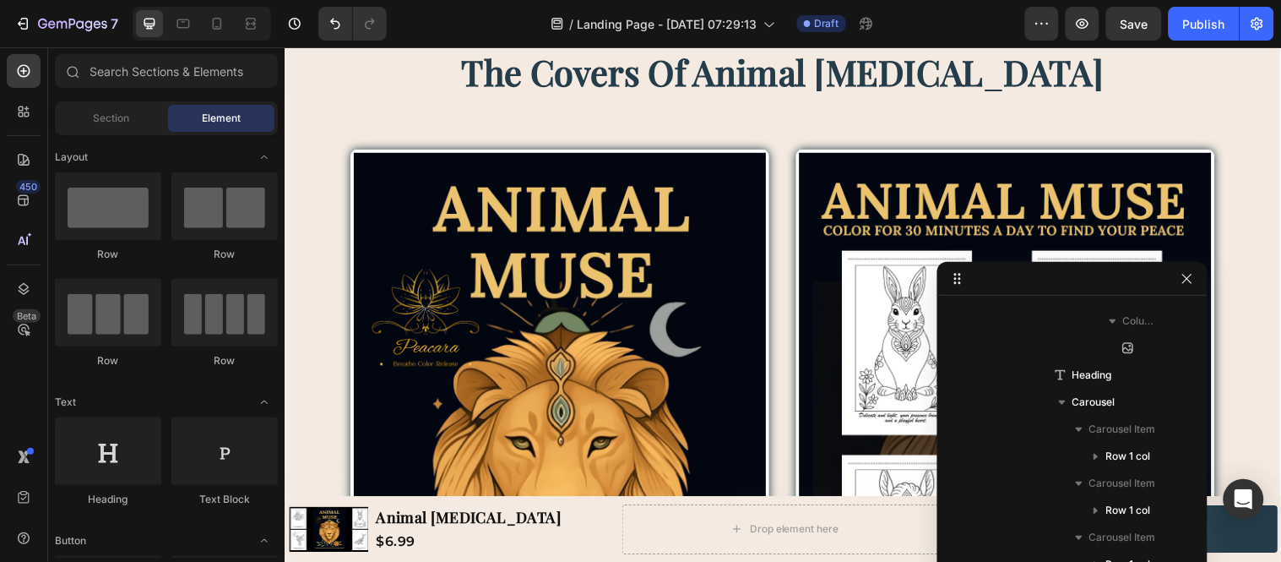
scroll to position [2549, 0]
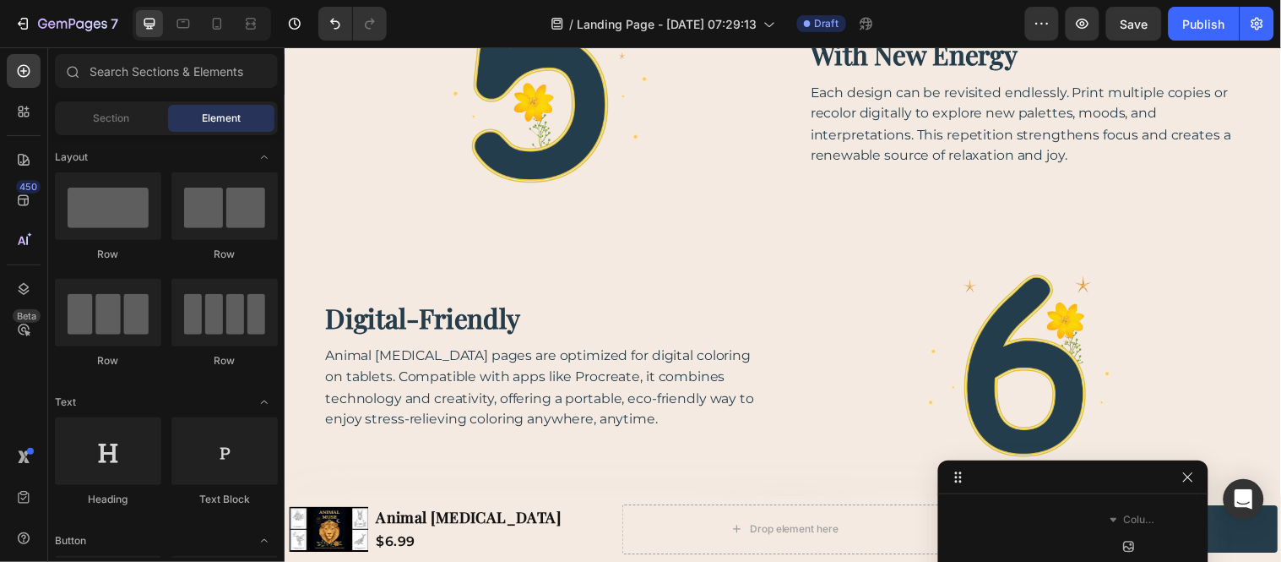
drag, startPoint x: 949, startPoint y: 282, endPoint x: 904, endPoint y: 602, distance: 323.4
click at [904, 0] on html "7 / Landing Page - [DATE] 07:29:13 Draft Preview Save Publish 450 Beta Sections…" at bounding box center [640, 0] width 1281 height 0
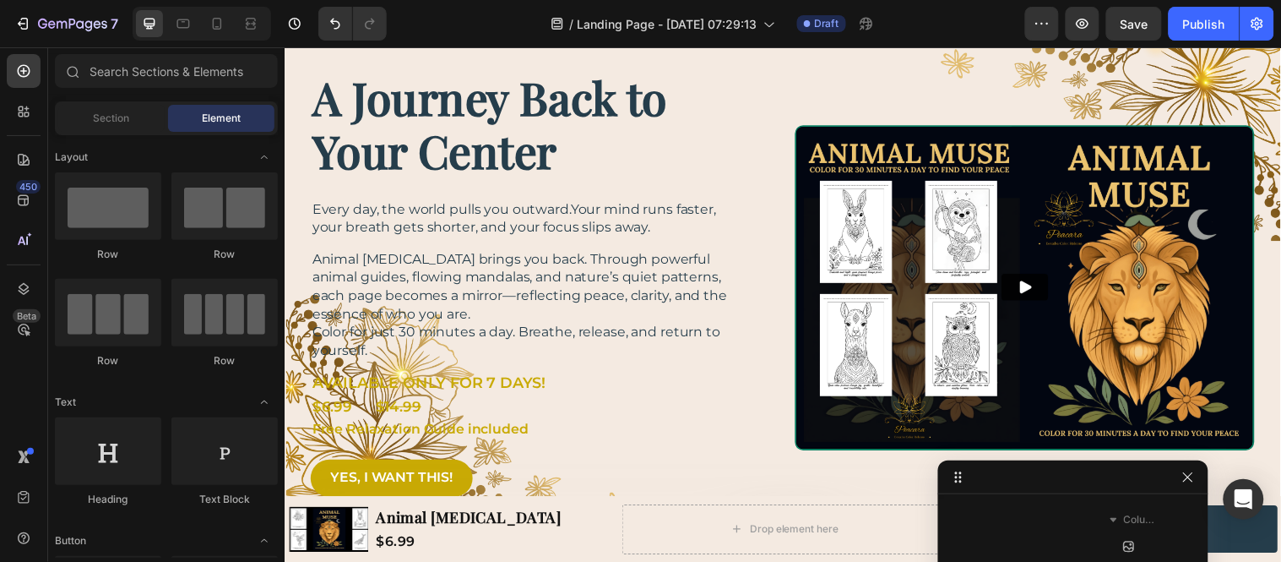
scroll to position [0, 0]
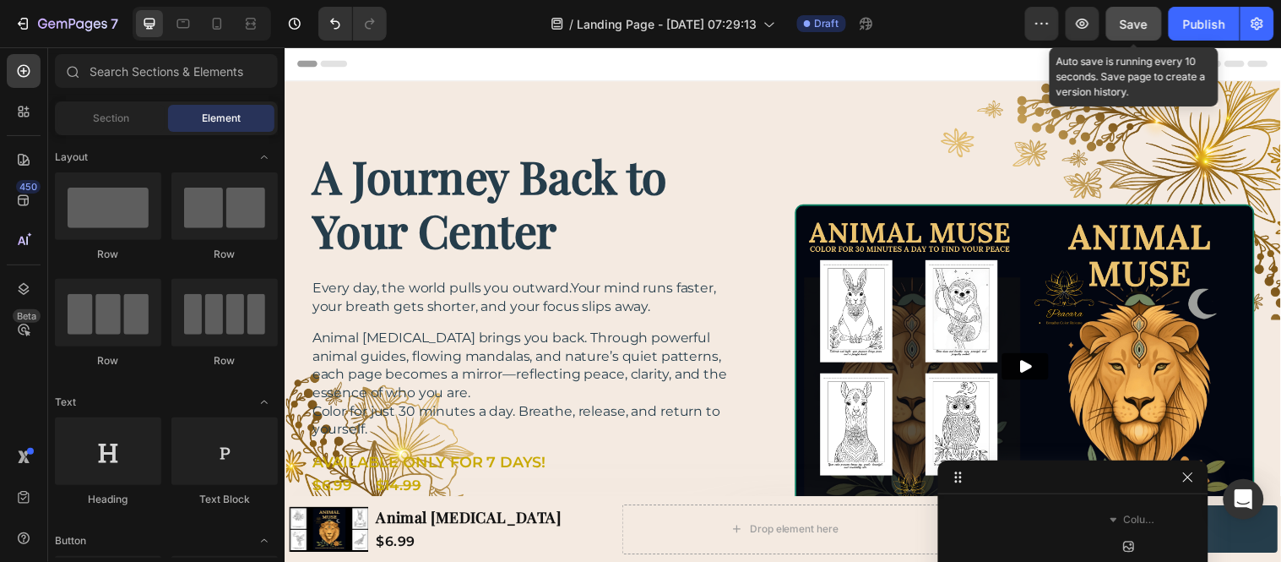
click at [1112, 25] on button "Save" at bounding box center [1135, 24] width 56 height 34
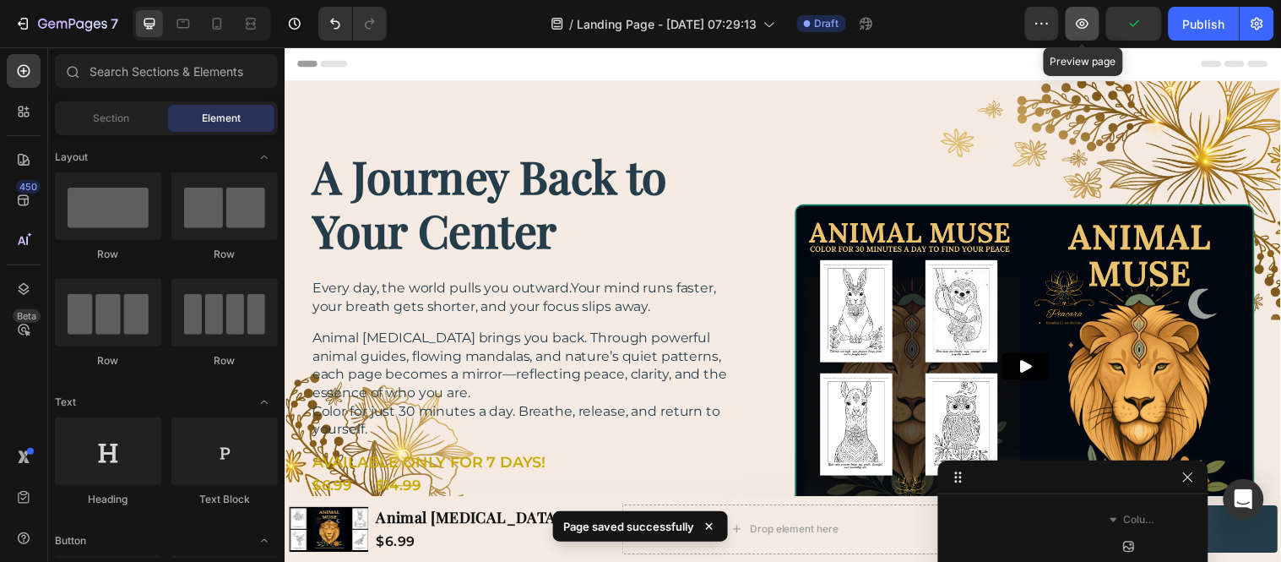
click at [1086, 25] on icon "button" at bounding box center [1082, 23] width 17 height 17
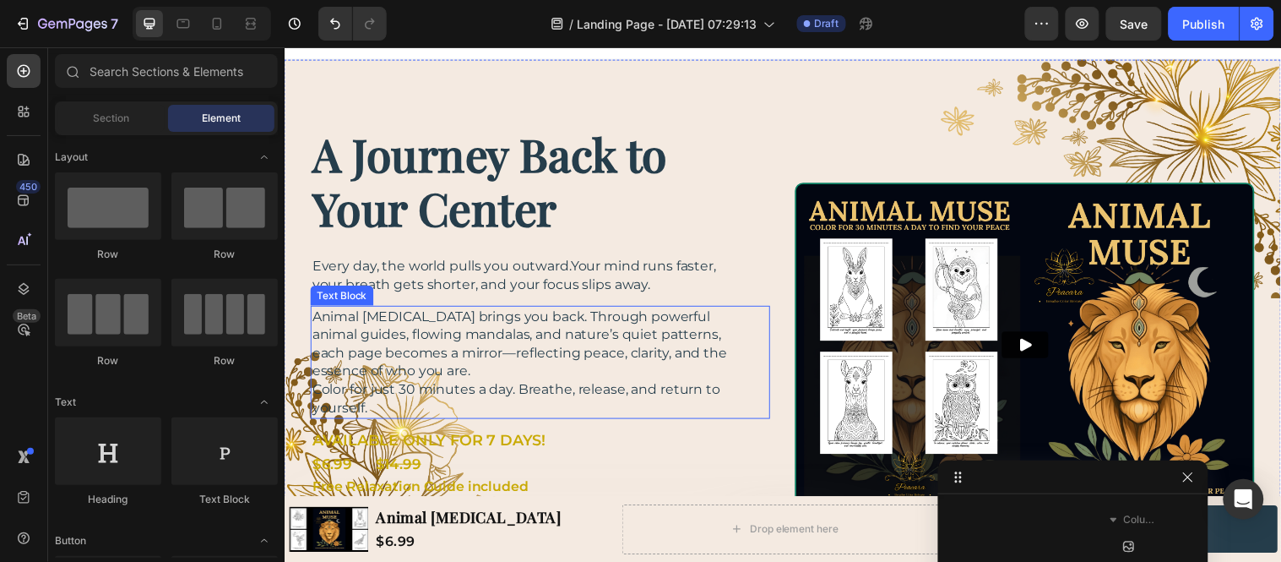
scroll to position [188, 0]
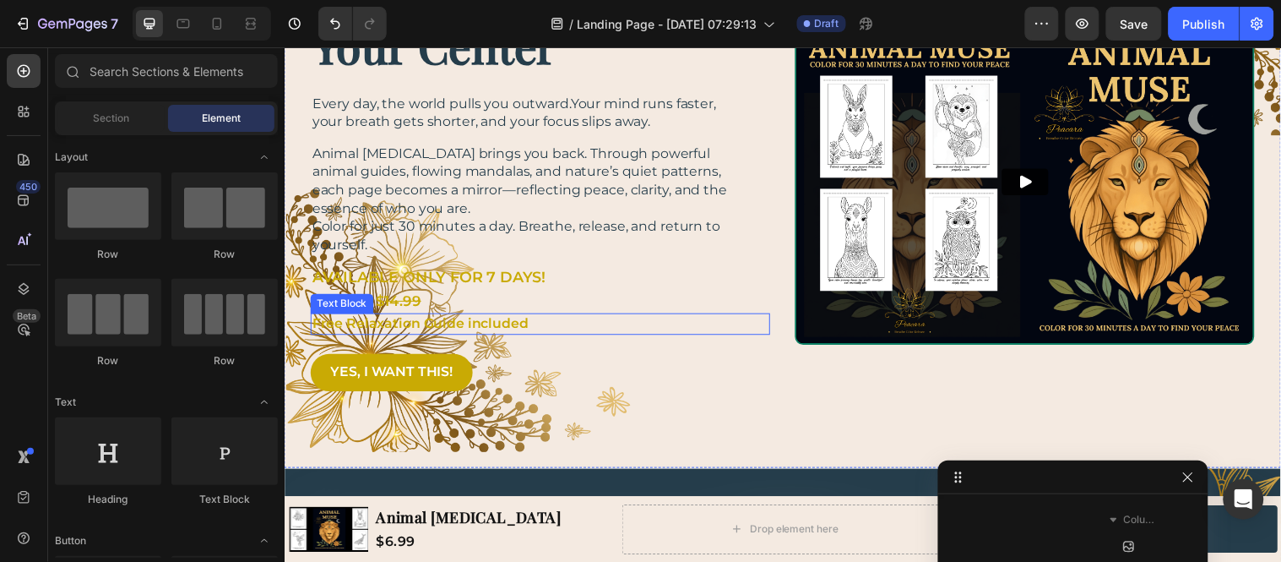
drag, startPoint x: 455, startPoint y: 326, endPoint x: 429, endPoint y: 328, distance: 26.2
click at [455, 326] on p "Free Relaxation Guide included" at bounding box center [534, 327] width 443 height 19
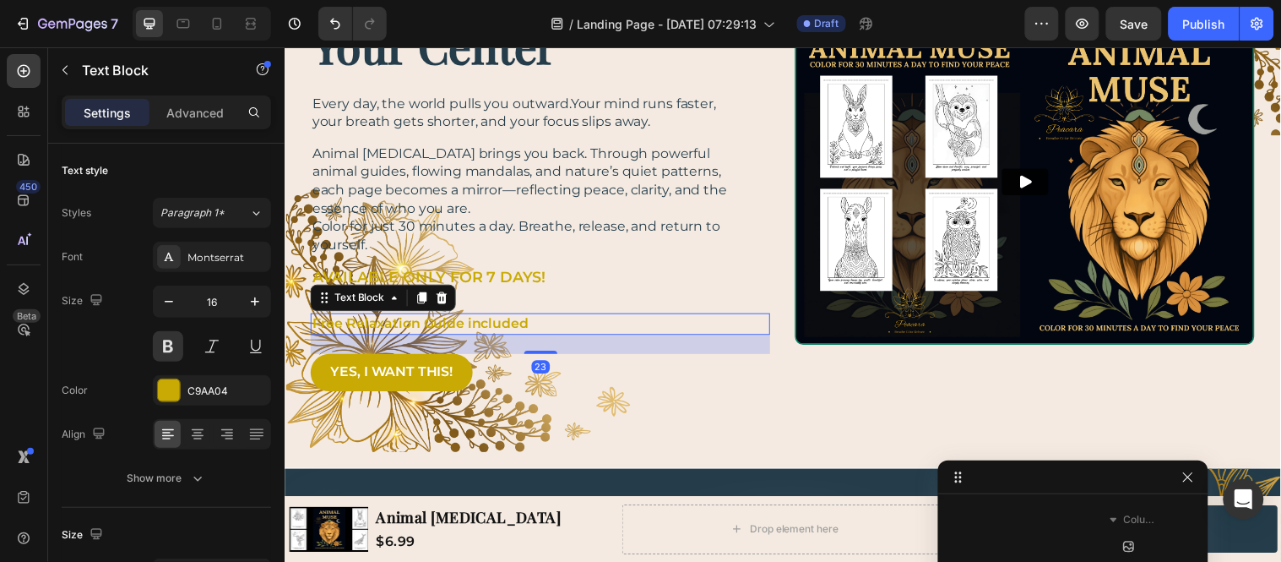
scroll to position [347, 0]
click at [165, 349] on button at bounding box center [168, 346] width 30 height 30
click at [624, 345] on div "23" at bounding box center [544, 348] width 467 height 19
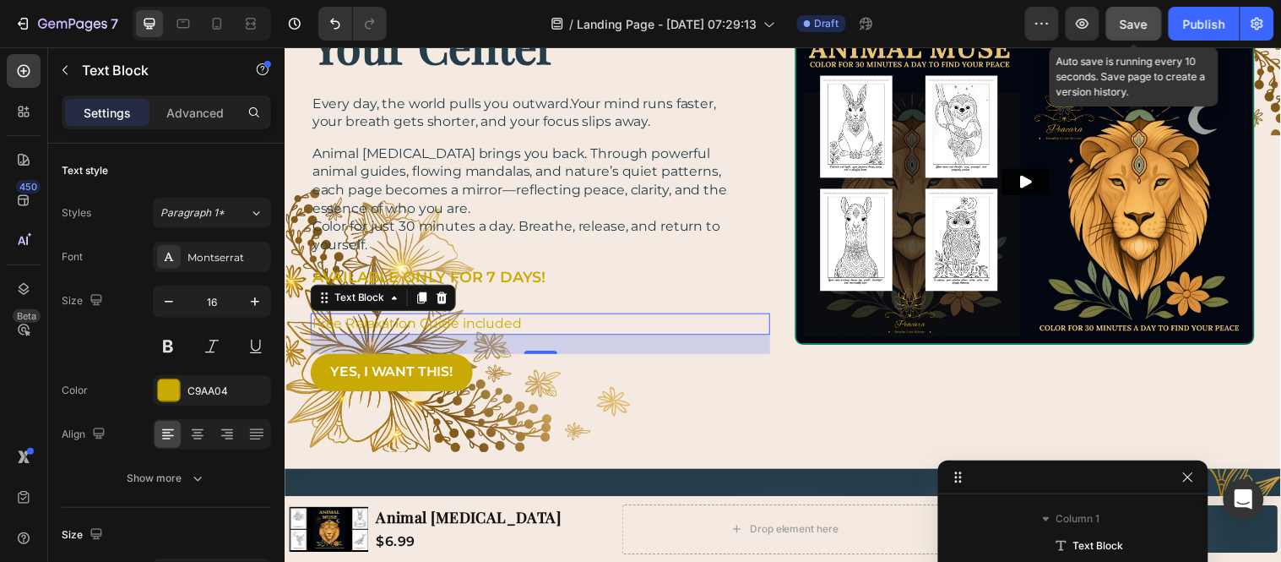
drag, startPoint x: 1130, startPoint y: 23, endPoint x: 668, endPoint y: 42, distance: 462.5
click at [1130, 23] on span "Save" at bounding box center [1135, 24] width 28 height 14
click at [527, 258] on div "A Journey Back to Your Center Heading Every day, the world pulls you outward.Yo…" at bounding box center [544, 183] width 467 height 445
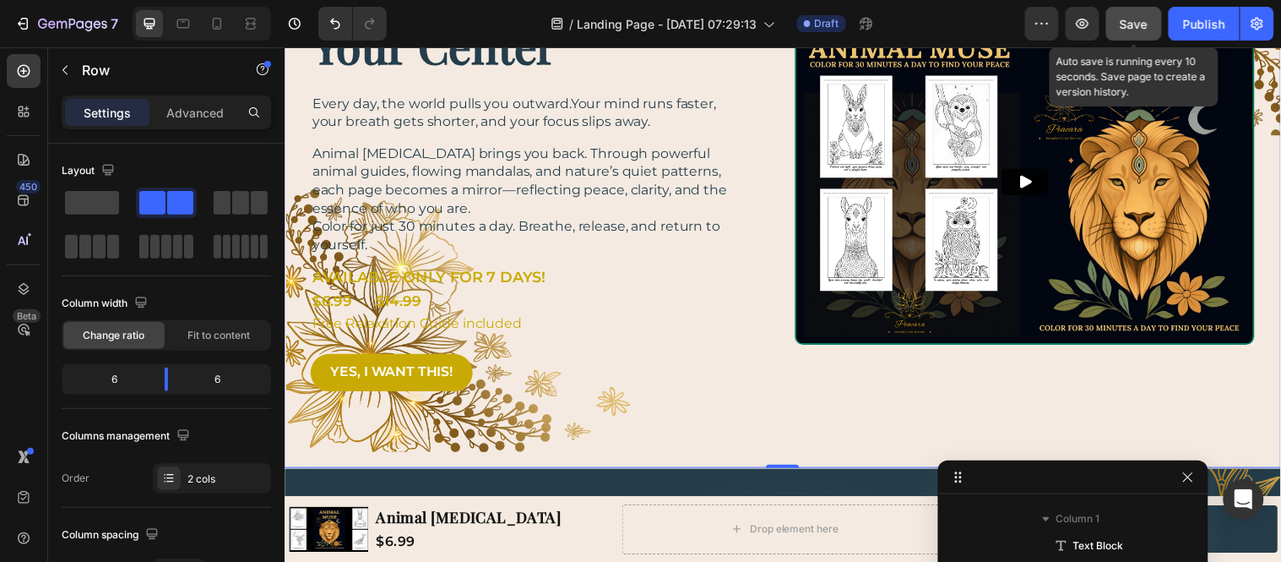
scroll to position [49, 0]
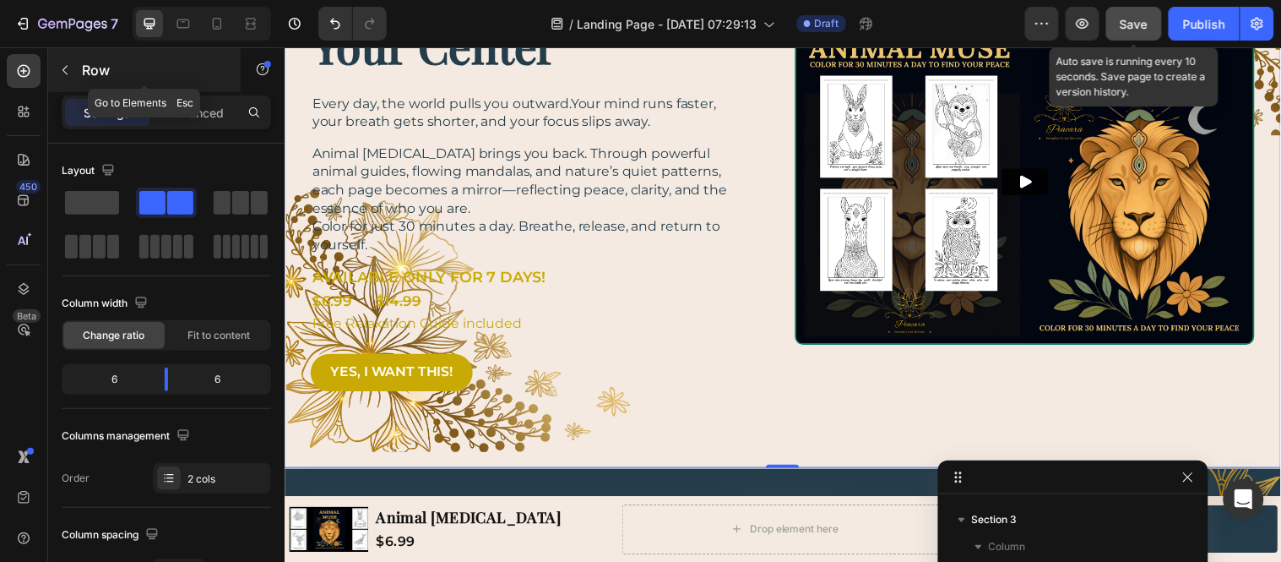
click at [59, 73] on icon "button" at bounding box center [65, 70] width 14 height 14
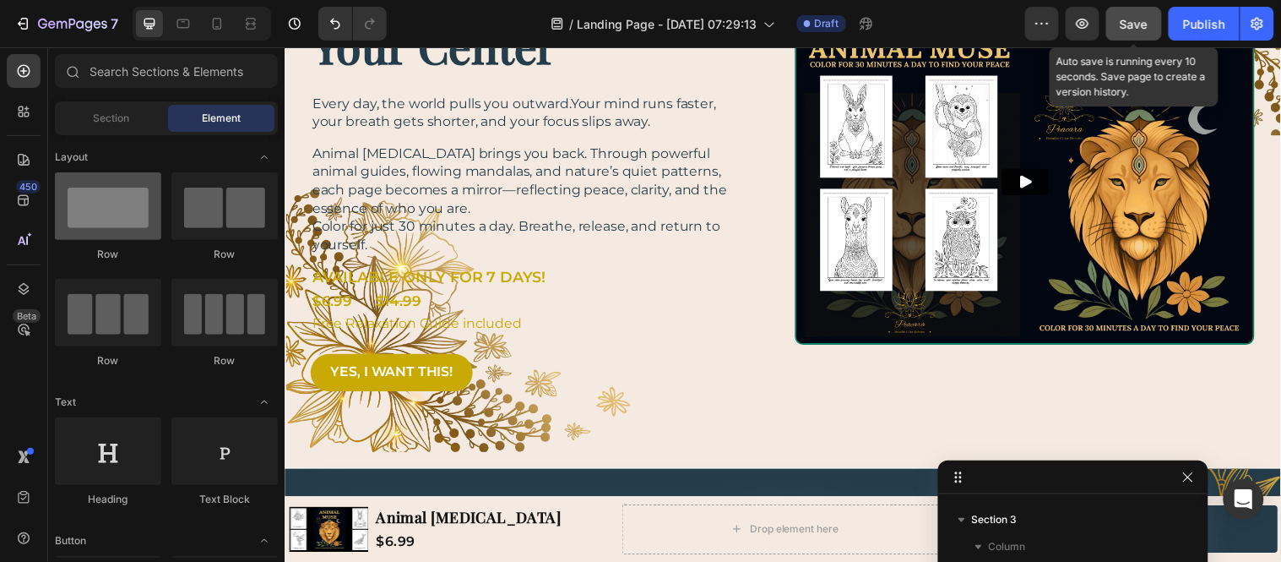
click at [110, 207] on div at bounding box center [108, 206] width 106 height 68
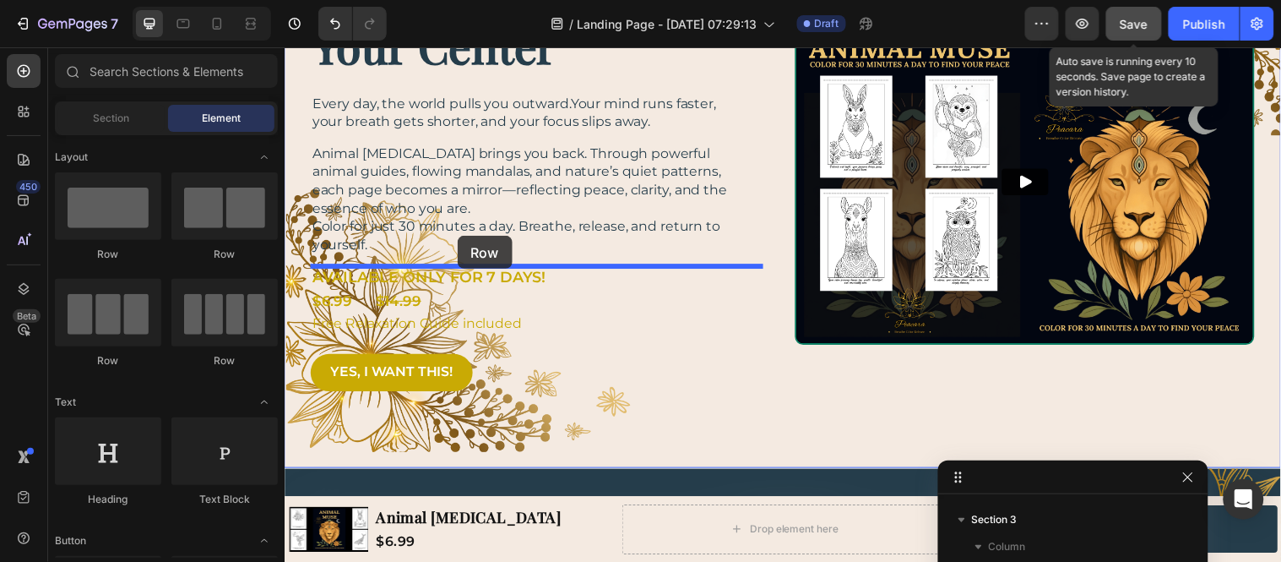
drag, startPoint x: 381, startPoint y: 254, endPoint x: 460, endPoint y: 238, distance: 80.2
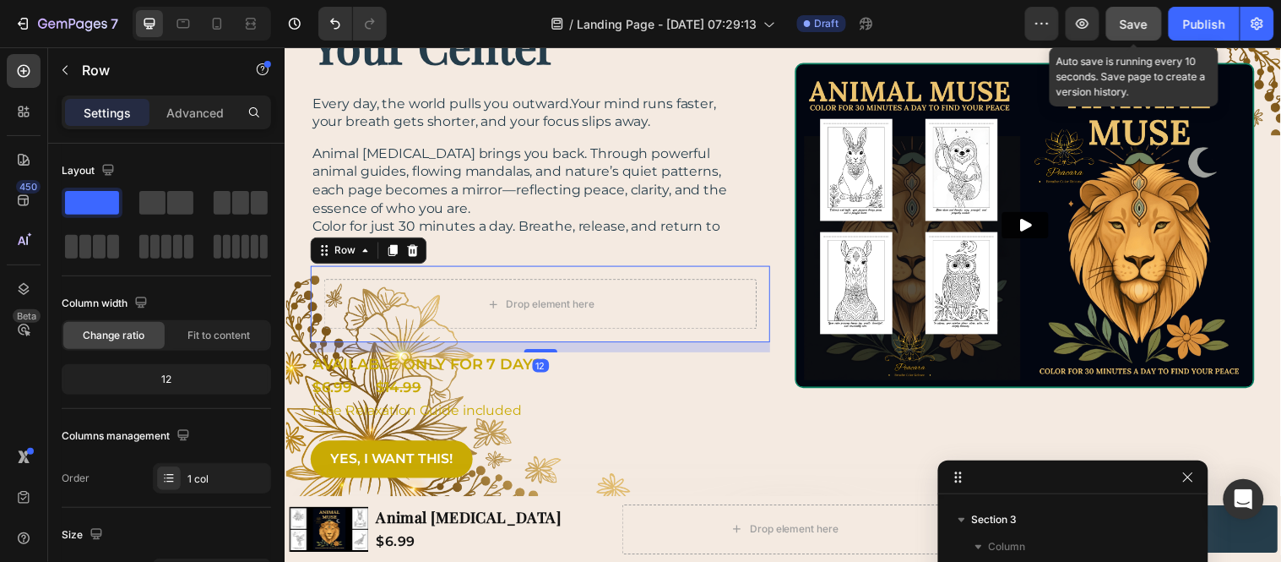
click at [318, 274] on div "Drop element here Row 12" at bounding box center [544, 308] width 467 height 78
click at [383, 373] on div "Text Block" at bounding box center [406, 370] width 57 height 15
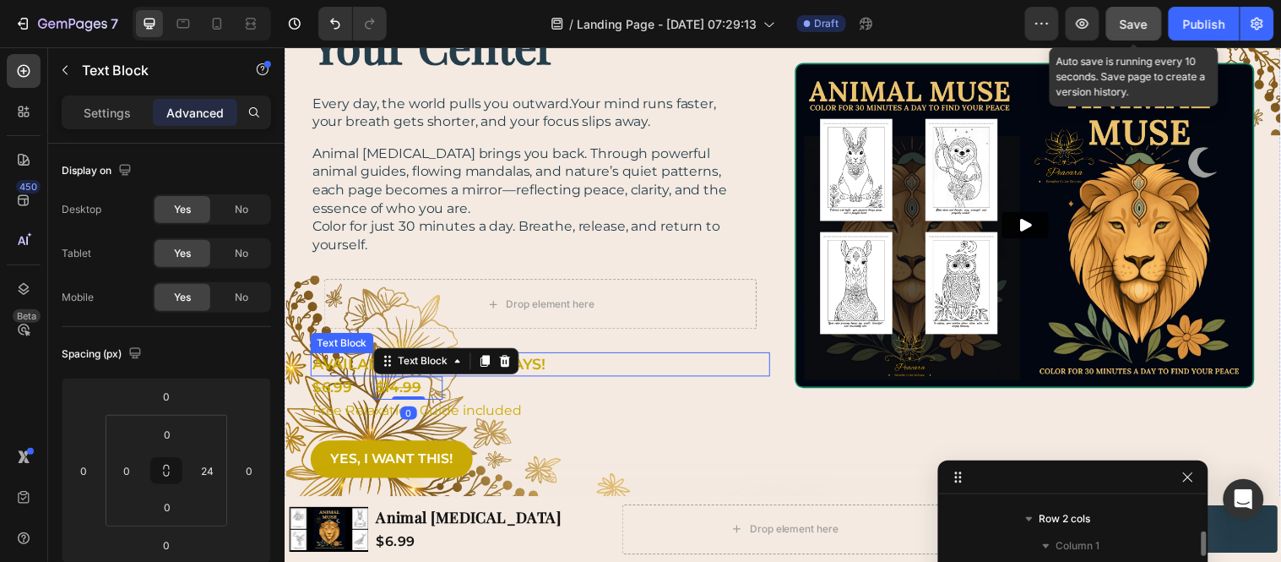
click at [362, 373] on p "AVAILABLE ONLY FOR 7 DAYS!" at bounding box center [534, 368] width 443 height 21
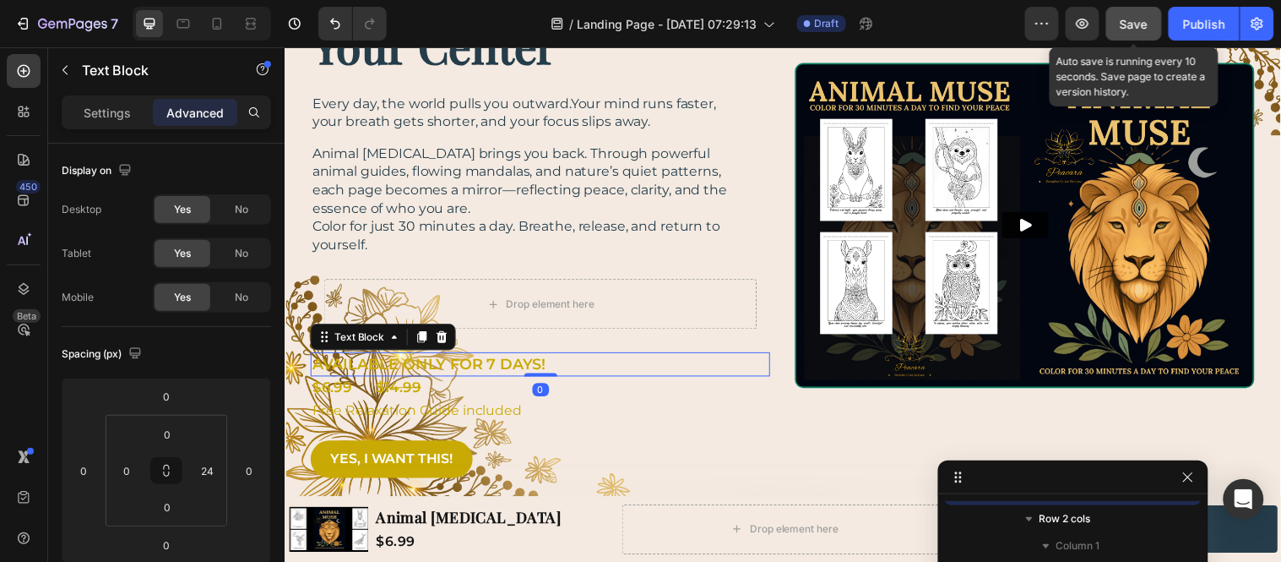
scroll to position [212, 0]
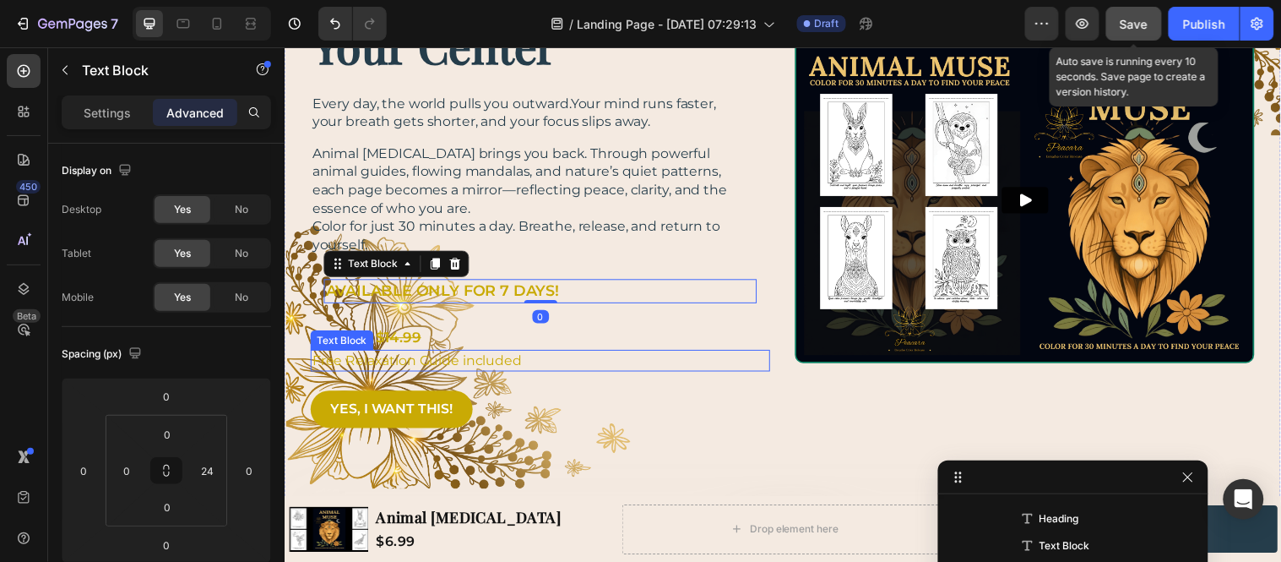
click at [360, 336] on div "Text Block" at bounding box center [342, 343] width 57 height 15
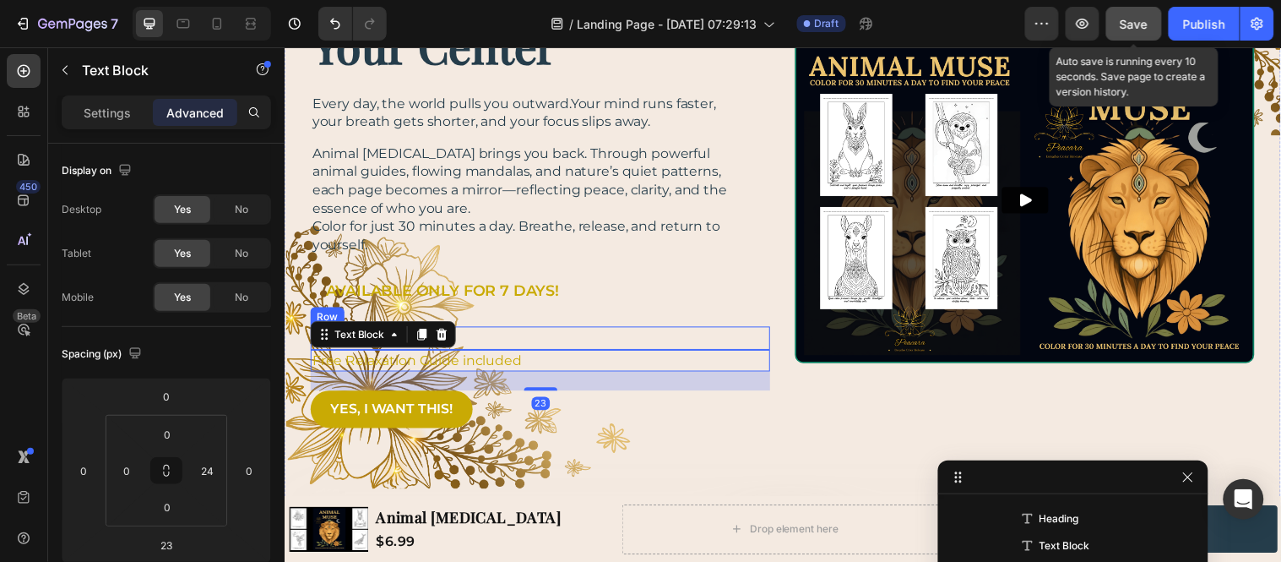
click at [542, 342] on div "$6.99 Text Block $ 14.99 Text Block Row" at bounding box center [544, 341] width 467 height 23
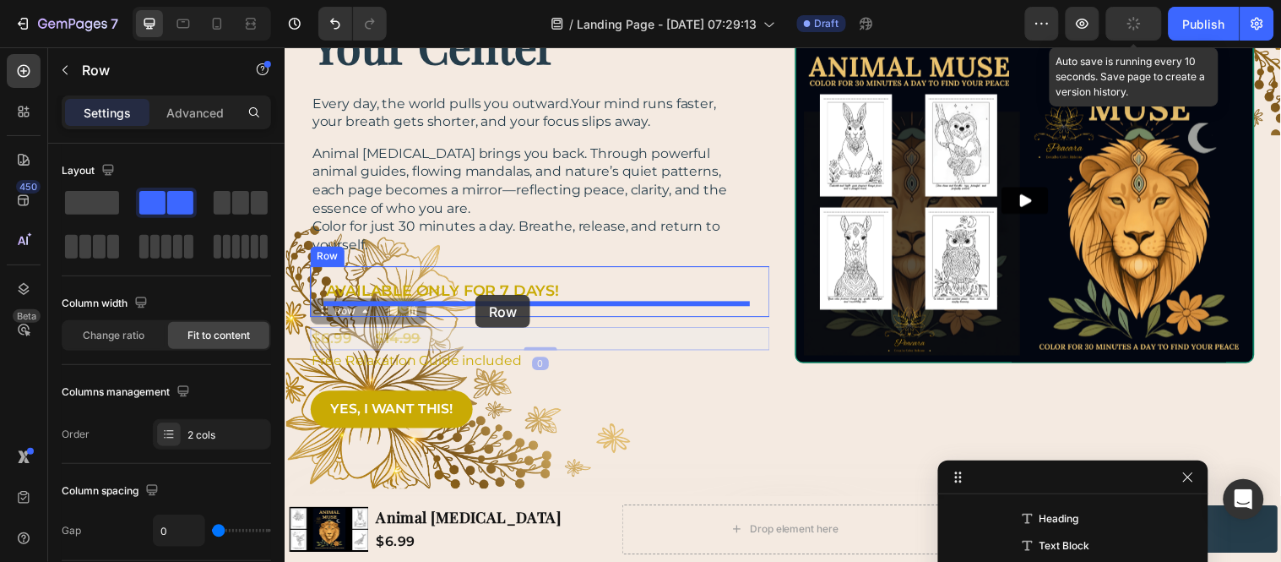
drag, startPoint x: 324, startPoint y: 309, endPoint x: 478, endPoint y: 298, distance: 154.1
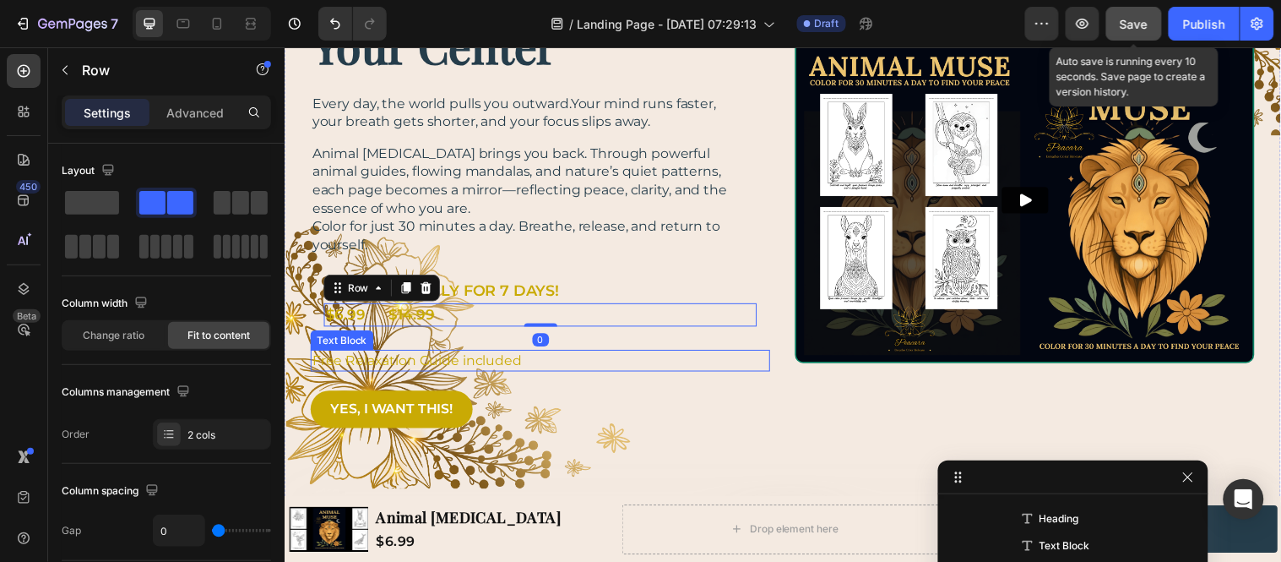
click at [568, 361] on p "Free Relaxation Guide included" at bounding box center [534, 365] width 443 height 19
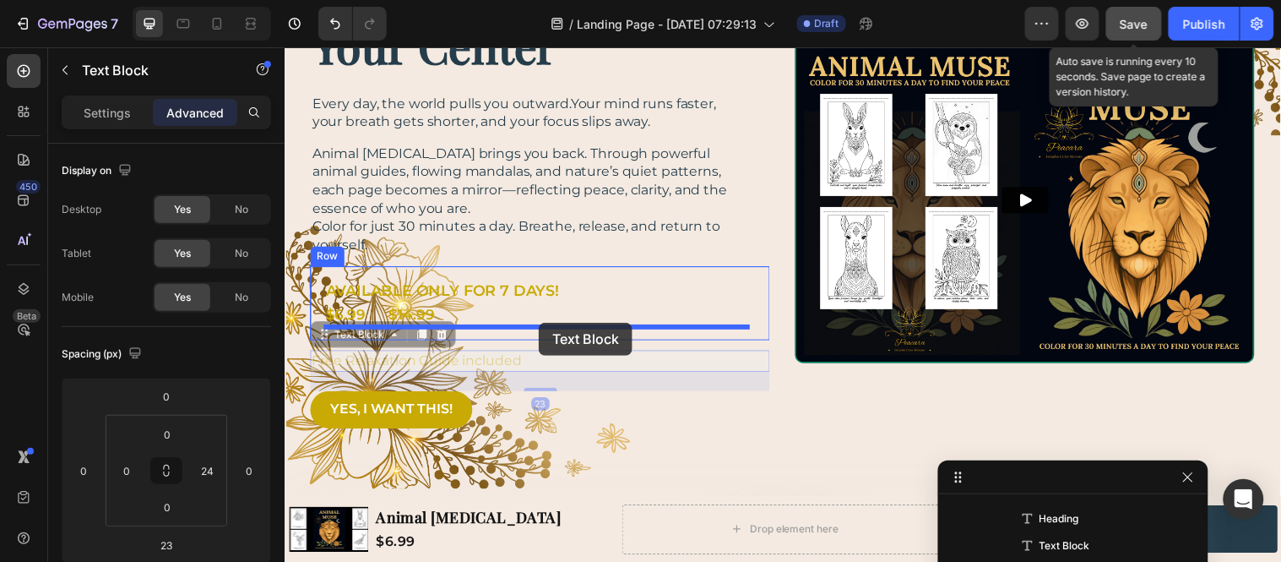
drag, startPoint x: 333, startPoint y: 334, endPoint x: 542, endPoint y: 326, distance: 209.6
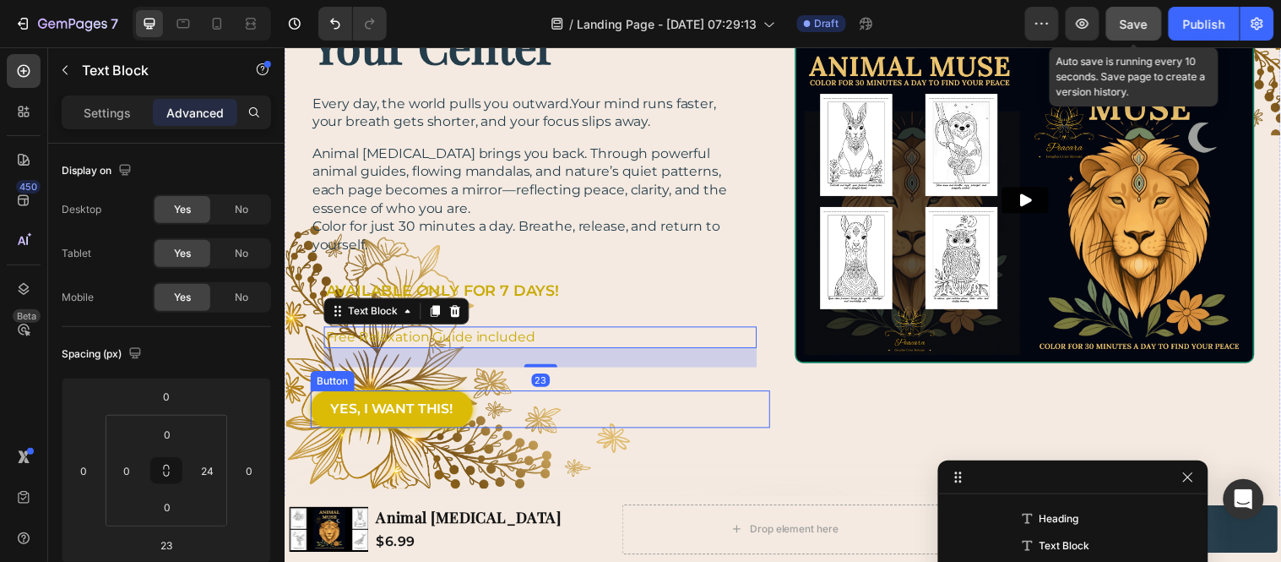
drag, startPoint x: 485, startPoint y: 410, endPoint x: 468, endPoint y: 405, distance: 17.4
click at [485, 410] on div "YES, I WANT THIS! Button" at bounding box center [544, 414] width 467 height 38
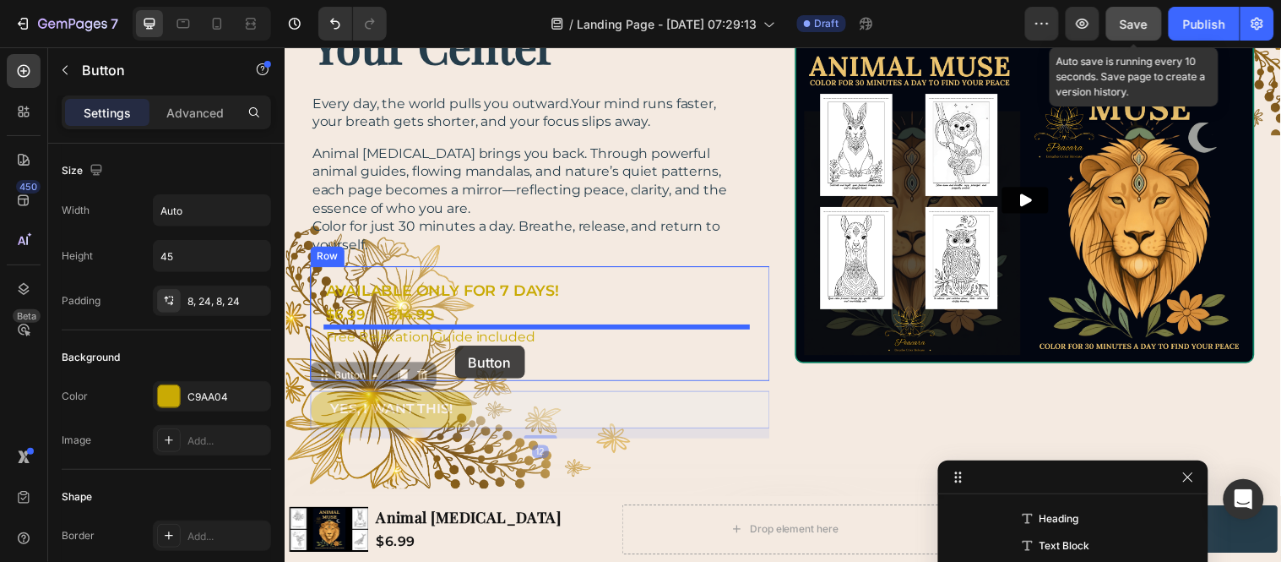
drag, startPoint x: 329, startPoint y: 381, endPoint x: 457, endPoint y: 350, distance: 132.1
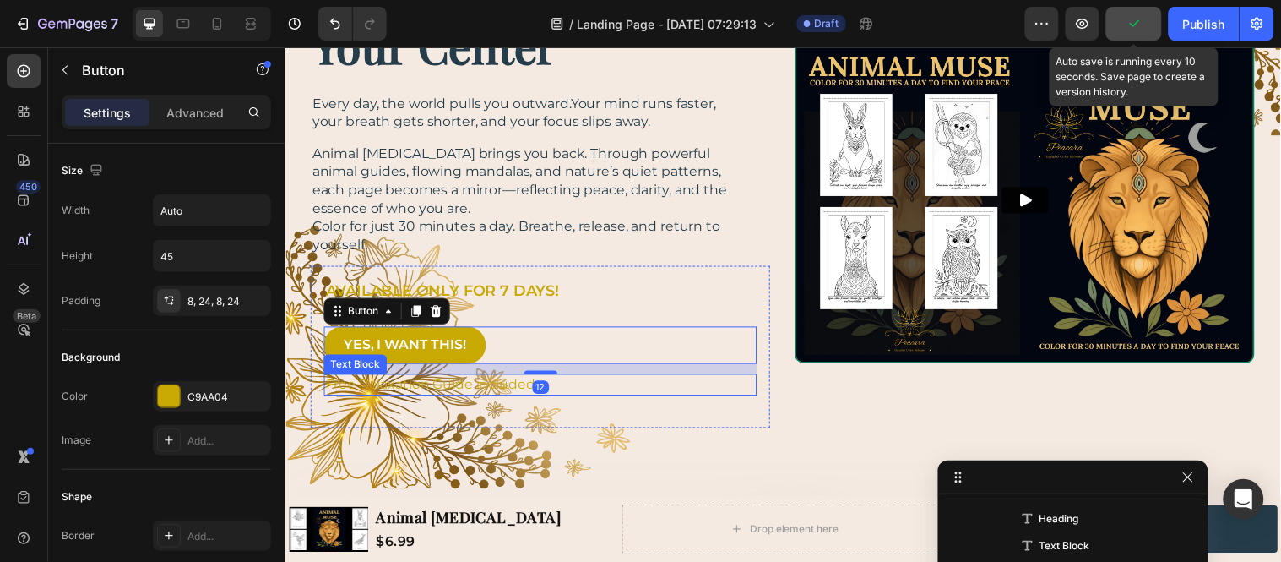
click at [424, 392] on p "Free Relaxation Guide included" at bounding box center [534, 389] width 416 height 19
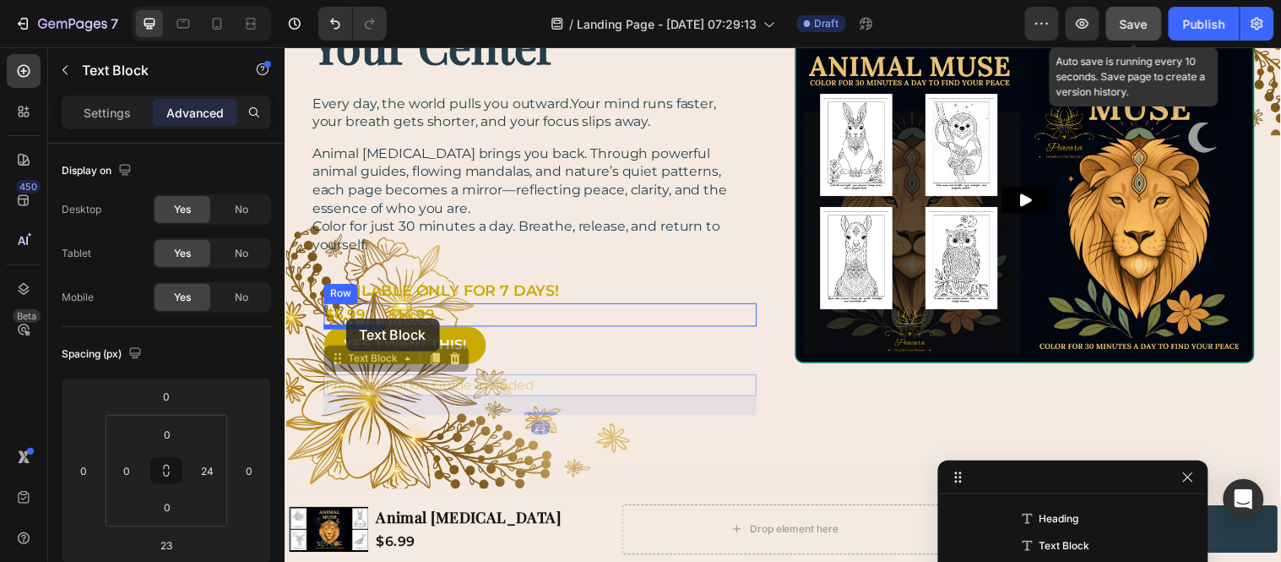
drag, startPoint x: 329, startPoint y: 356, endPoint x: 346, endPoint y: 322, distance: 38.2
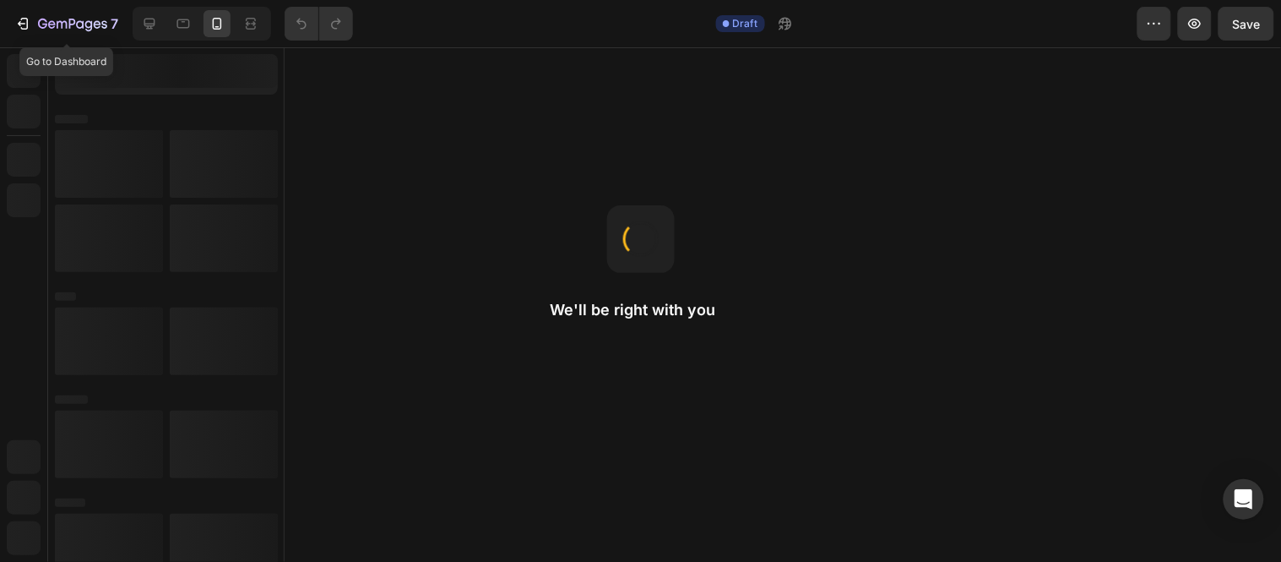
click at [15, 30] on icon "button" at bounding box center [22, 23] width 17 height 17
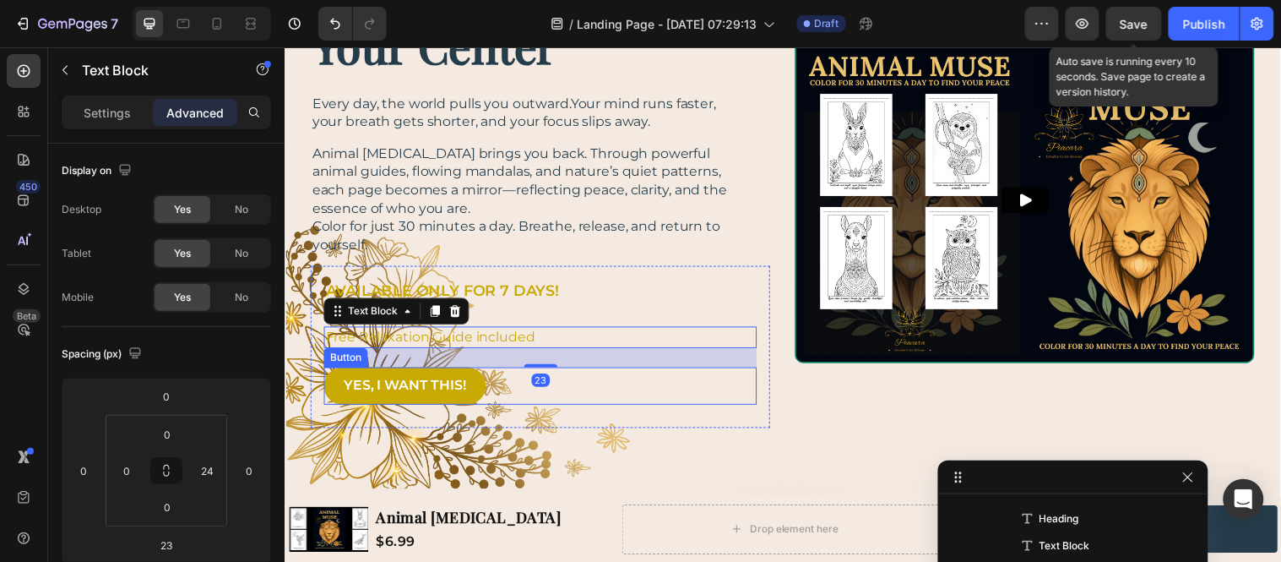
click at [568, 398] on div "YES, I WANT THIS! Button" at bounding box center [544, 391] width 440 height 38
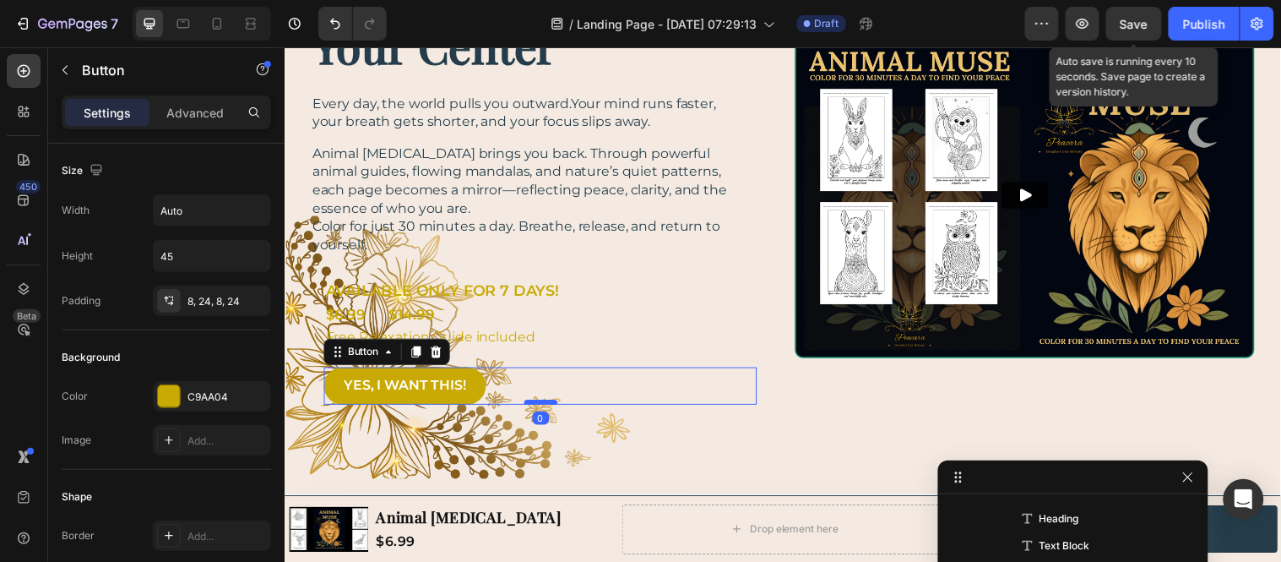
drag, startPoint x: 537, startPoint y: 416, endPoint x: 537, endPoint y: 406, distance: 10.1
click at [537, 406] on div at bounding box center [545, 407] width 34 height 5
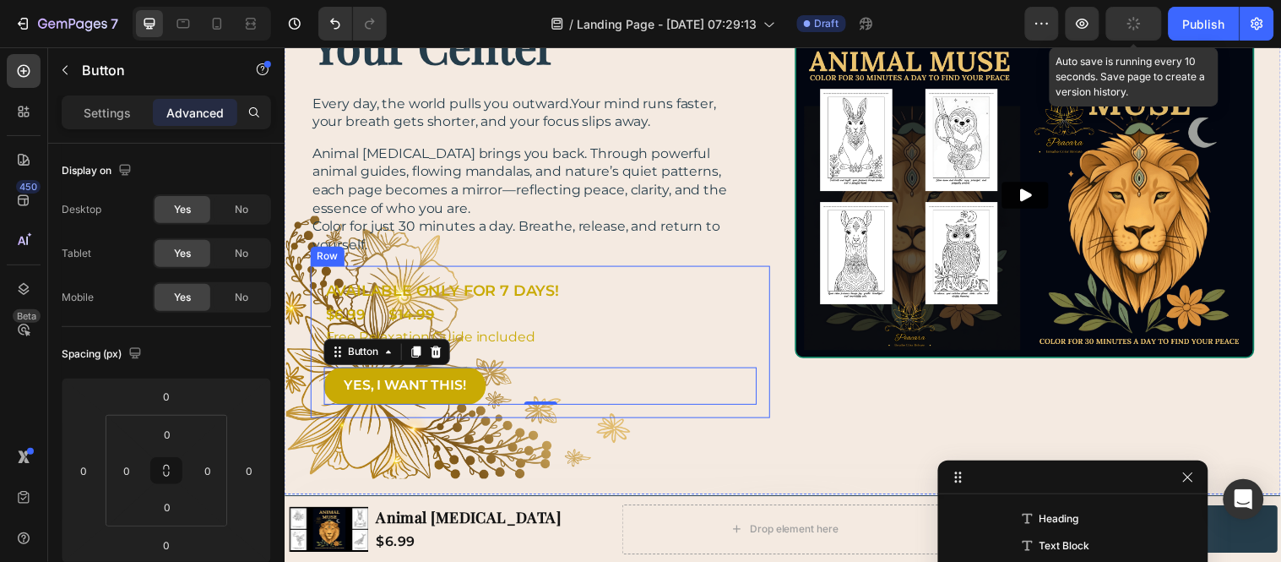
click at [644, 275] on div "AVAILABLE ONLY FOR 7 DAYS! Text Block $6.99 Text Block $ 14.99 Text Block Row F…" at bounding box center [544, 346] width 467 height 154
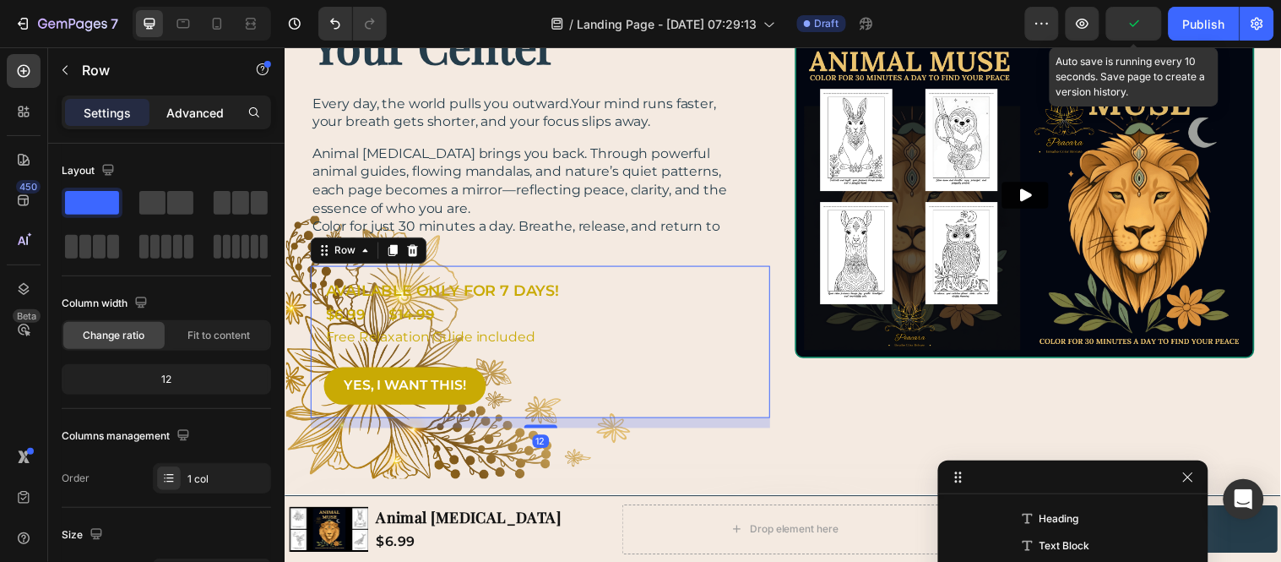
click at [181, 118] on p "Advanced" at bounding box center [194, 113] width 57 height 18
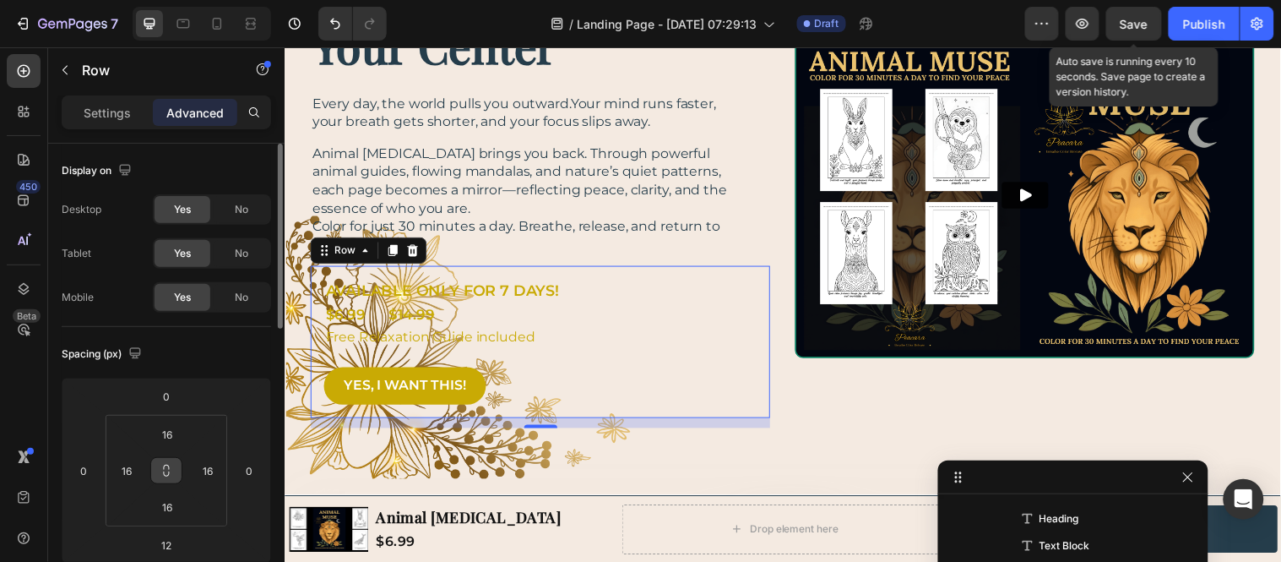
click at [171, 470] on icon at bounding box center [167, 471] width 14 height 14
click at [171, 427] on input "16" at bounding box center [167, 433] width 34 height 25
type input "0"
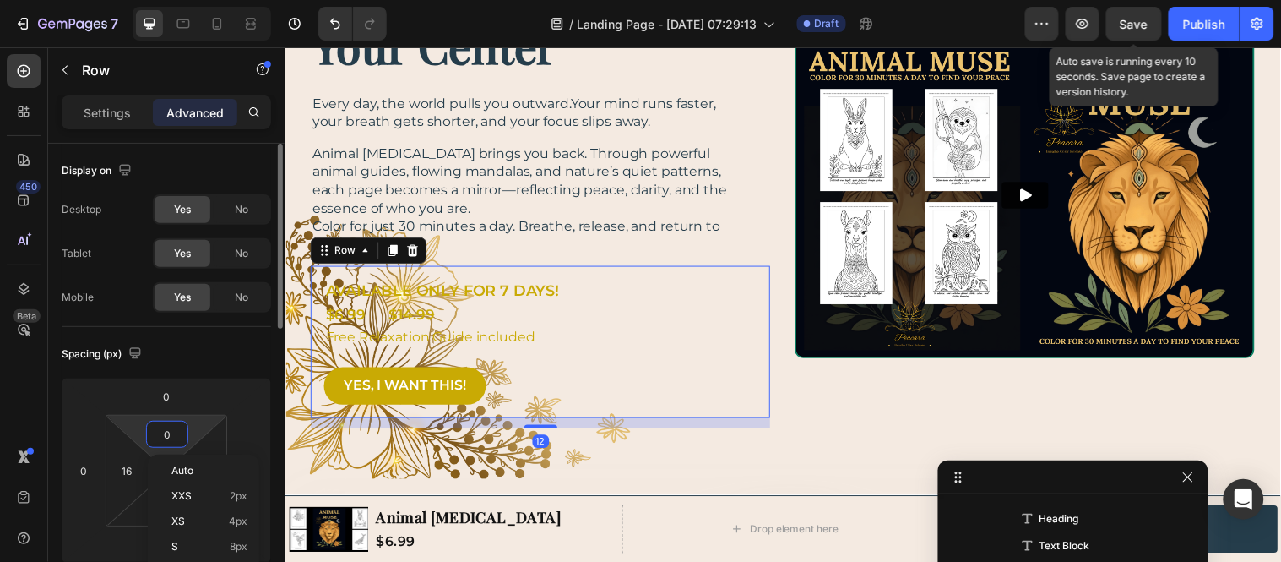
type input "0"
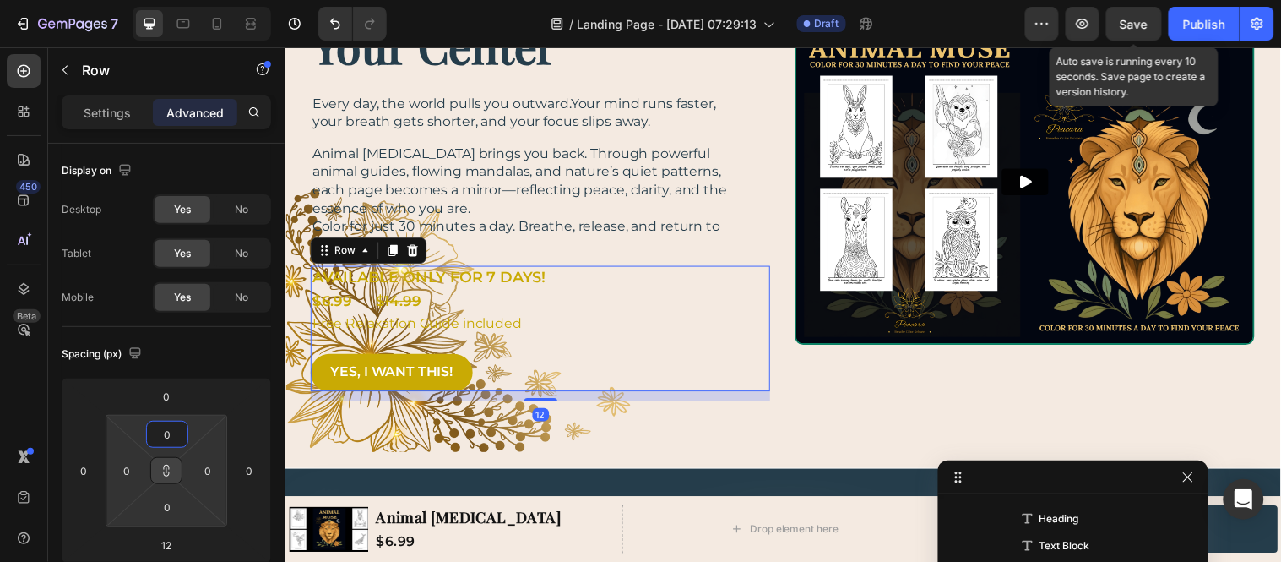
type input "0"
click at [171, 473] on icon at bounding box center [167, 471] width 14 height 14
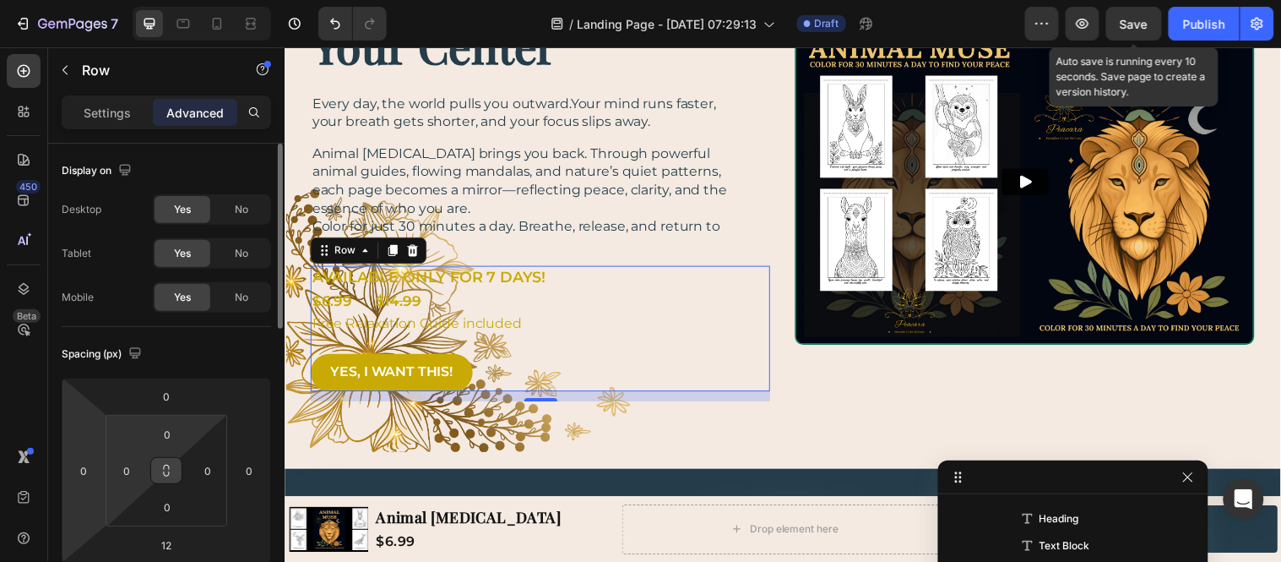
click at [103, 0] on html "7 / Landing Page - Aug 19, 07:29:13 Draft Preview Save Auto save is running eve…" at bounding box center [640, 0] width 1281 height 0
click at [121, 463] on input "0" at bounding box center [126, 470] width 25 height 25
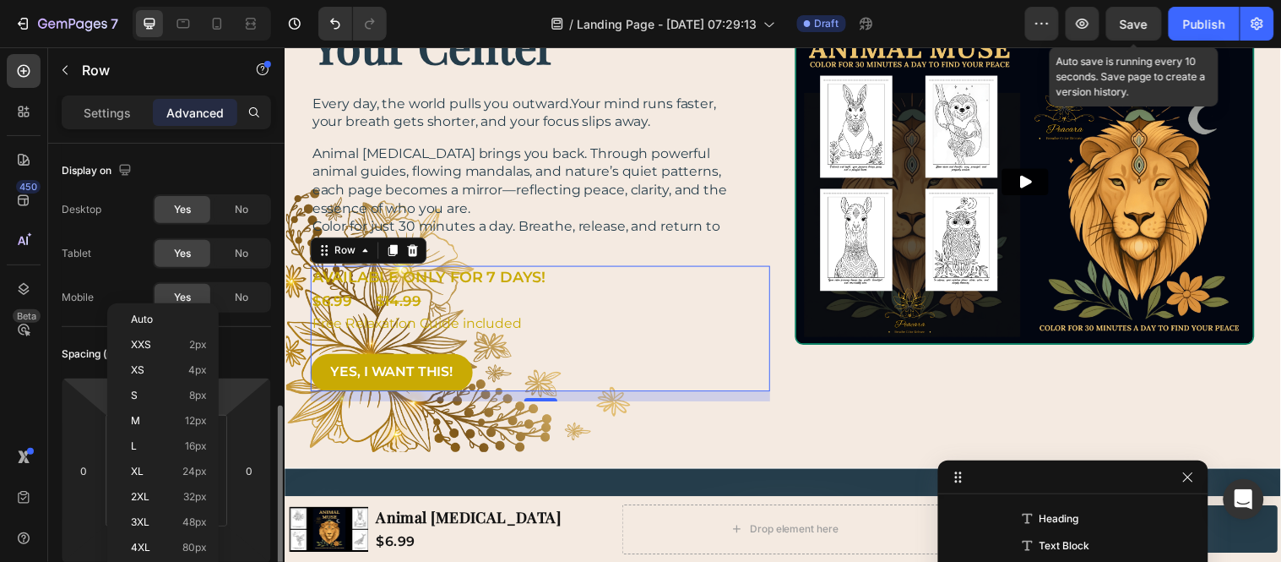
scroll to position [281, 0]
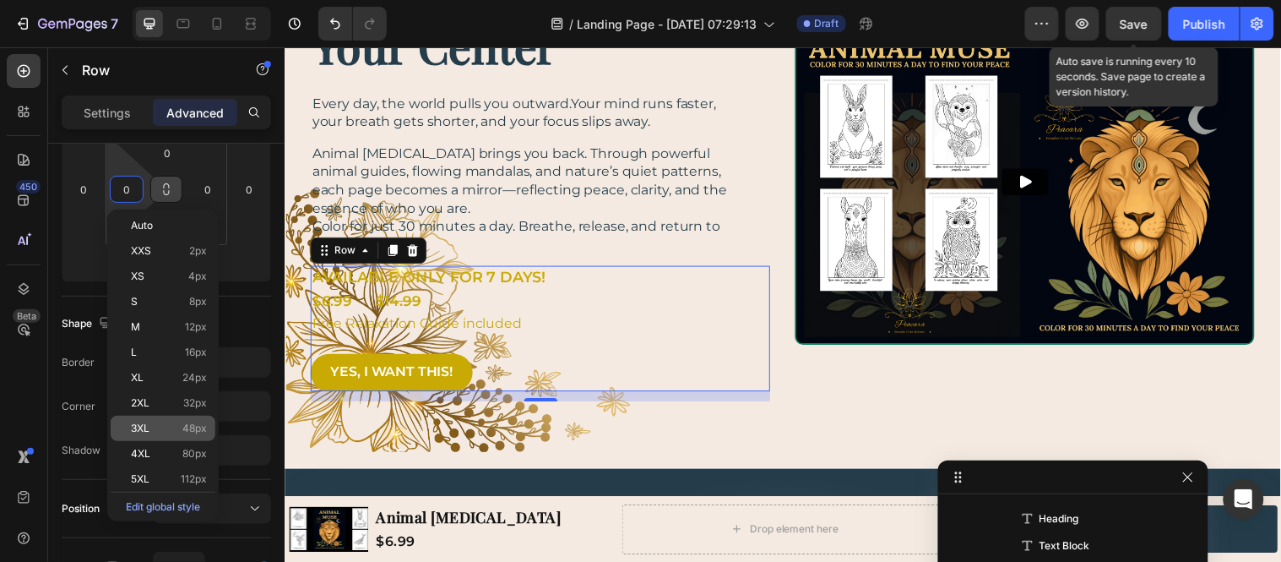
click at [175, 426] on p "3XL 48px" at bounding box center [169, 428] width 76 height 12
type input "48"
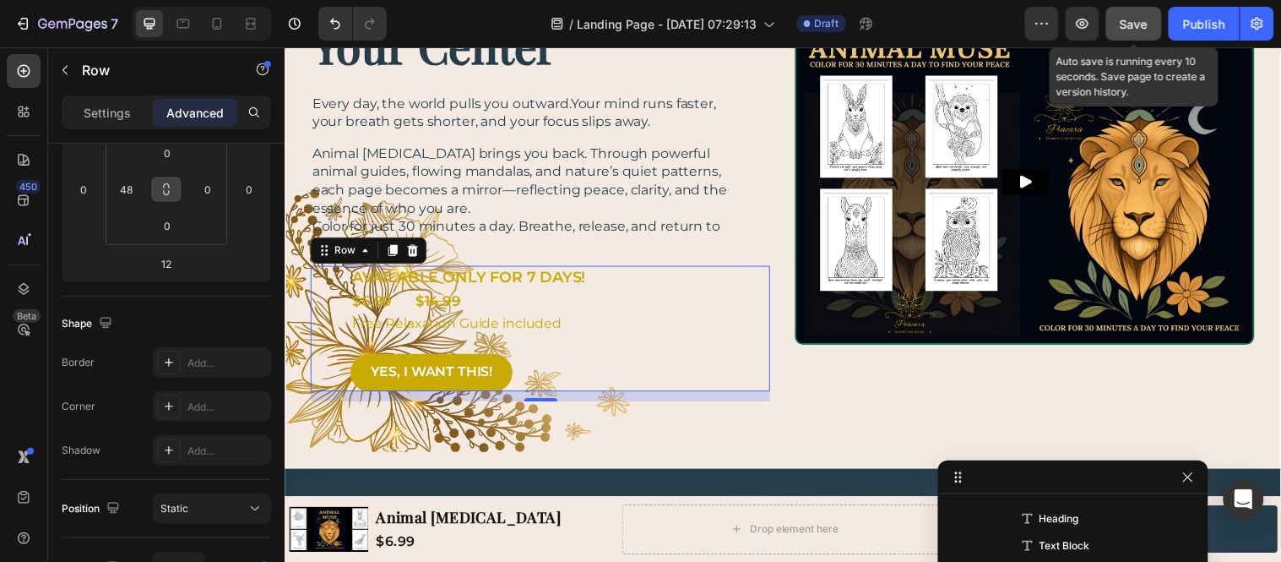
drag, startPoint x: 1136, startPoint y: 22, endPoint x: 721, endPoint y: 3, distance: 415.2
click at [1136, 22] on span "Save" at bounding box center [1135, 24] width 28 height 14
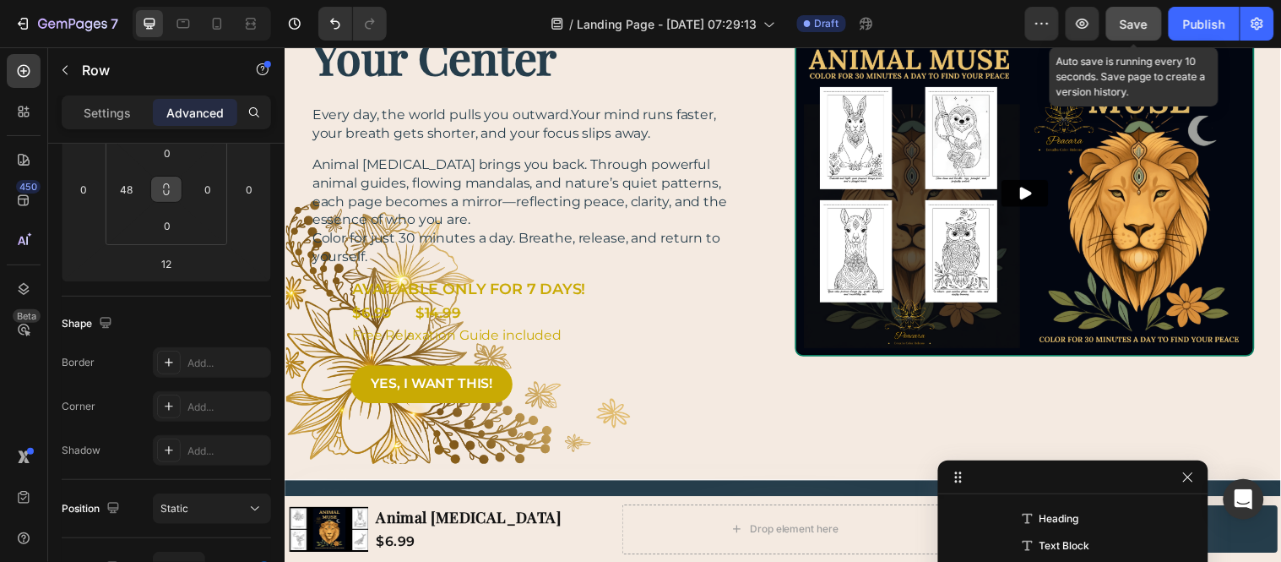
scroll to position [188, 0]
